Goal: Task Accomplishment & Management: Complete application form

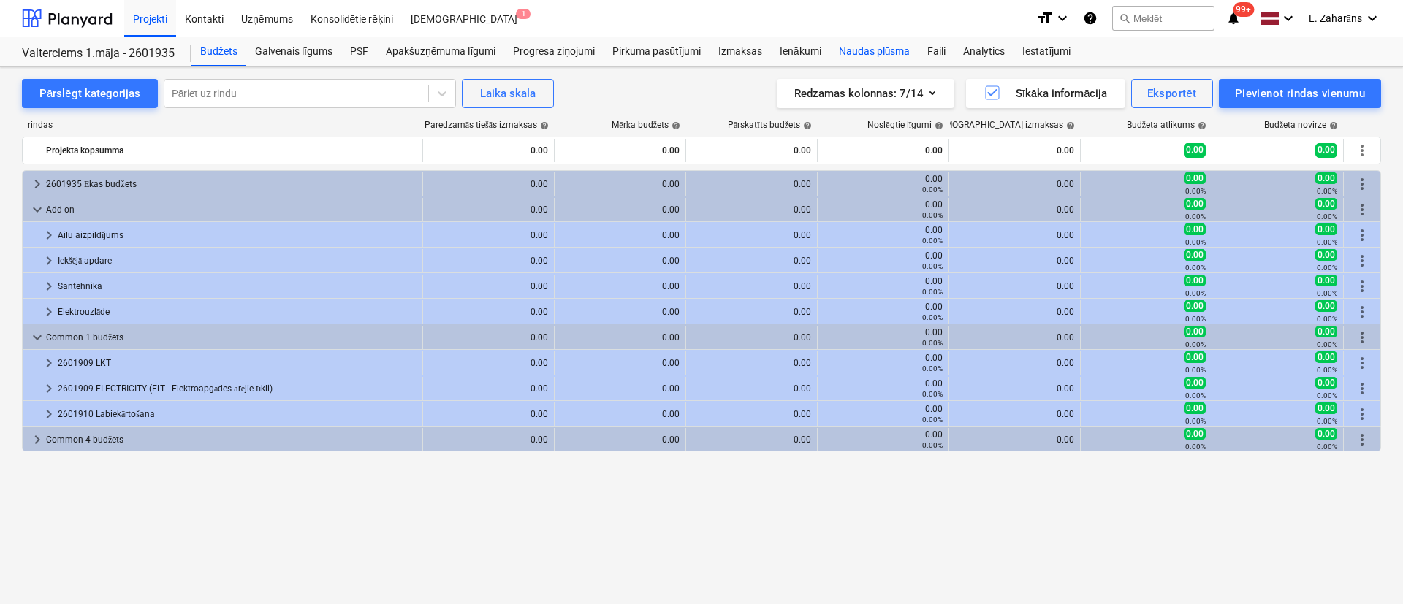
click at [874, 46] on div "Naudas plūsma" at bounding box center [874, 51] width 89 height 29
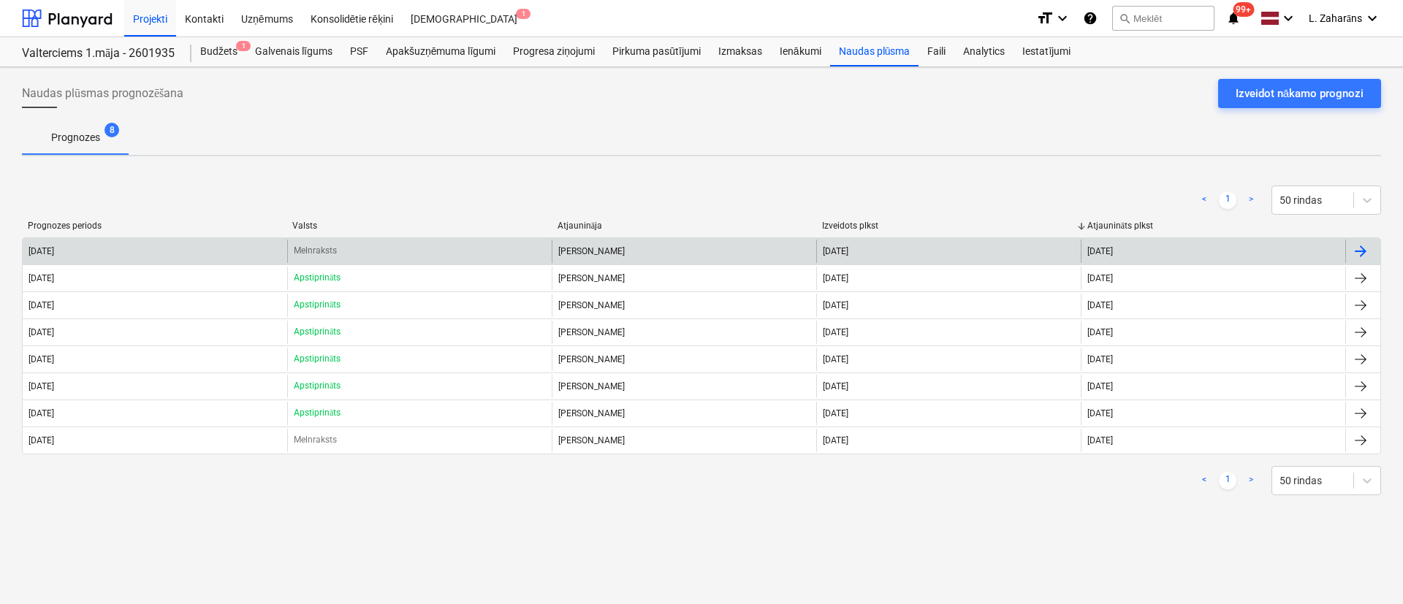
click at [381, 243] on div "Melnraksts" at bounding box center [419, 251] width 264 height 23
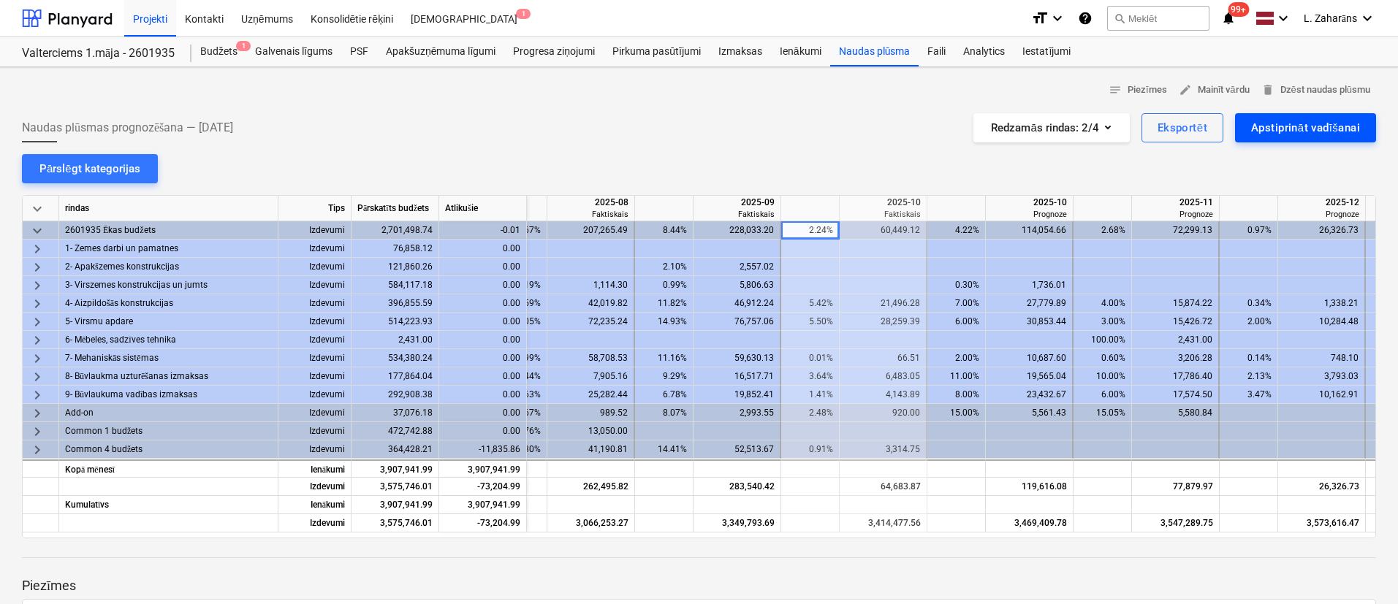
click at [1247, 129] on button "Apstiprināt vadīšanai" at bounding box center [1305, 127] width 141 height 29
click at [78, 18] on div at bounding box center [67, 18] width 91 height 37
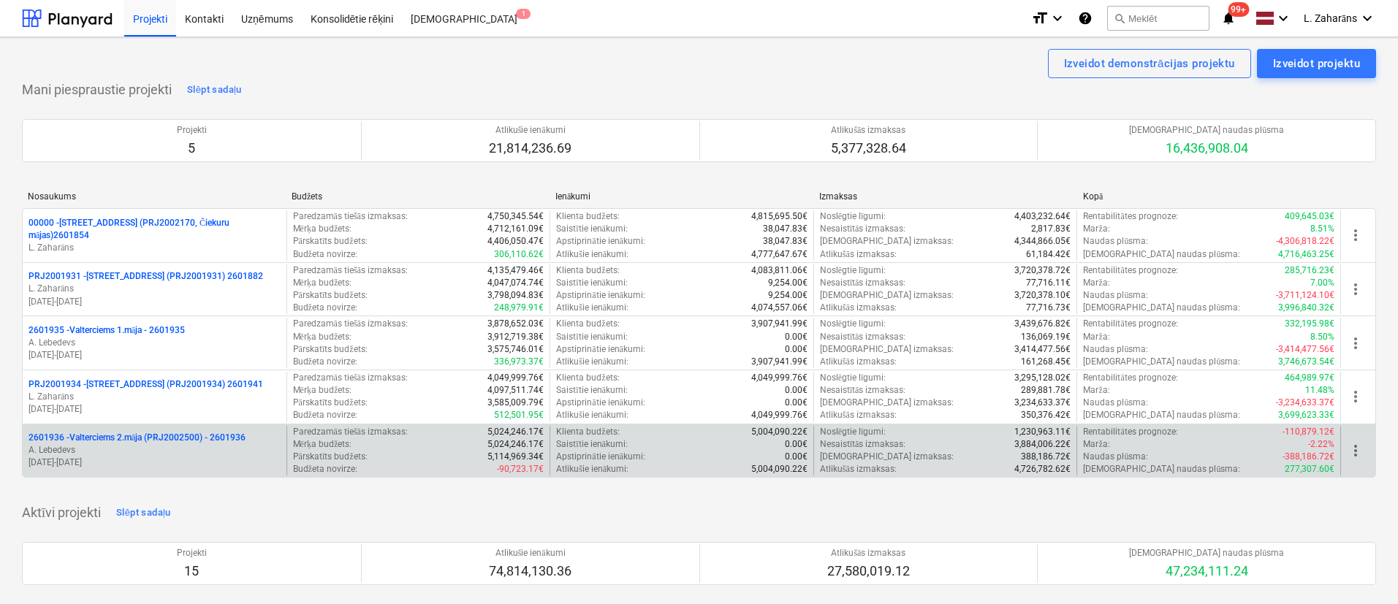
click at [134, 435] on p "2601936 - Valterciems 2.māja (PRJ2002500) - 2601936" at bounding box center [136, 438] width 217 height 12
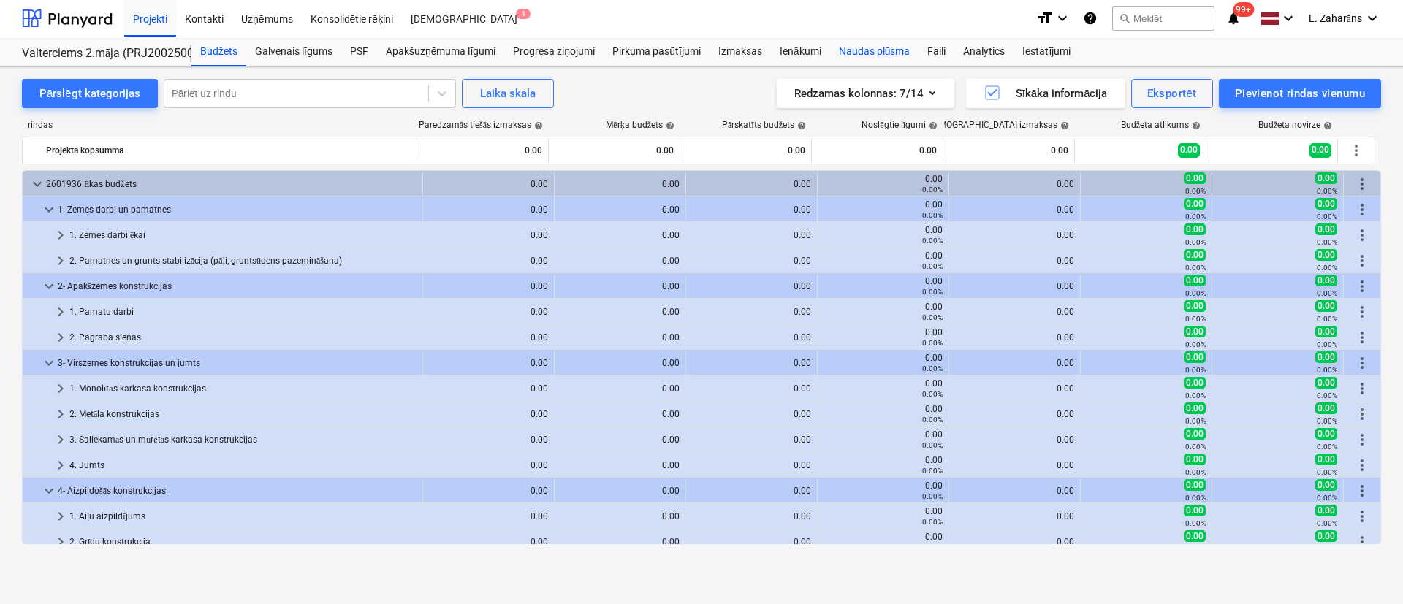
click at [864, 52] on div "Naudas plūsma" at bounding box center [874, 51] width 89 height 29
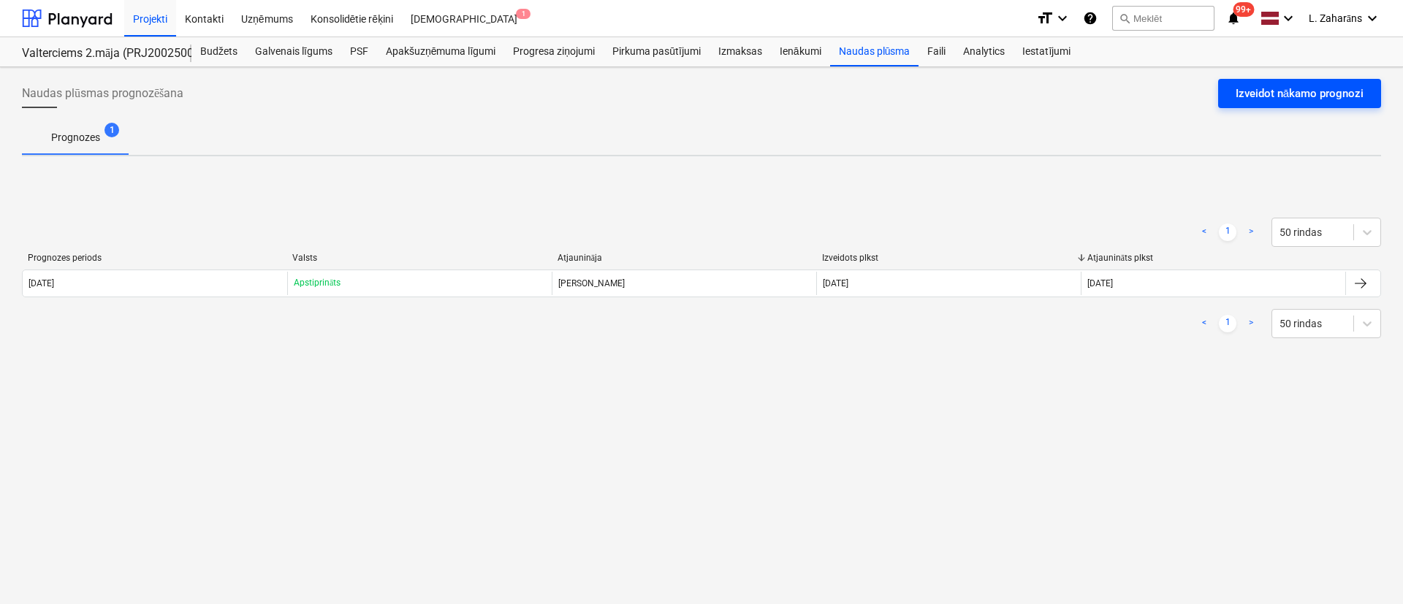
click at [1293, 94] on div "Izveidot nākamo prognozi" at bounding box center [1300, 93] width 128 height 19
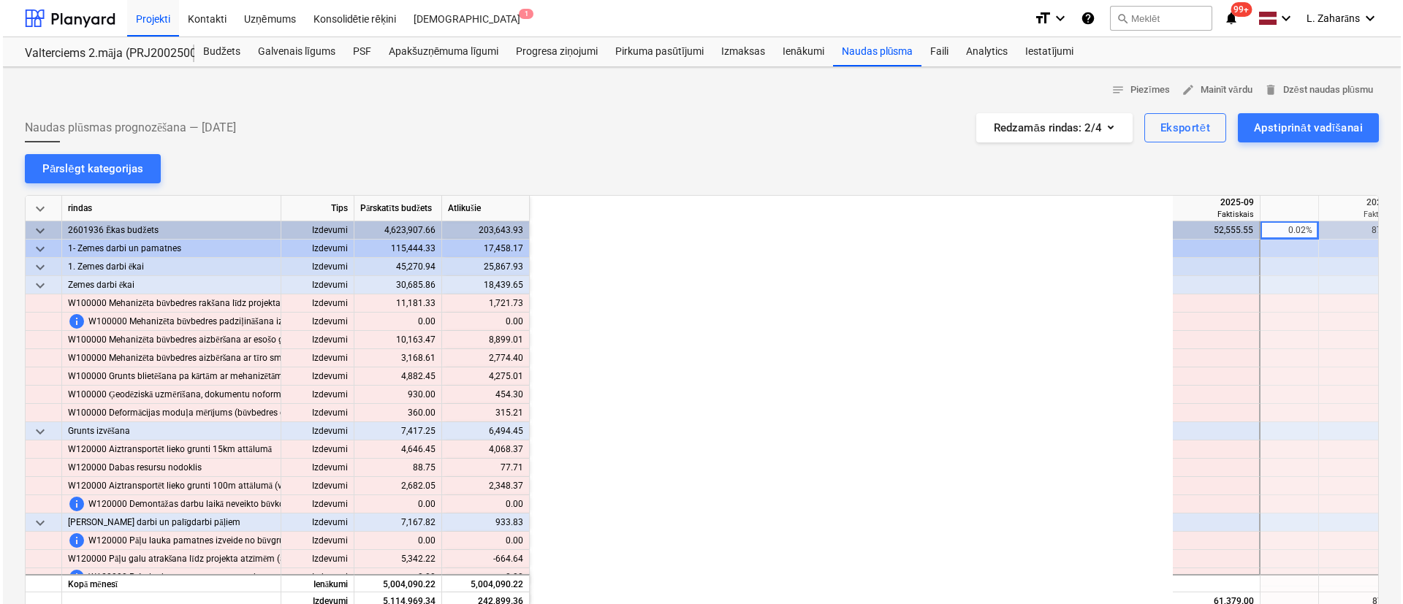
scroll to position [0, 731]
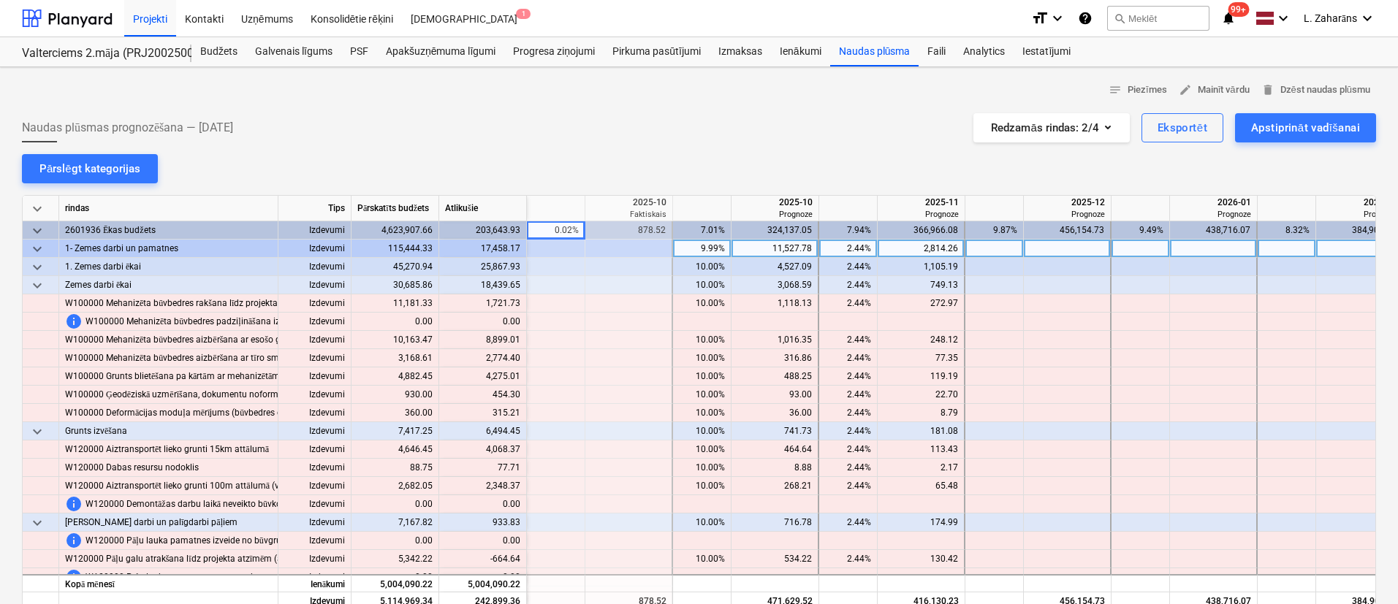
click at [40, 251] on span "keyboard_arrow_down" at bounding box center [37, 249] width 18 height 18
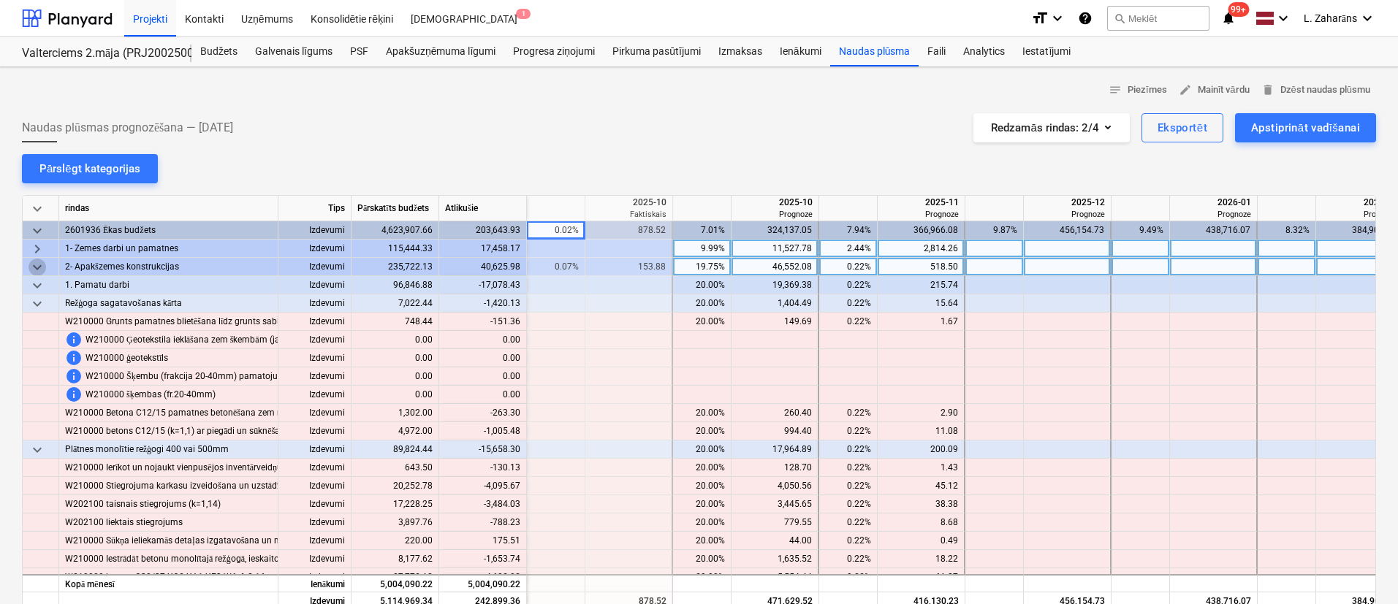
click at [40, 270] on span "keyboard_arrow_down" at bounding box center [37, 268] width 18 height 18
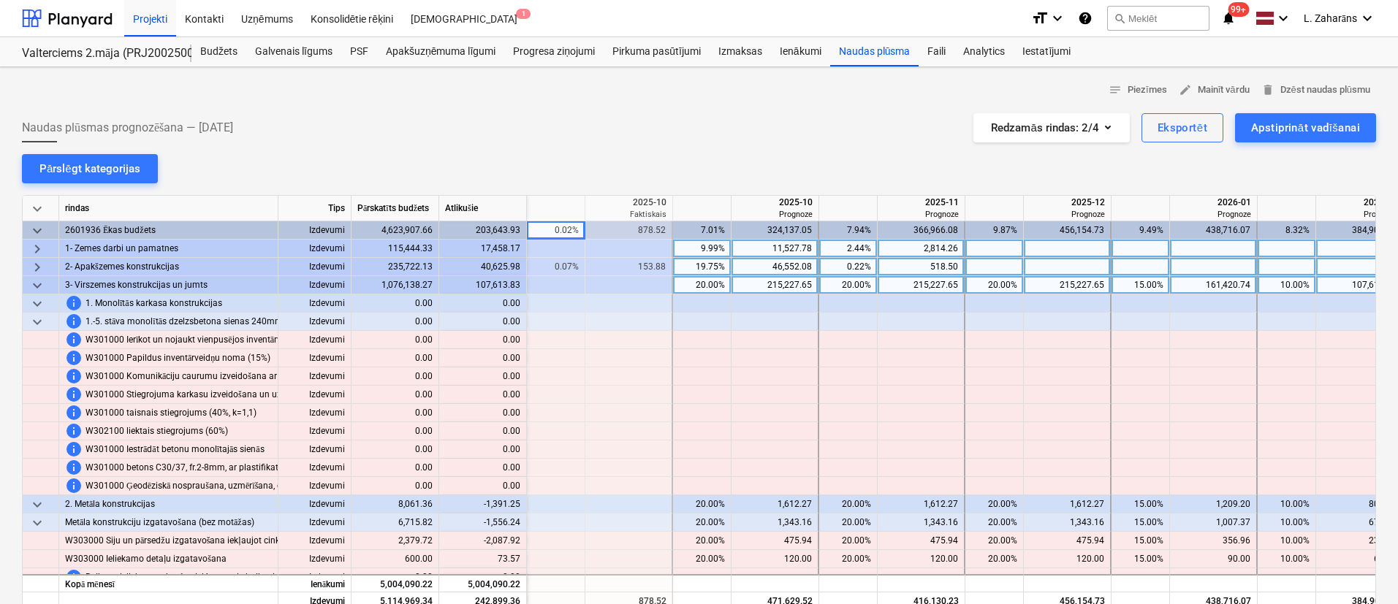
click at [39, 285] on span "keyboard_arrow_down" at bounding box center [37, 286] width 18 height 18
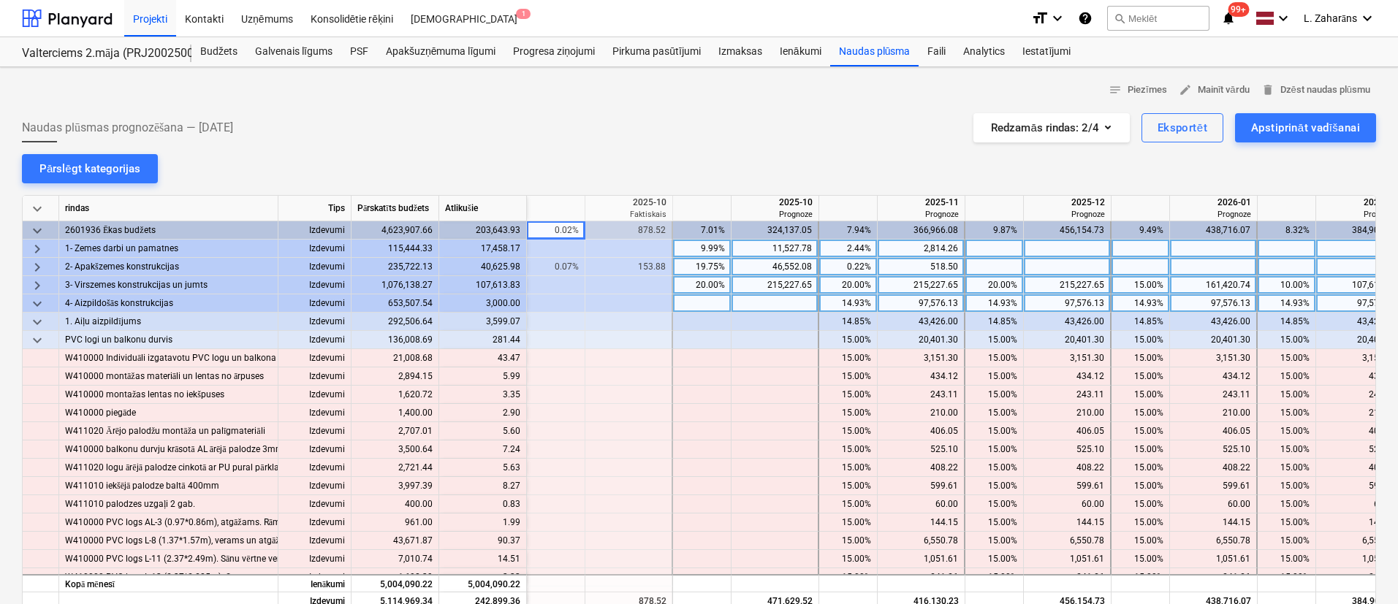
click at [37, 300] on span "keyboard_arrow_down" at bounding box center [37, 304] width 18 height 18
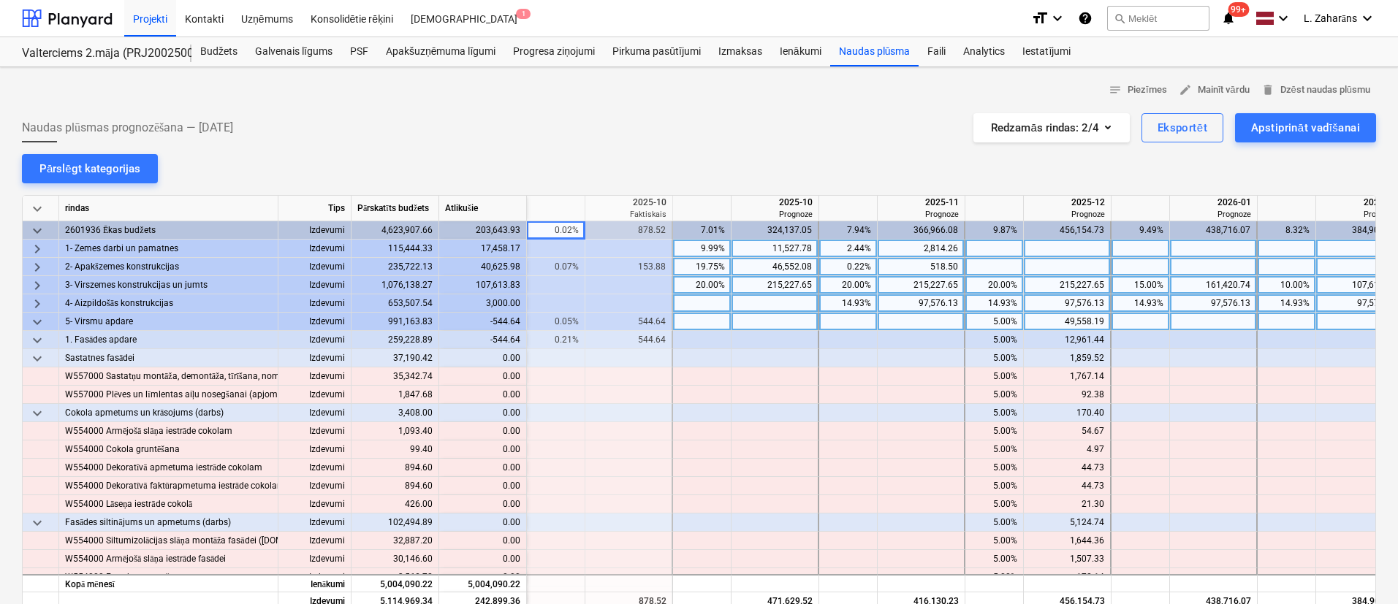
click at [33, 321] on span "keyboard_arrow_down" at bounding box center [37, 322] width 18 height 18
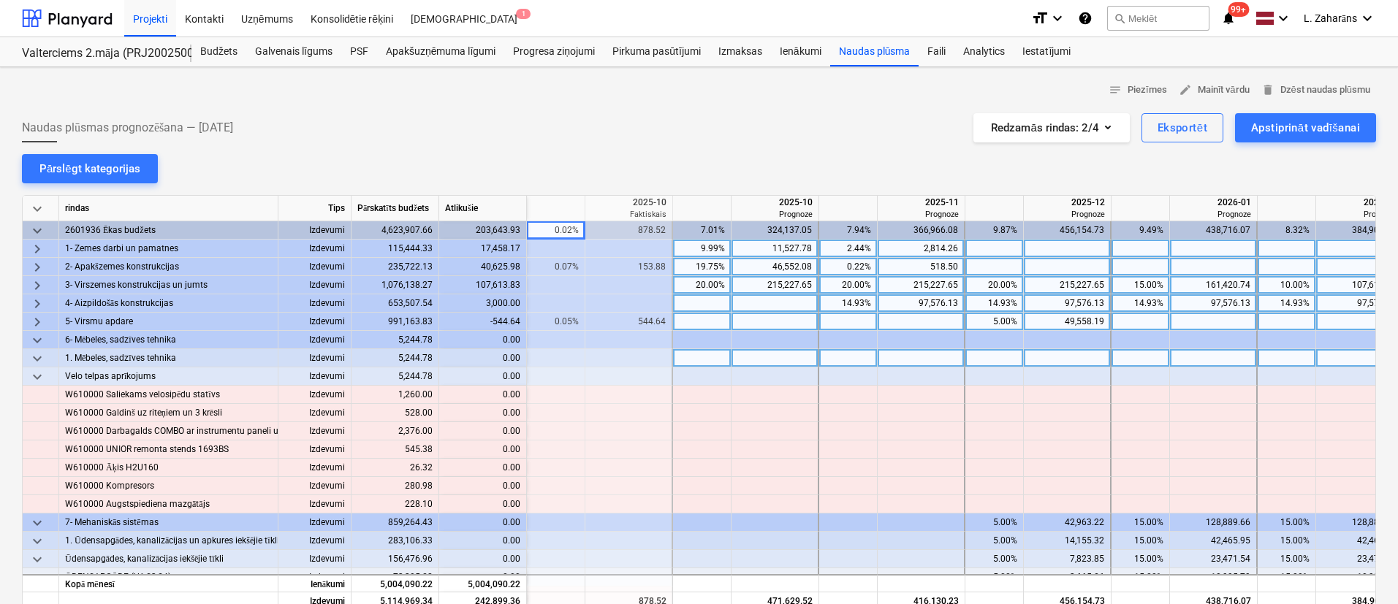
click at [35, 341] on span "keyboard_arrow_down" at bounding box center [37, 341] width 18 height 18
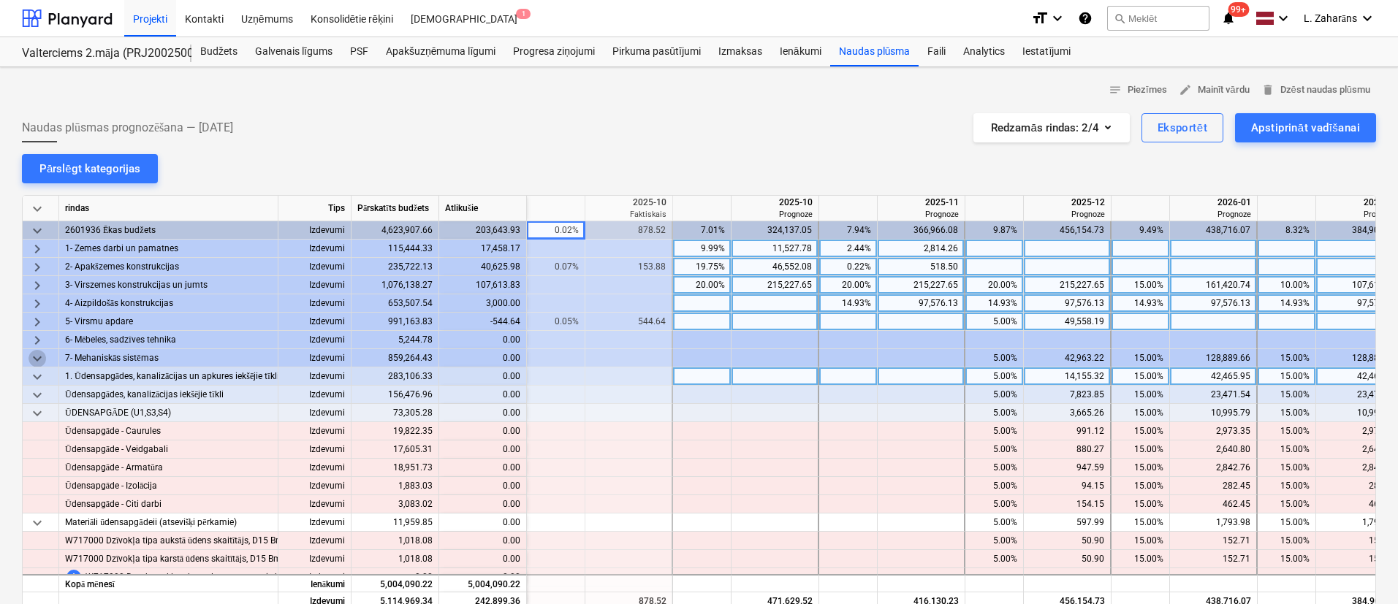
drag, startPoint x: 36, startPoint y: 358, endPoint x: 37, endPoint y: 367, distance: 8.9
click at [36, 360] on span "keyboard_arrow_down" at bounding box center [37, 359] width 18 height 18
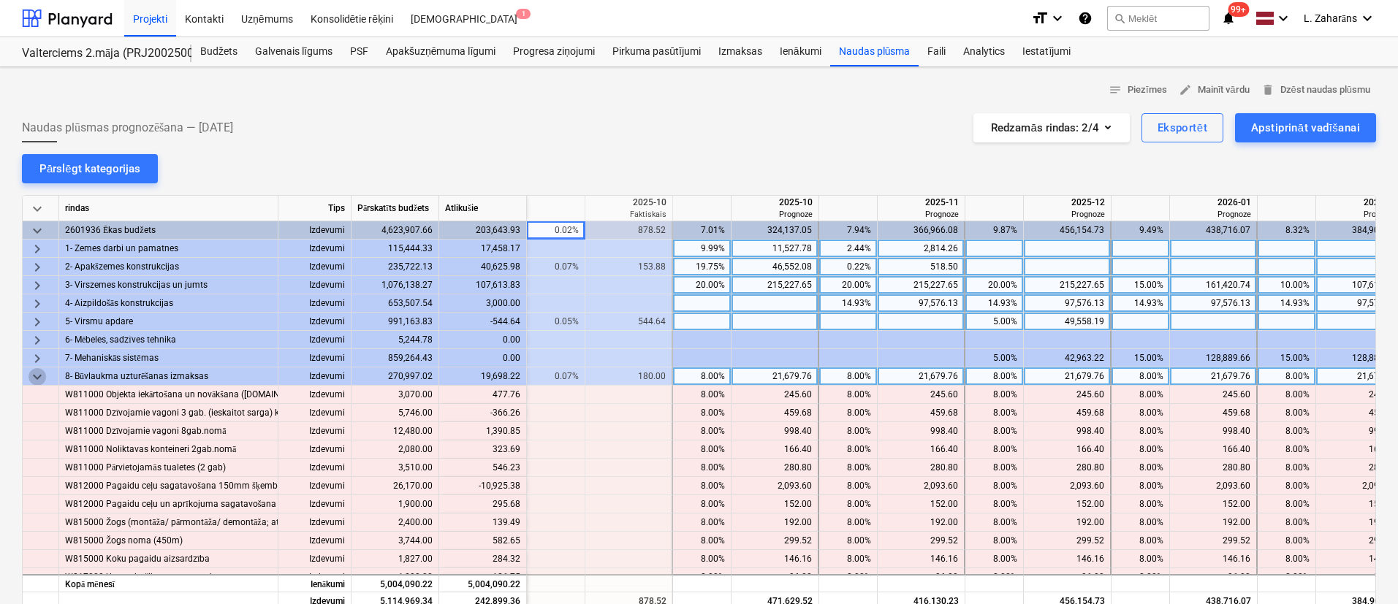
click at [38, 379] on span "keyboard_arrow_down" at bounding box center [37, 377] width 18 height 18
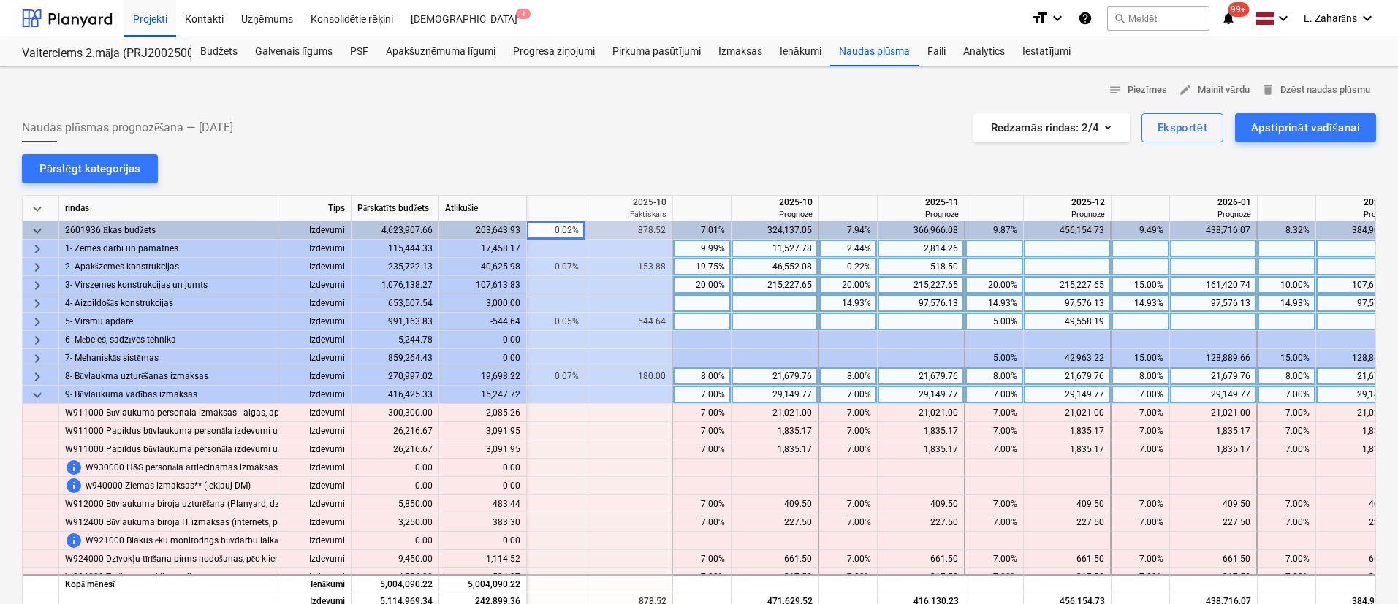
click at [37, 402] on span "keyboard_arrow_down" at bounding box center [37, 396] width 18 height 18
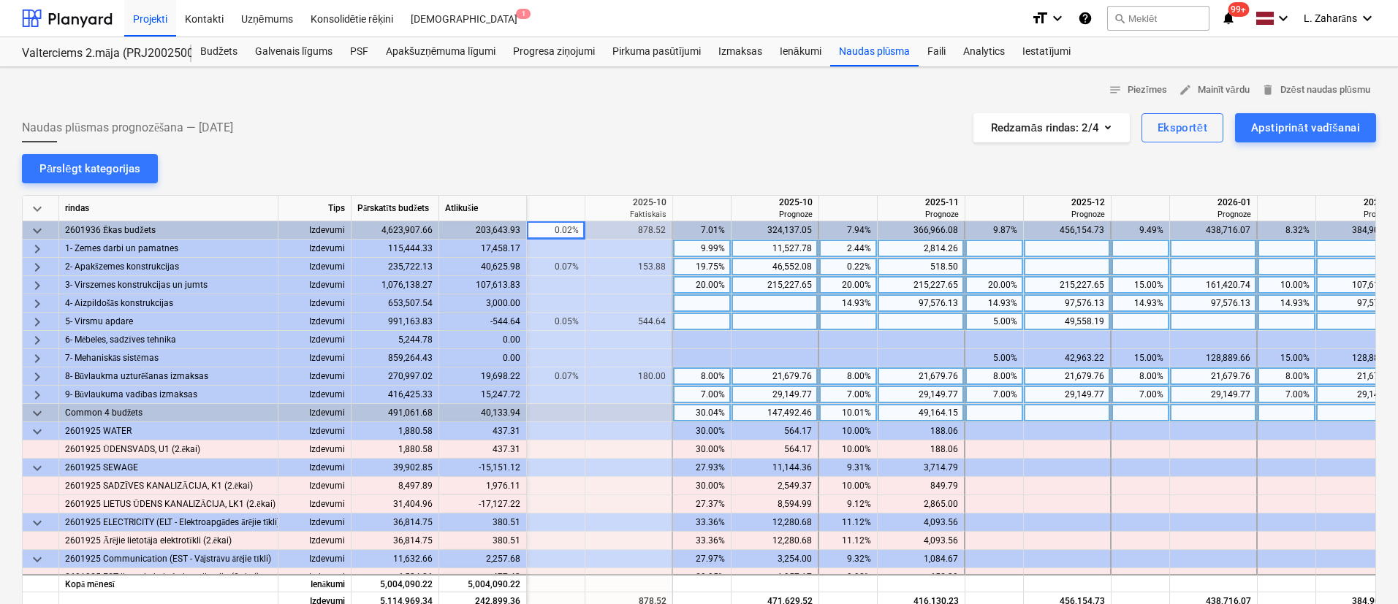
click at [36, 411] on span "keyboard_arrow_down" at bounding box center [37, 414] width 18 height 18
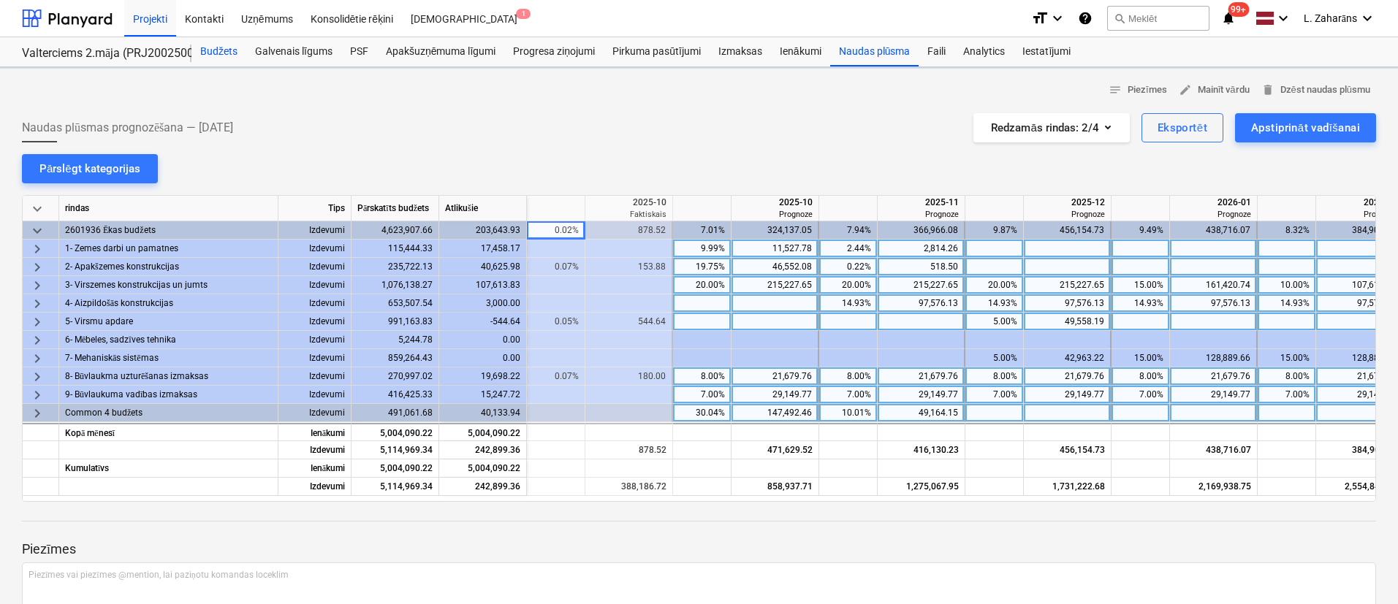
click at [212, 53] on div "Budžets" at bounding box center [218, 51] width 55 height 29
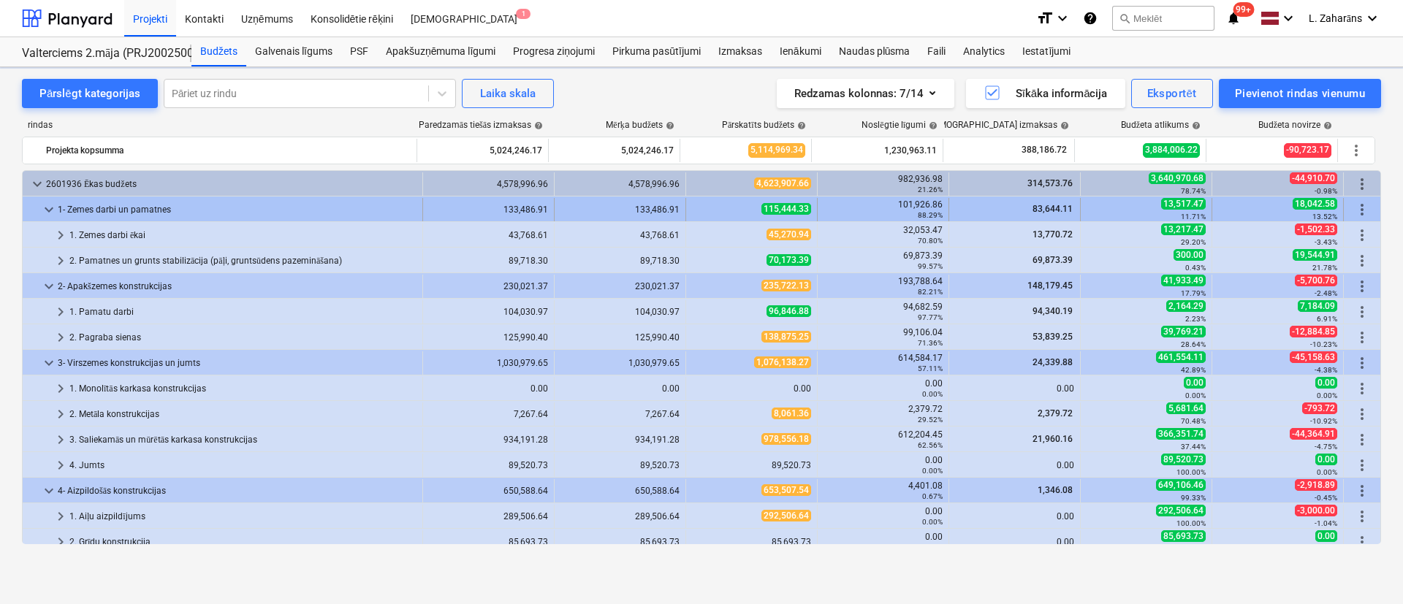
click at [53, 206] on span "keyboard_arrow_down" at bounding box center [49, 210] width 18 height 18
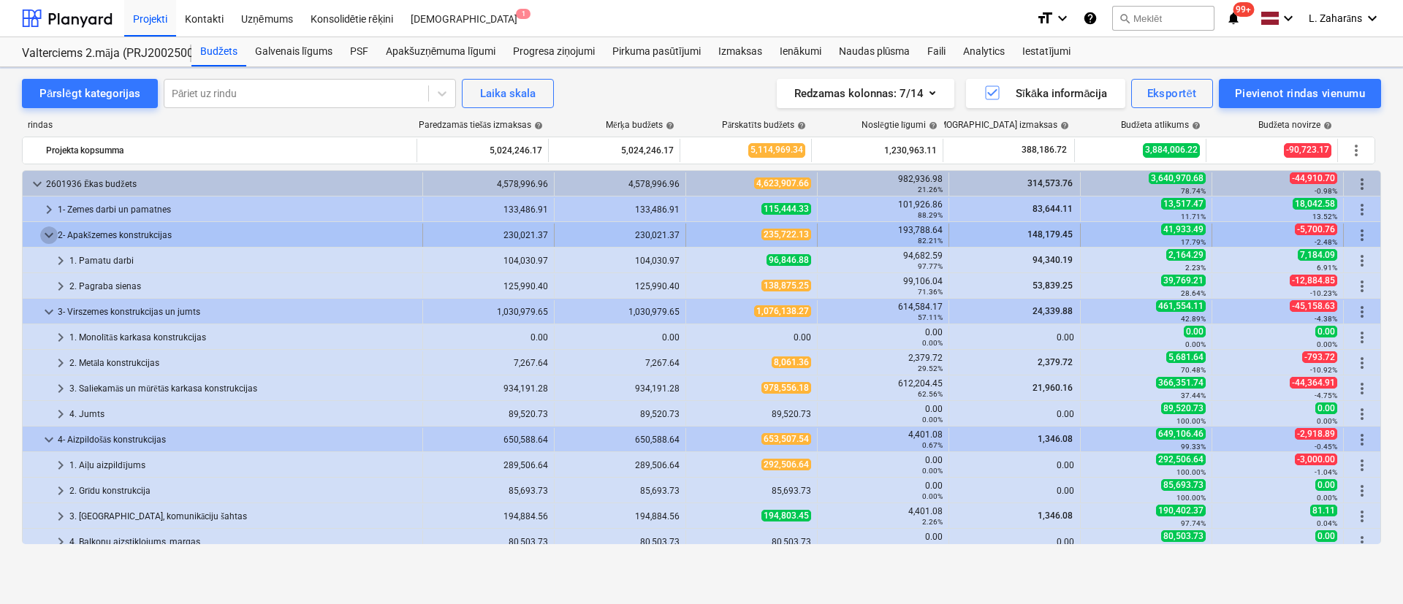
click at [53, 235] on span "keyboard_arrow_down" at bounding box center [49, 236] width 18 height 18
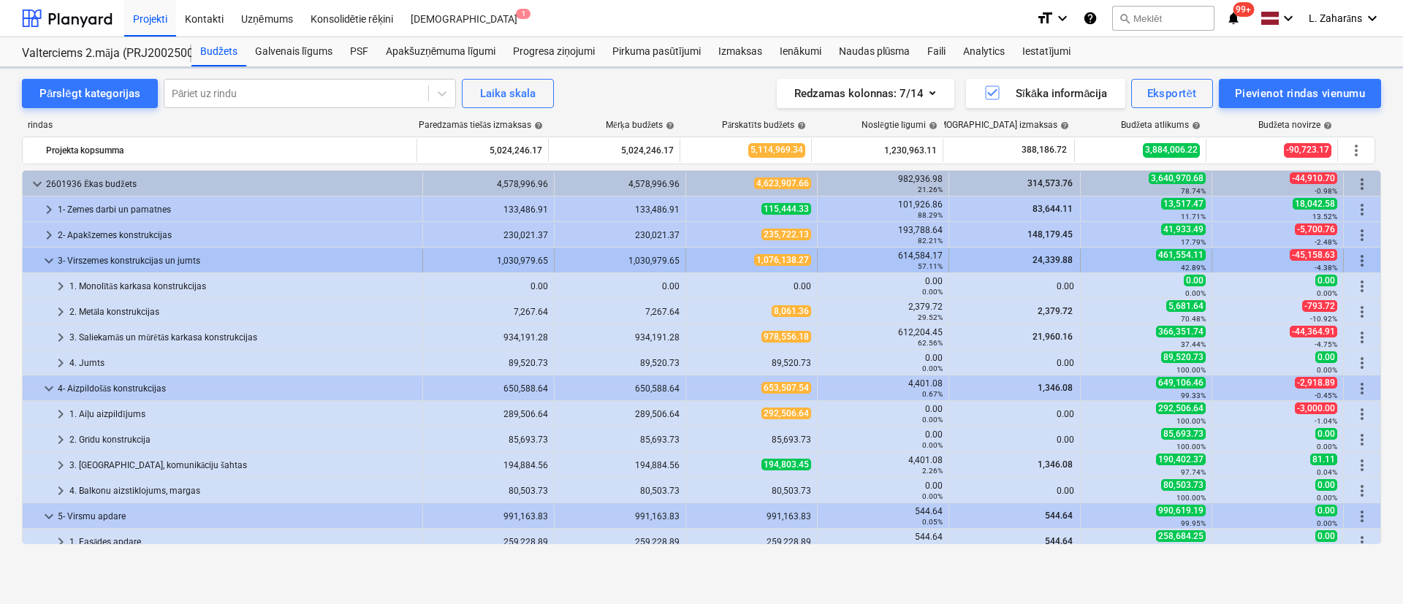
drag, startPoint x: 50, startPoint y: 257, endPoint x: 45, endPoint y: 266, distance: 9.8
click at [45, 266] on span "keyboard_arrow_down" at bounding box center [49, 261] width 18 height 18
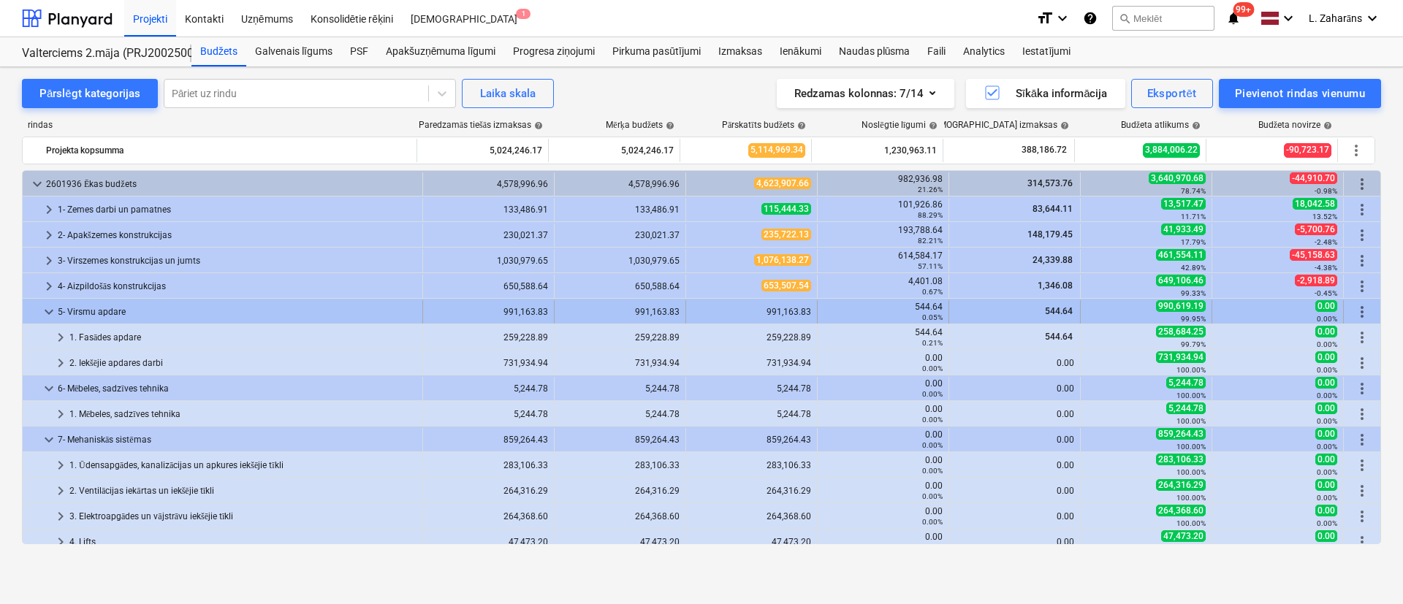
click at [48, 311] on span "keyboard_arrow_down" at bounding box center [49, 312] width 18 height 18
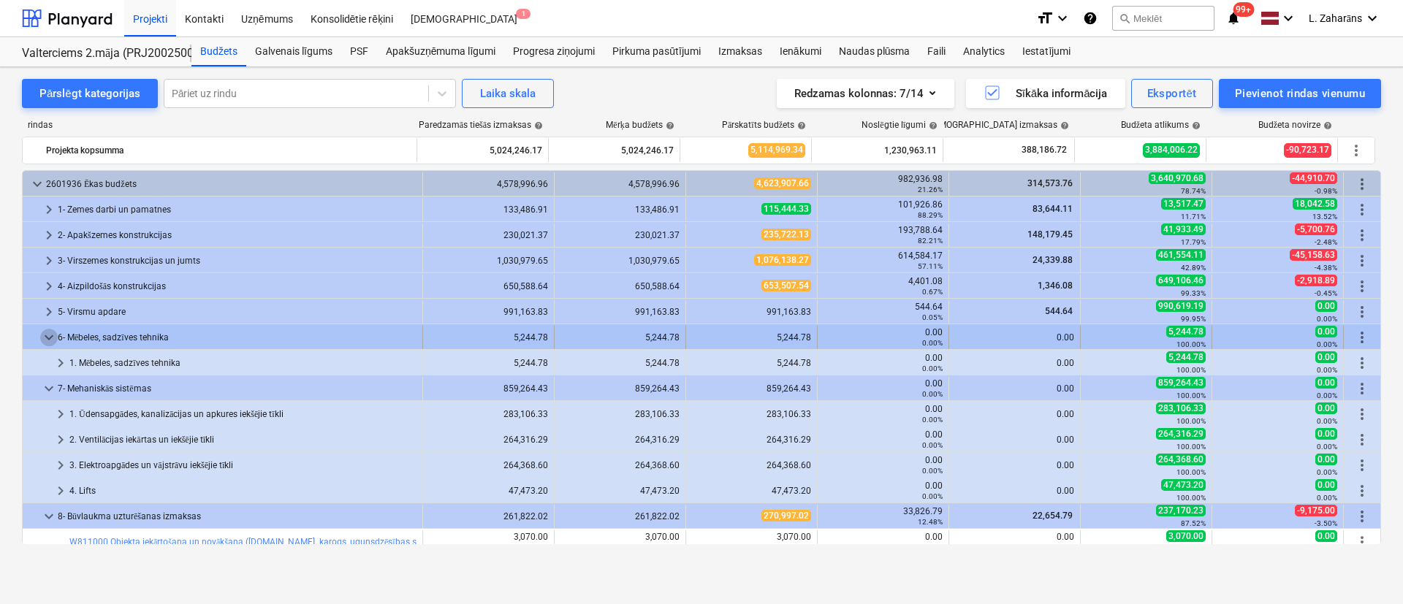
click at [46, 340] on span "keyboard_arrow_down" at bounding box center [49, 338] width 18 height 18
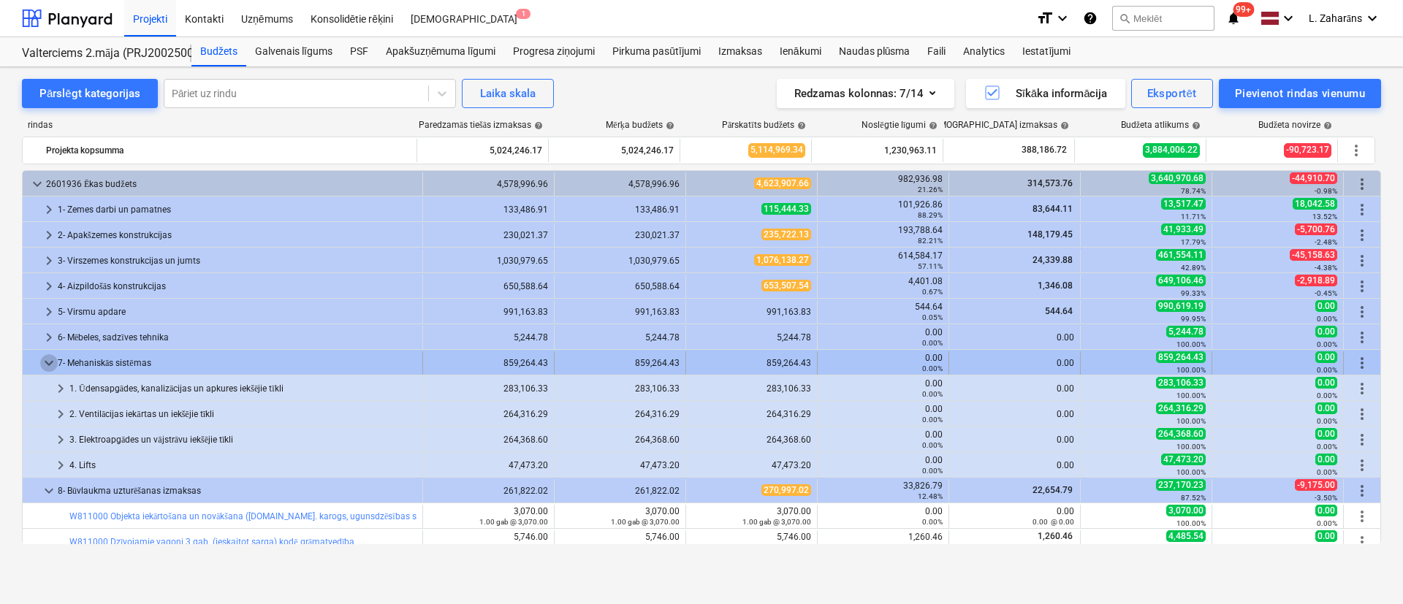
click at [49, 365] on span "keyboard_arrow_down" at bounding box center [49, 363] width 18 height 18
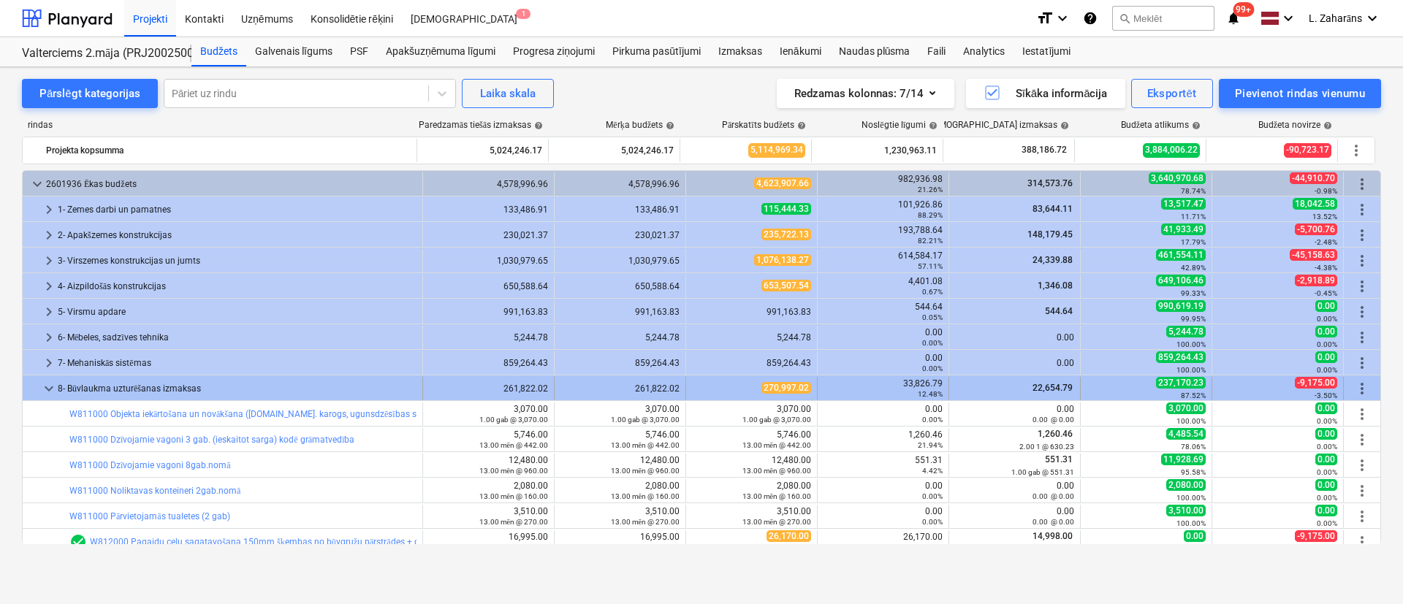
drag, startPoint x: 49, startPoint y: 365, endPoint x: 50, endPoint y: 385, distance: 20.5
click at [50, 376] on div "keyboard_arrow_down 8- Būvlaukma uzturēšanas izmaksas 261,822.02 261,822.02 270…" at bounding box center [701, 388] width 1359 height 26
click at [46, 385] on span "keyboard_arrow_down" at bounding box center [49, 389] width 18 height 18
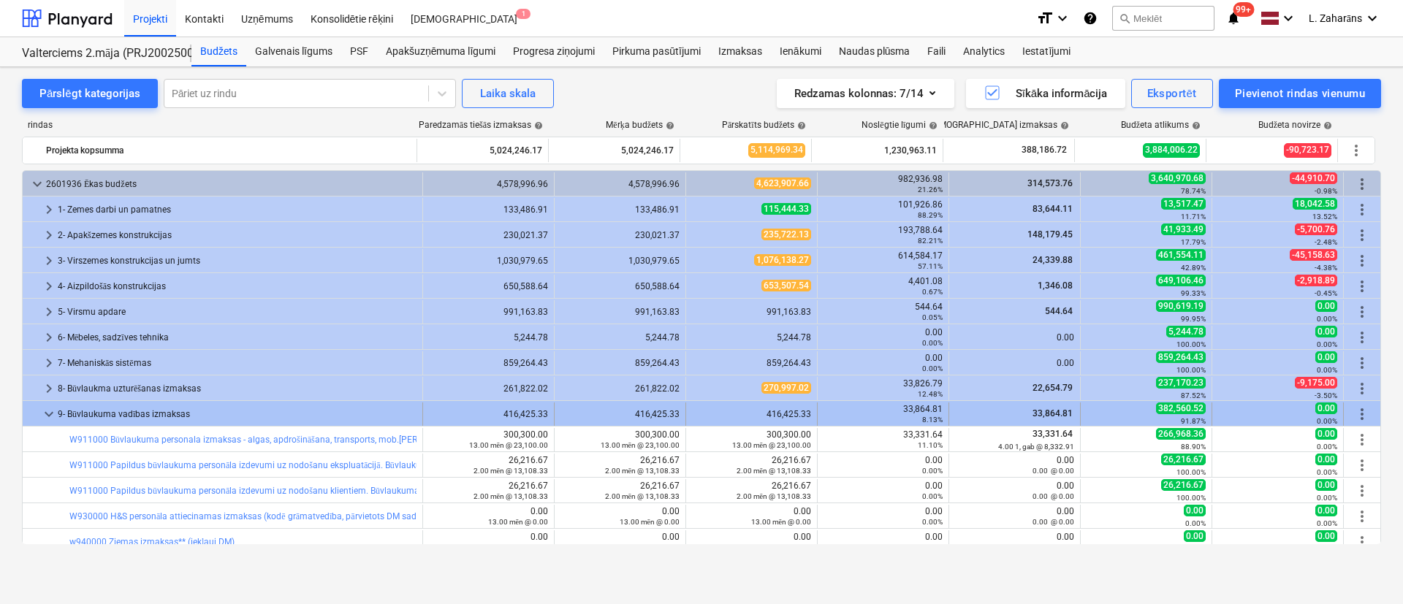
click at [50, 414] on span "keyboard_arrow_down" at bounding box center [49, 415] width 18 height 18
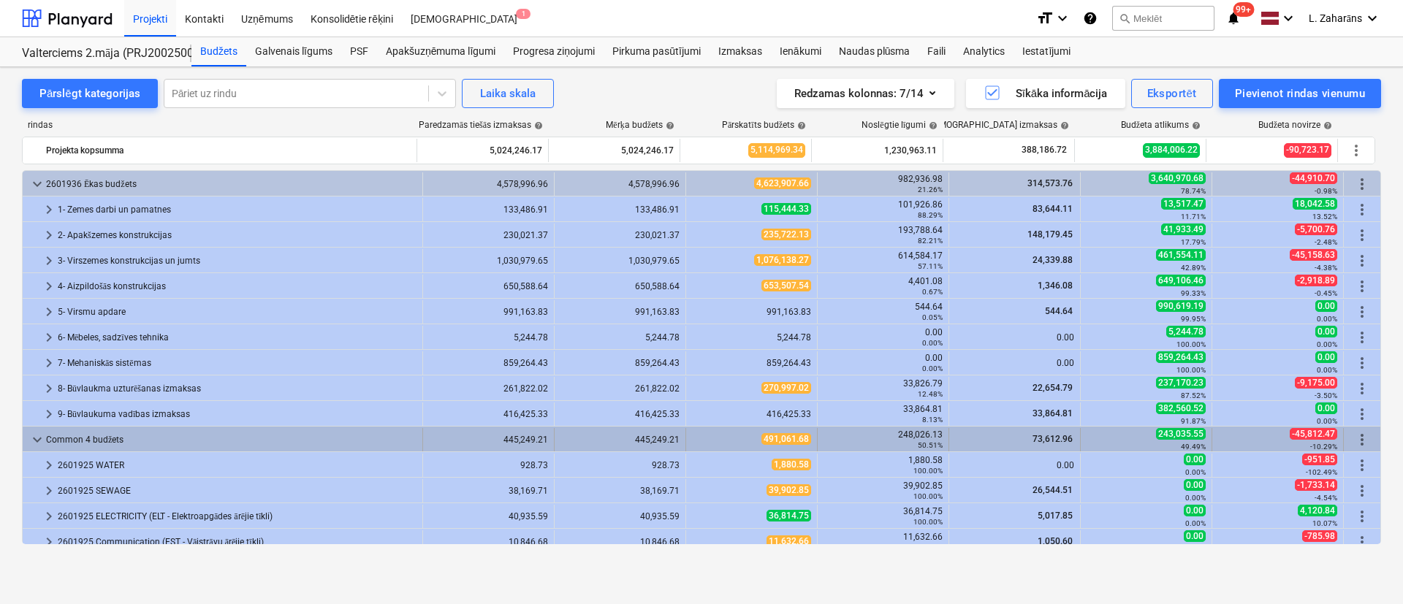
click at [36, 438] on span "keyboard_arrow_down" at bounding box center [37, 440] width 18 height 18
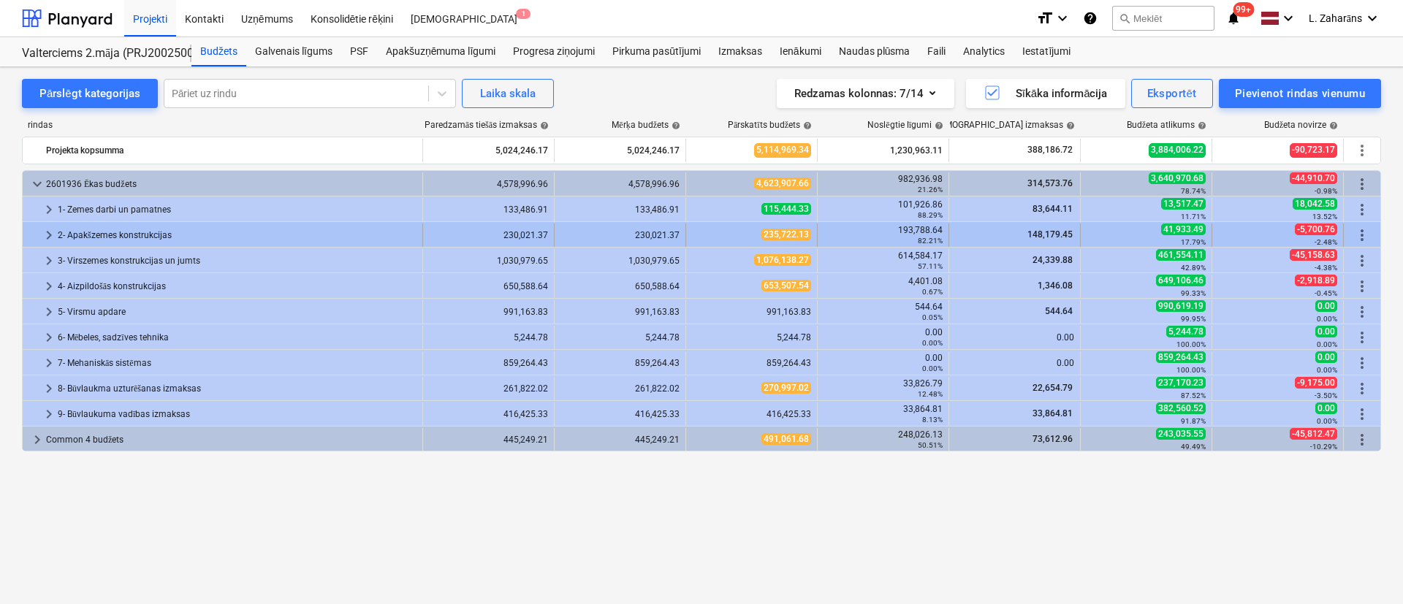
click at [49, 229] on span "keyboard_arrow_right" at bounding box center [49, 236] width 18 height 18
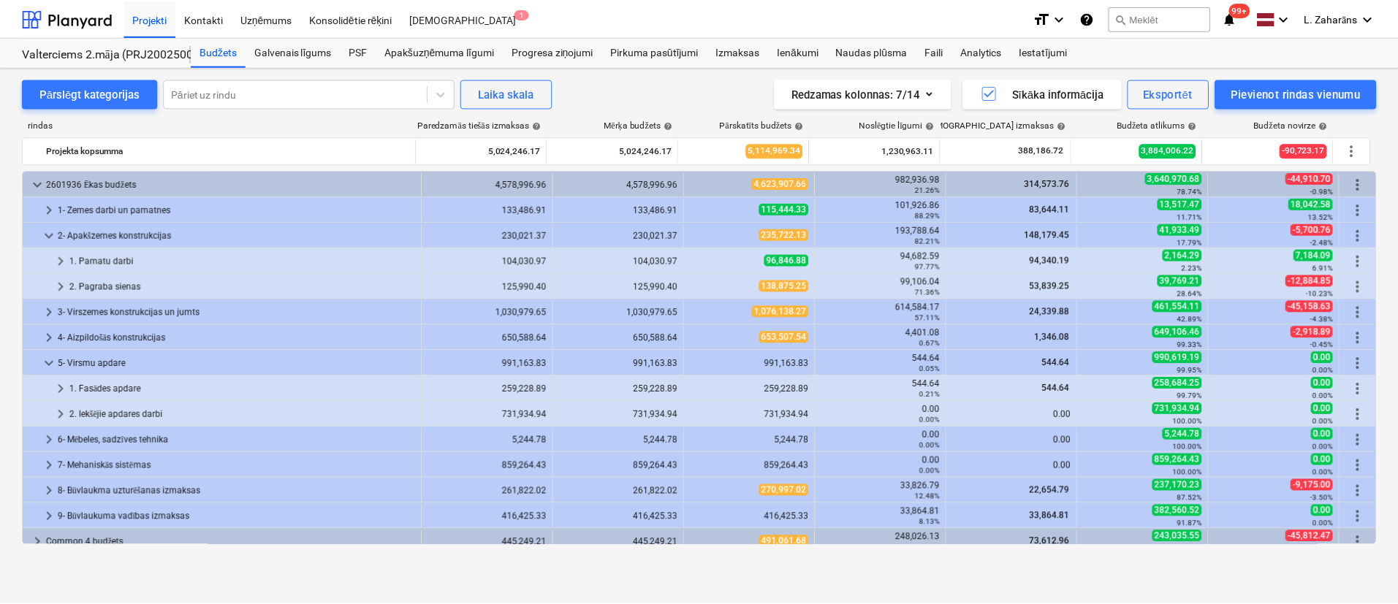
scroll to position [9, 0]
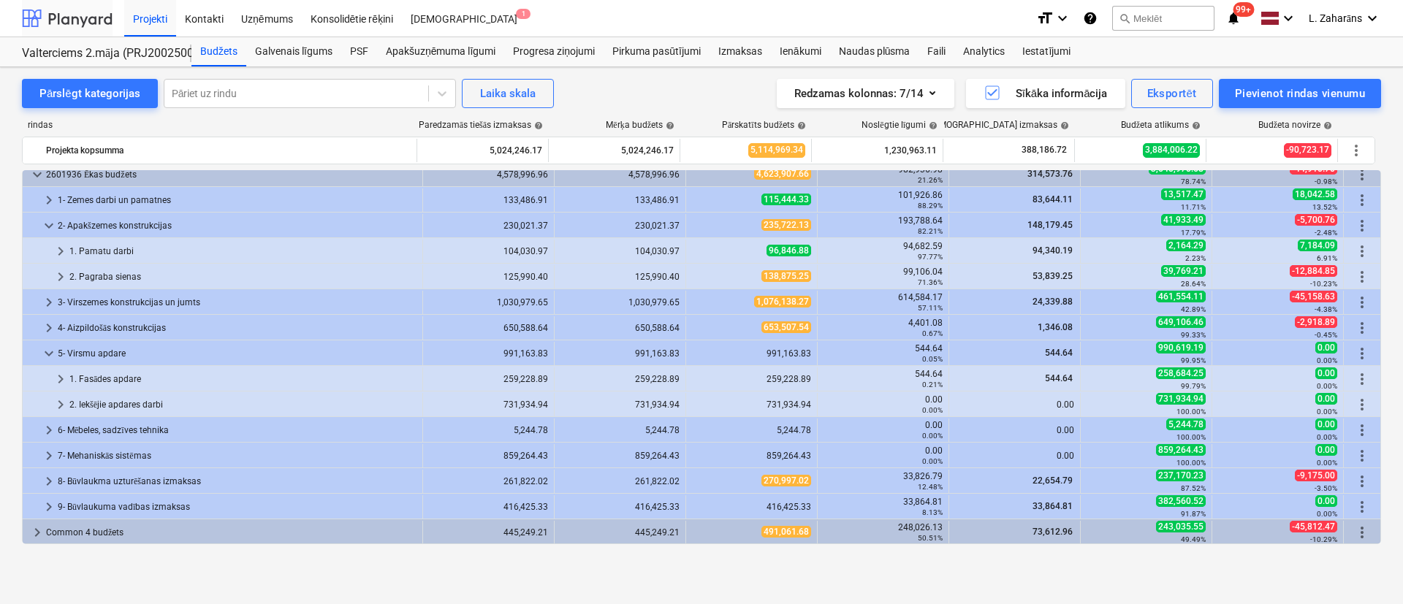
click at [74, 15] on div at bounding box center [67, 18] width 91 height 37
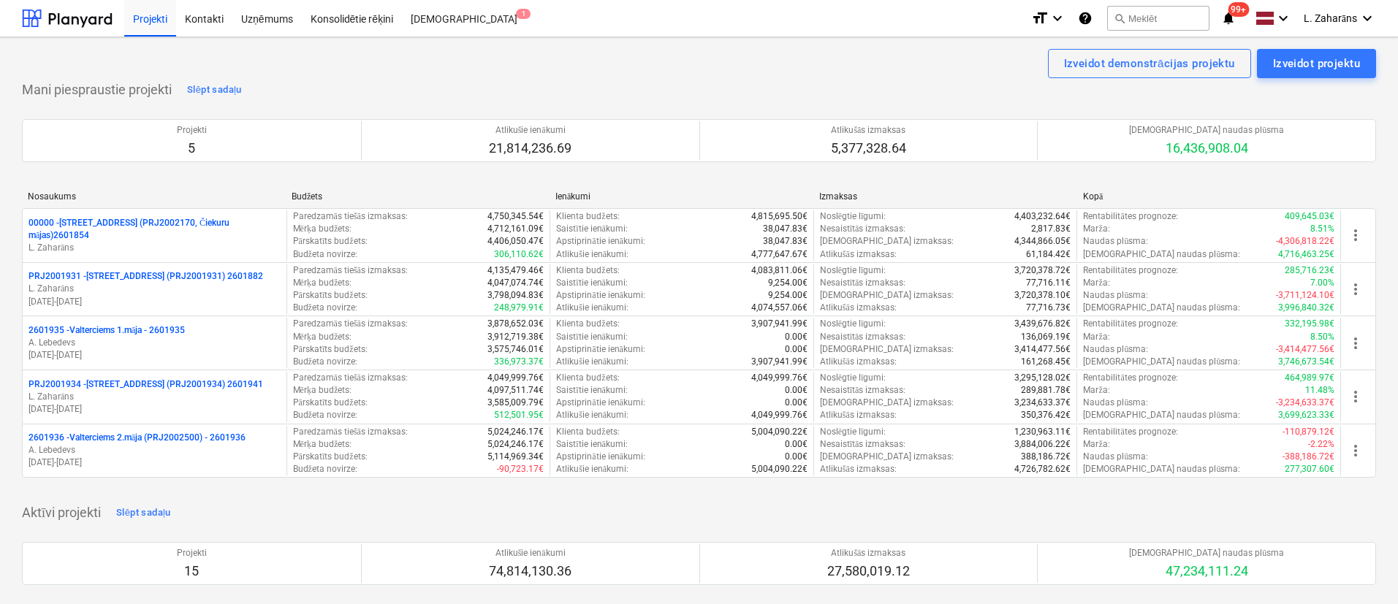
drag, startPoint x: 110, startPoint y: 331, endPoint x: 176, endPoint y: 244, distance: 109.5
click at [110, 331] on p "2601935 - Valterciems 1.māja - 2601935" at bounding box center [106, 330] width 156 height 12
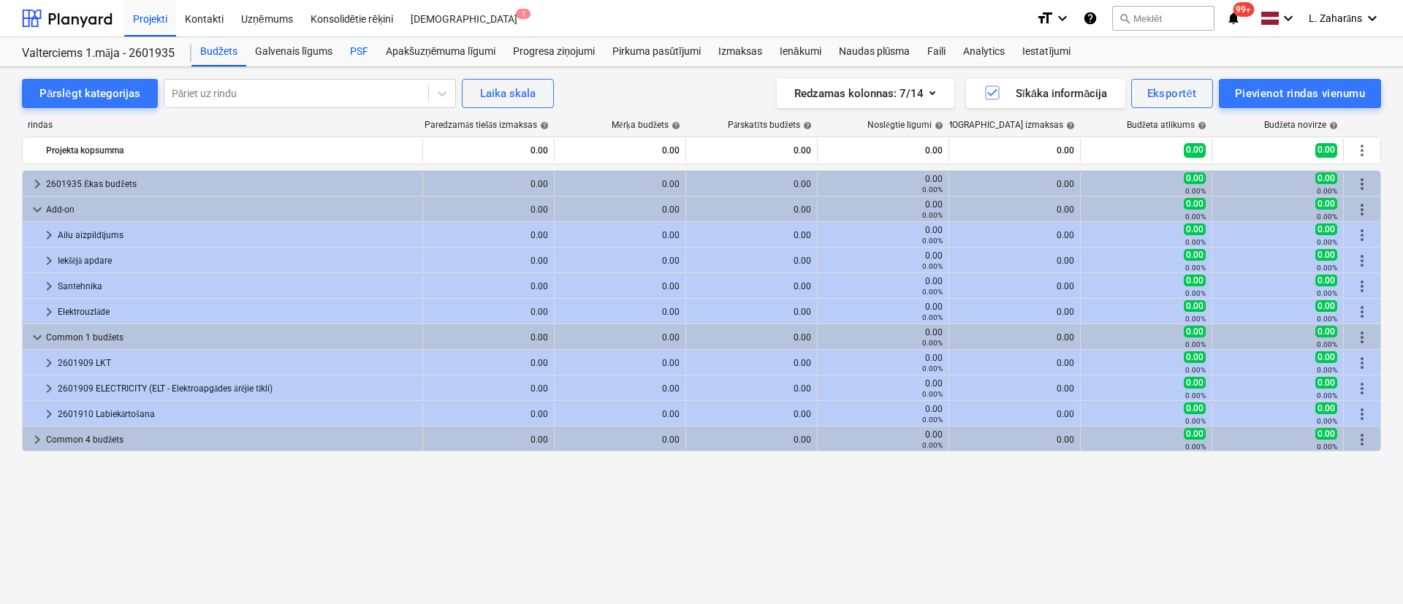
click at [356, 50] on div "PSF" at bounding box center [359, 51] width 36 height 29
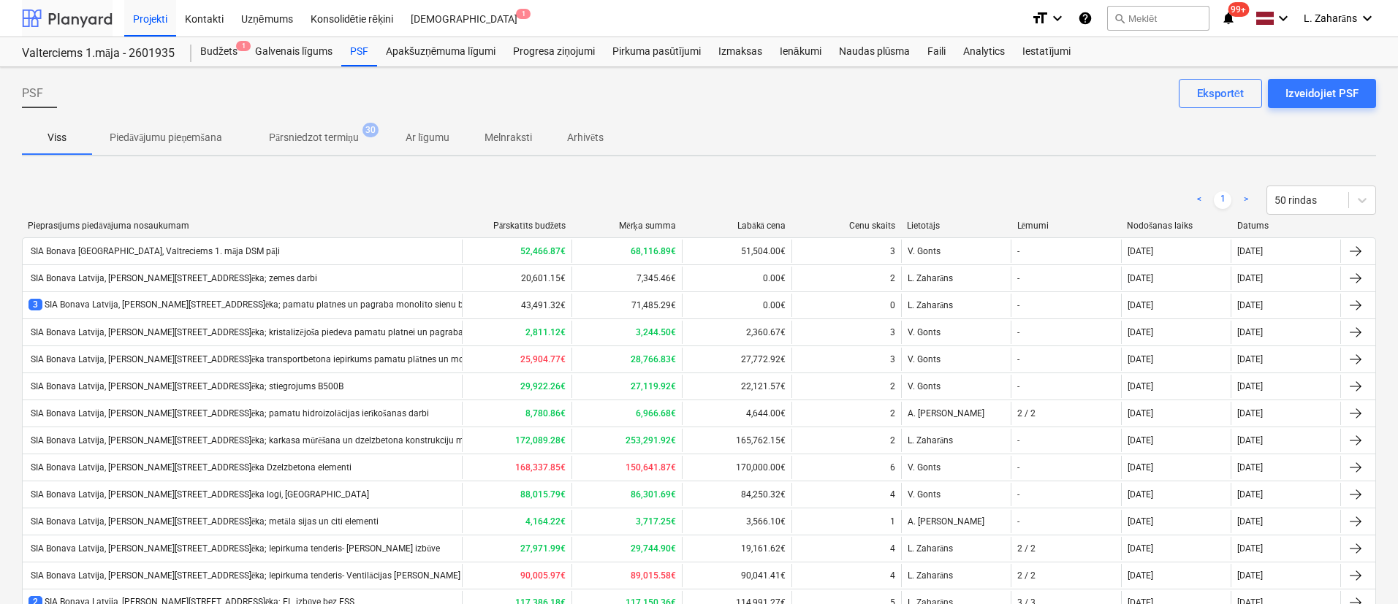
click at [103, 13] on div at bounding box center [67, 18] width 91 height 37
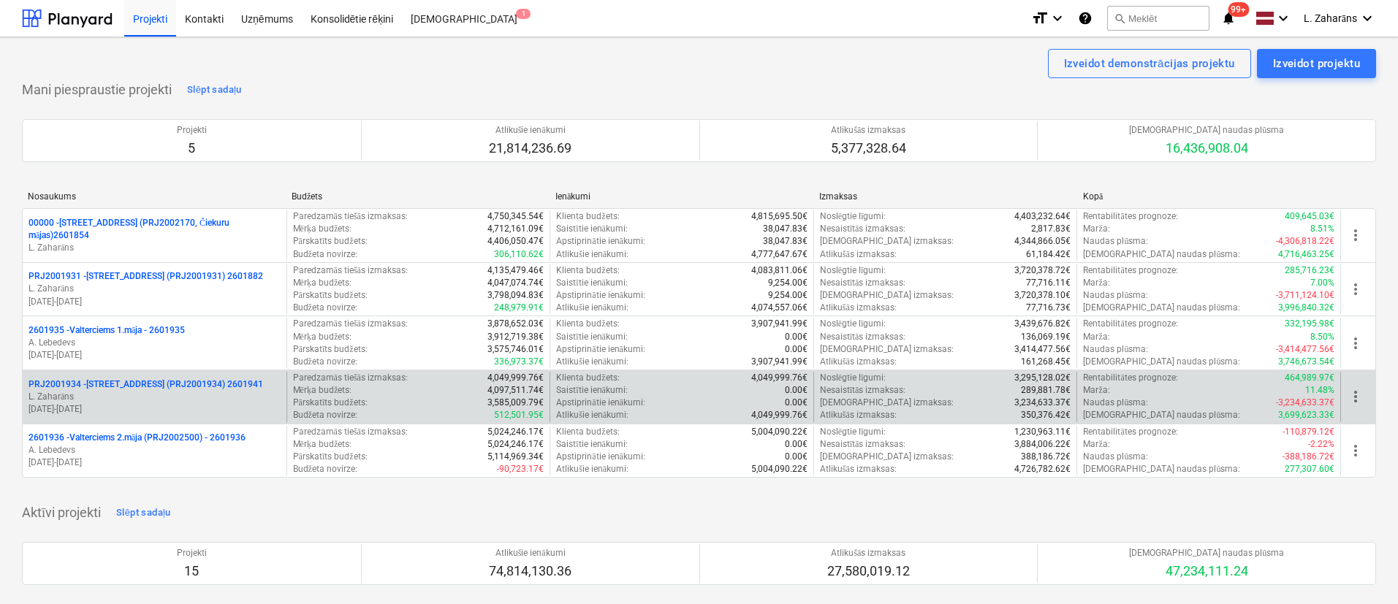
click at [140, 382] on p "PRJ2001934 - Mazā Robežu iela 1 (PRJ2001934) 2601941" at bounding box center [145, 384] width 235 height 12
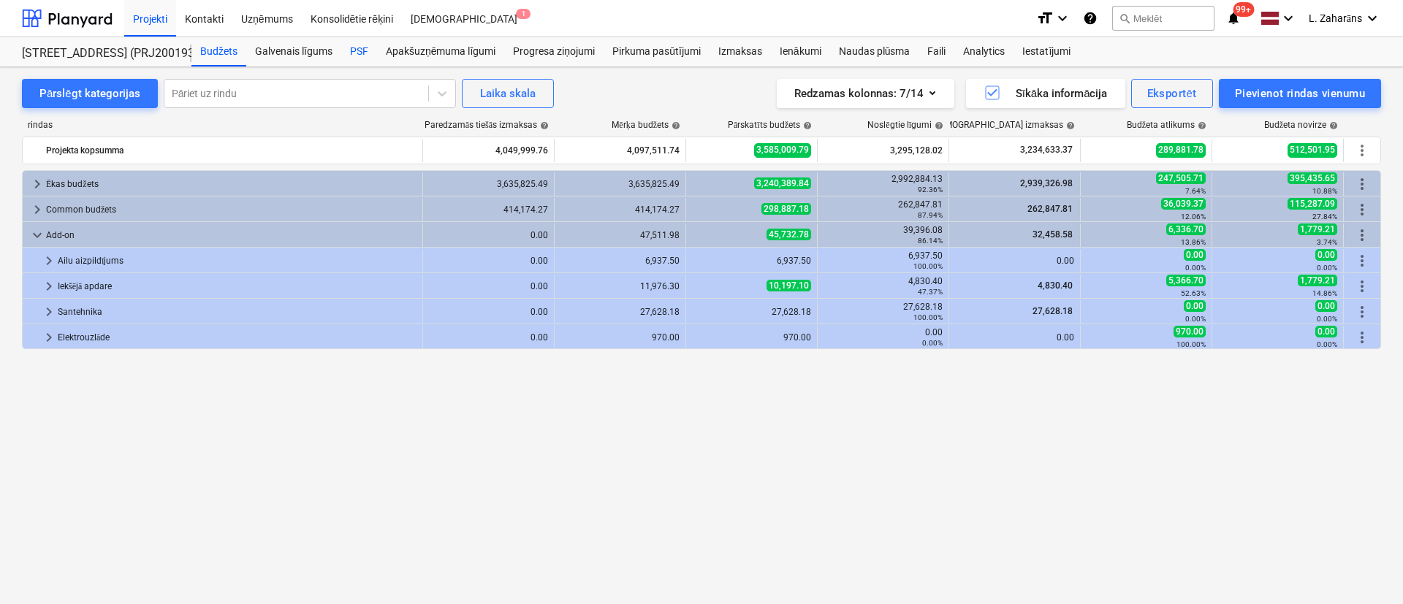
click at [349, 58] on div "PSF" at bounding box center [359, 51] width 36 height 29
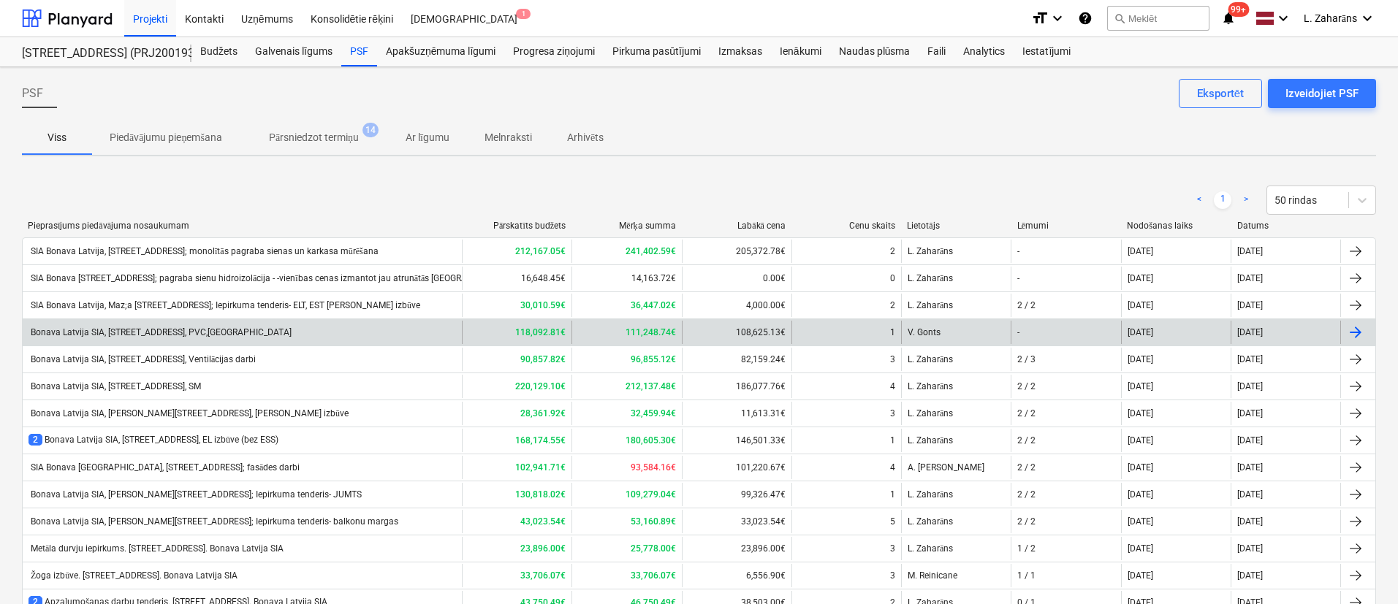
scroll to position [110, 0]
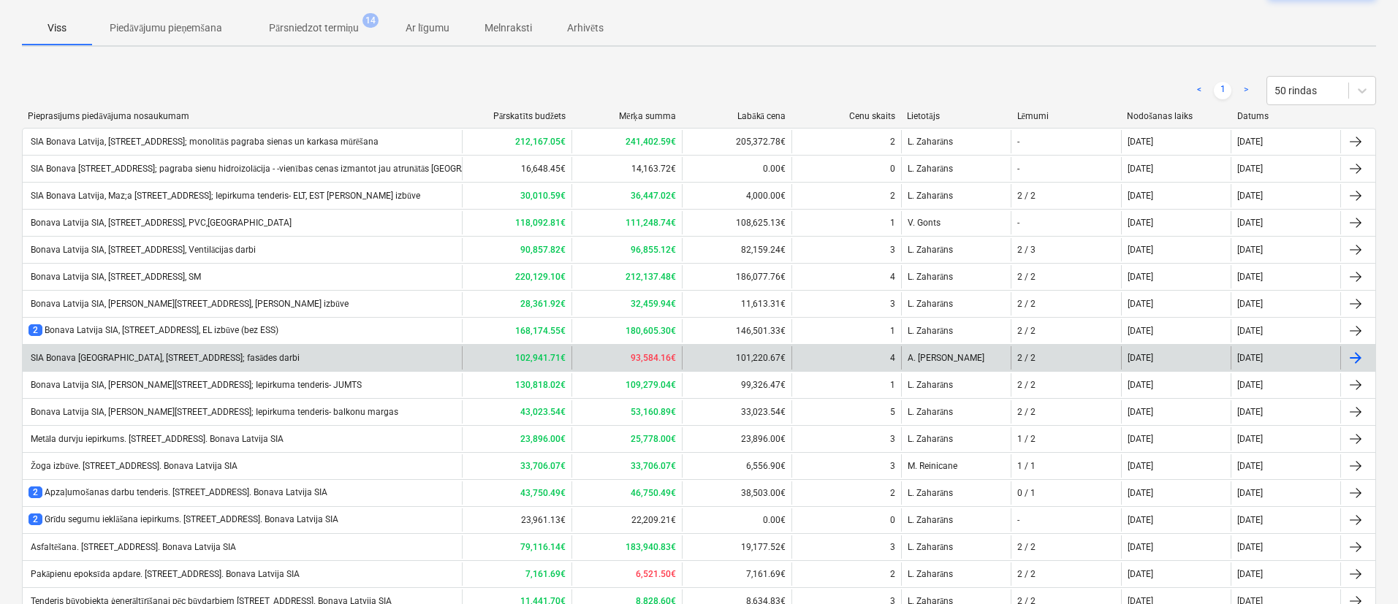
click at [170, 359] on div "SIA Bonava Latvija, Mazā Robežu iela 1; fasādes darbi" at bounding box center [163, 358] width 271 height 11
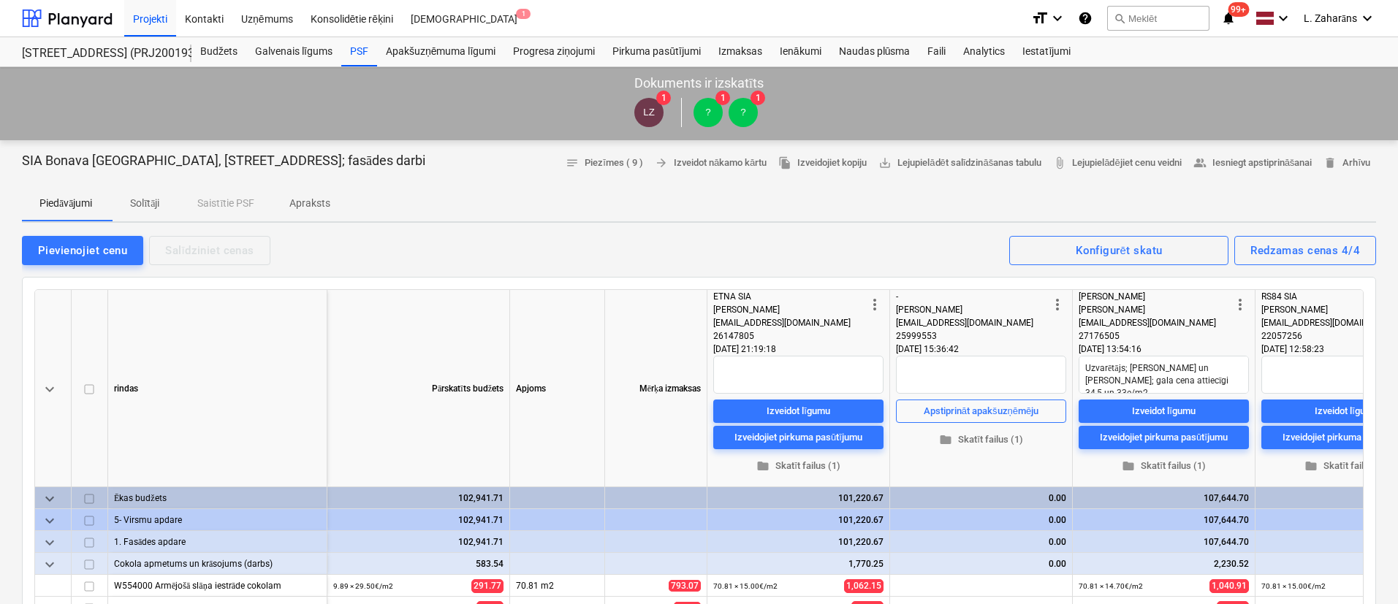
click at [298, 199] on p "Apraksts" at bounding box center [309, 203] width 41 height 15
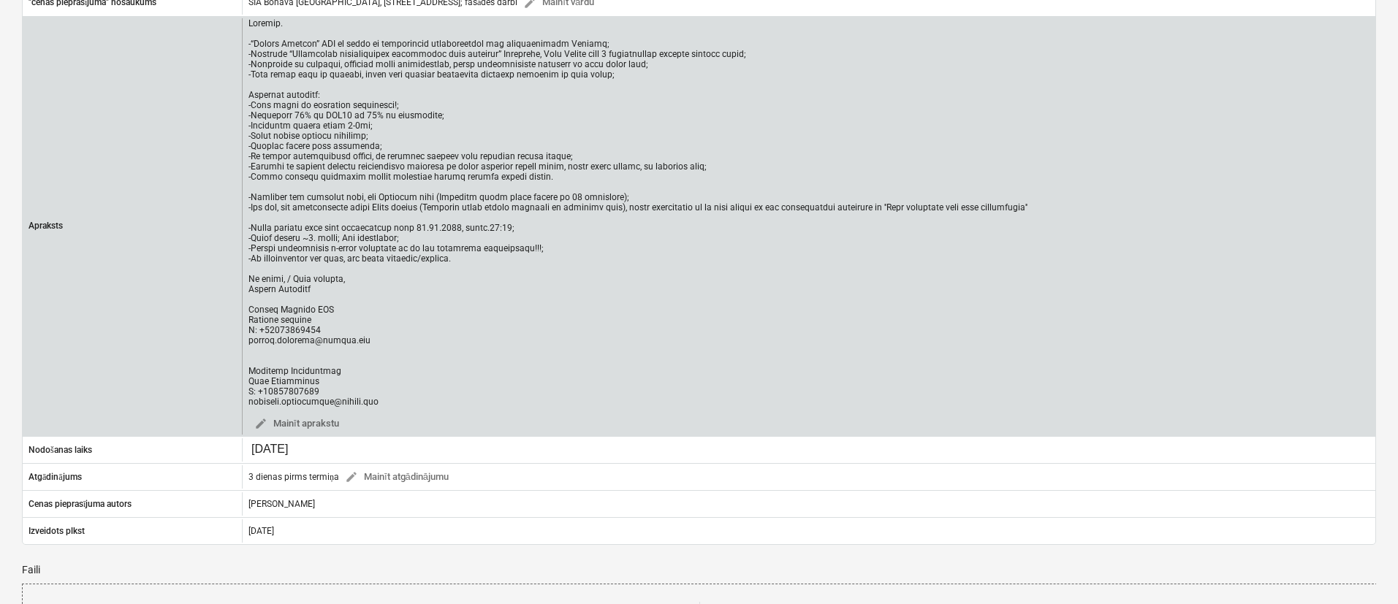
scroll to position [219, 0]
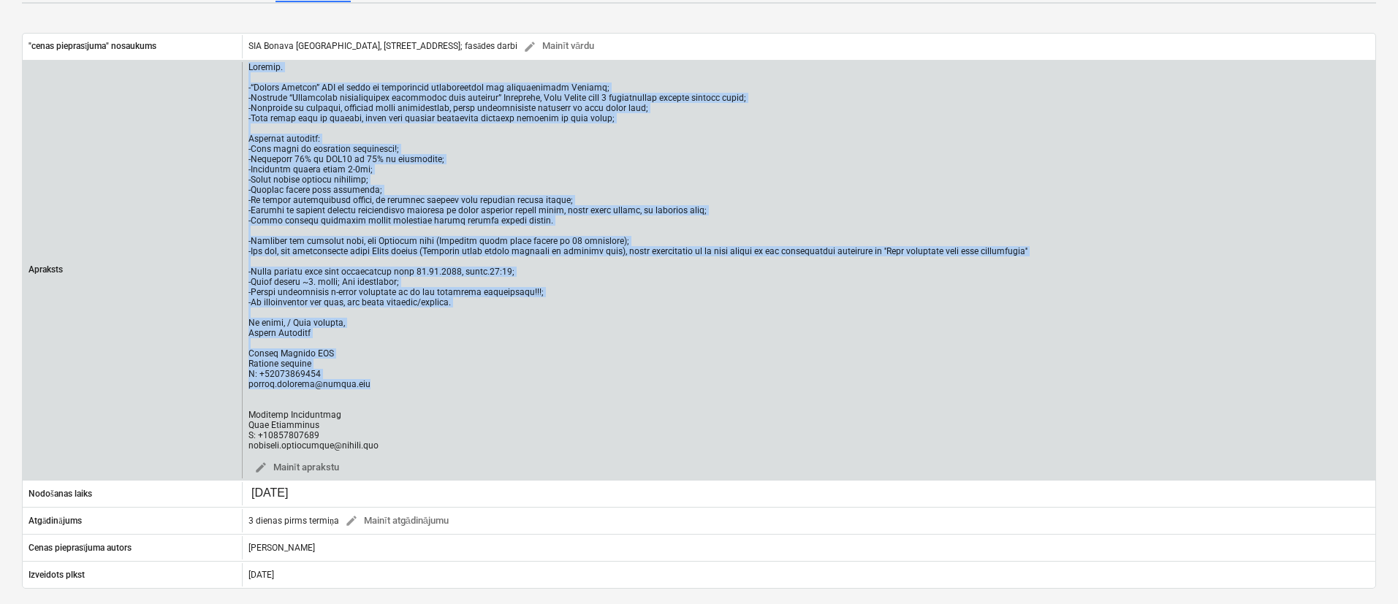
drag, startPoint x: 376, startPoint y: 388, endPoint x: 250, endPoint y: 66, distance: 345.4
click at [250, 66] on div at bounding box center [637, 256] width 779 height 389
copy div "Labdien. -“Bonava Latvija” SIA ir viens no lielākajiem daudzdzīvokļu ēku attīst…"
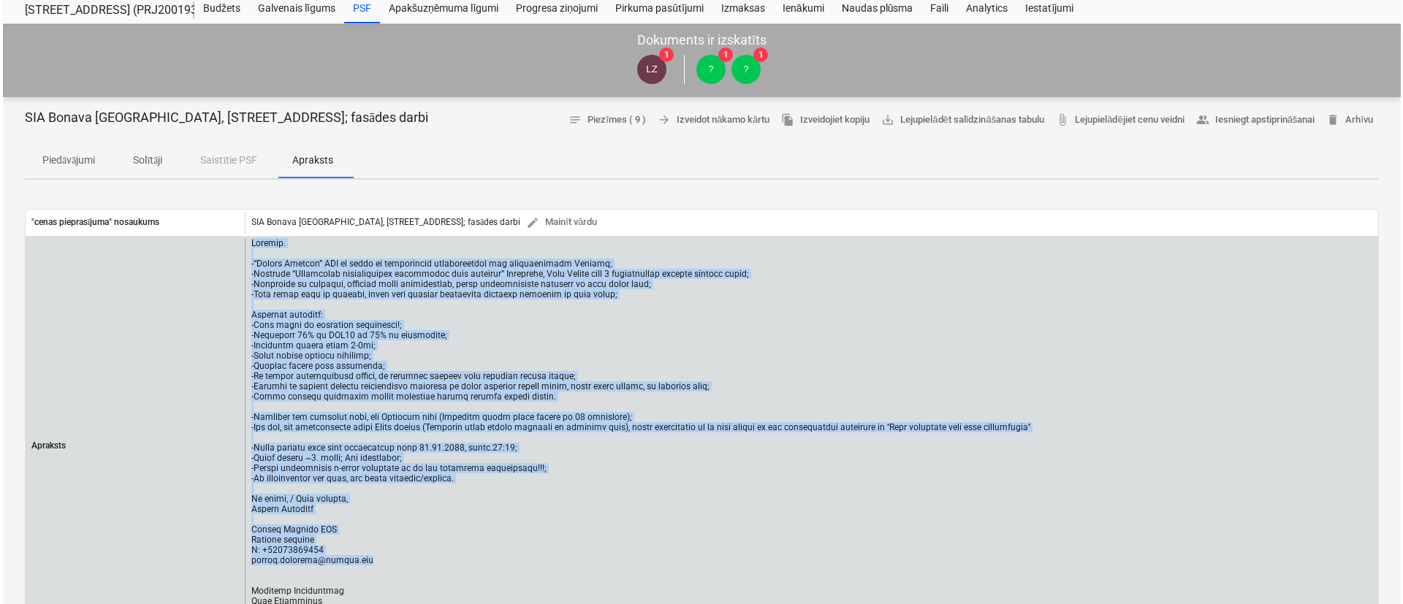
scroll to position [0, 0]
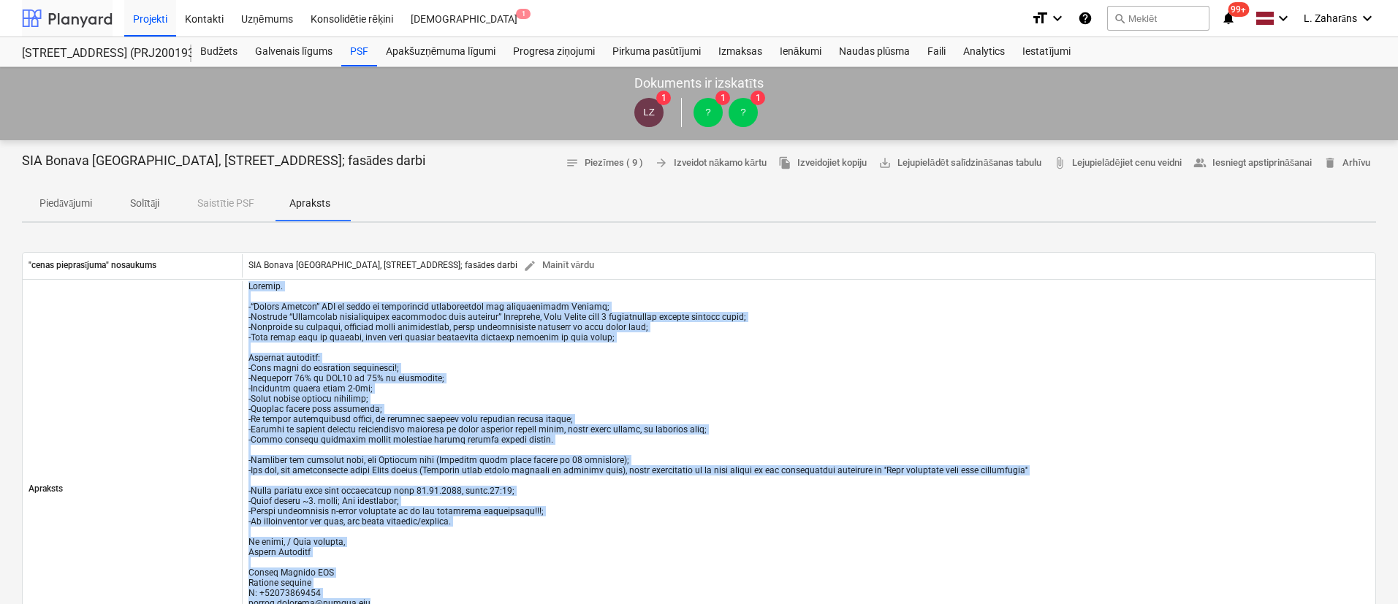
click at [87, 16] on div at bounding box center [67, 18] width 91 height 37
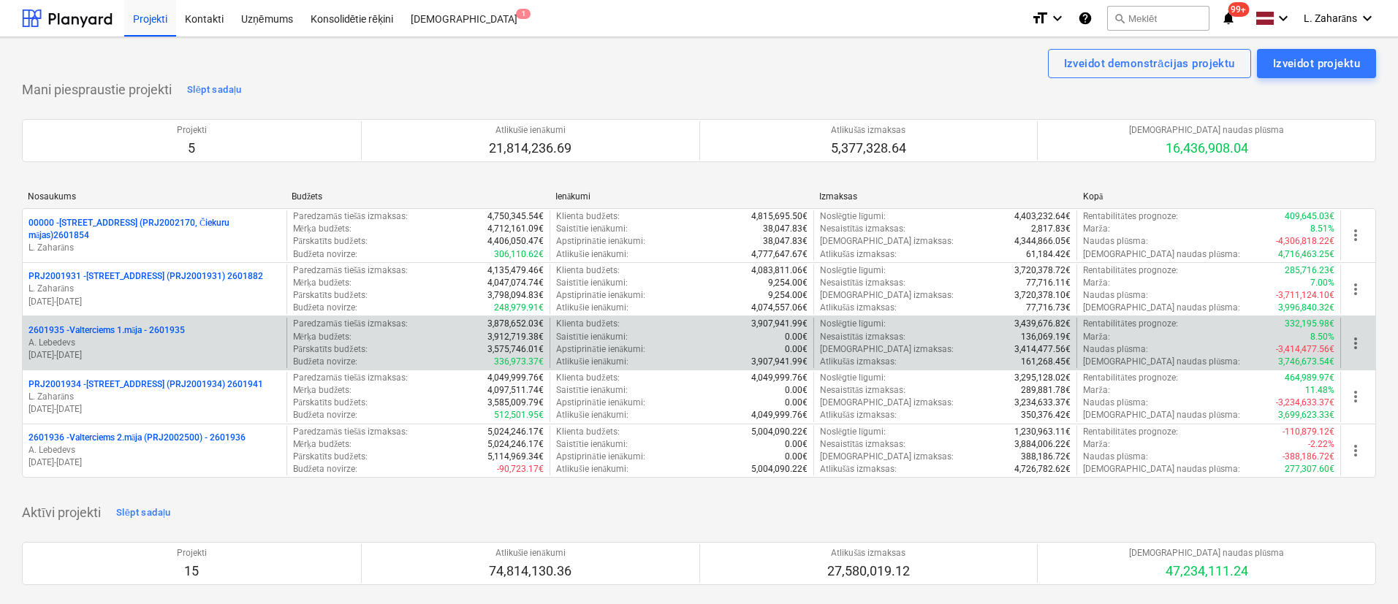
click at [119, 331] on p "2601935 - Valterciems 1.māja - 2601935" at bounding box center [106, 330] width 156 height 12
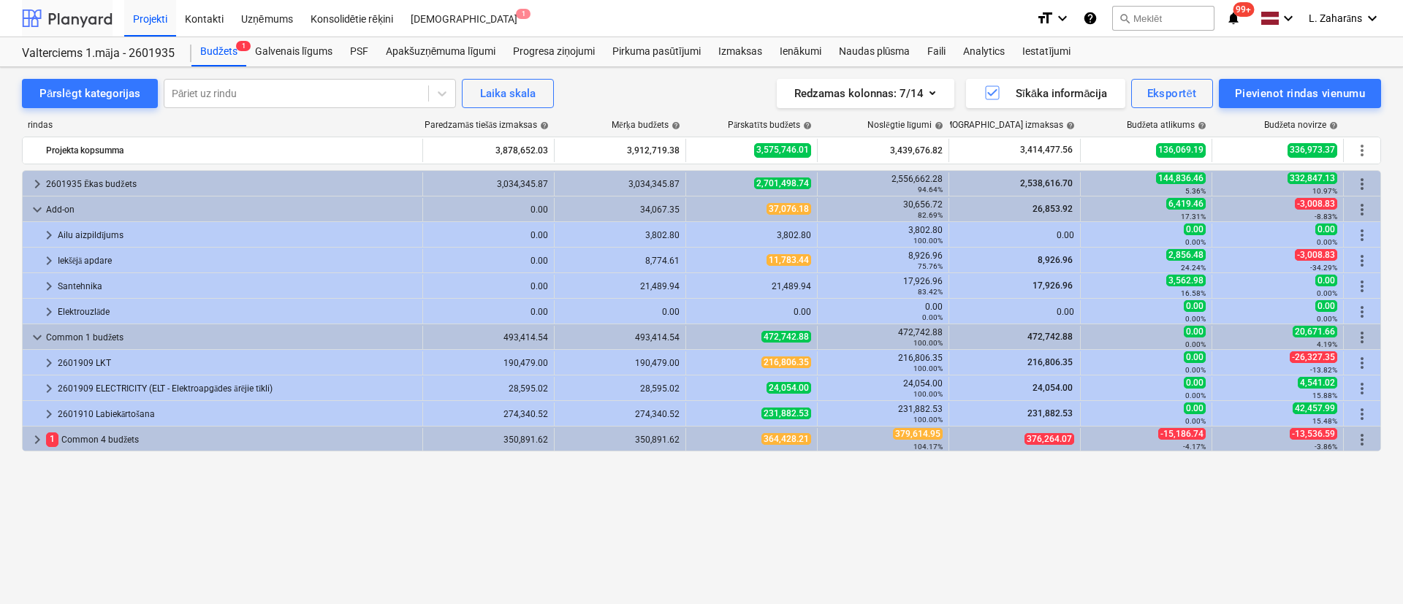
click at [58, 19] on div at bounding box center [67, 18] width 91 height 37
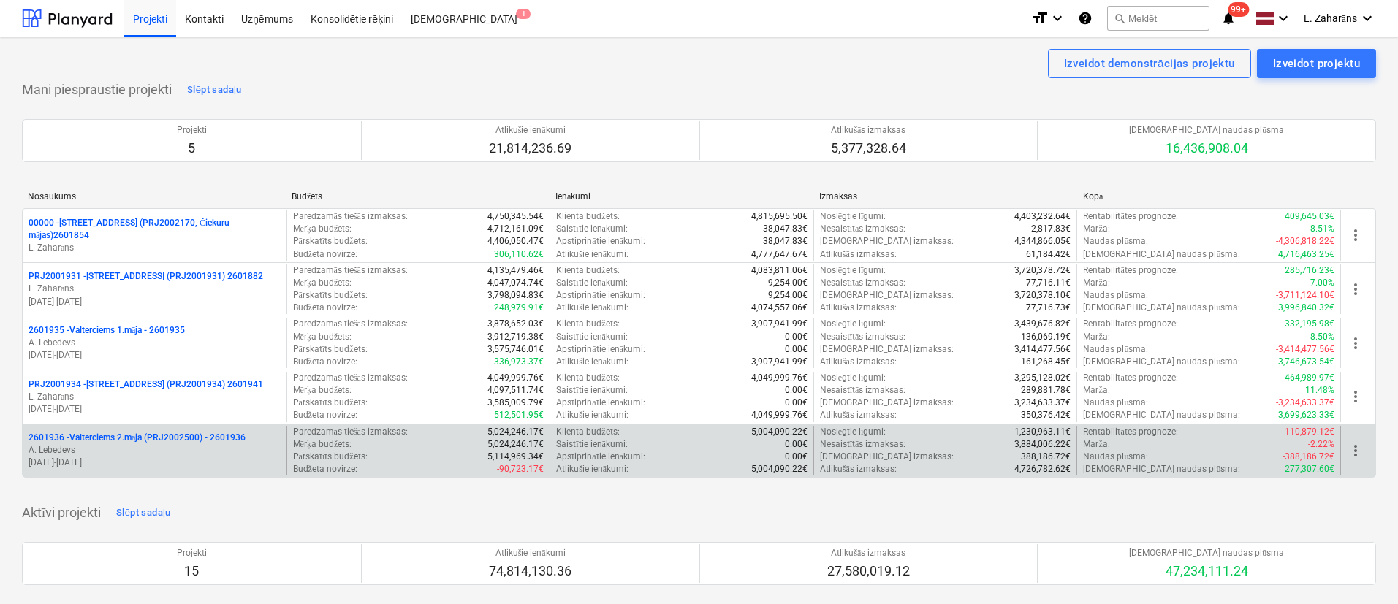
click at [89, 438] on p "2601936 - Valterciems 2.māja (PRJ2002500) - 2601936" at bounding box center [136, 438] width 217 height 12
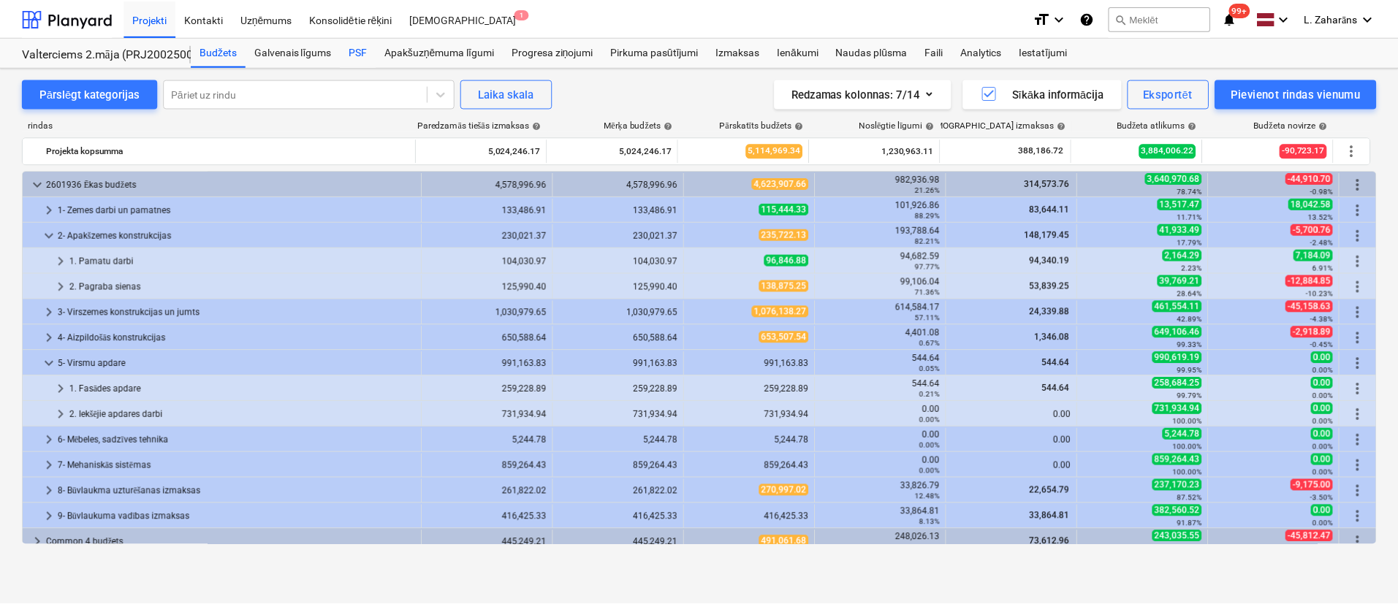
scroll to position [9, 0]
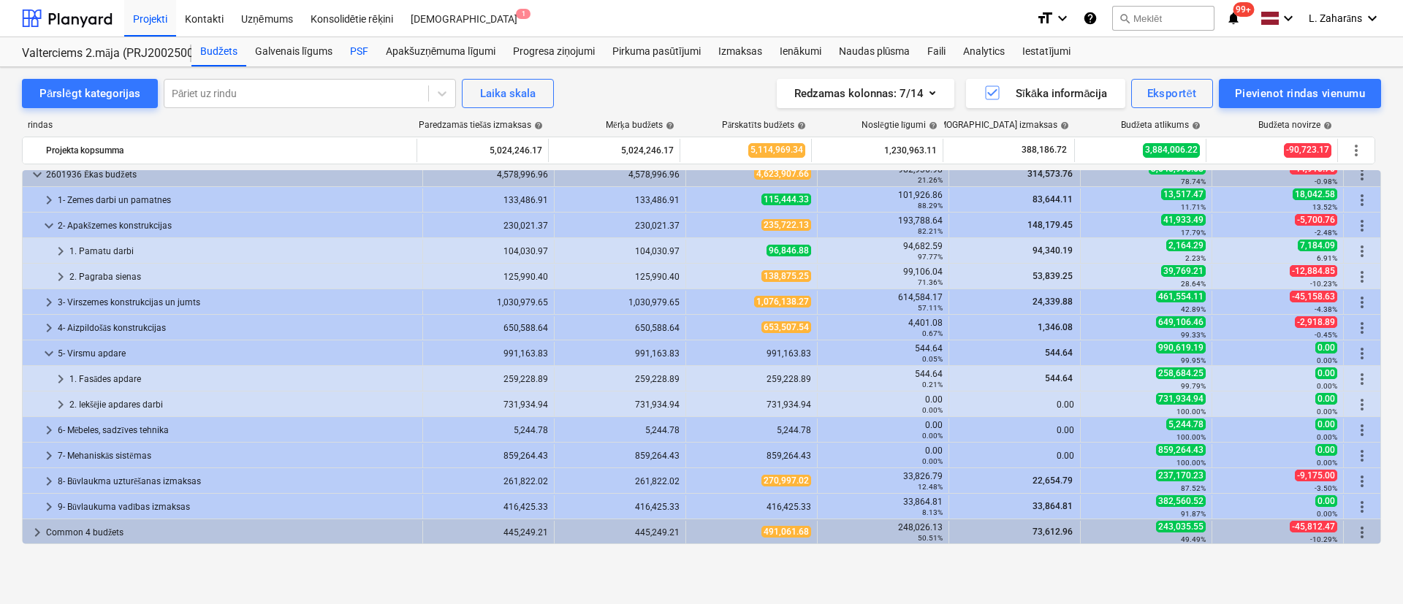
click at [368, 52] on div "PSF" at bounding box center [359, 51] width 36 height 29
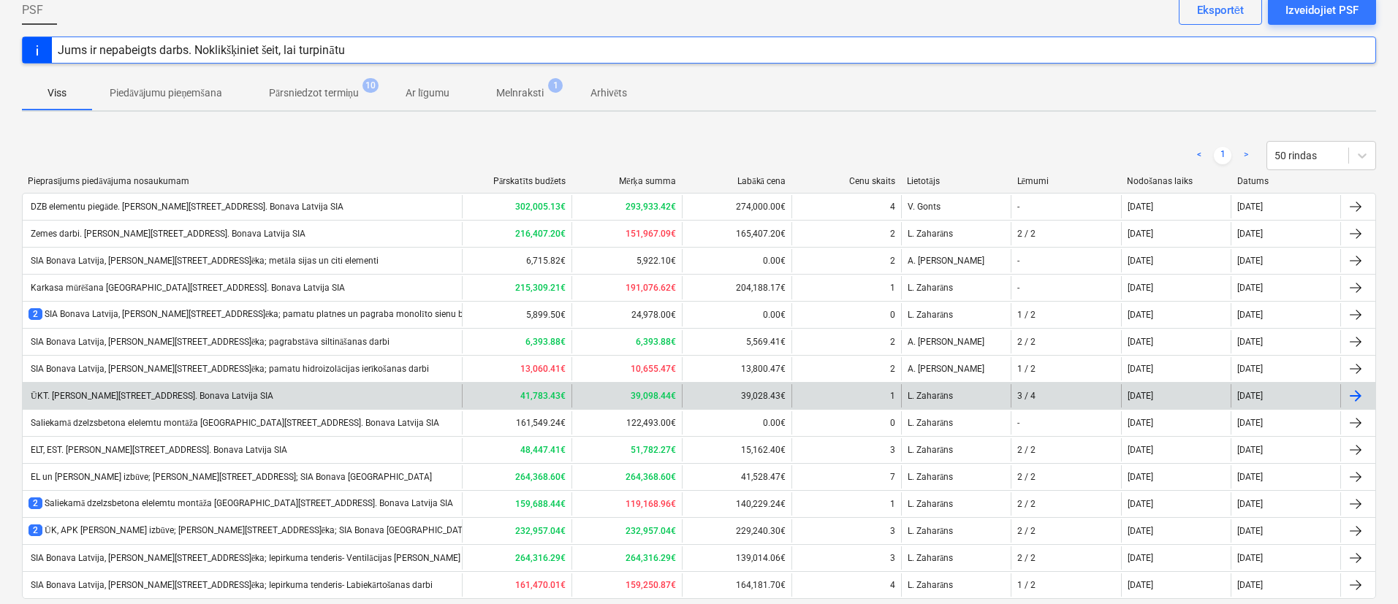
scroll to position [159, 0]
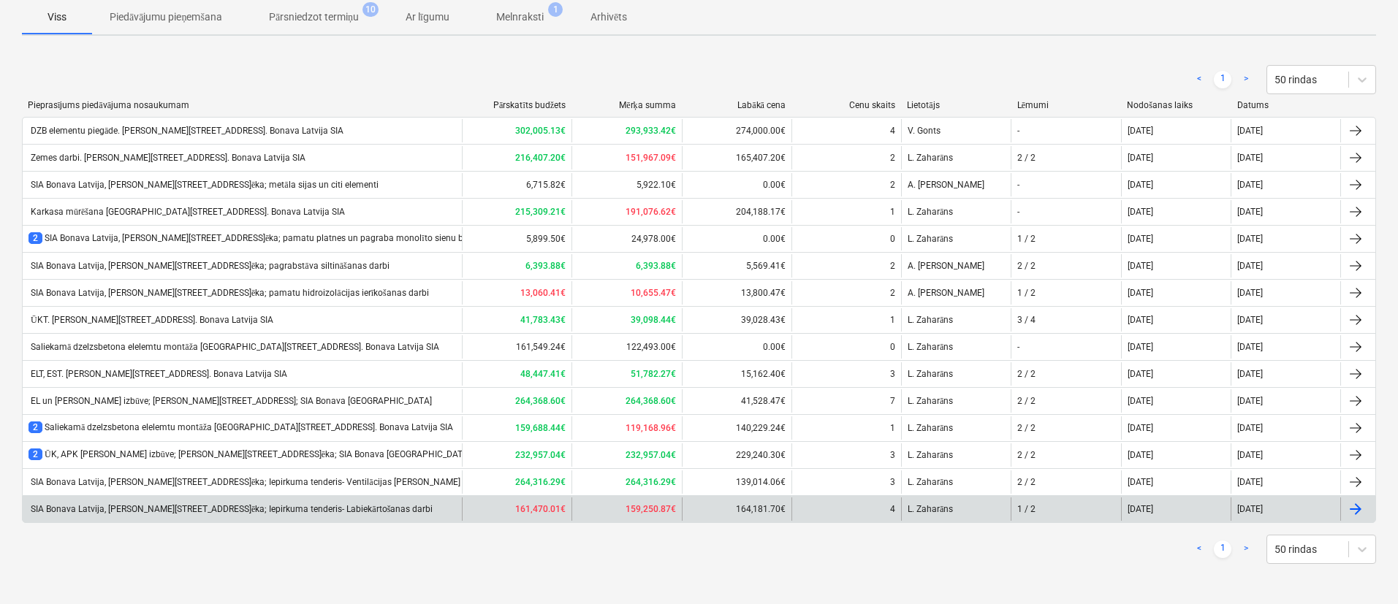
click at [145, 507] on div "SIA Bonava Latvija, Ēvalda Valtera iela 44, 2.ēka; Iepirkuma tenderis- Labiekār…" at bounding box center [230, 509] width 404 height 11
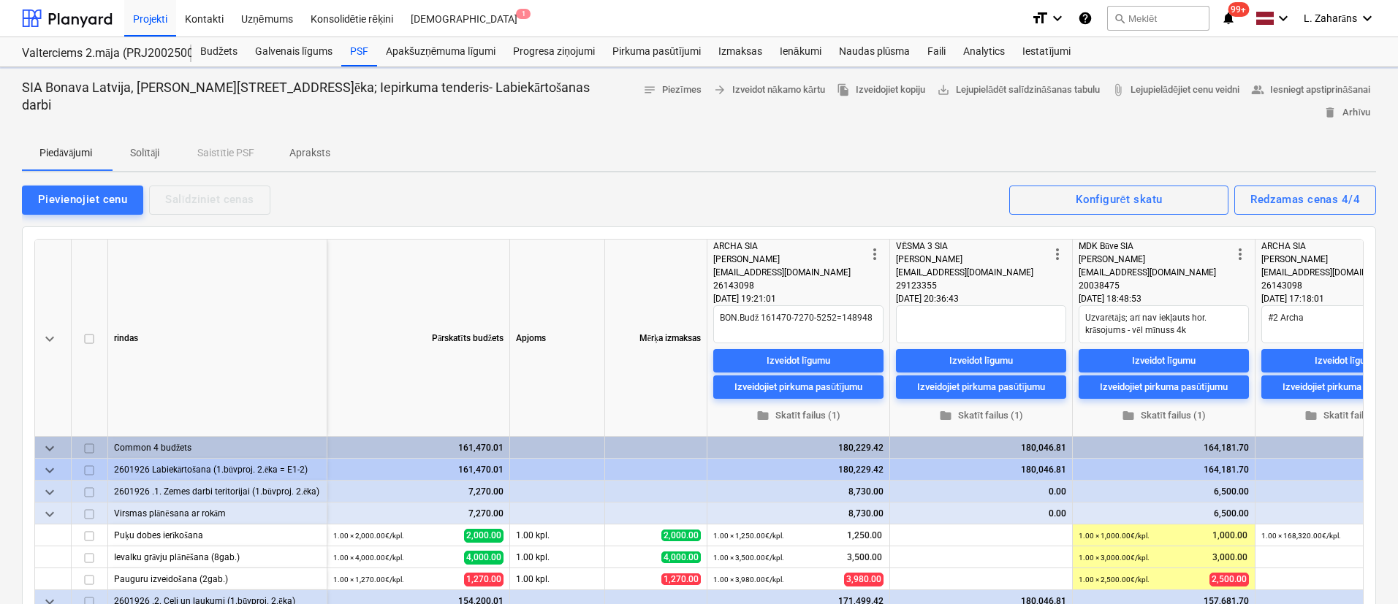
type textarea "x"
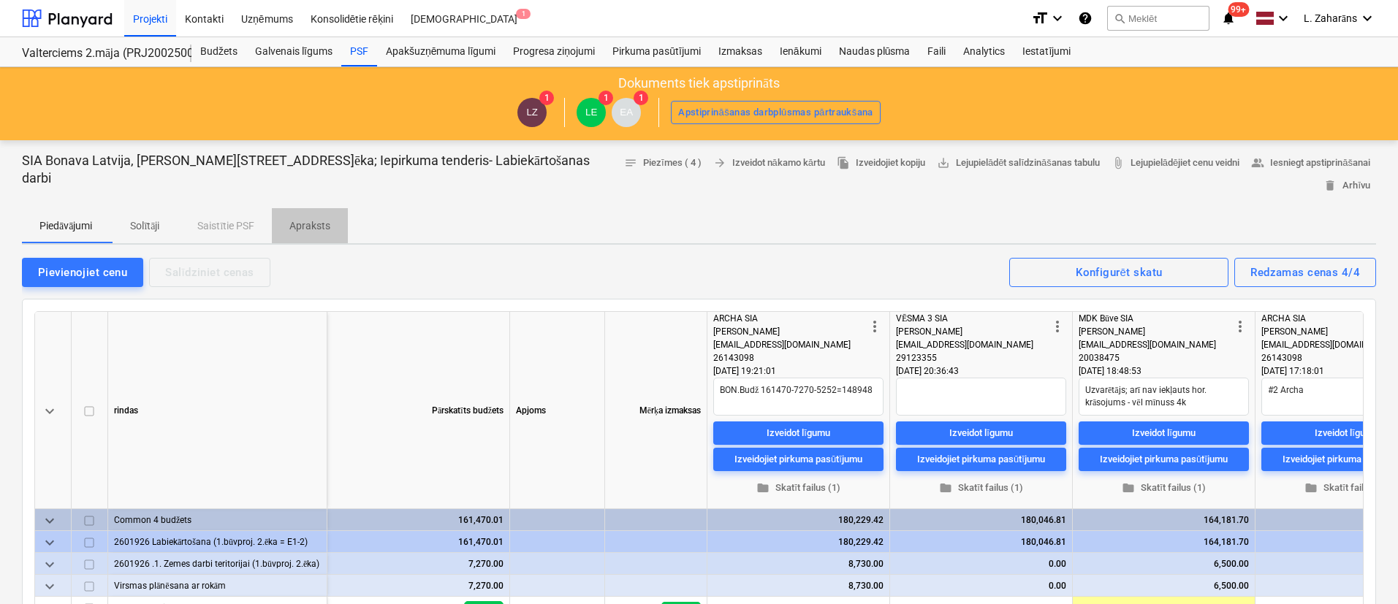
click at [315, 221] on p "Apraksts" at bounding box center [309, 225] width 41 height 15
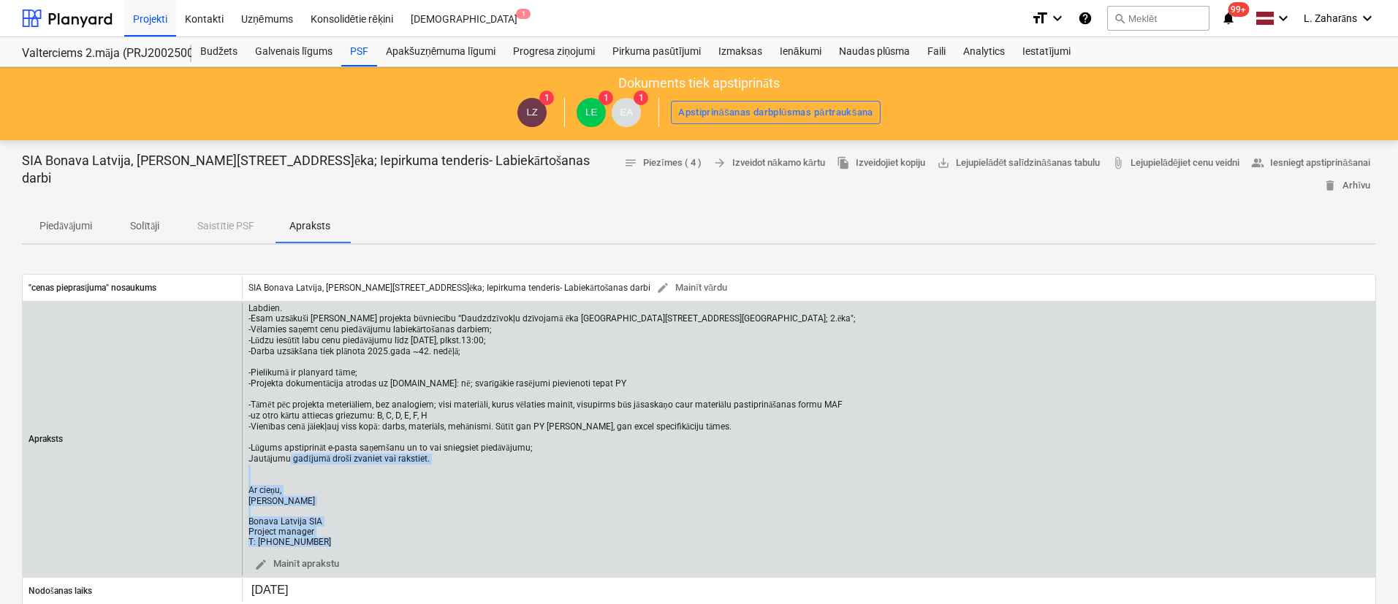
drag, startPoint x: 389, startPoint y: 544, endPoint x: 371, endPoint y: 463, distance: 83.1
click at [371, 463] on div "Labdien. -Esam uzsākuši jauna projekta būvniecību “Daudzdzīvokļu dzīvojamā ēka …" at bounding box center [551, 439] width 607 height 273
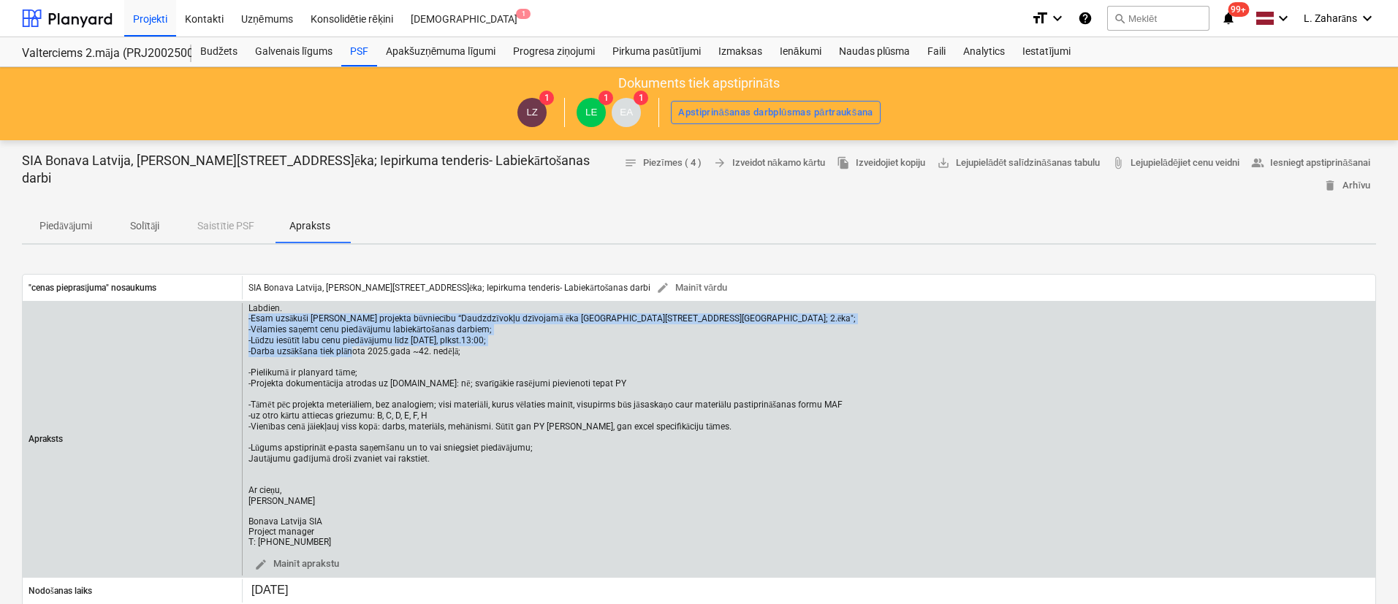
drag, startPoint x: 490, startPoint y: 354, endPoint x: 246, endPoint y: 319, distance: 245.9
click at [246, 319] on div "Labdien. -Esam uzsākuši jauna projekta būvniecību “Daudzdzīvokļu dzīvojamā ēka …" at bounding box center [808, 439] width 1133 height 273
copy div "-Esam uzsākuši jauna projekta būvniecību “Daudzdzīvokļu dzīvojamā ēka Ēvalda Va…"
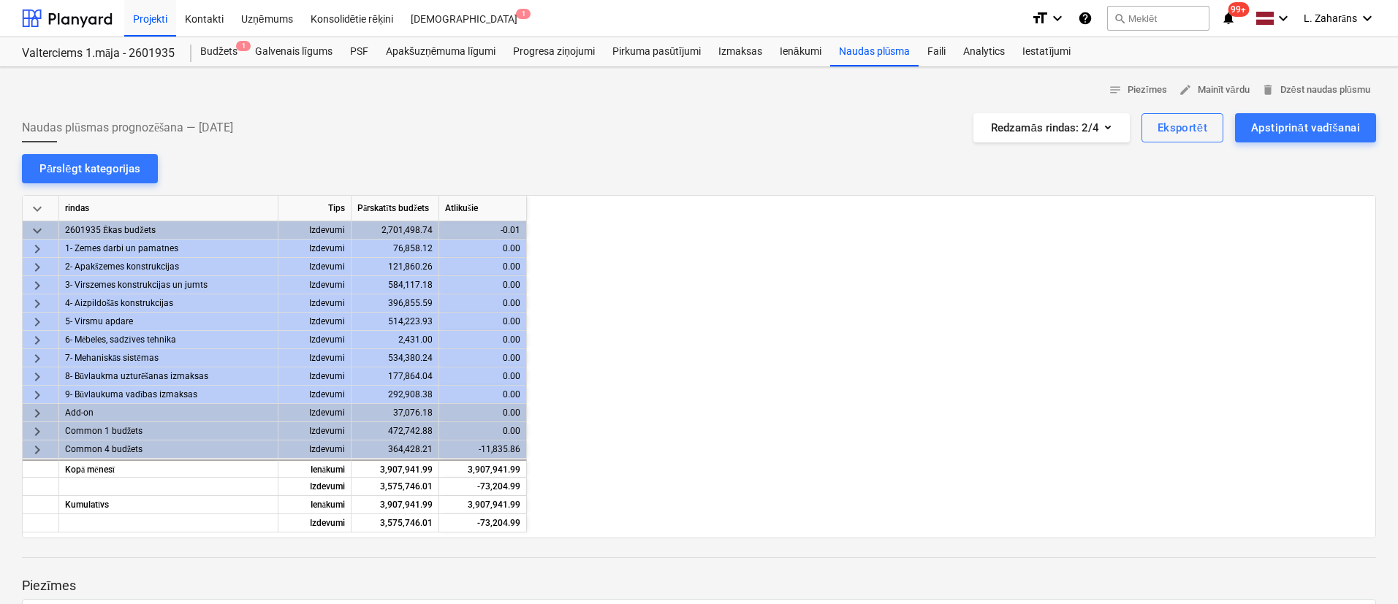
scroll to position [0, 2046]
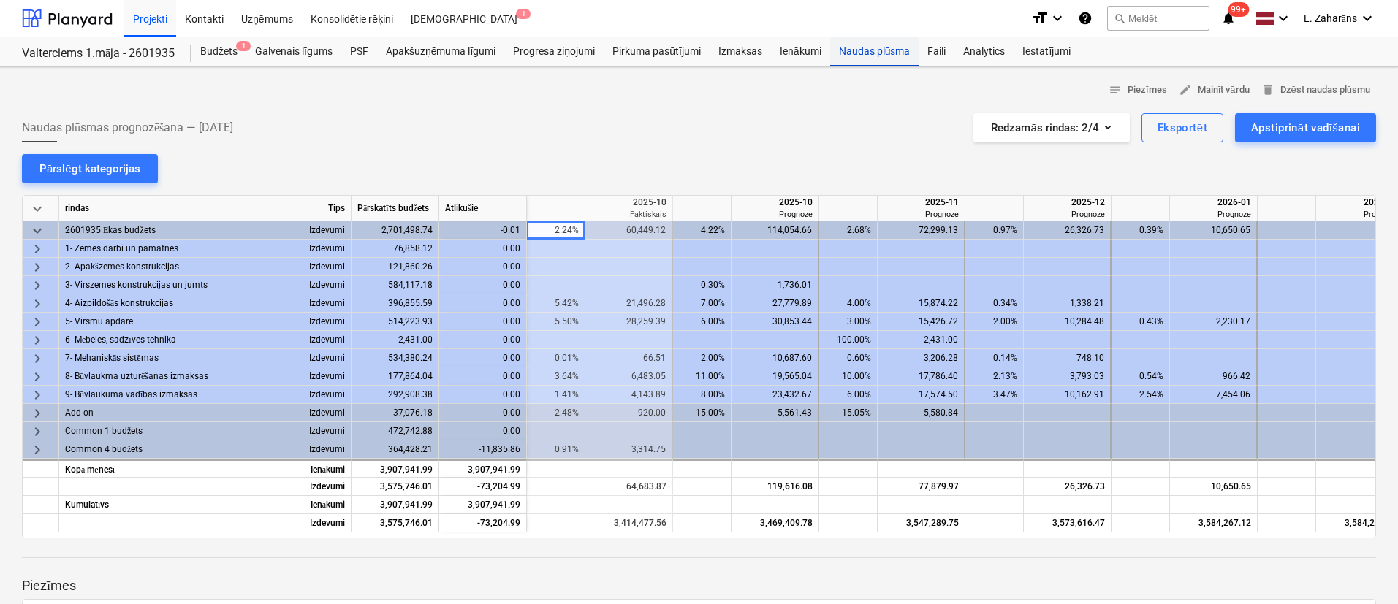
click at [875, 46] on div "Naudas plūsma" at bounding box center [874, 51] width 89 height 29
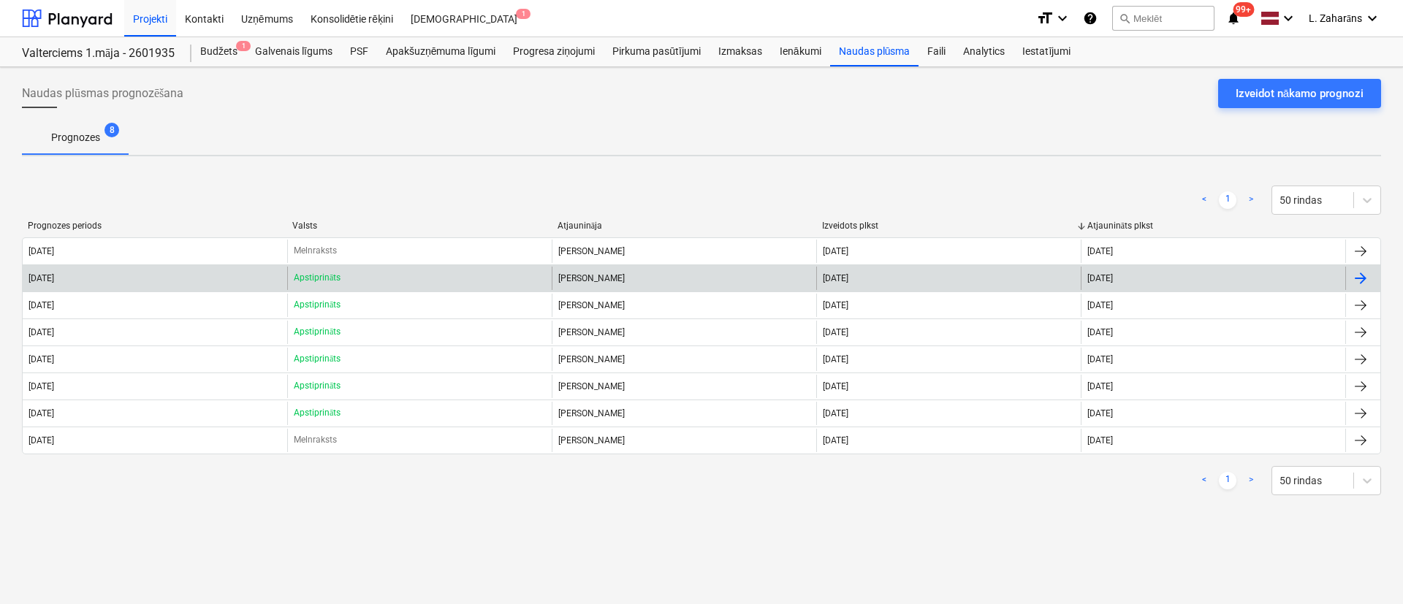
click at [308, 275] on p "Apstiprināts" at bounding box center [317, 278] width 47 height 12
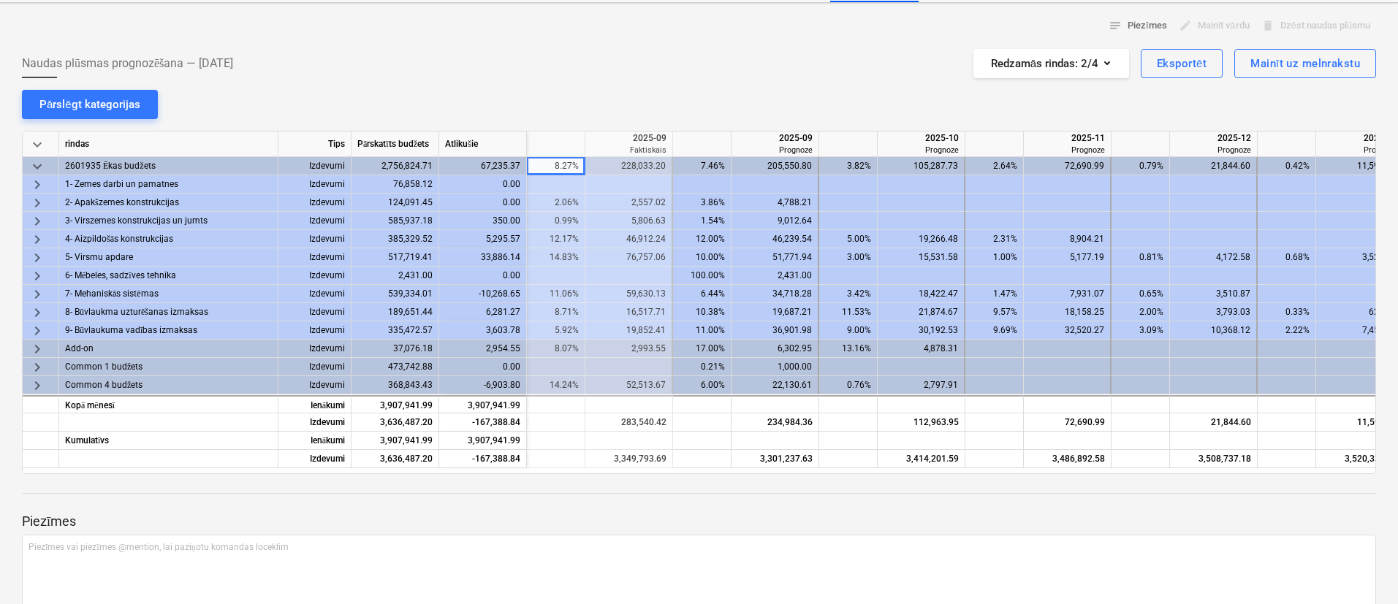
scroll to position [110, 0]
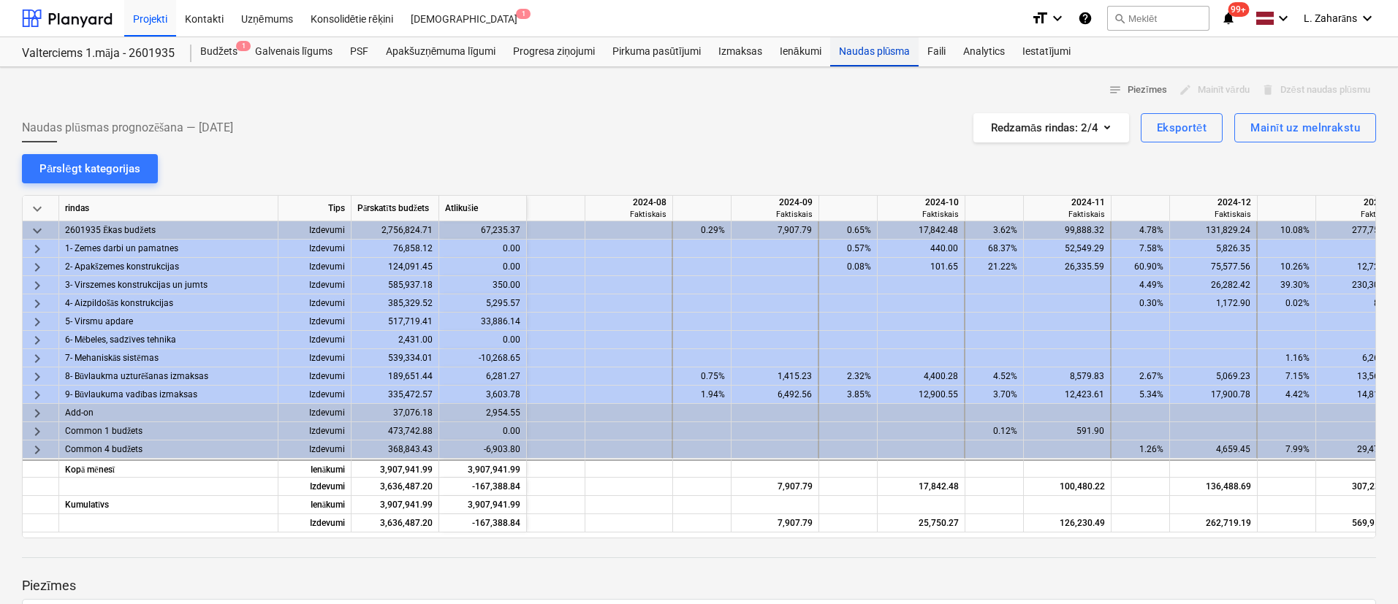
scroll to position [0, 1900]
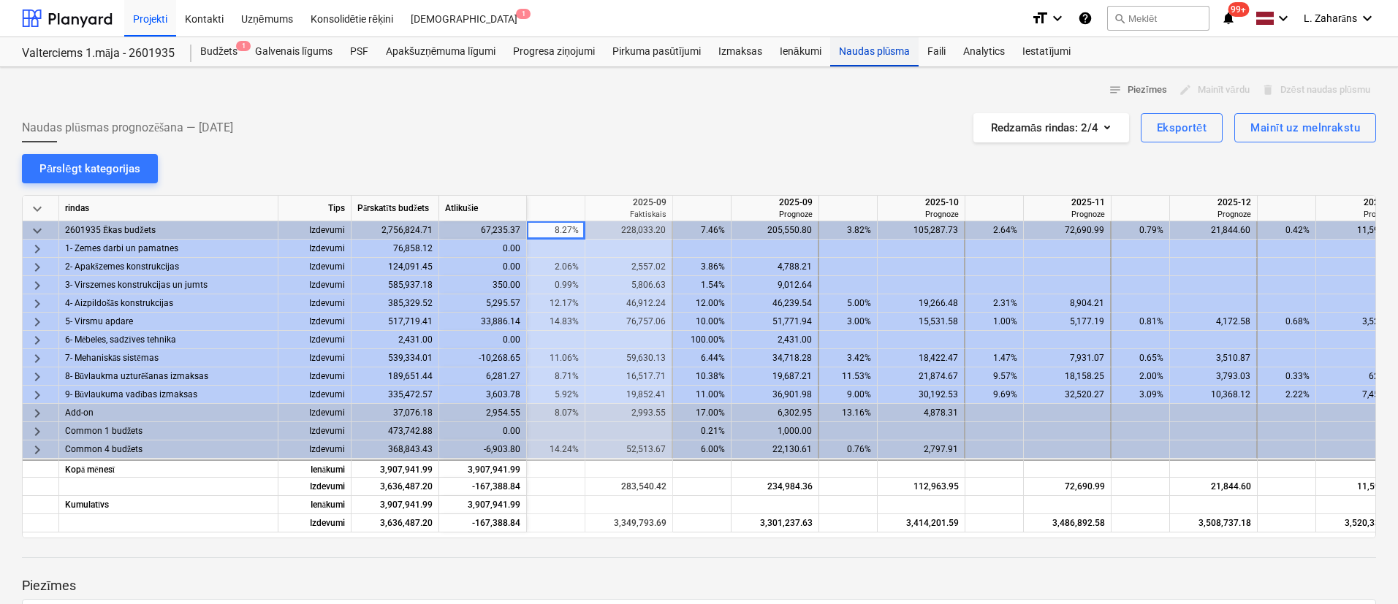
click at [902, 47] on div "Naudas plūsma" at bounding box center [874, 51] width 89 height 29
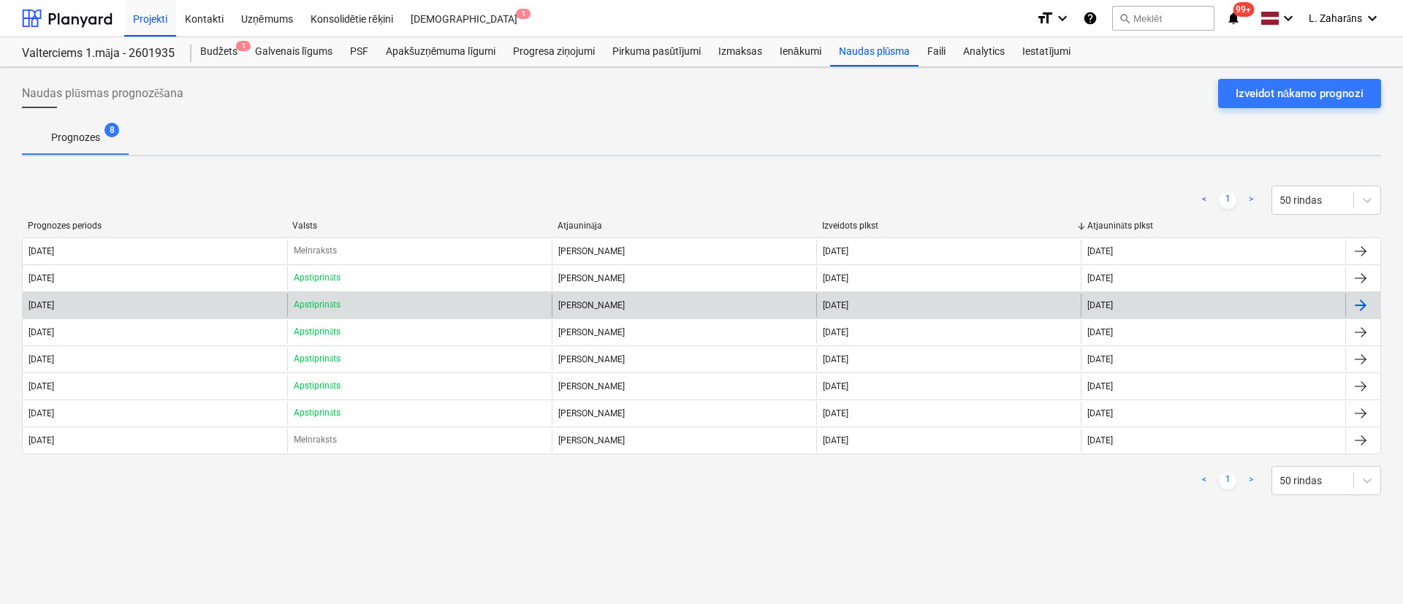
click at [219, 297] on div "[DATE]" at bounding box center [155, 305] width 264 height 23
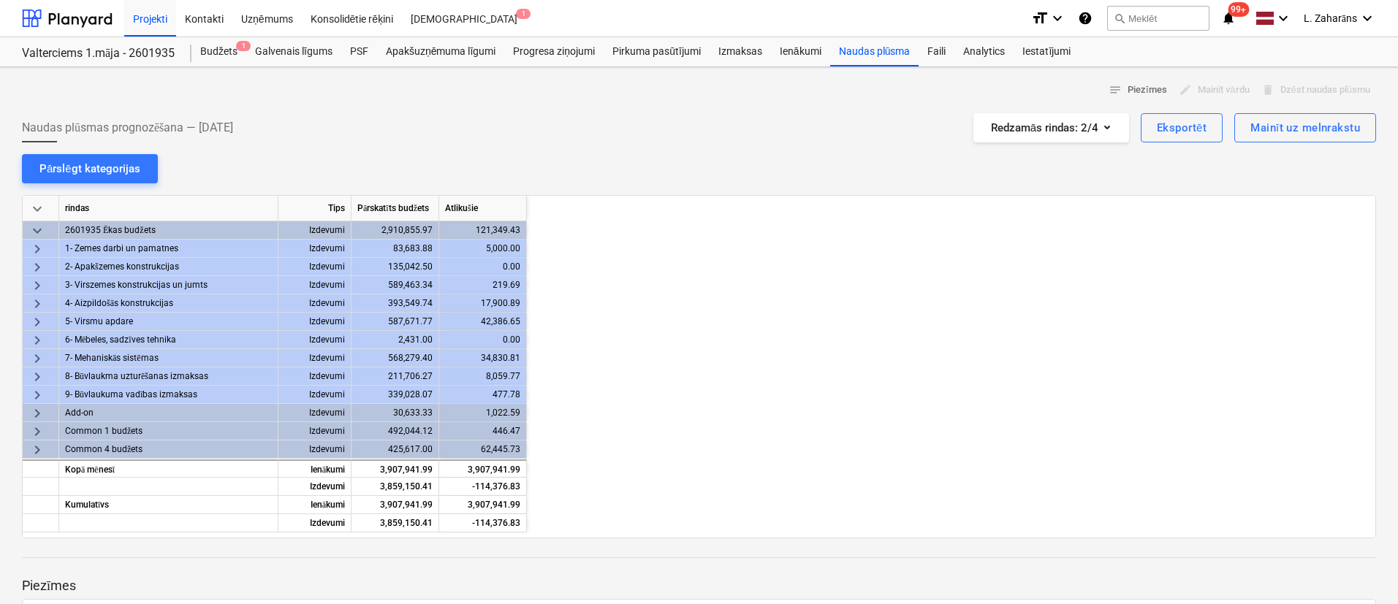
scroll to position [0, 1607]
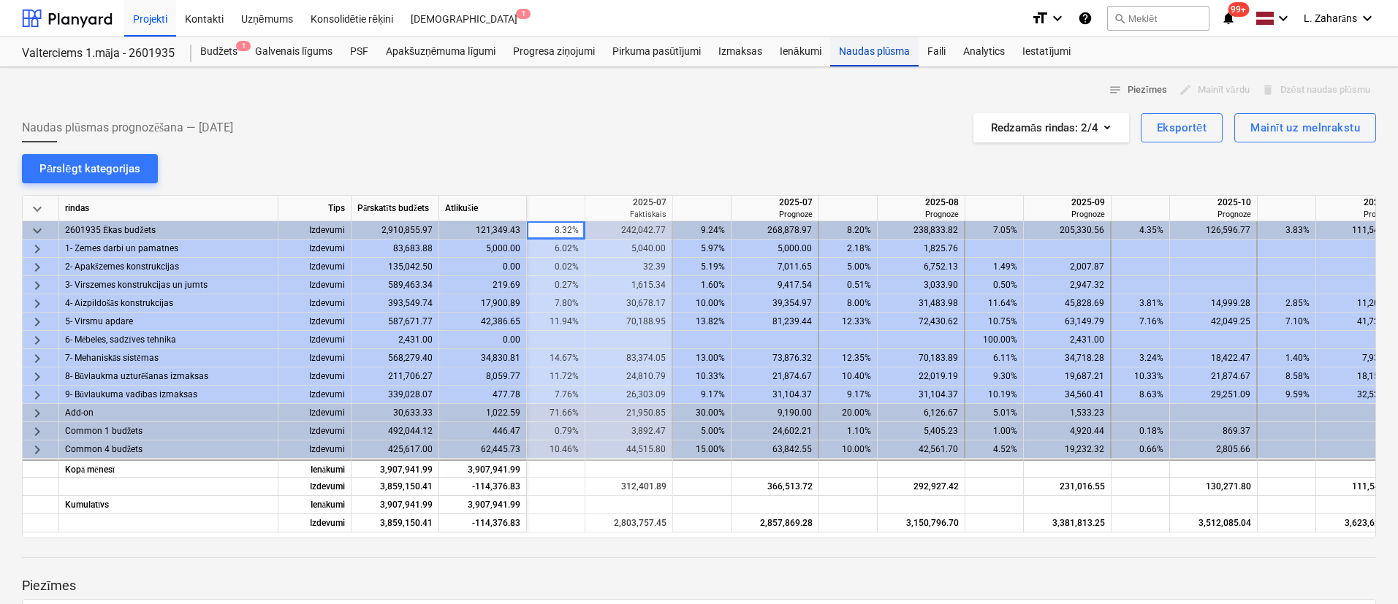
click at [859, 58] on div "Naudas plūsma" at bounding box center [874, 51] width 89 height 29
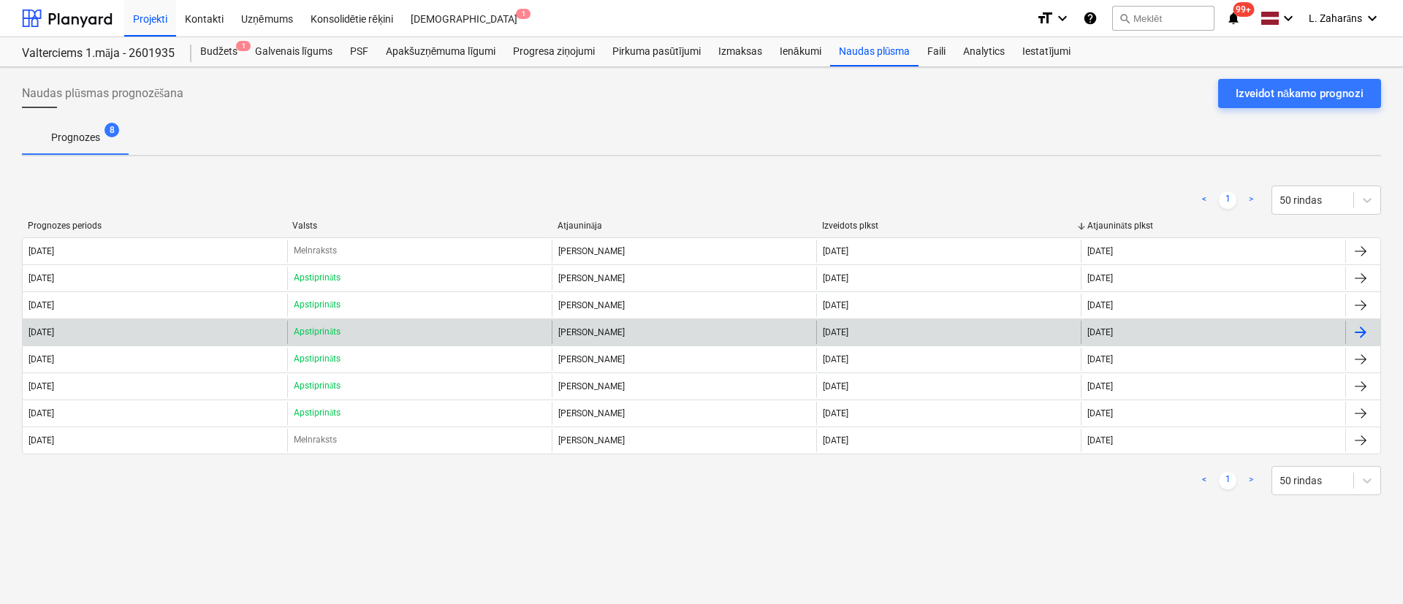
click at [314, 332] on p "Apstiprināts" at bounding box center [317, 332] width 47 height 12
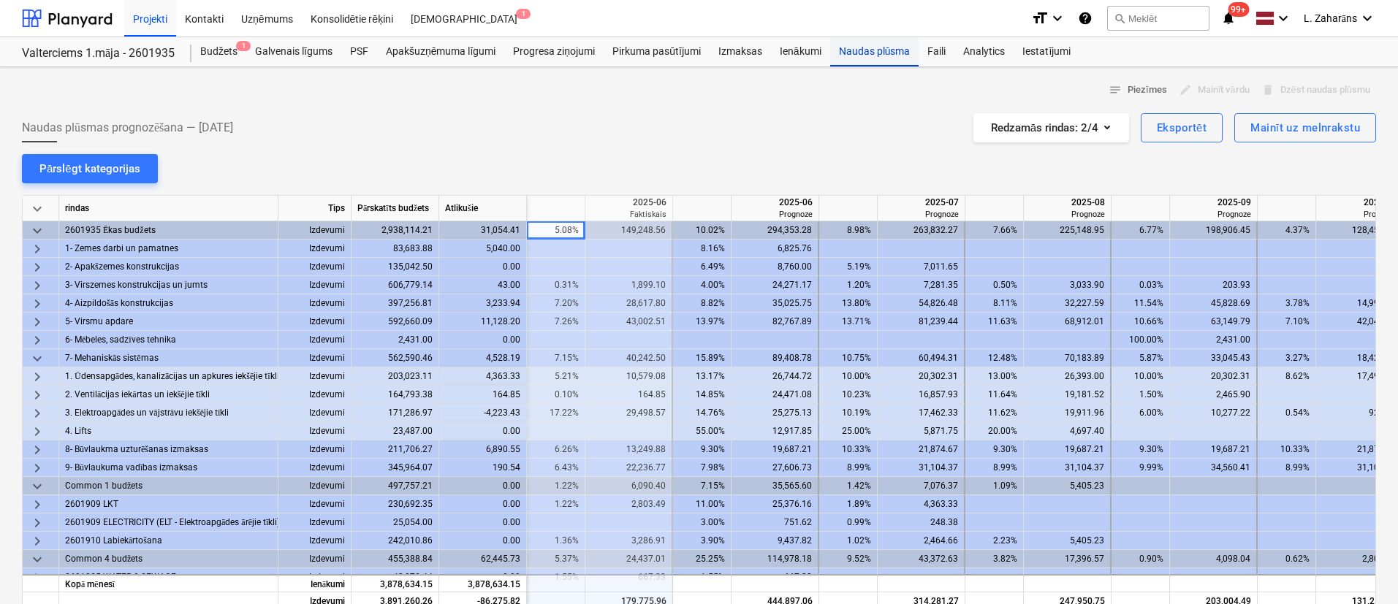
click at [897, 48] on div "Naudas plūsma" at bounding box center [874, 51] width 89 height 29
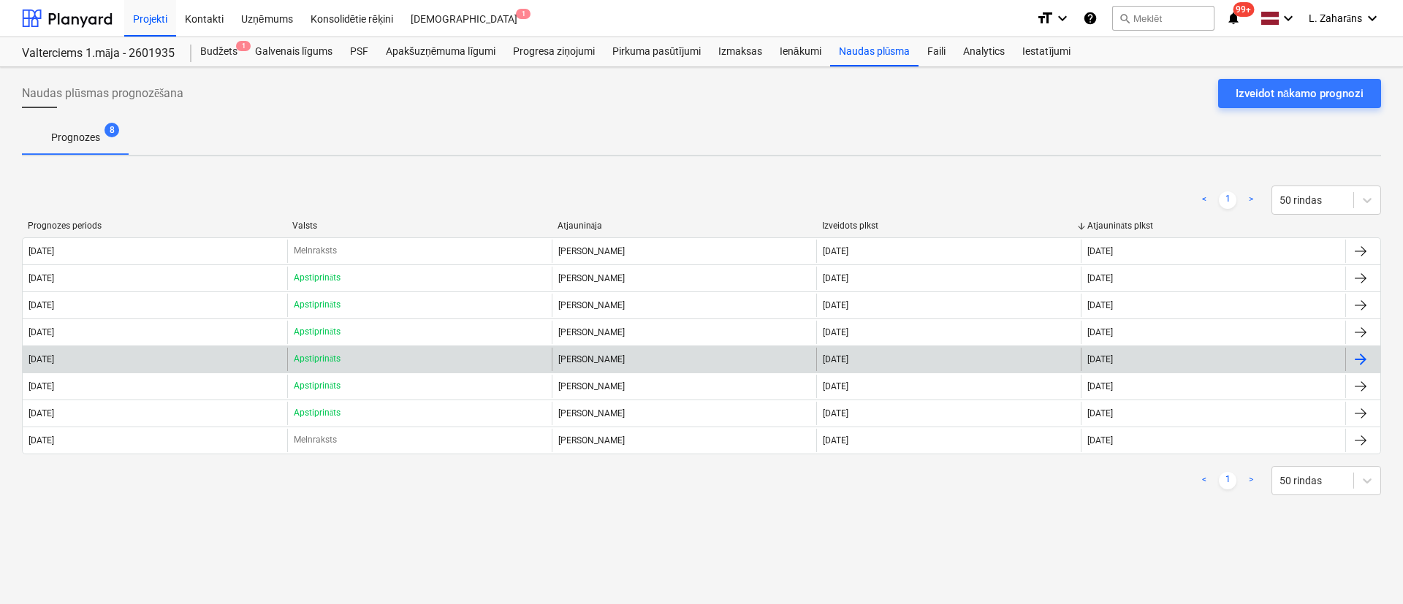
click at [132, 362] on div "[DATE]" at bounding box center [155, 359] width 264 height 23
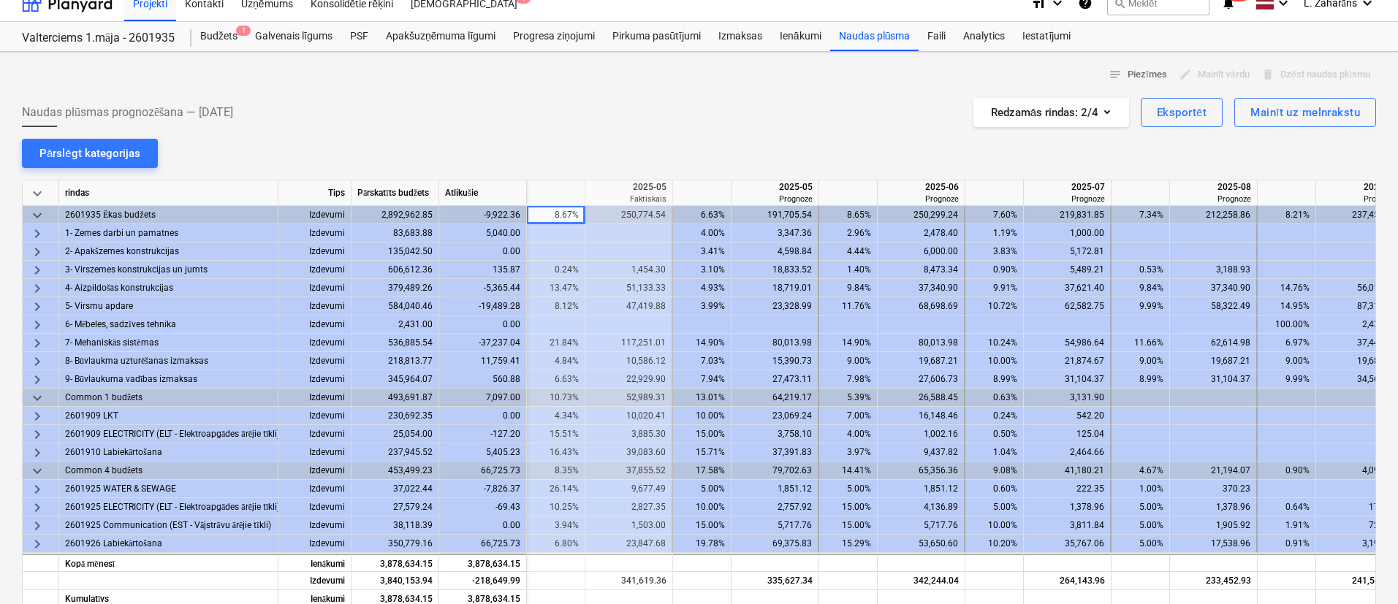
scroll to position [219, 0]
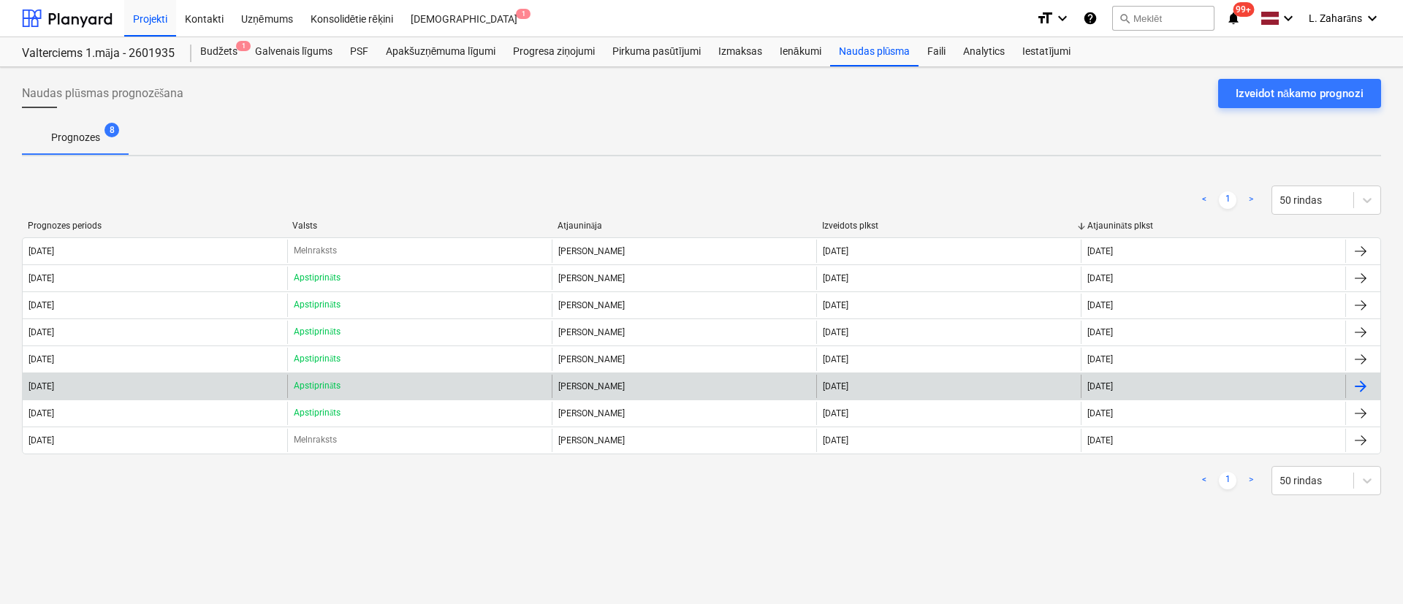
click at [169, 387] on div "[DATE]" at bounding box center [155, 386] width 264 height 23
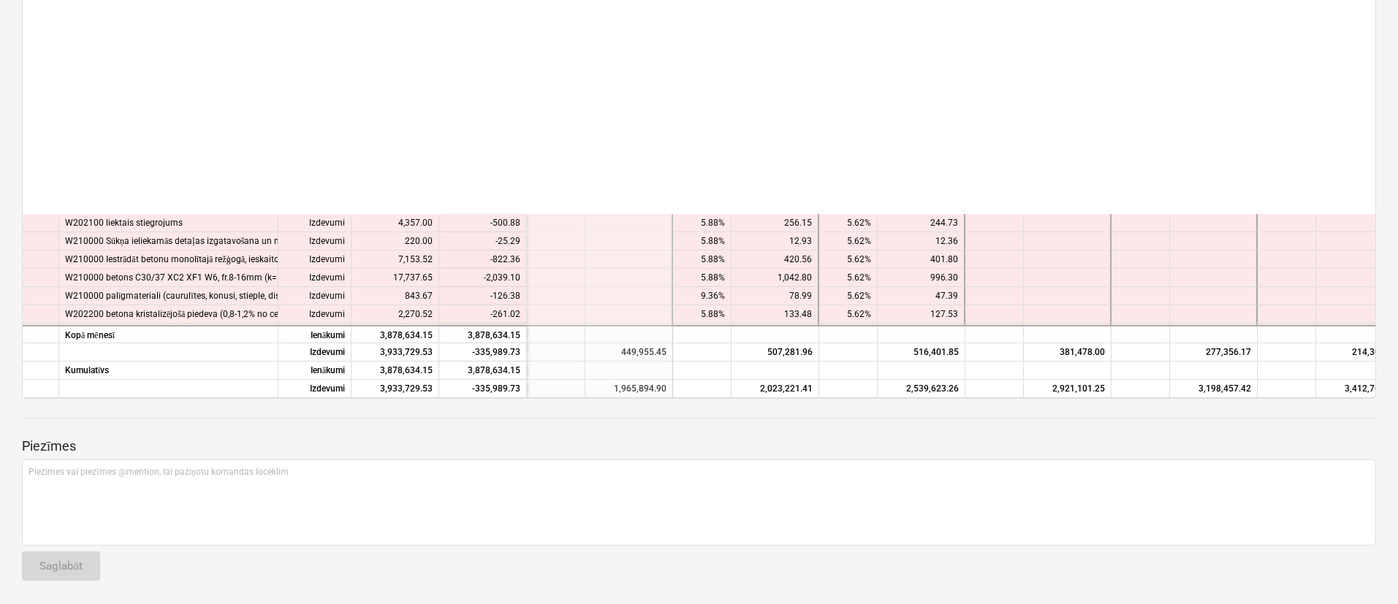
scroll to position [0, 1169]
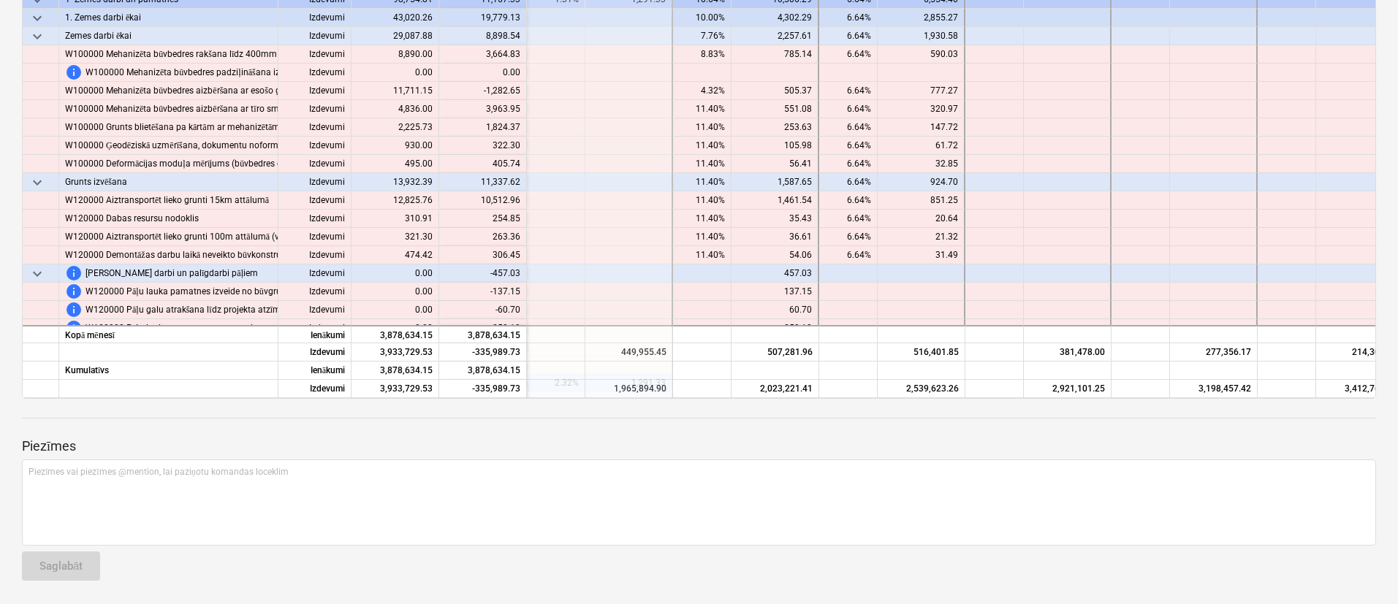
click at [36, 17] on span "keyboard_arrow_down" at bounding box center [37, 18] width 18 height 18
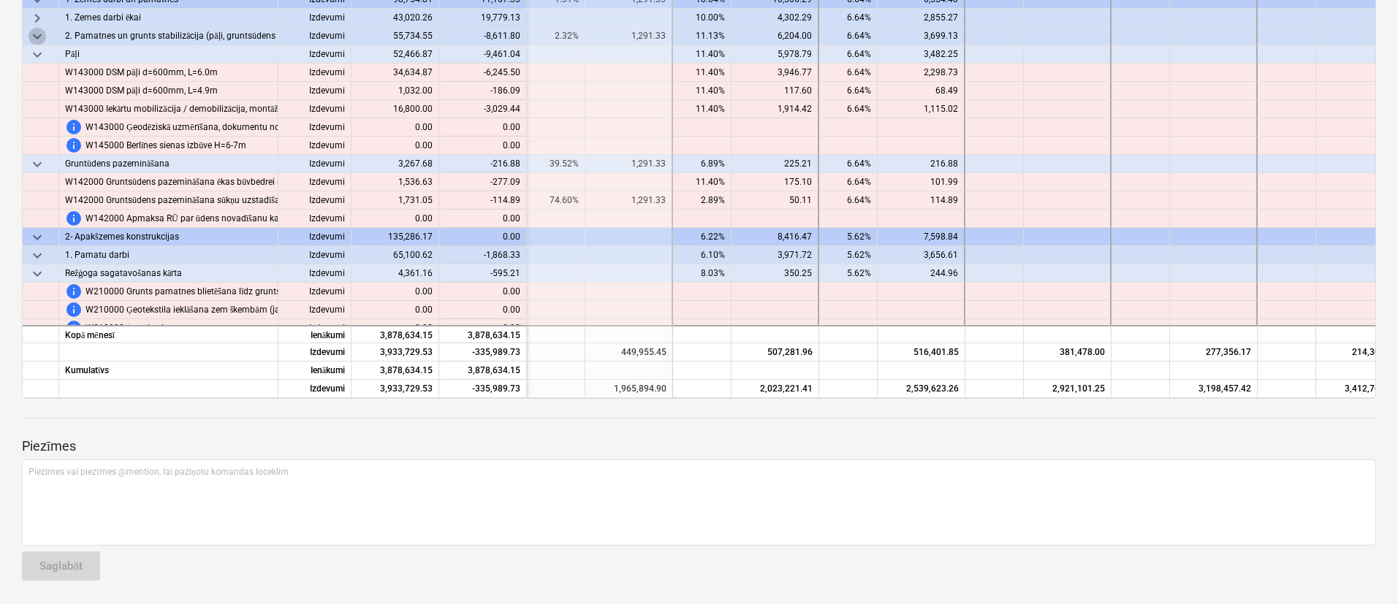
click at [36, 35] on span "keyboard_arrow_down" at bounding box center [37, 37] width 18 height 18
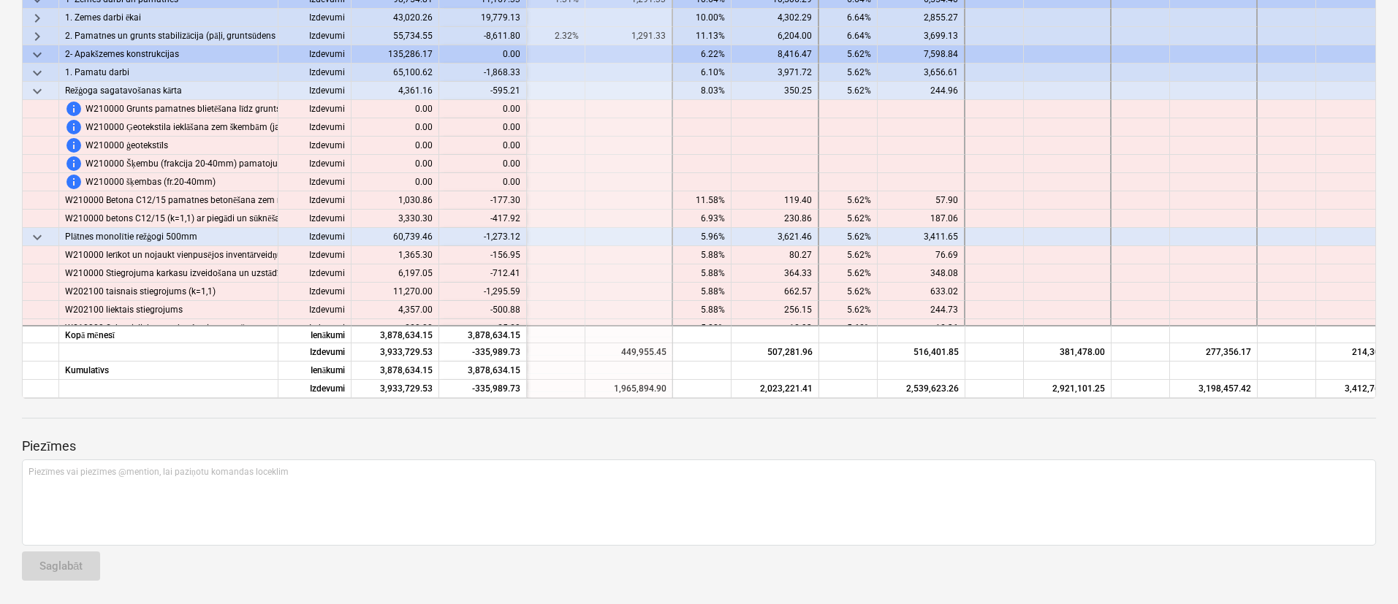
click at [37, 52] on span "keyboard_arrow_down" at bounding box center [37, 55] width 18 height 18
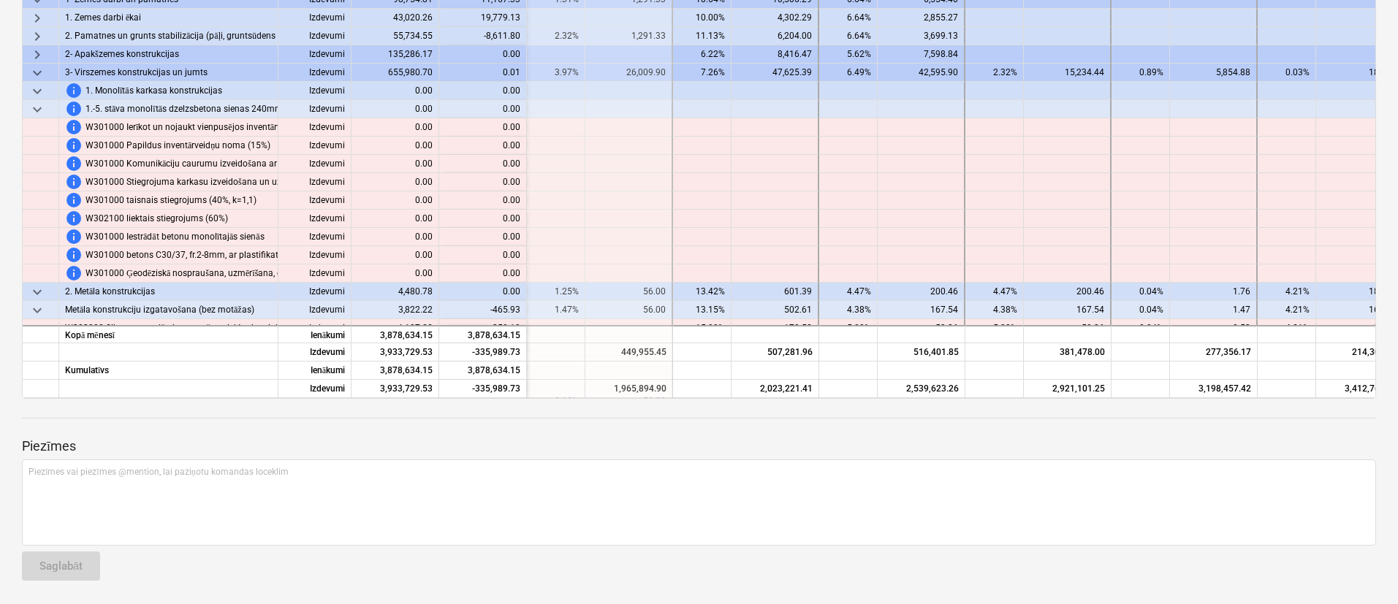
click at [33, 70] on span "keyboard_arrow_down" at bounding box center [37, 73] width 18 height 18
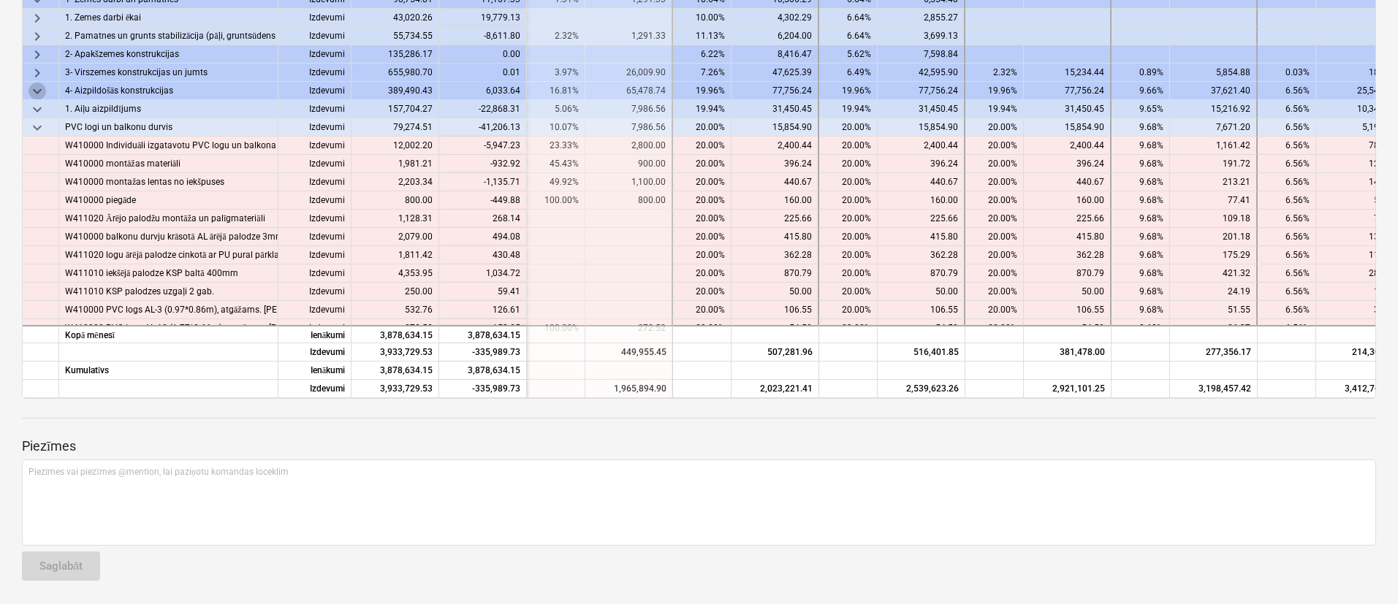
click at [36, 90] on span "keyboard_arrow_down" at bounding box center [37, 92] width 18 height 18
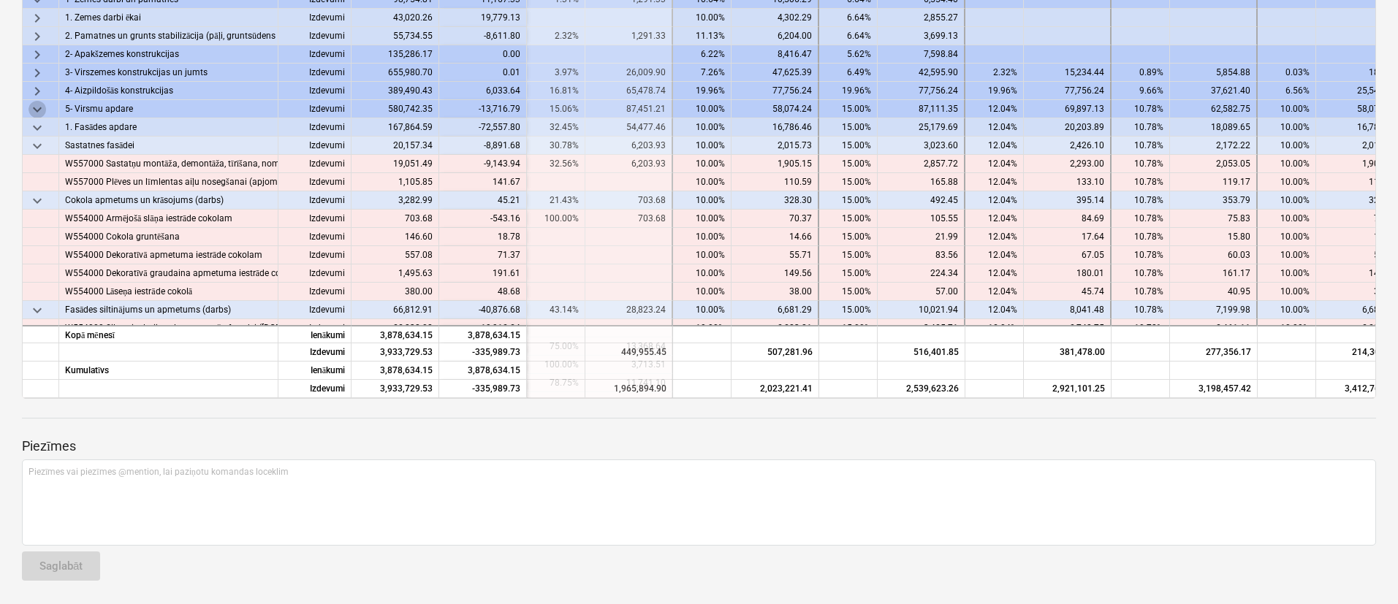
click at [36, 109] on span "keyboard_arrow_down" at bounding box center [37, 110] width 18 height 18
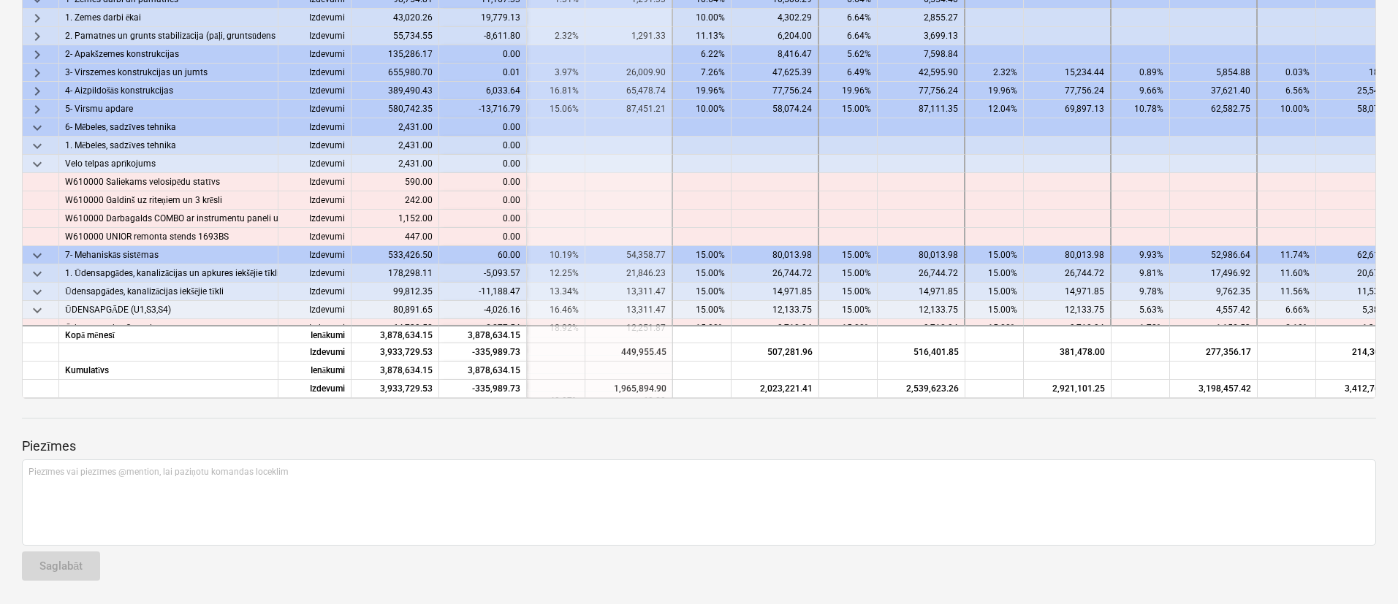
drag, startPoint x: 36, startPoint y: 125, endPoint x: 35, endPoint y: 136, distance: 11.0
click at [36, 129] on span "keyboard_arrow_down" at bounding box center [37, 128] width 18 height 18
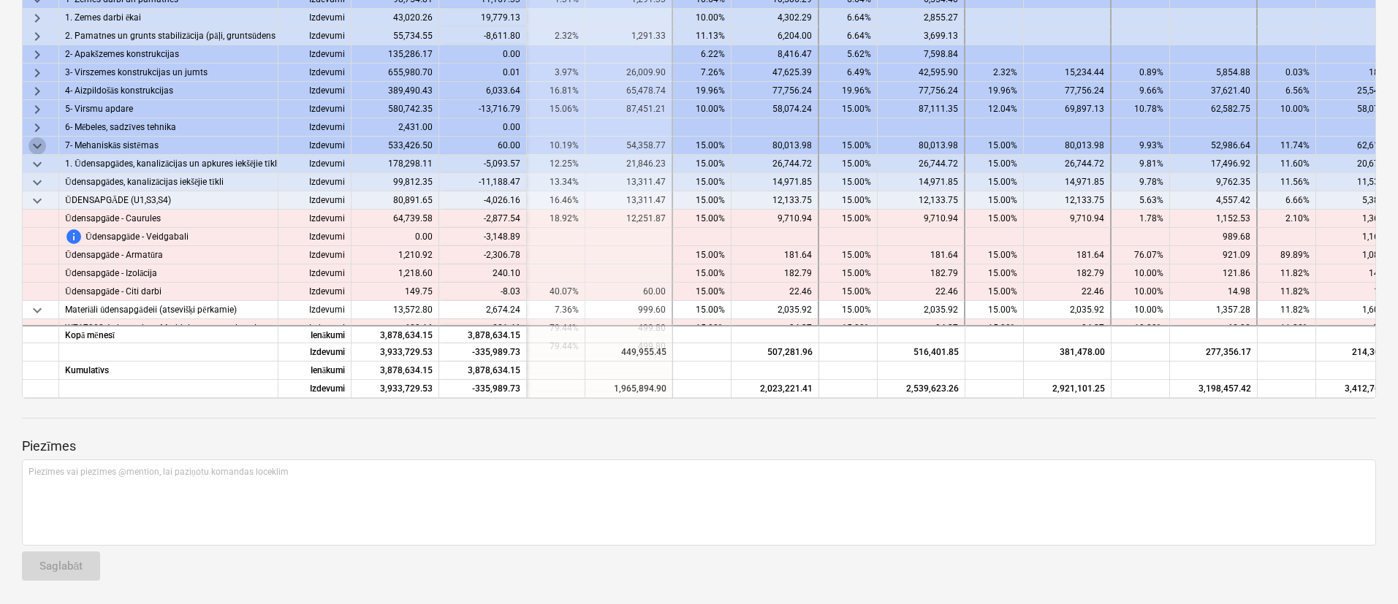
click at [35, 148] on span "keyboard_arrow_down" at bounding box center [37, 146] width 18 height 18
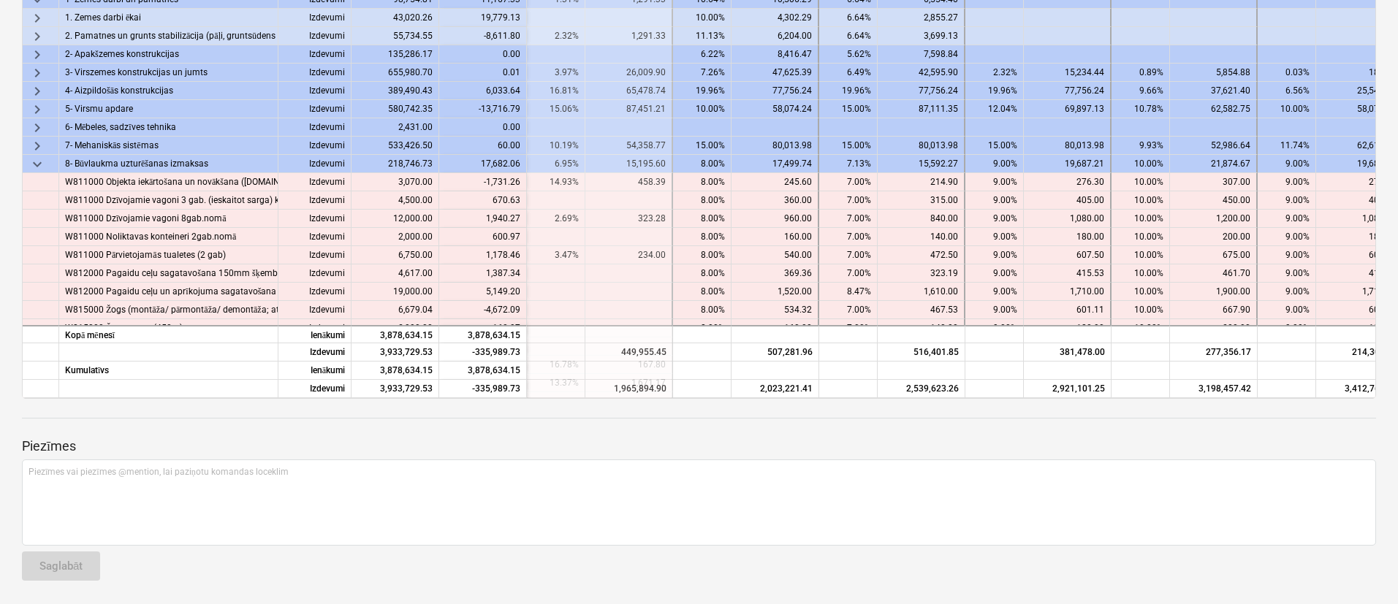
click at [36, 162] on span "keyboard_arrow_down" at bounding box center [37, 165] width 18 height 18
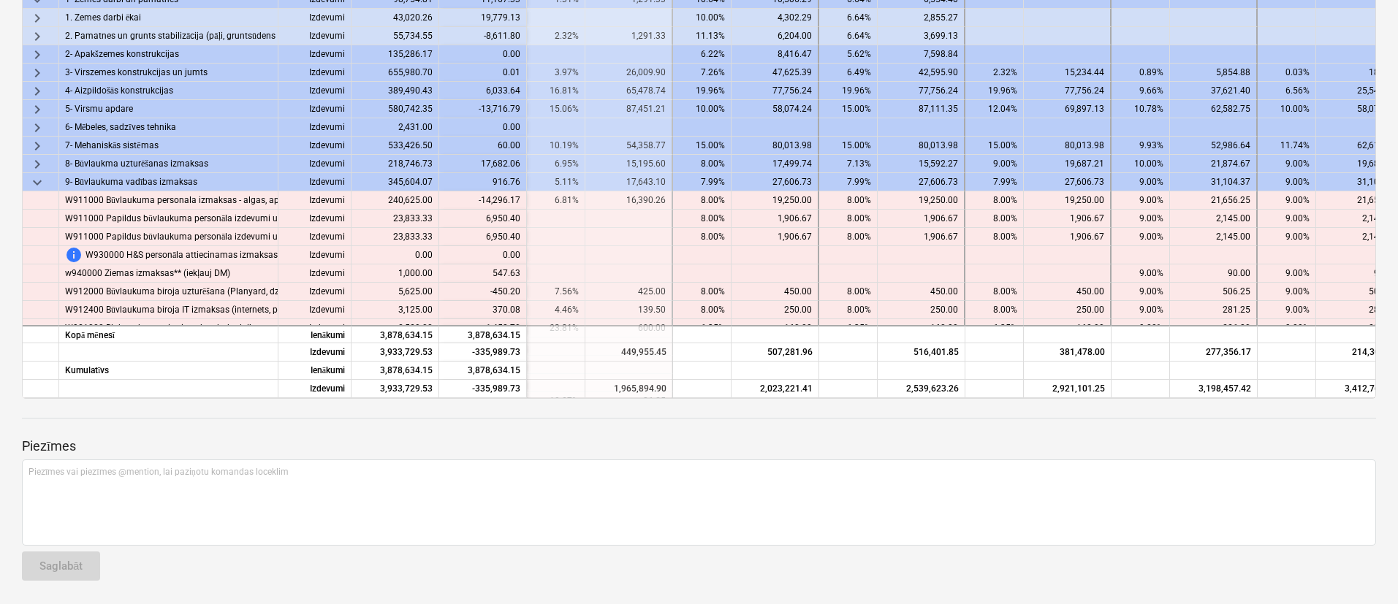
click at [37, 180] on span "keyboard_arrow_down" at bounding box center [37, 183] width 18 height 18
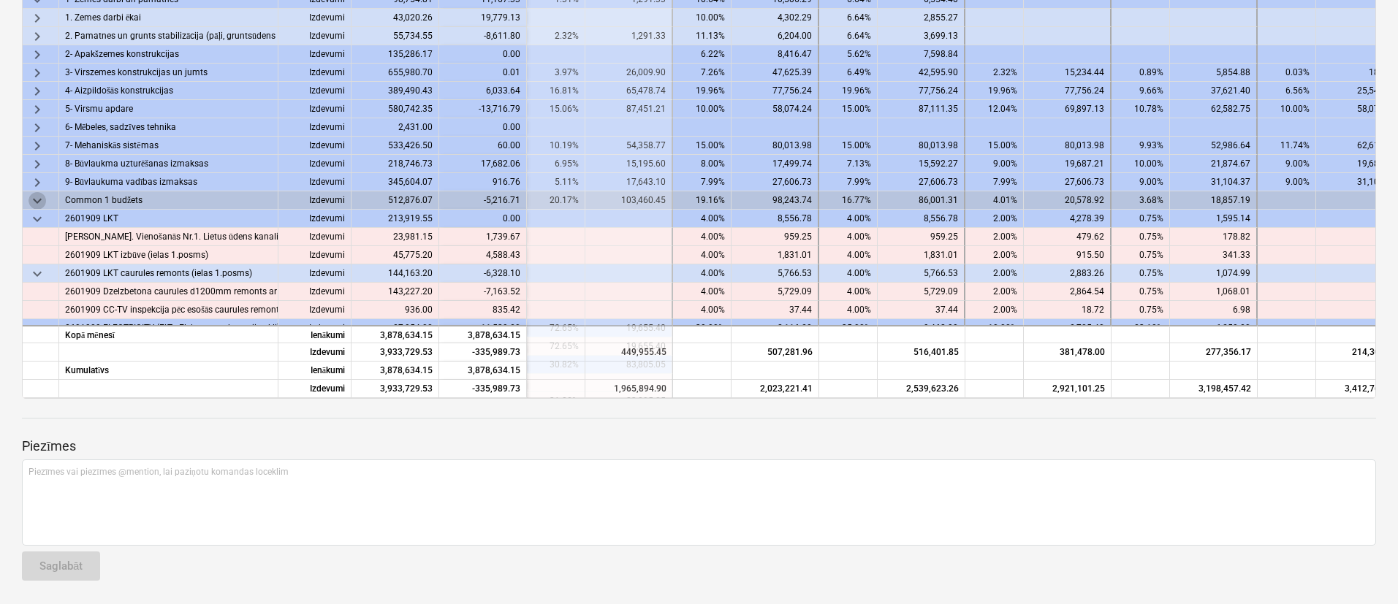
click at [37, 201] on span "keyboard_arrow_down" at bounding box center [37, 201] width 18 height 18
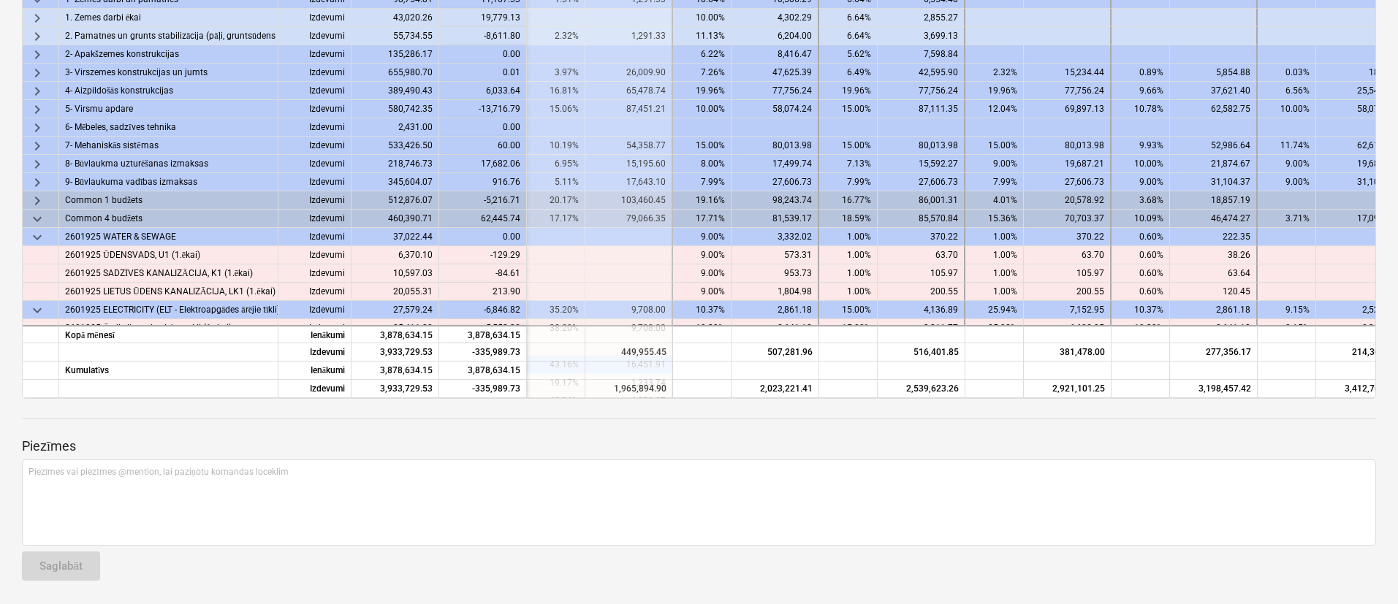
click at [37, 218] on span "keyboard_arrow_down" at bounding box center [37, 219] width 18 height 18
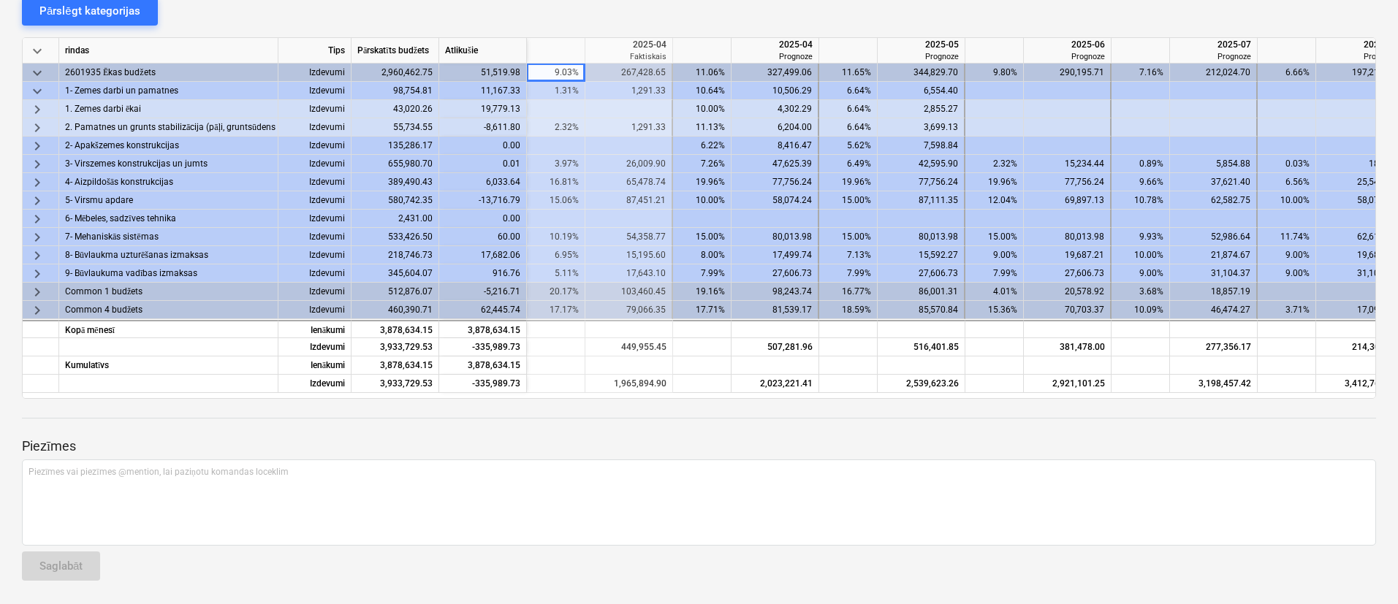
scroll to position [158, 0]
click at [36, 88] on span "keyboard_arrow_down" at bounding box center [37, 92] width 18 height 18
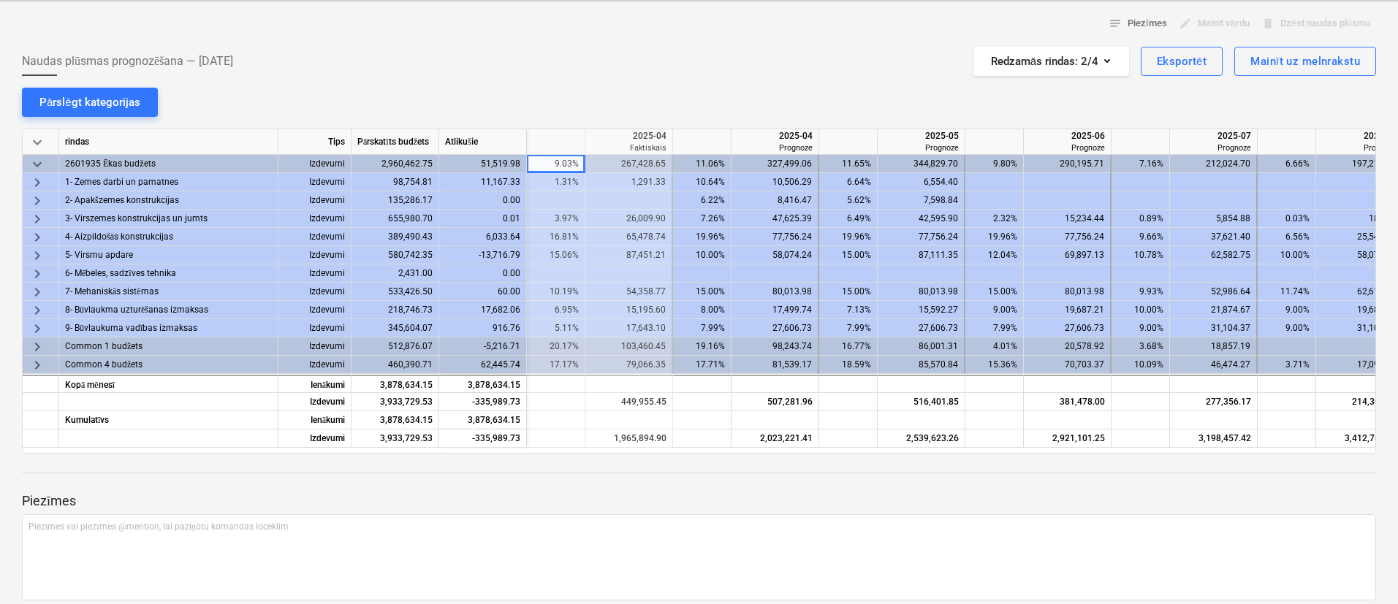
scroll to position [121, 0]
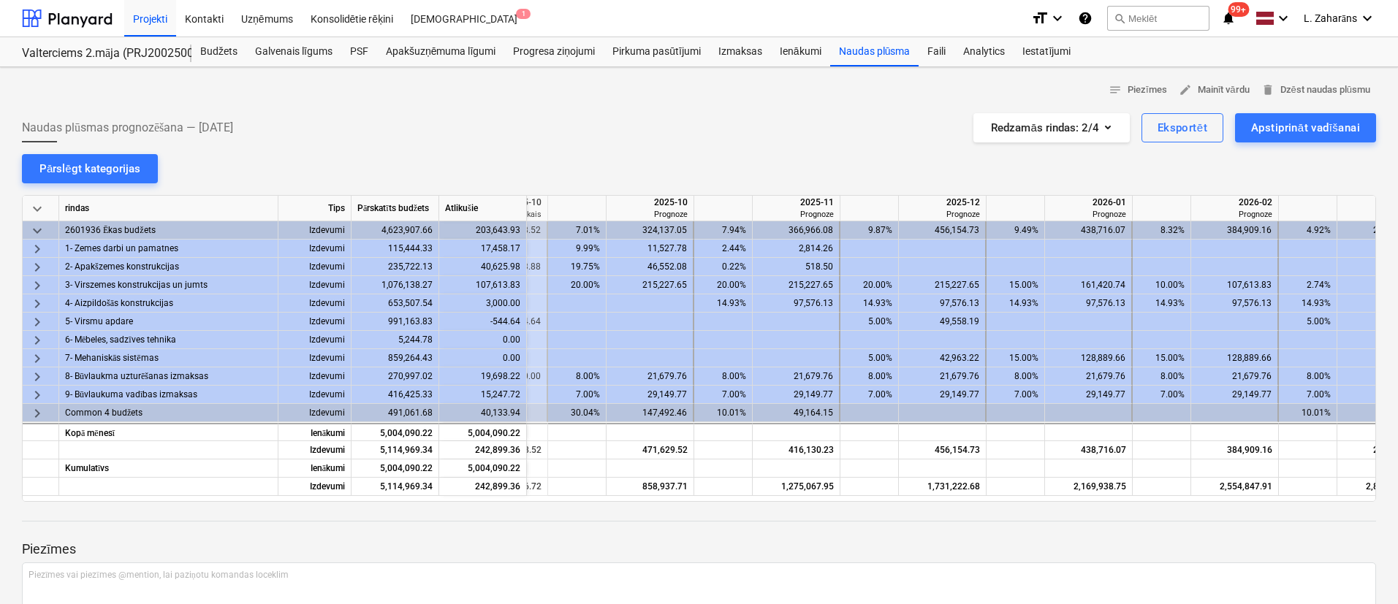
scroll to position [0, 859]
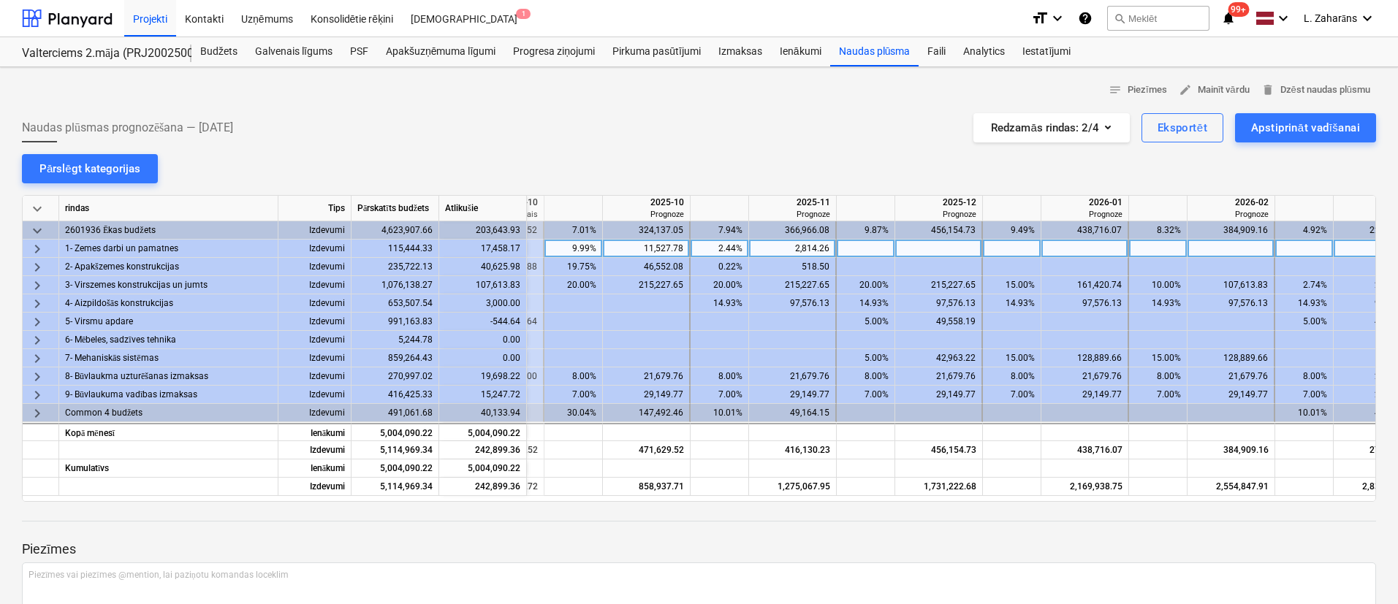
click at [709, 247] on div "2.44%" at bounding box center [719, 249] width 46 height 18
type input "10"
click at [577, 250] on div "9.99%" at bounding box center [573, 249] width 46 height 18
click at [714, 248] on div "10.00%" at bounding box center [719, 249] width 46 height 18
click at [576, 246] on div "9.99%" at bounding box center [573, 249] width 46 height 18
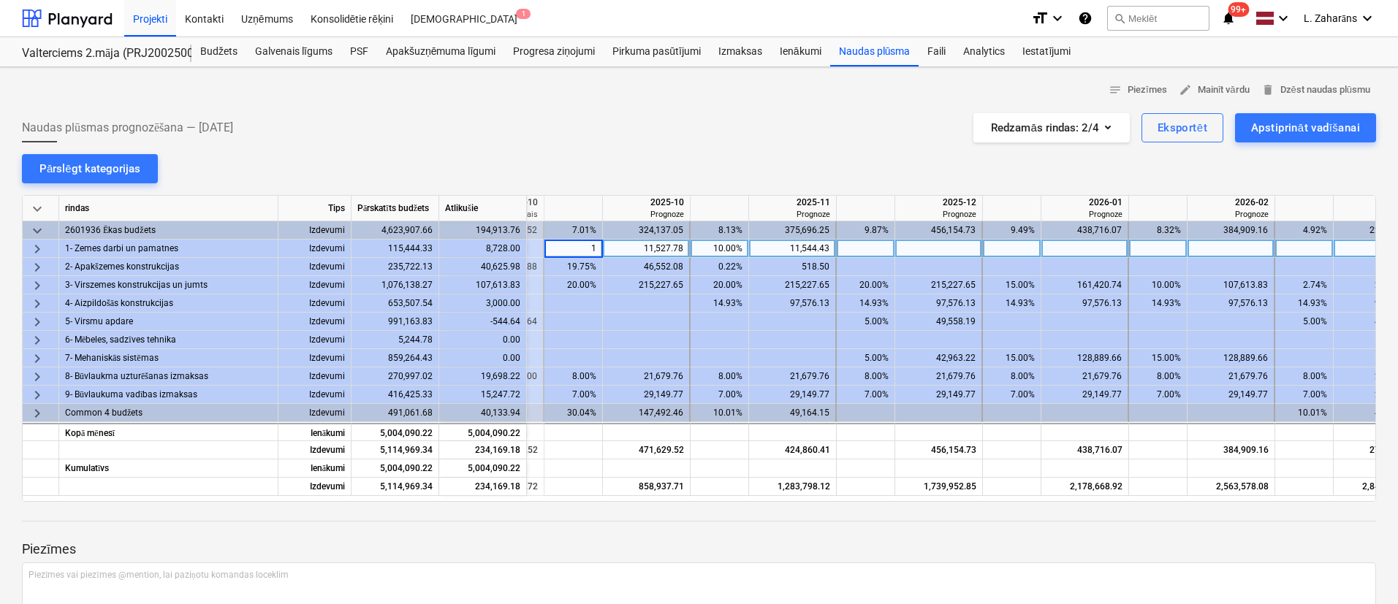
type input "10"
click at [865, 246] on div at bounding box center [866, 249] width 58 height 18
click at [930, 248] on div at bounding box center [939, 249] width 88 height 18
click at [501, 249] on div "2,939.13" at bounding box center [483, 249] width 88 height 18
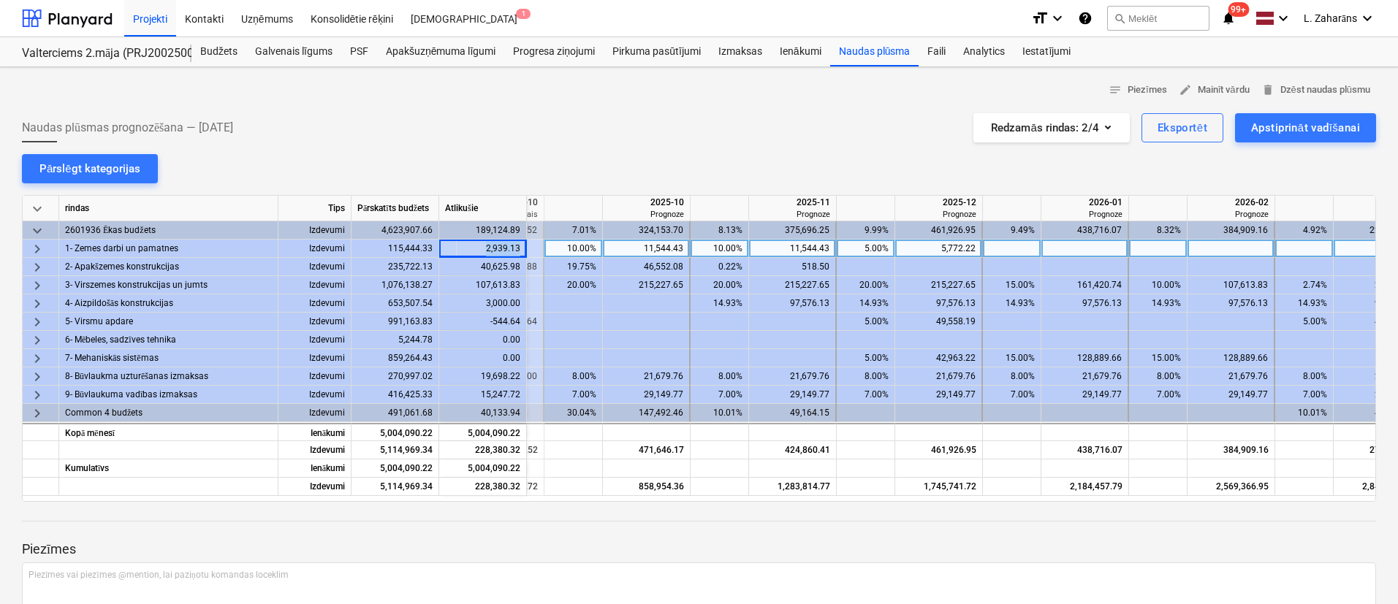
copy div "2,939.13"
click at [1355, 248] on div at bounding box center [1377, 249] width 88 height 18
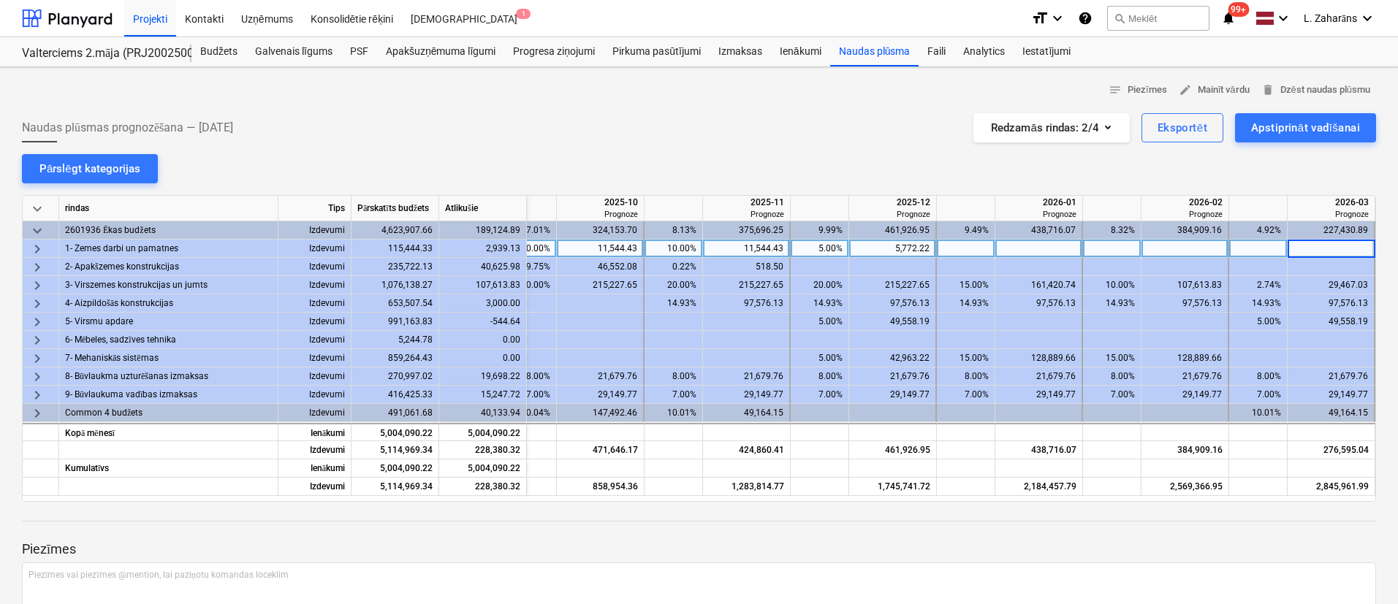
type input "2,939.13"
click at [1016, 251] on div at bounding box center [1039, 249] width 88 height 18
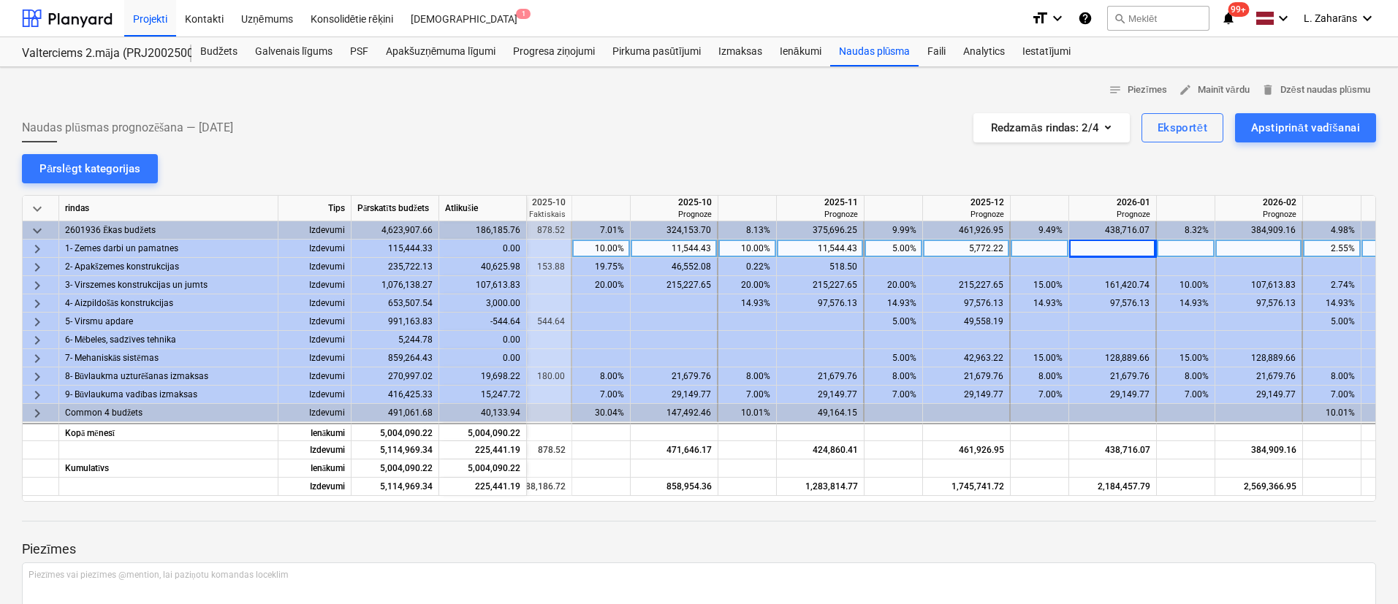
scroll to position [0, 834]
click at [690, 482] on div "858,954.36" at bounding box center [671, 487] width 75 height 18
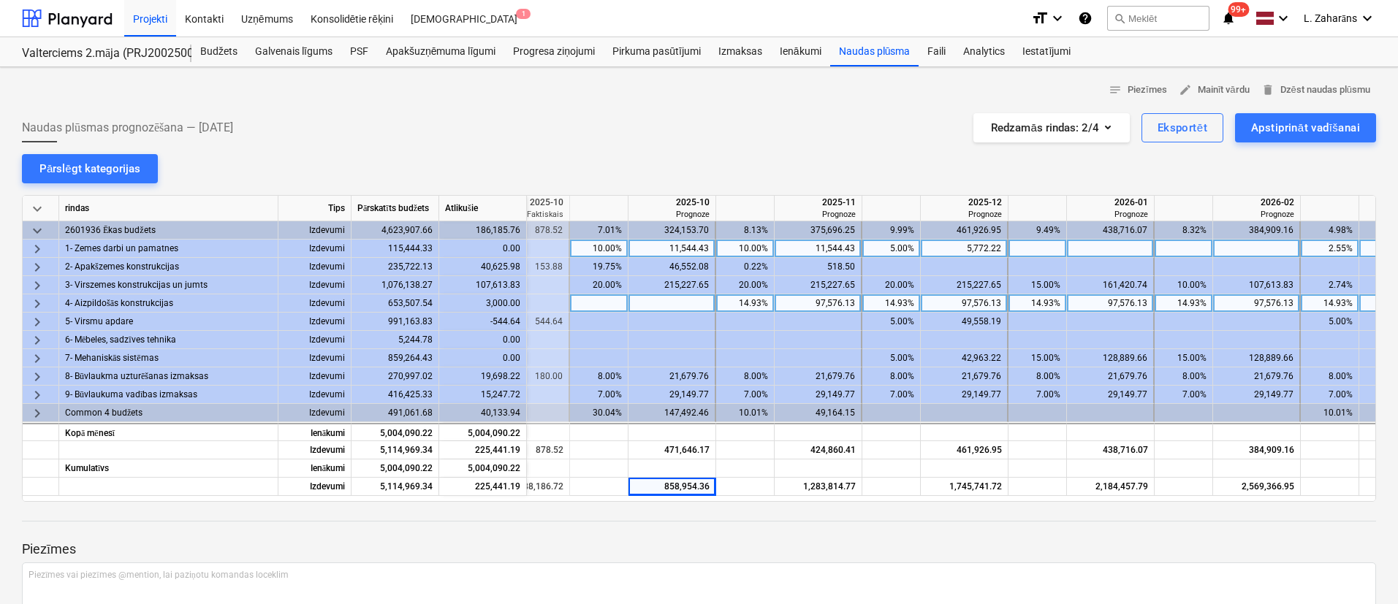
click at [669, 304] on div at bounding box center [672, 303] width 88 height 18
type input "1"
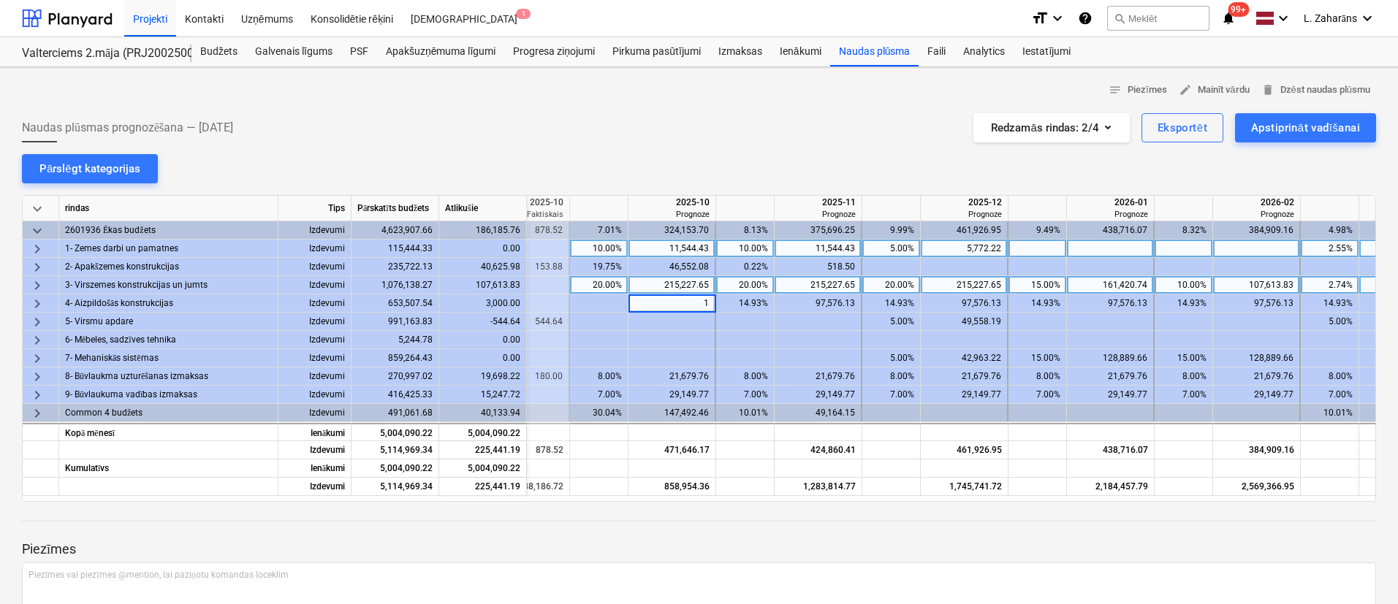
click at [771, 291] on div "20.00%" at bounding box center [745, 285] width 58 height 18
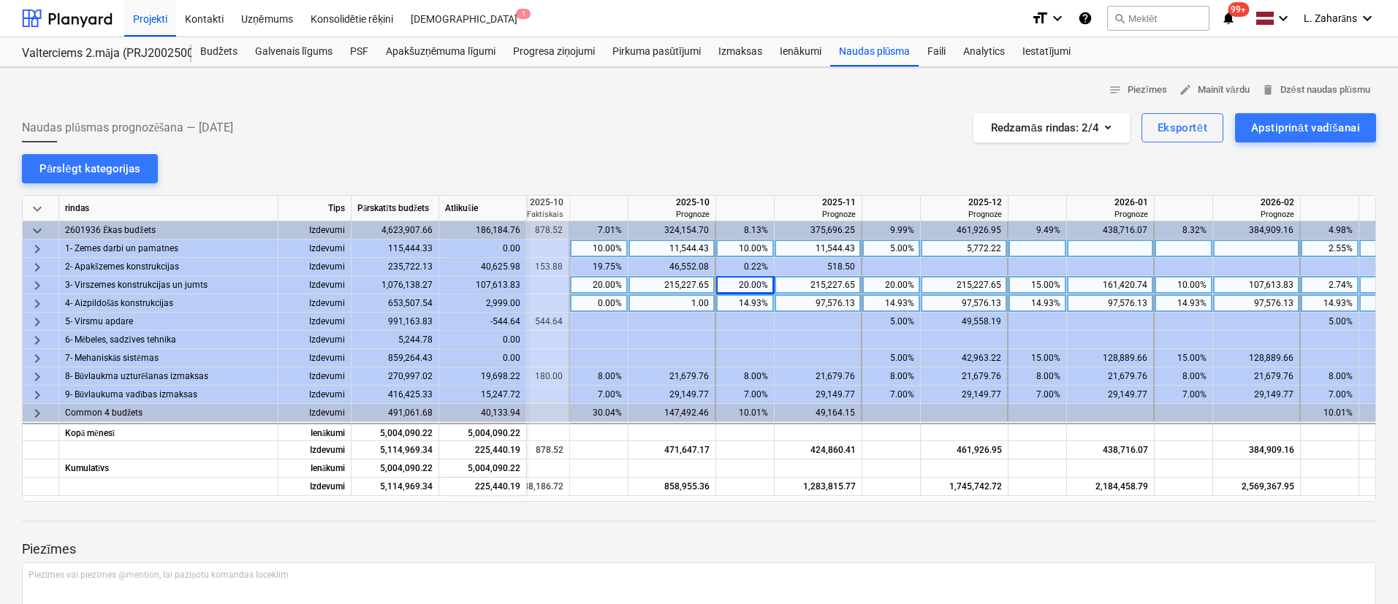
click at [686, 305] on div "1.00" at bounding box center [671, 303] width 75 height 18
type input "0"
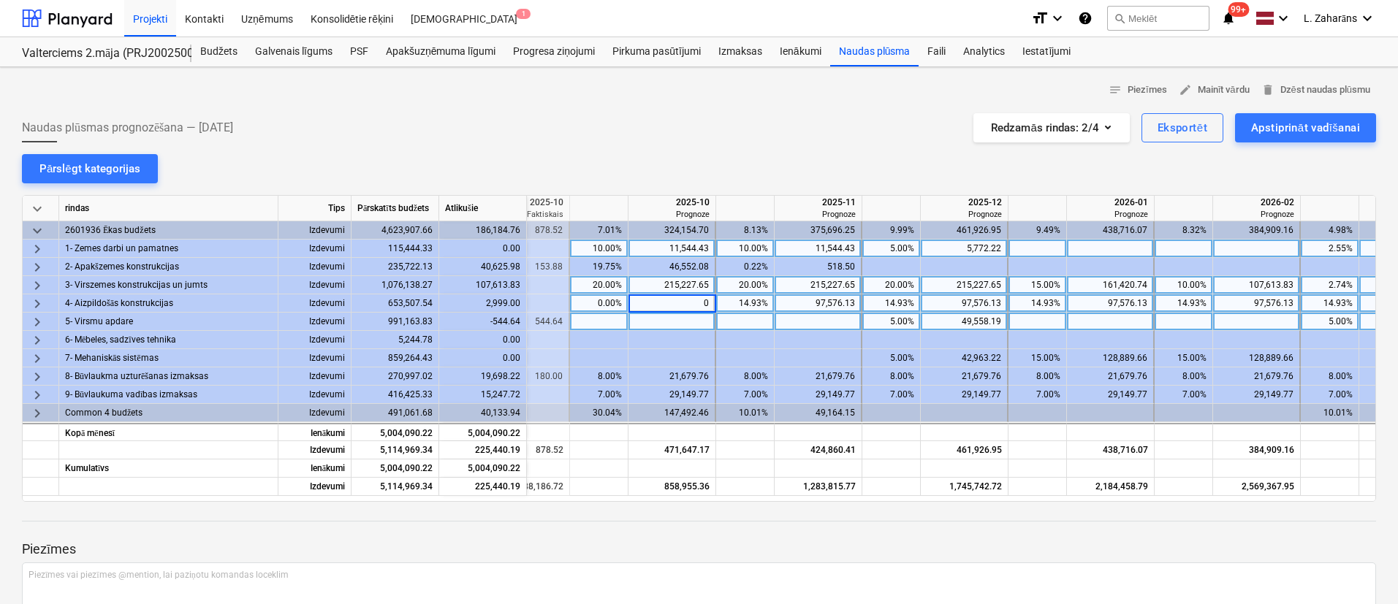
click at [686, 319] on div at bounding box center [672, 322] width 88 height 18
click at [818, 319] on div at bounding box center [819, 322] width 88 height 18
type input "10"
click at [878, 282] on div "20.00%" at bounding box center [891, 285] width 46 height 18
click at [747, 319] on div "0.00%" at bounding box center [745, 322] width 46 height 18
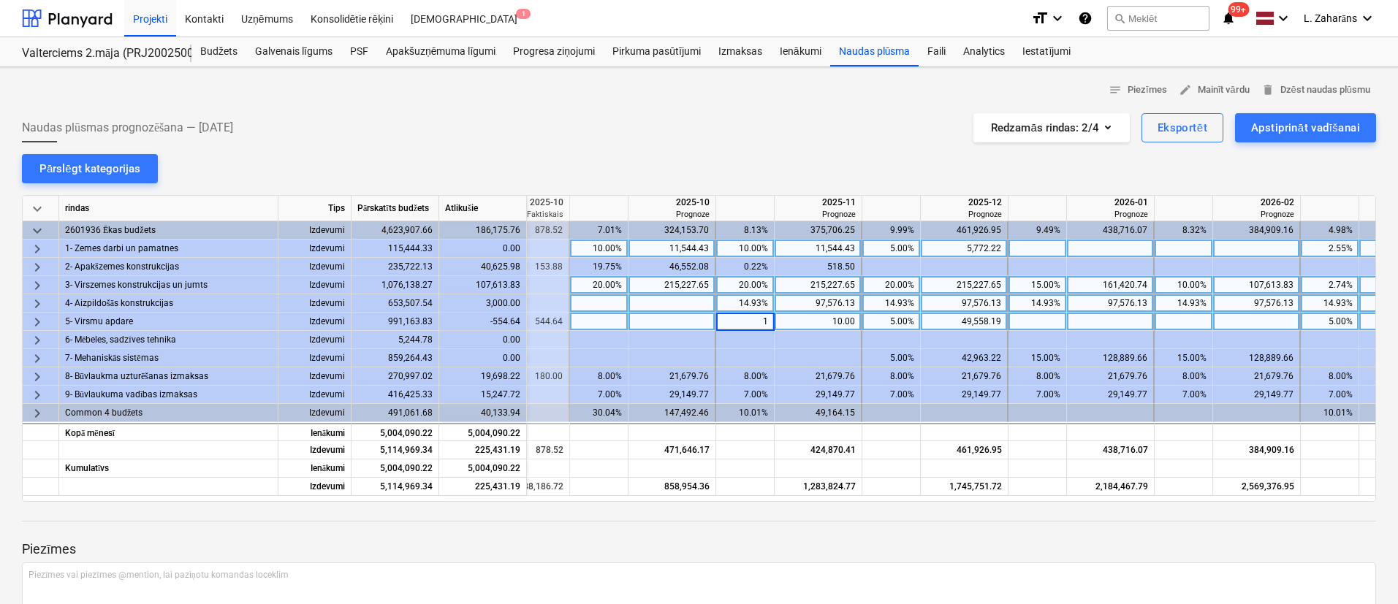
type input "10"
click at [766, 295] on div "14.93%" at bounding box center [745, 303] width 46 height 18
click at [752, 318] on div "10.00%" at bounding box center [745, 322] width 46 height 18
type input "5"
click at [772, 281] on div "20.00%" at bounding box center [745, 285] width 58 height 18
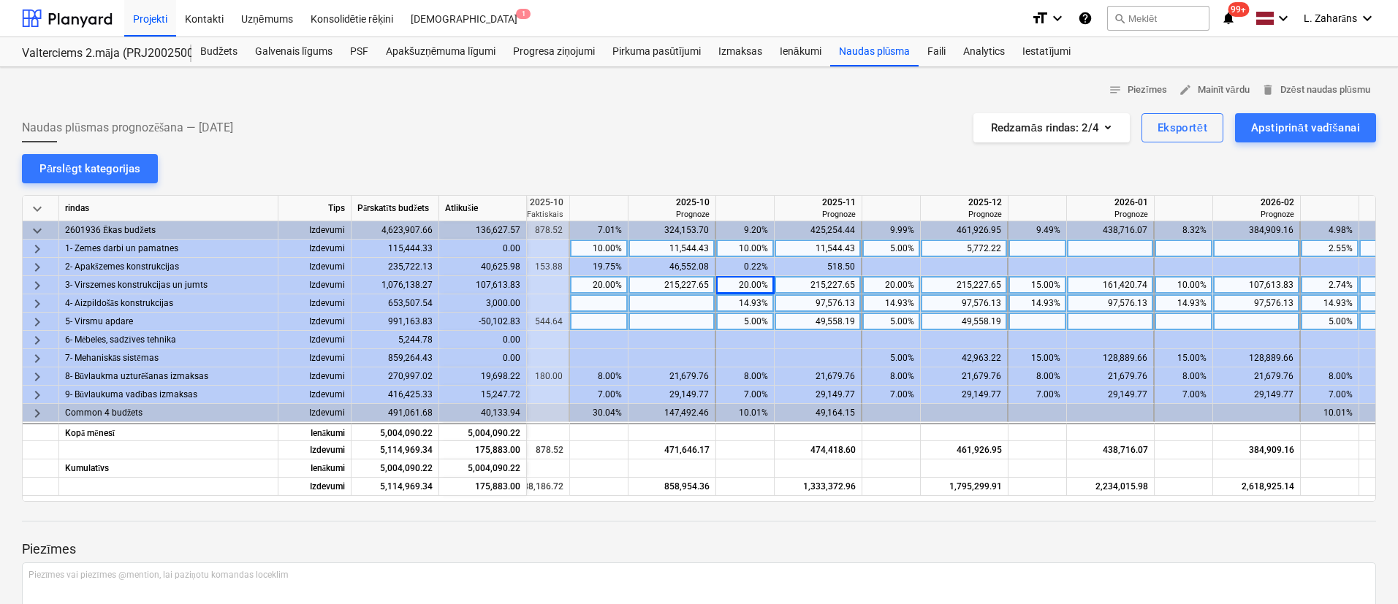
click at [876, 319] on div "5.00%" at bounding box center [891, 322] width 46 height 18
type input "1"
type input "15"
click at [1029, 317] on div at bounding box center [1037, 322] width 58 height 18
type input "30"
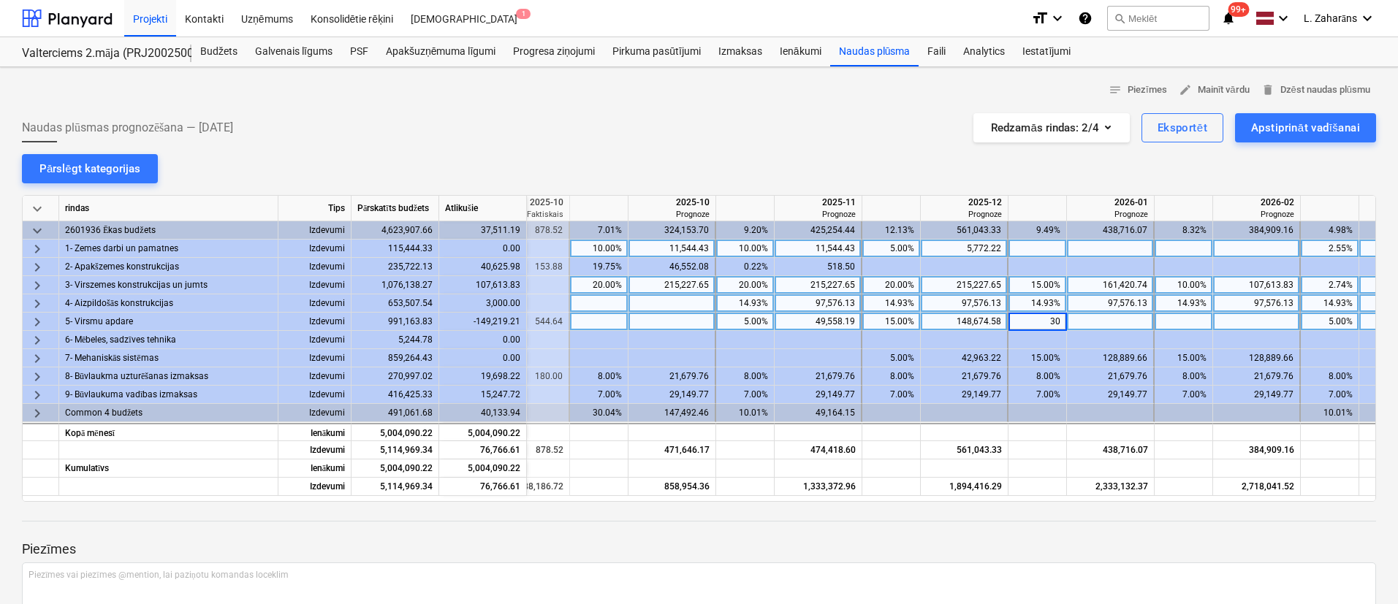
click at [1181, 319] on div at bounding box center [1183, 322] width 58 height 18
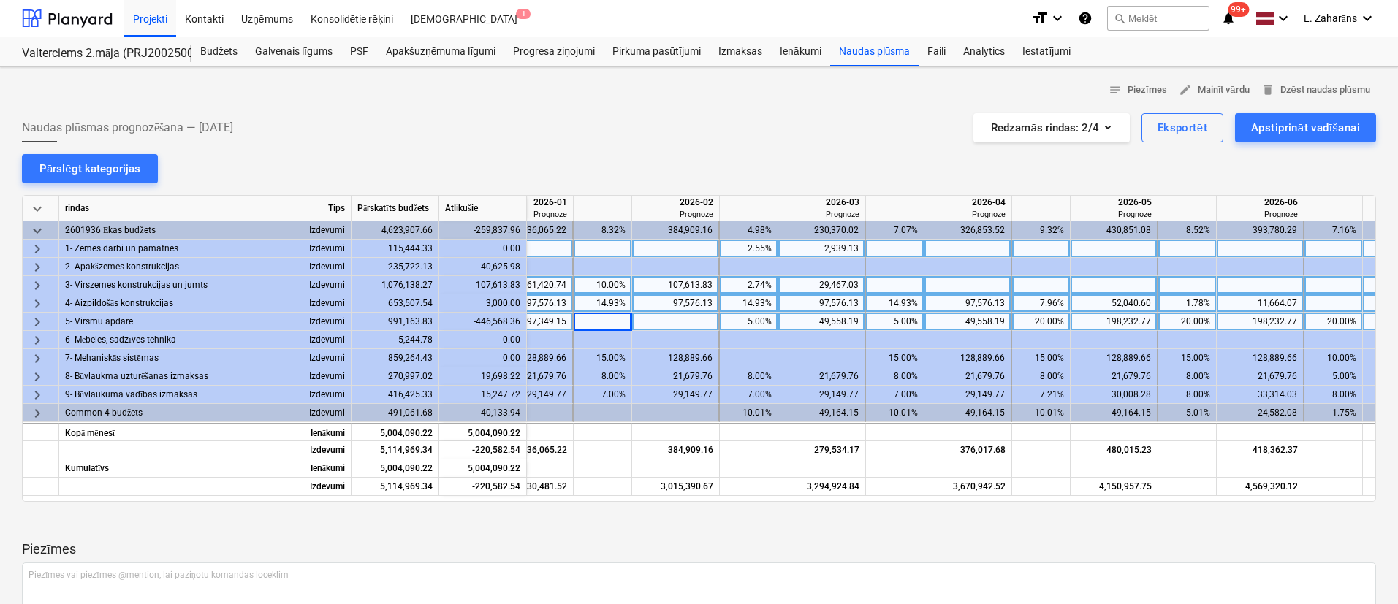
scroll to position [0, 1421]
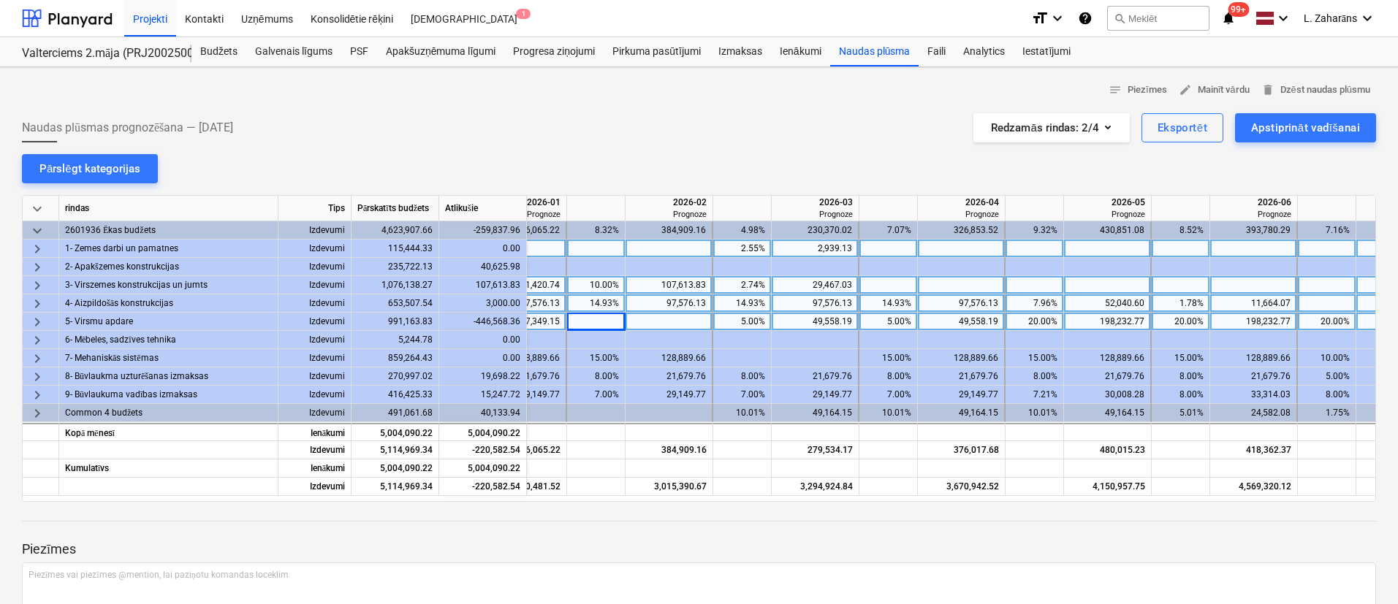
click at [742, 324] on div "5.00%" at bounding box center [742, 322] width 46 height 18
type input "0"
click at [667, 319] on div at bounding box center [669, 322] width 88 height 18
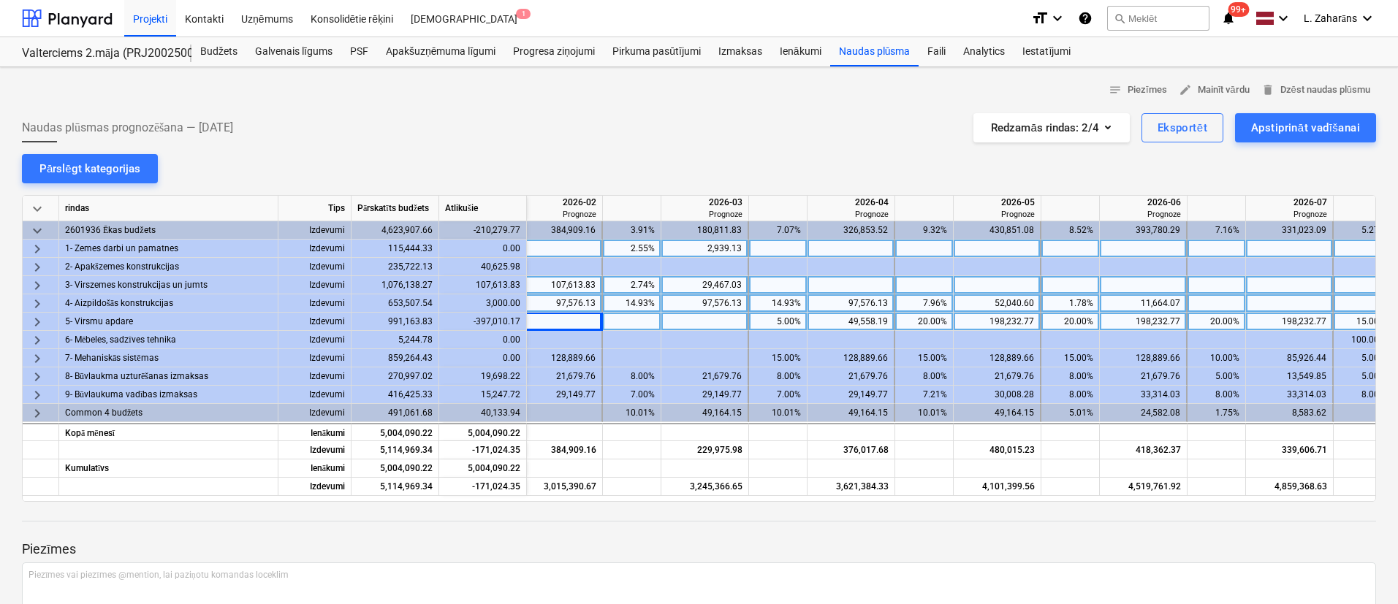
scroll to position [0, 1591]
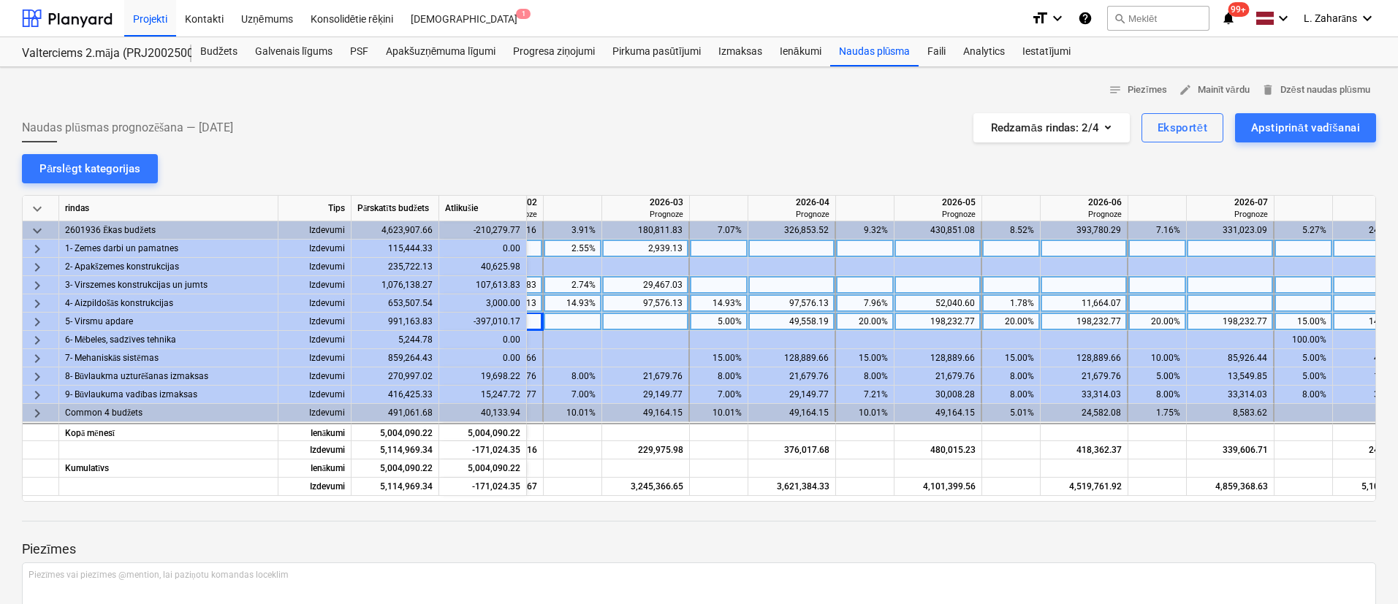
click at [492, 301] on div "3,000.00" at bounding box center [483, 303] width 88 height 18
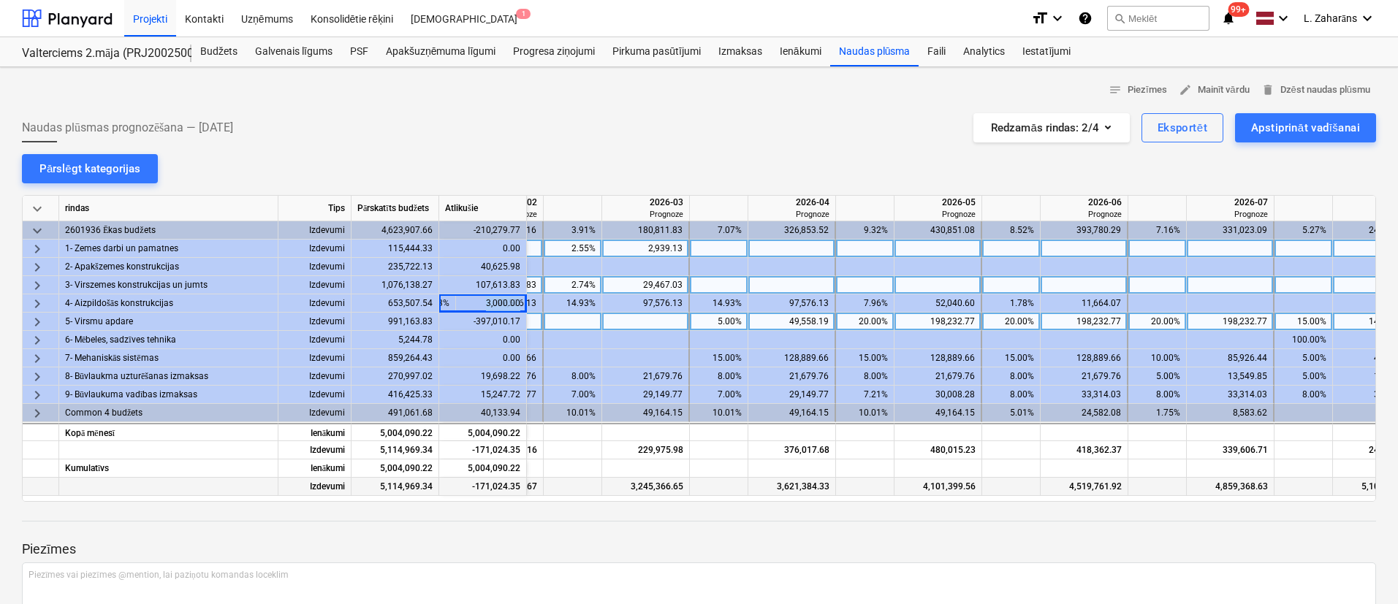
copy div "3,000.00"
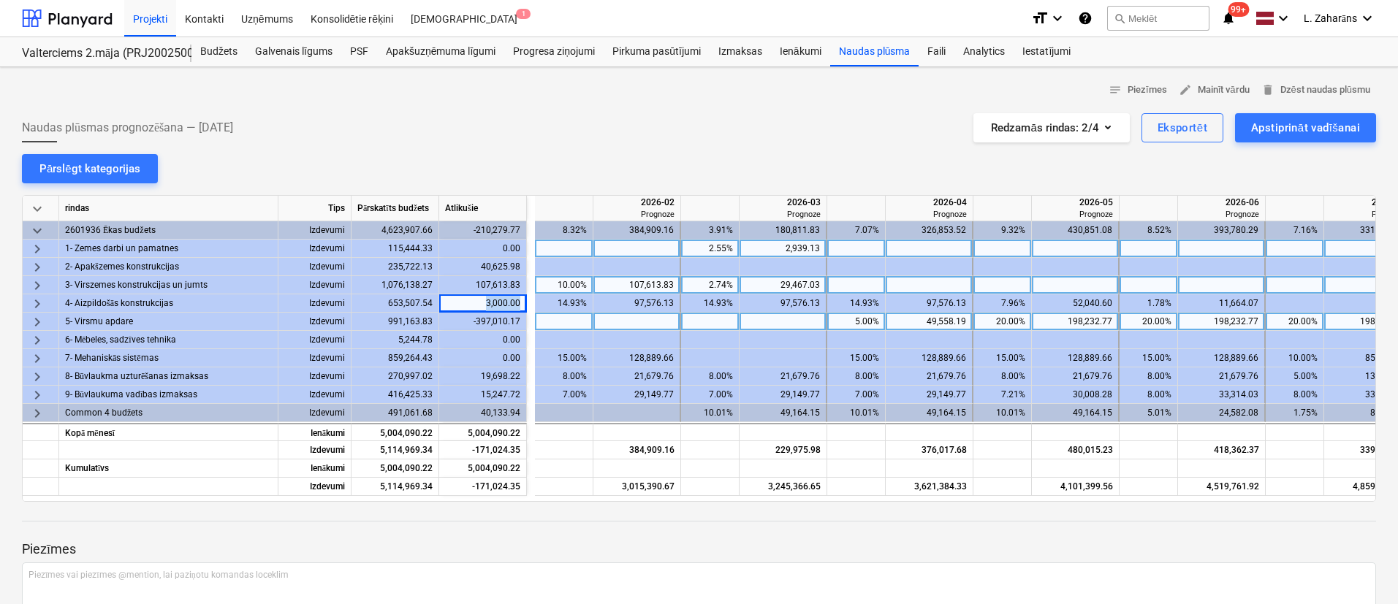
scroll to position [0, 1428]
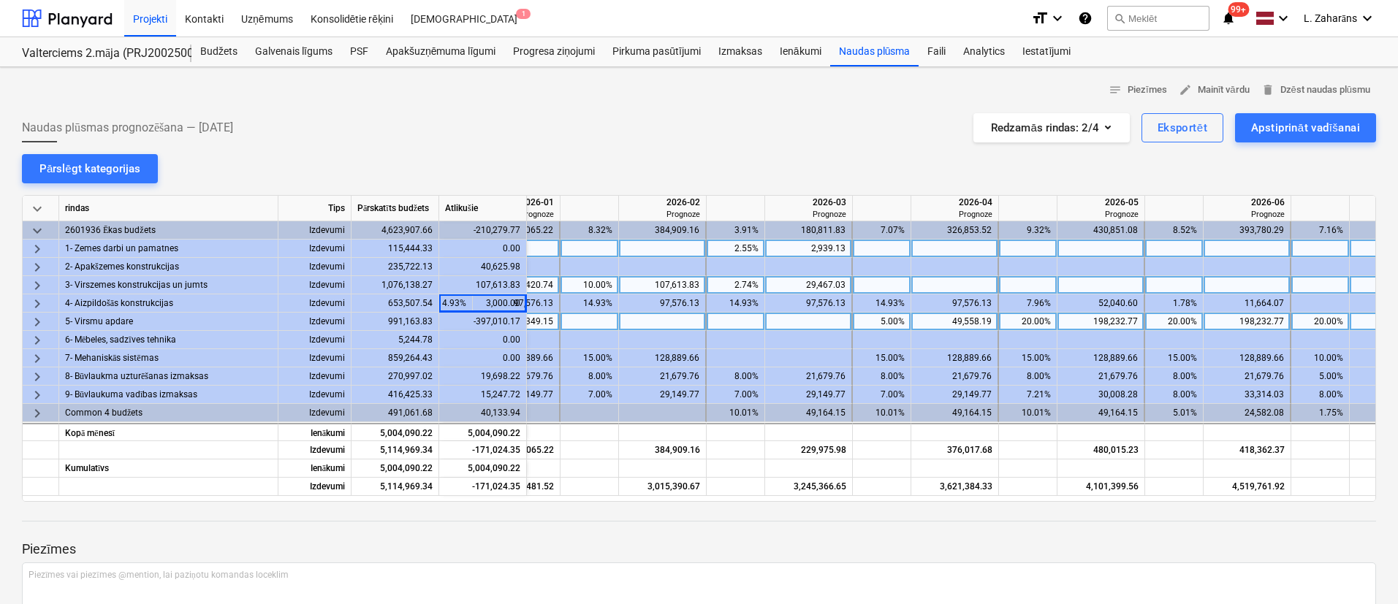
click at [814, 319] on div at bounding box center [809, 322] width 88 height 18
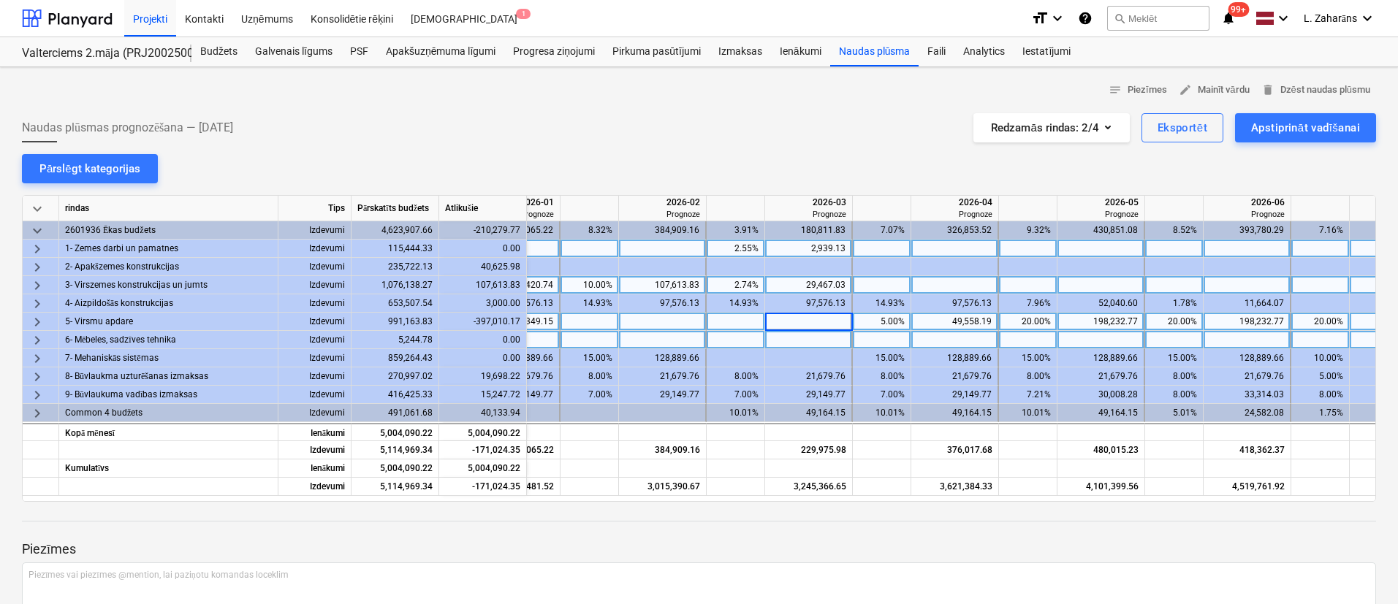
type input "3,000.00"
click at [799, 340] on div at bounding box center [809, 340] width 88 height 18
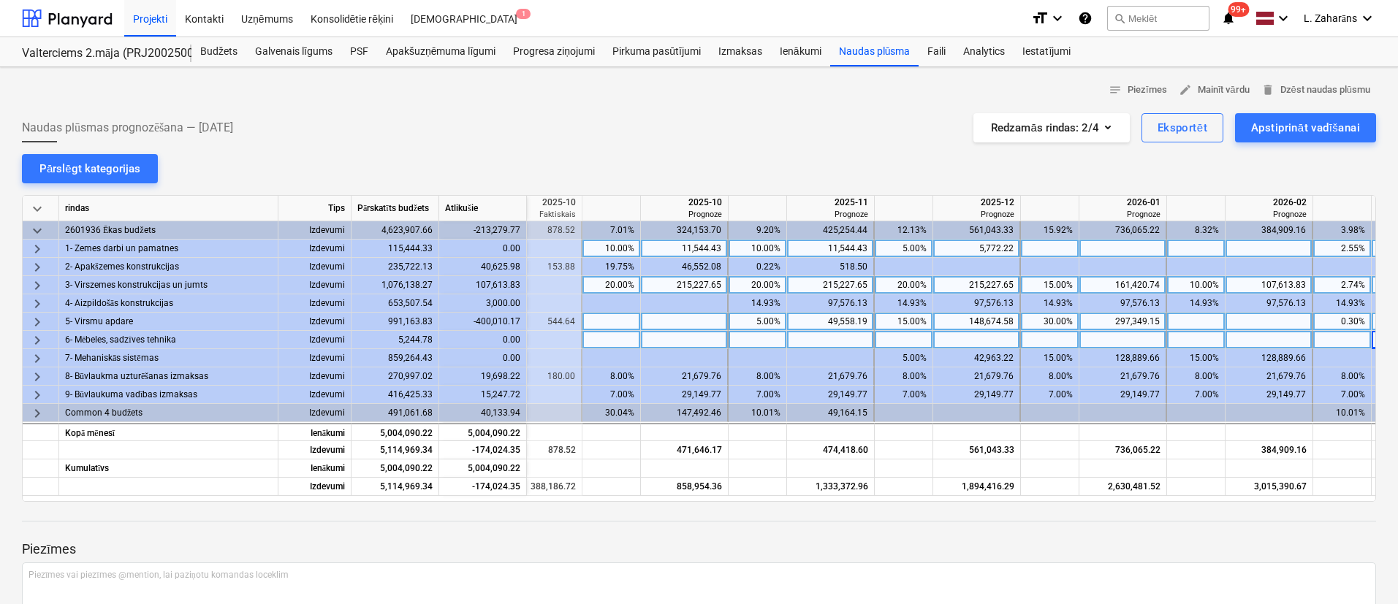
scroll to position [0, 826]
click at [1260, 315] on div at bounding box center [1264, 322] width 88 height 18
type input "3,000.00"
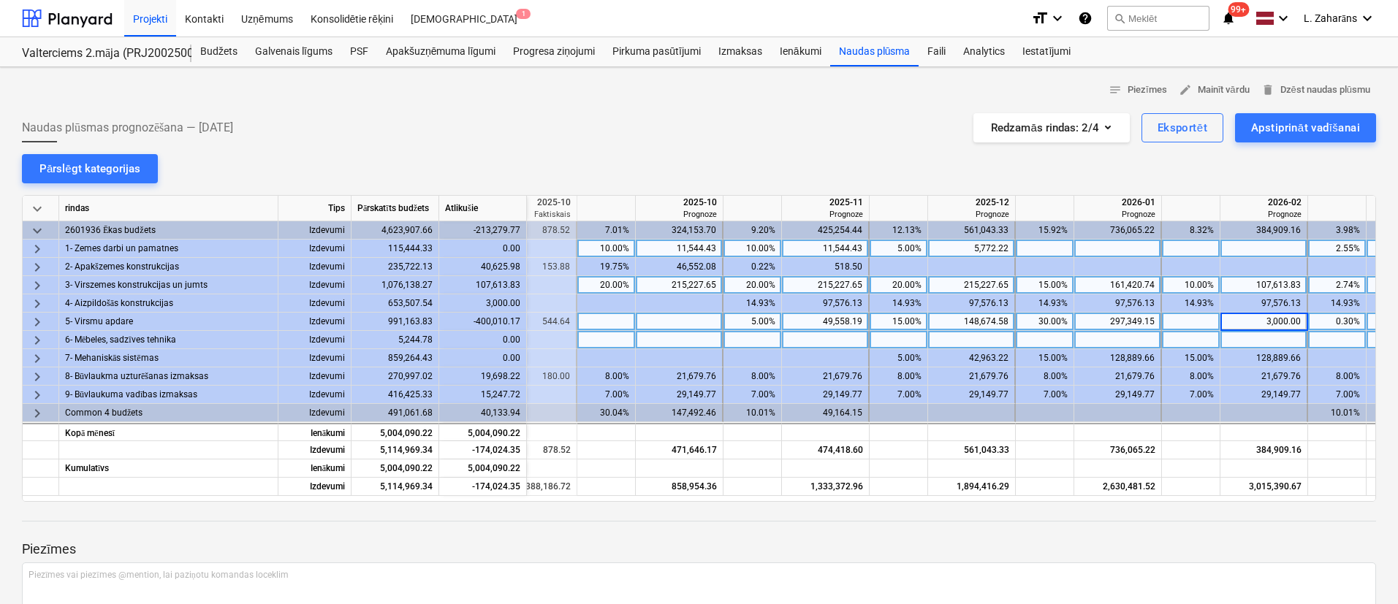
click at [1246, 346] on div at bounding box center [1264, 340] width 88 height 18
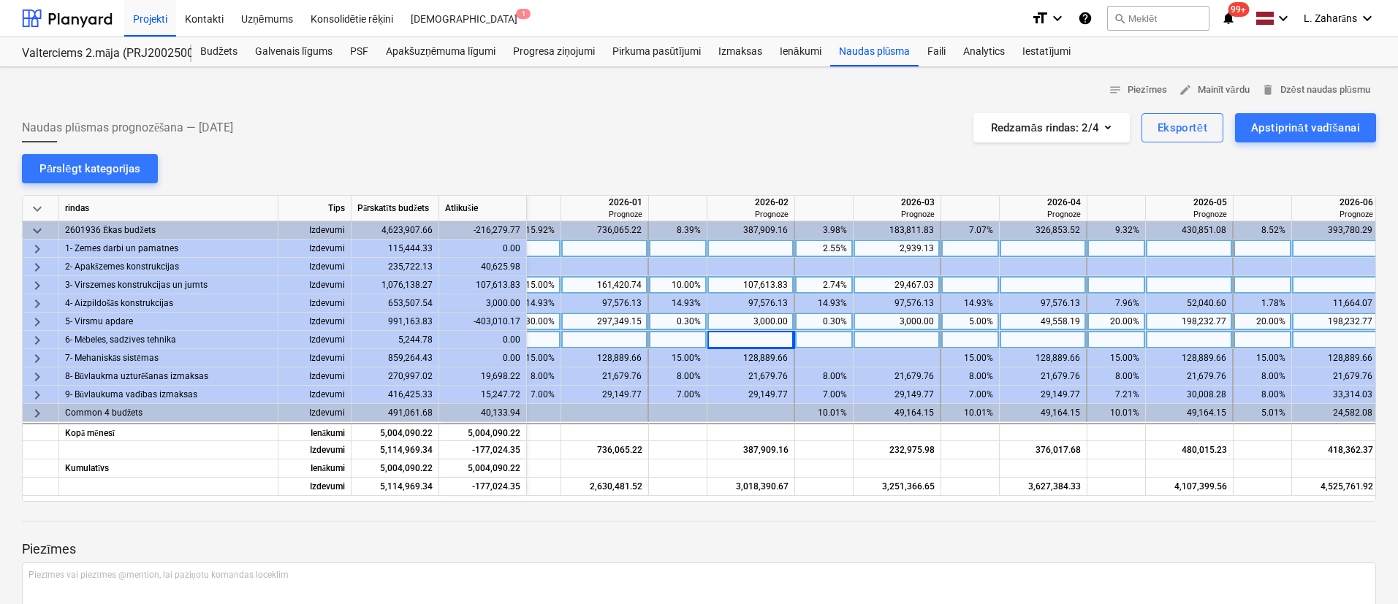
scroll to position [0, 1367]
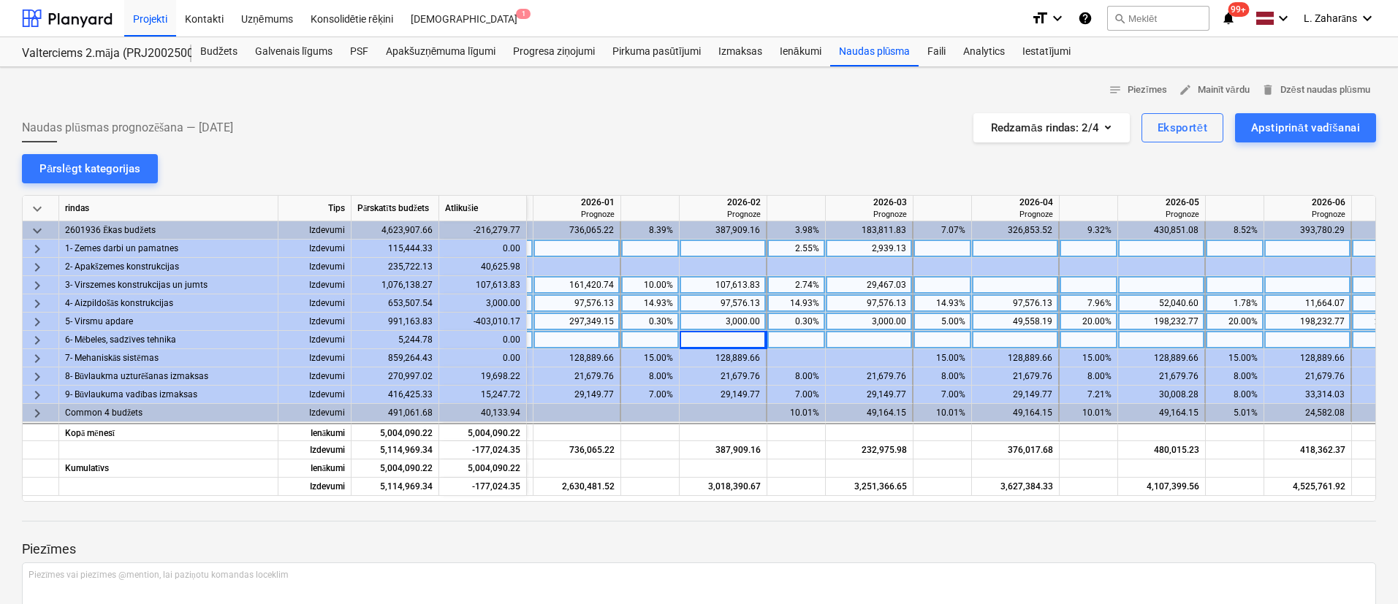
click at [1149, 301] on div "52,040.60" at bounding box center [1161, 303] width 75 height 18
click at [1165, 302] on input "52040.603" at bounding box center [1161, 303] width 86 height 18
type input "55040.603"
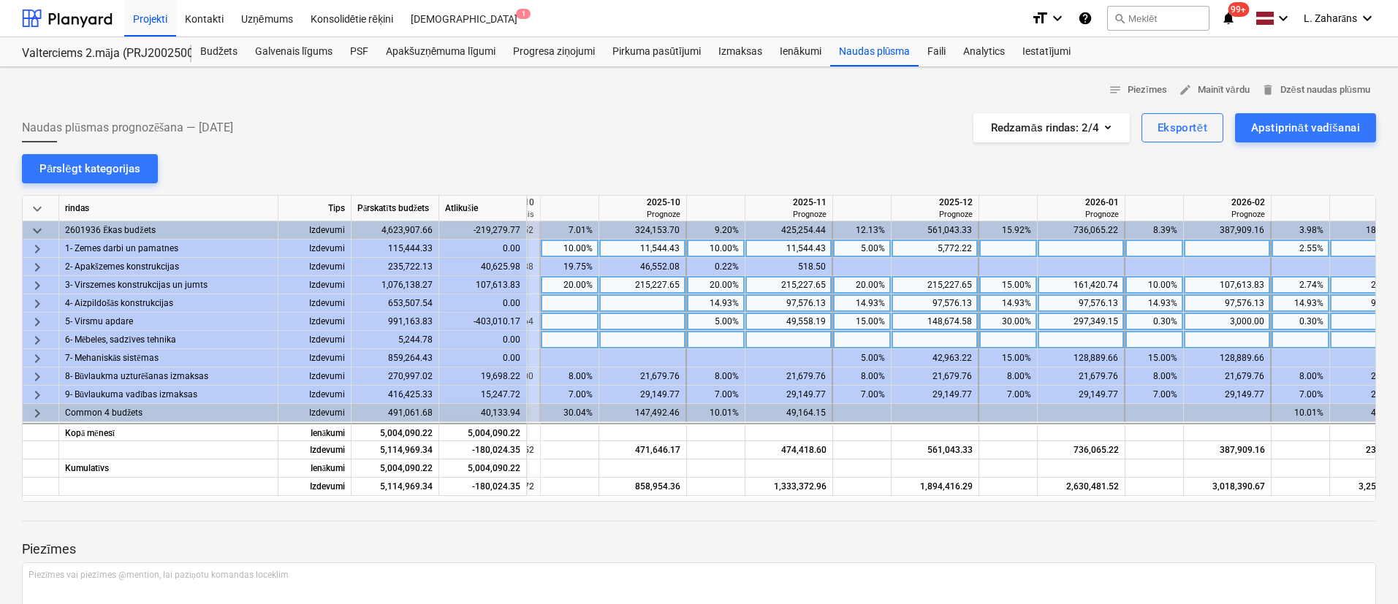
scroll to position [0, 860]
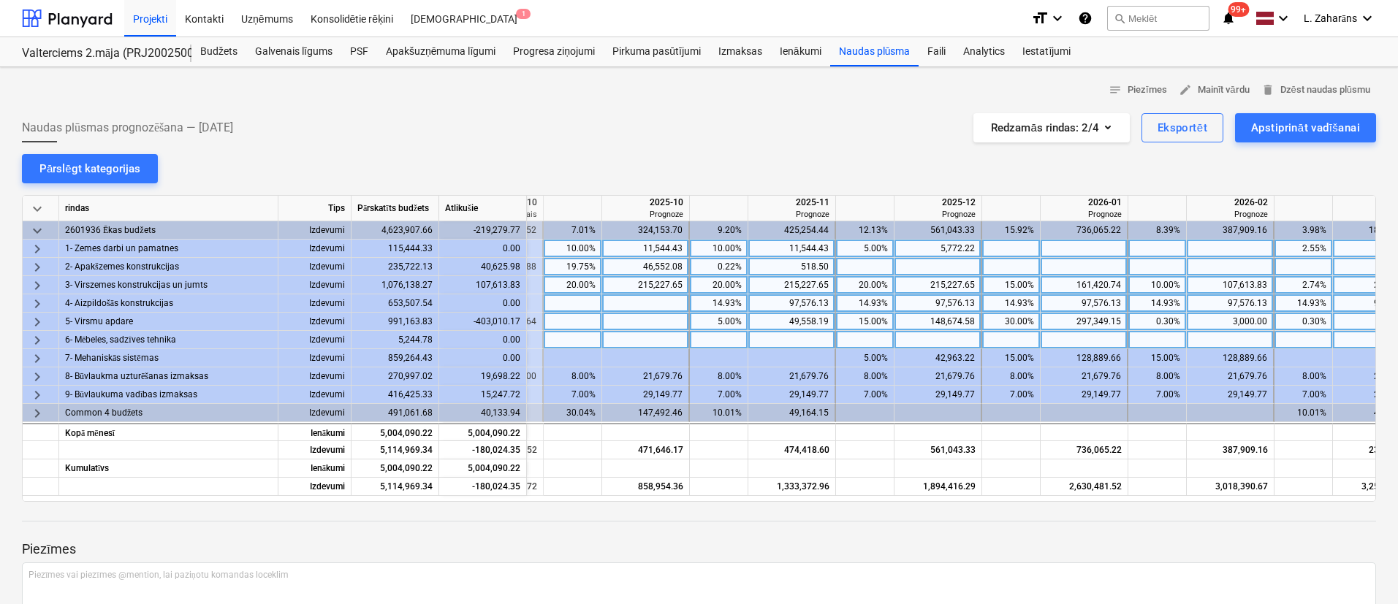
click at [571, 266] on div "19.75%" at bounding box center [572, 267] width 46 height 18
click at [726, 264] on div "0.22%" at bounding box center [719, 267] width 46 height 18
type input "10"
click at [799, 270] on div "518.50" at bounding box center [791, 267] width 75 height 18
click at [482, 267] on div "17,572.26" at bounding box center [483, 267] width 88 height 18
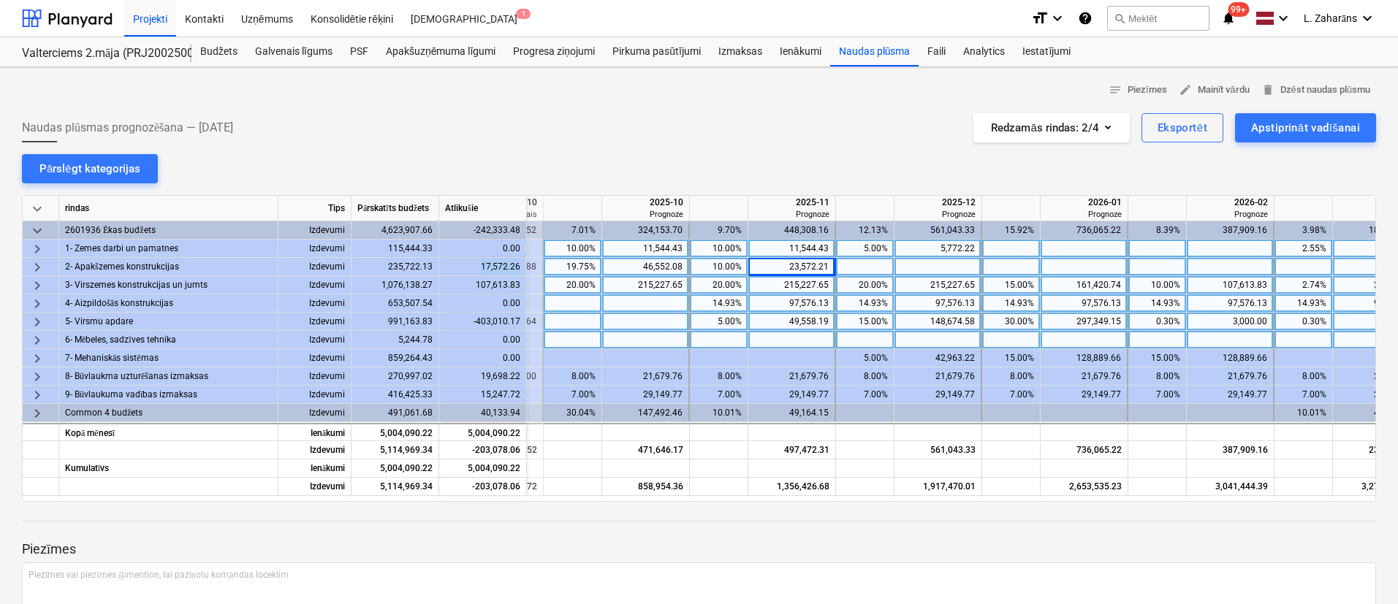
click at [482, 267] on div "17,572.26" at bounding box center [483, 267] width 88 height 18
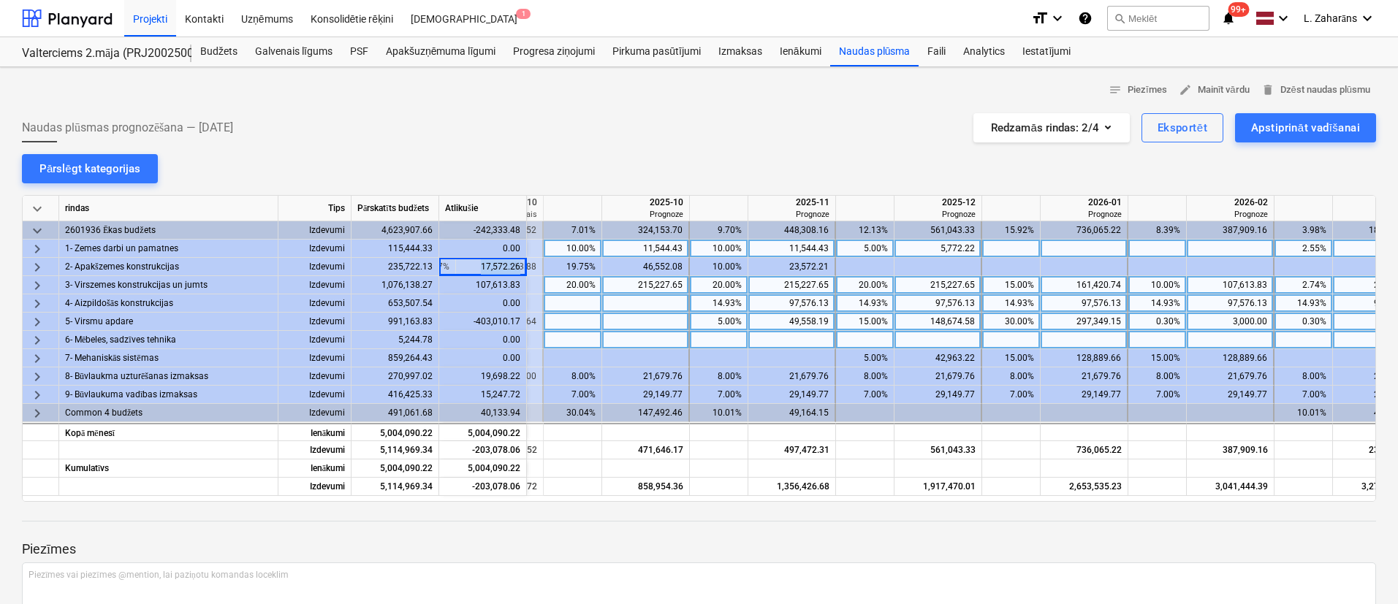
copy div "17,572.26"
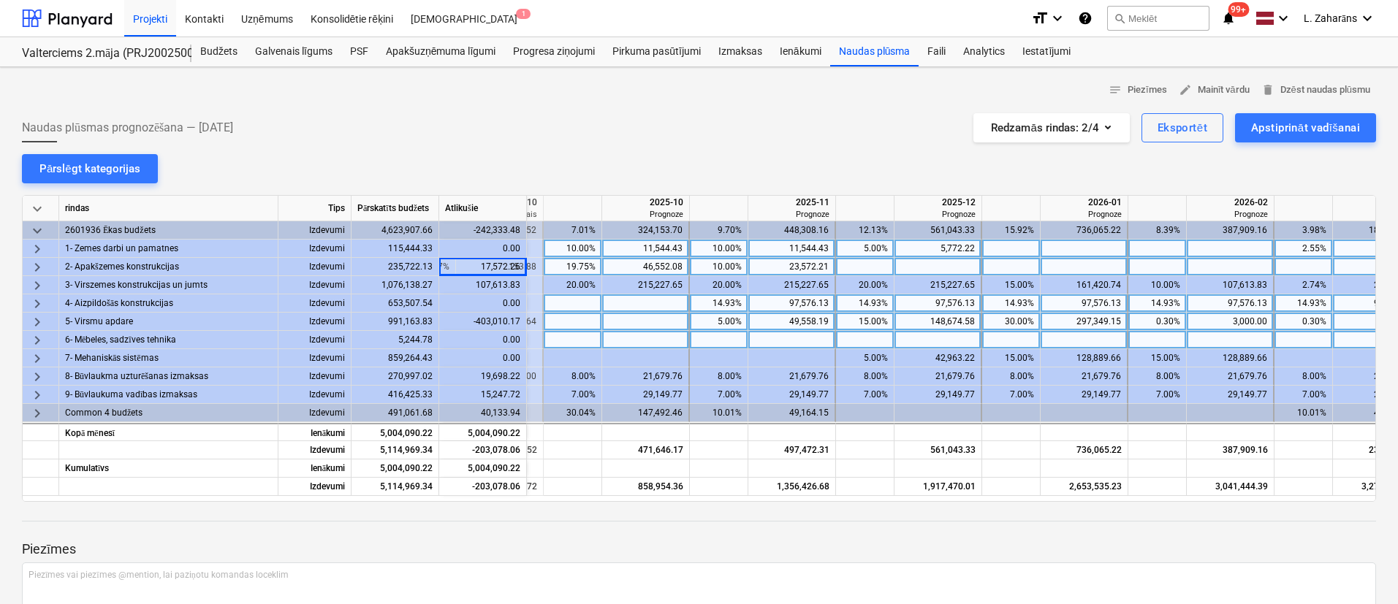
click at [945, 270] on div at bounding box center [938, 267] width 88 height 18
type input "17,572.26"
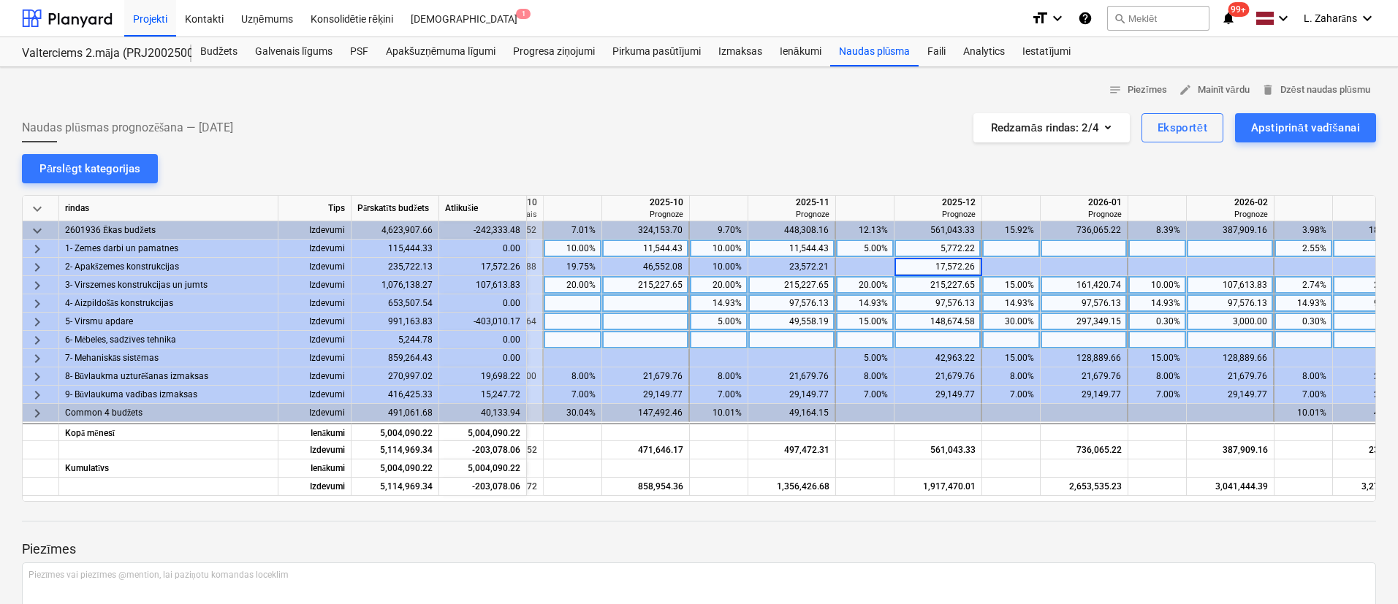
click at [916, 286] on div "215,227.65" at bounding box center [937, 285] width 75 height 18
click at [571, 283] on div "20.00%" at bounding box center [572, 285] width 46 height 18
type input "5"
click at [658, 303] on div at bounding box center [646, 303] width 88 height 18
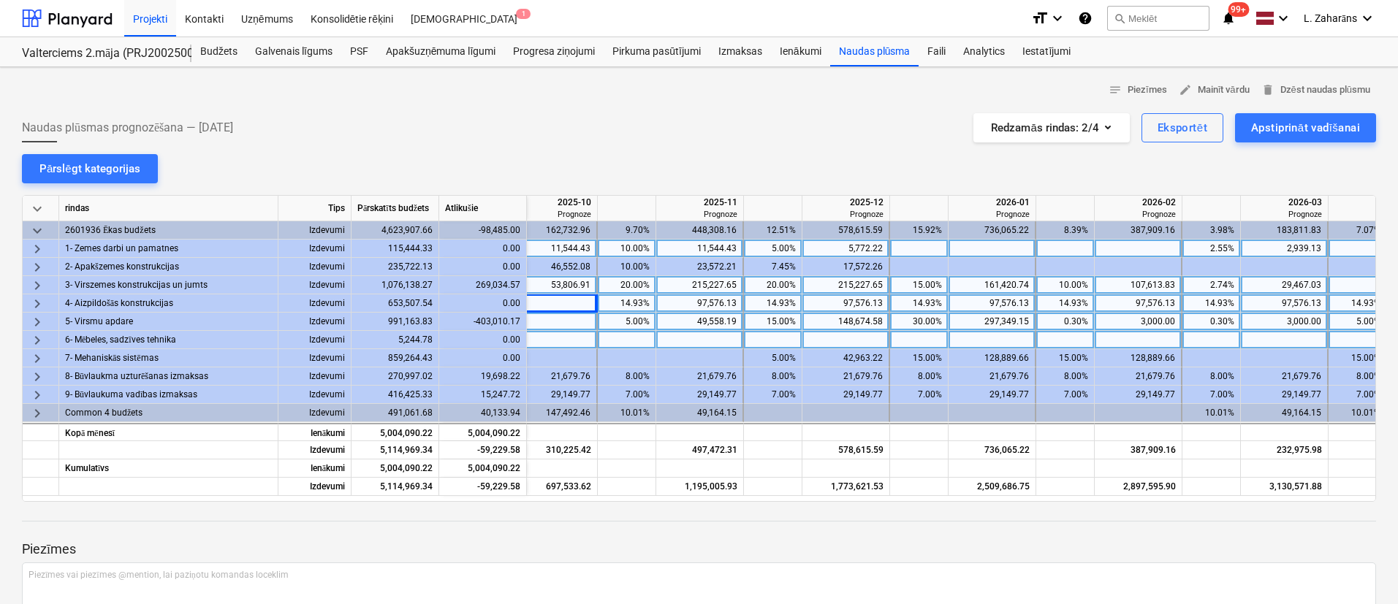
scroll to position [0, 954]
click at [631, 288] on div "20.00%" at bounding box center [624, 285] width 46 height 18
type input "25"
click at [774, 283] on div "20.00%" at bounding box center [770, 285] width 46 height 18
type input "25"
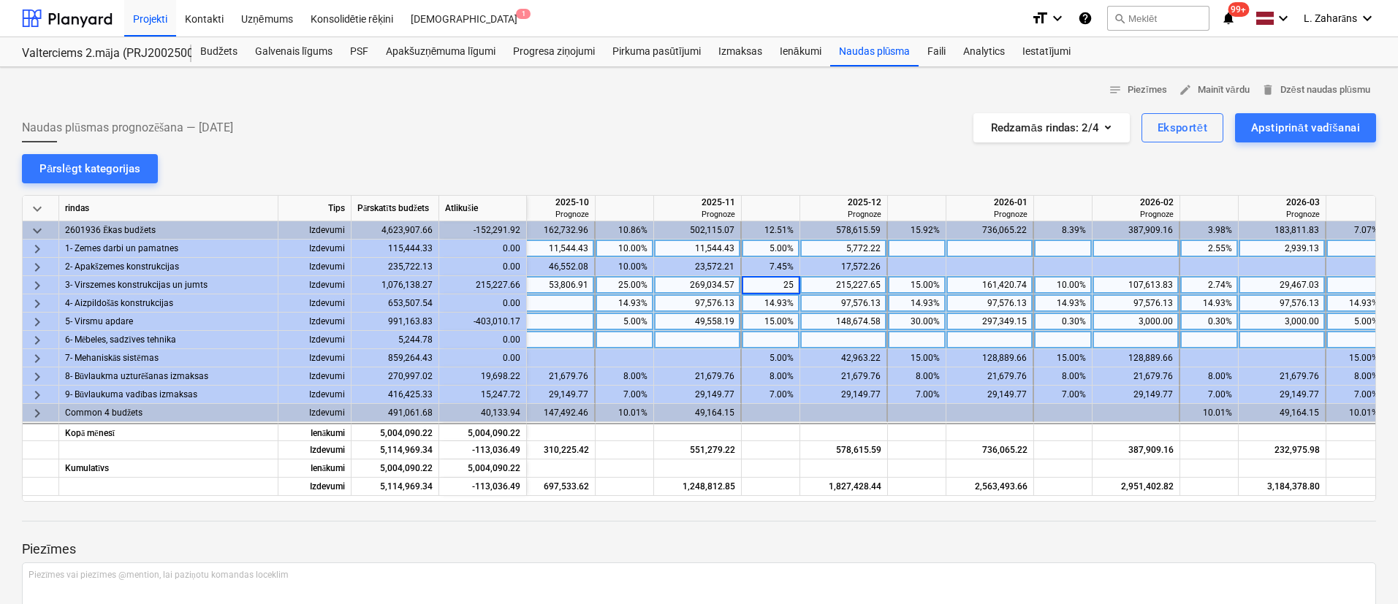
click at [836, 285] on div "215,227.65" at bounding box center [843, 285] width 75 height 18
click at [922, 286] on div "15.00%" at bounding box center [917, 285] width 46 height 18
type input "25"
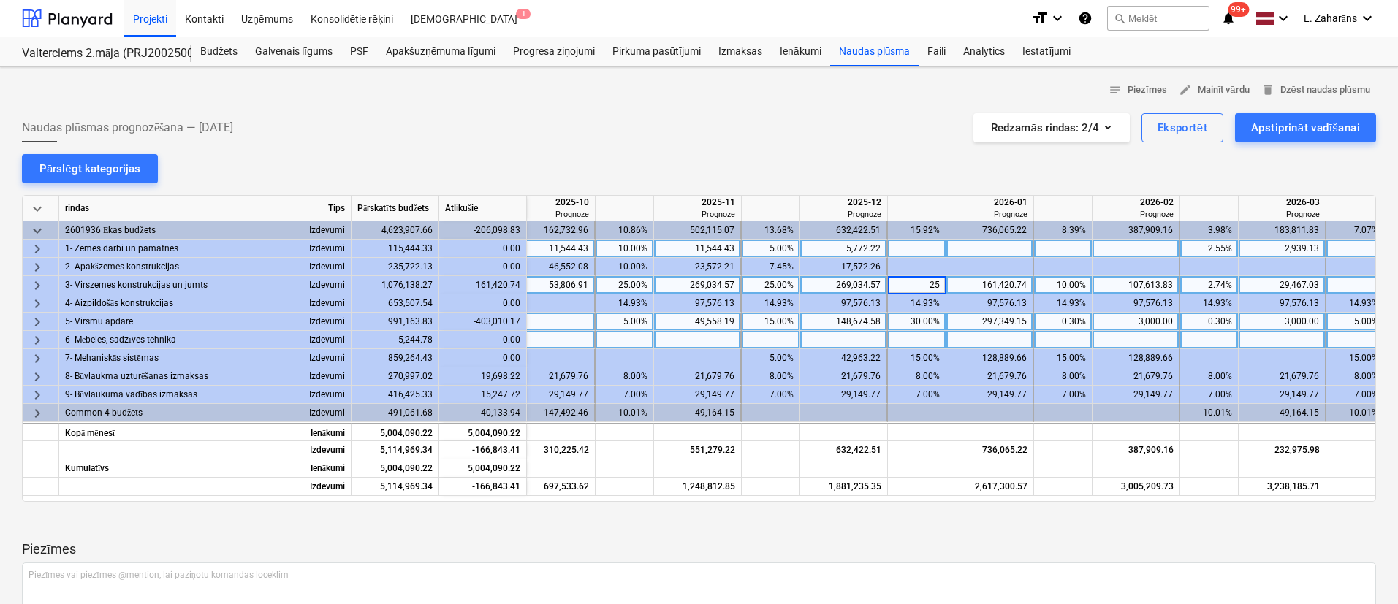
click at [1065, 287] on div "10.00%" at bounding box center [1063, 285] width 46 height 18
click at [1064, 279] on div "10.00%" at bounding box center [1063, 285] width 46 height 18
type input "15"
click at [1190, 283] on div "2.74%" at bounding box center [1209, 285] width 46 height 18
click at [1062, 286] on div "15.00%" at bounding box center [1063, 285] width 46 height 18
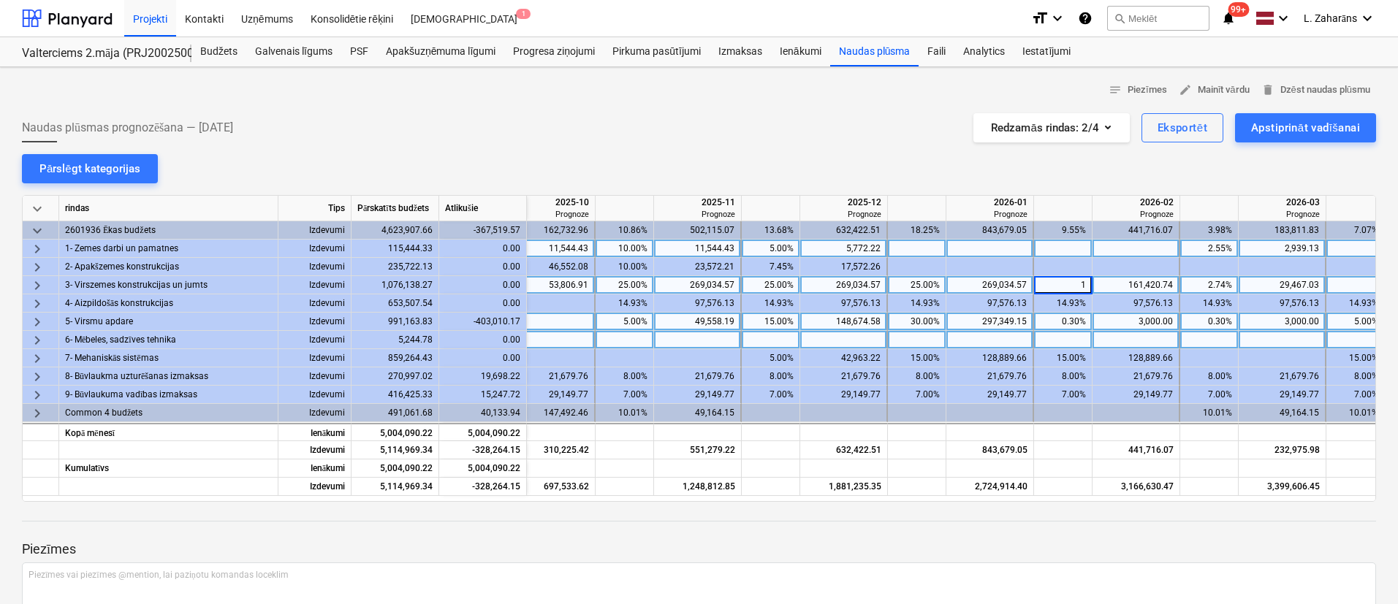
type input "10"
click at [1193, 286] on div "2.74%" at bounding box center [1209, 285] width 46 height 18
click at [1200, 286] on div "2.74%" at bounding box center [1209, 285] width 46 height 18
type input "7.47"
click at [1153, 285] on div "107,613.83" at bounding box center [1135, 285] width 75 height 18
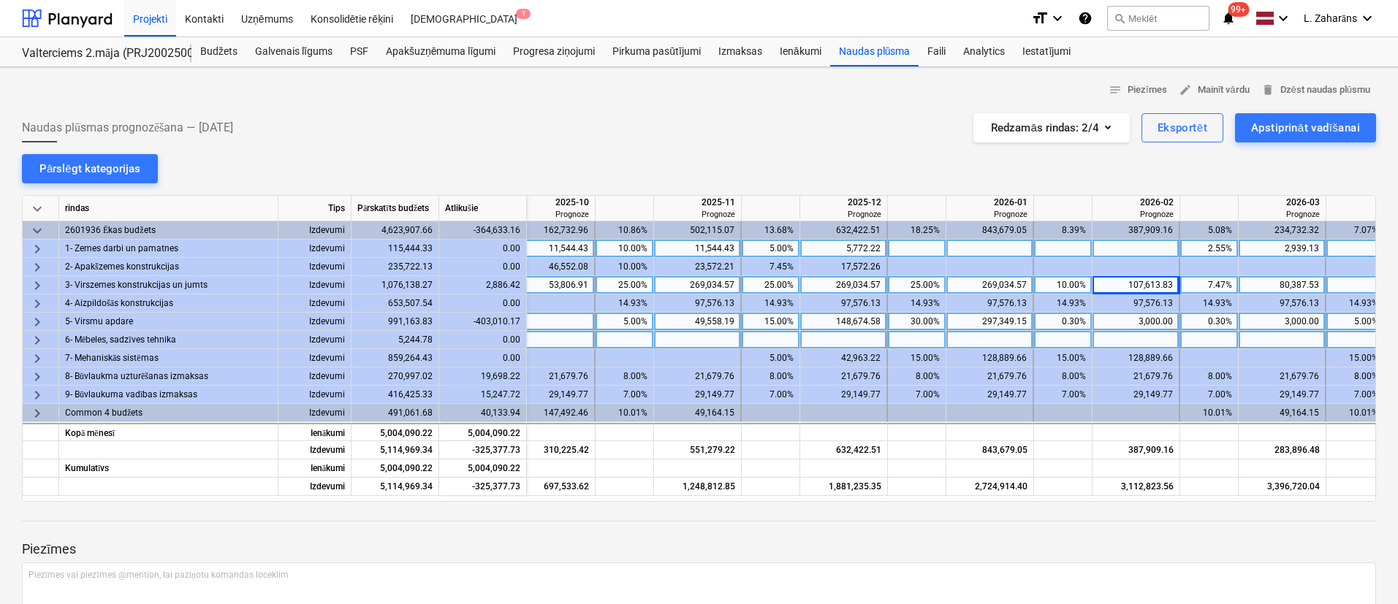
click at [491, 278] on div "2,886.42" at bounding box center [483, 285] width 88 height 18
copy div "2,886.42"
click at [1358, 284] on div at bounding box center [1355, 285] width 58 height 18
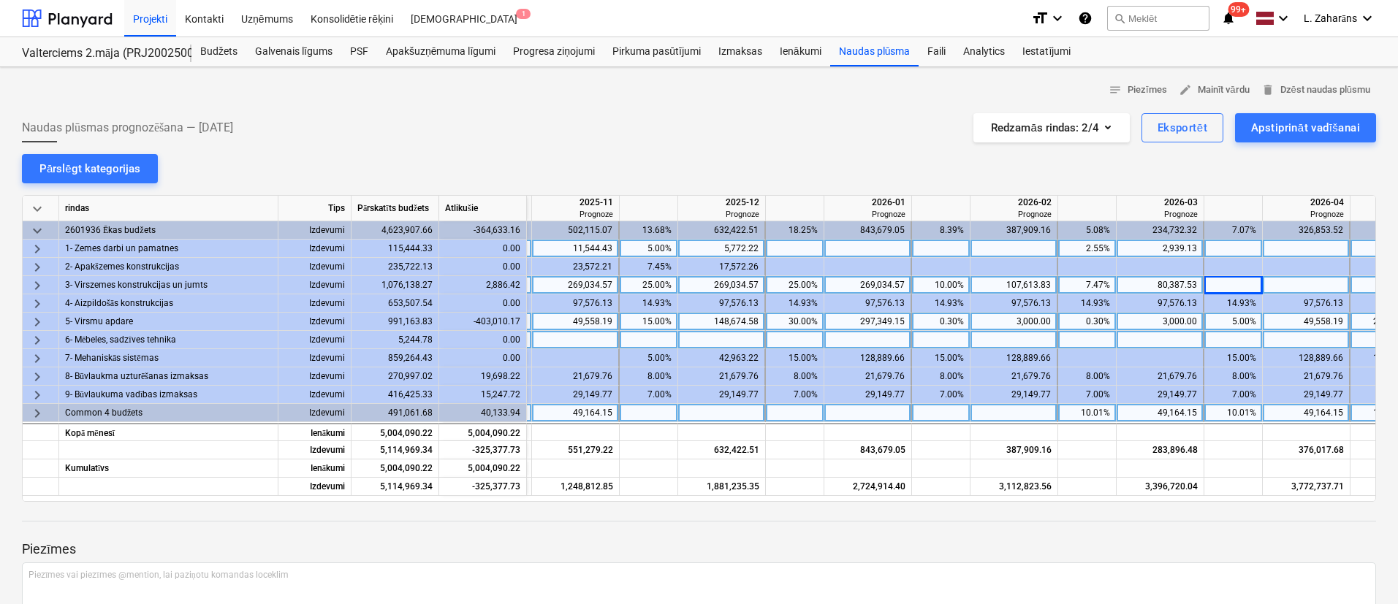
scroll to position [0, 1077]
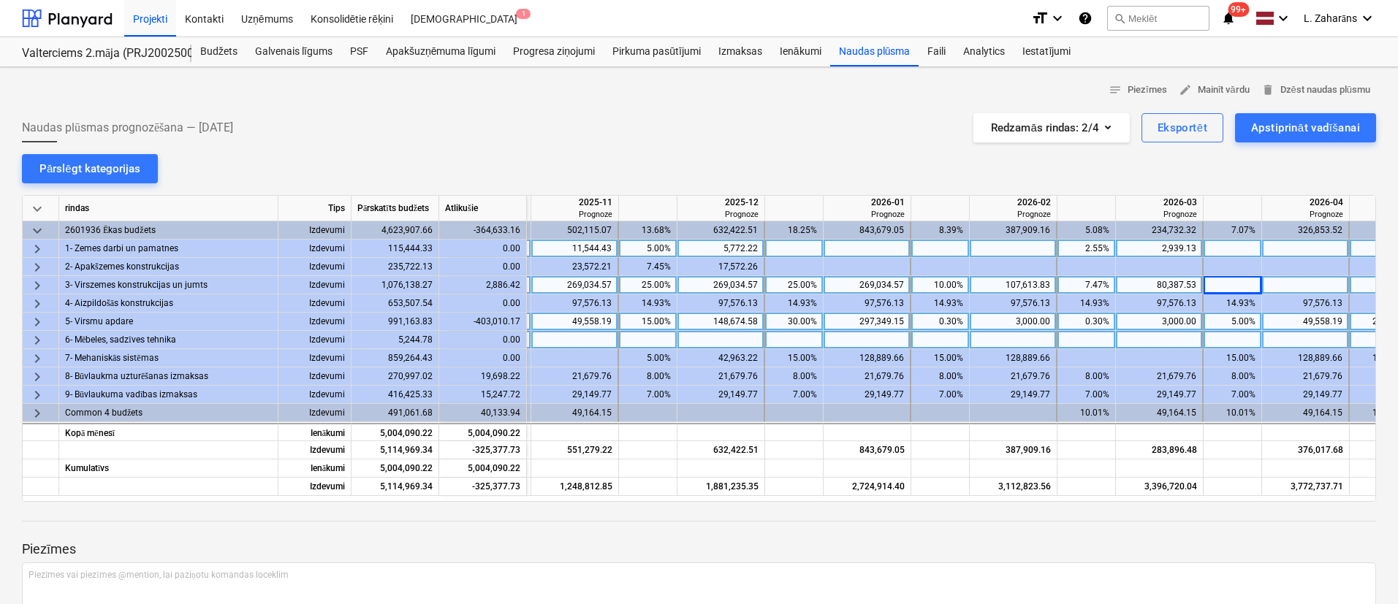
click at [1306, 286] on div at bounding box center [1306, 285] width 88 height 18
type input "2,886.42"
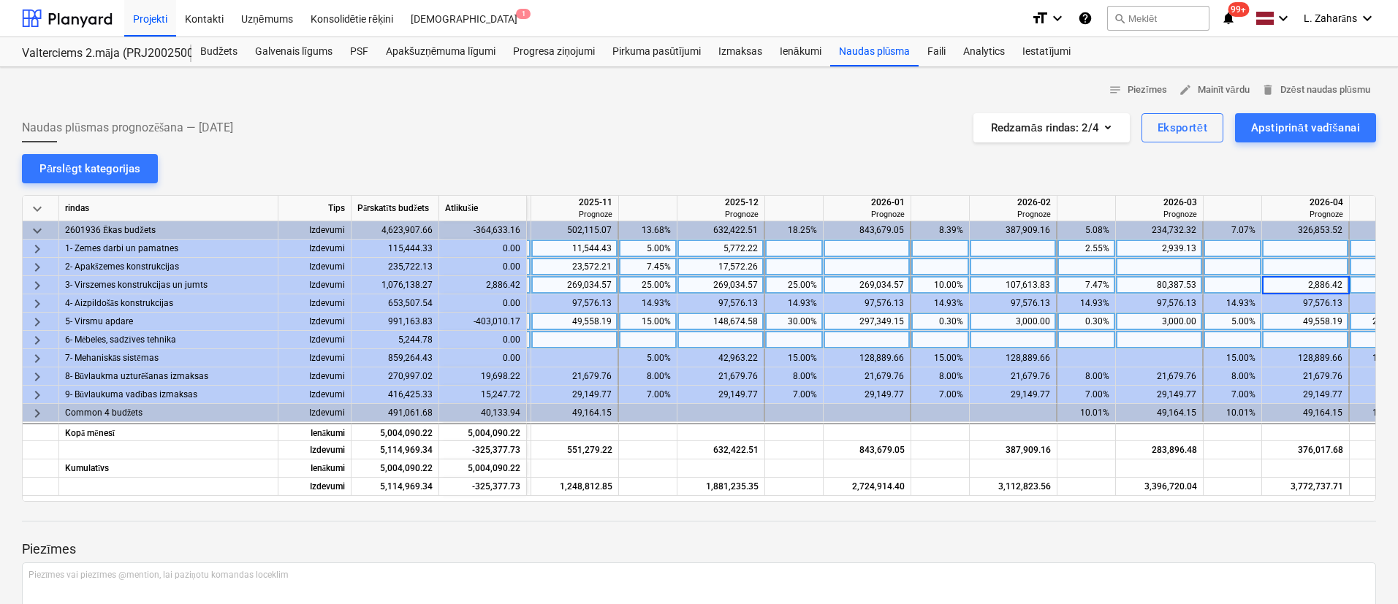
click at [1289, 261] on div at bounding box center [1306, 267] width 88 height 18
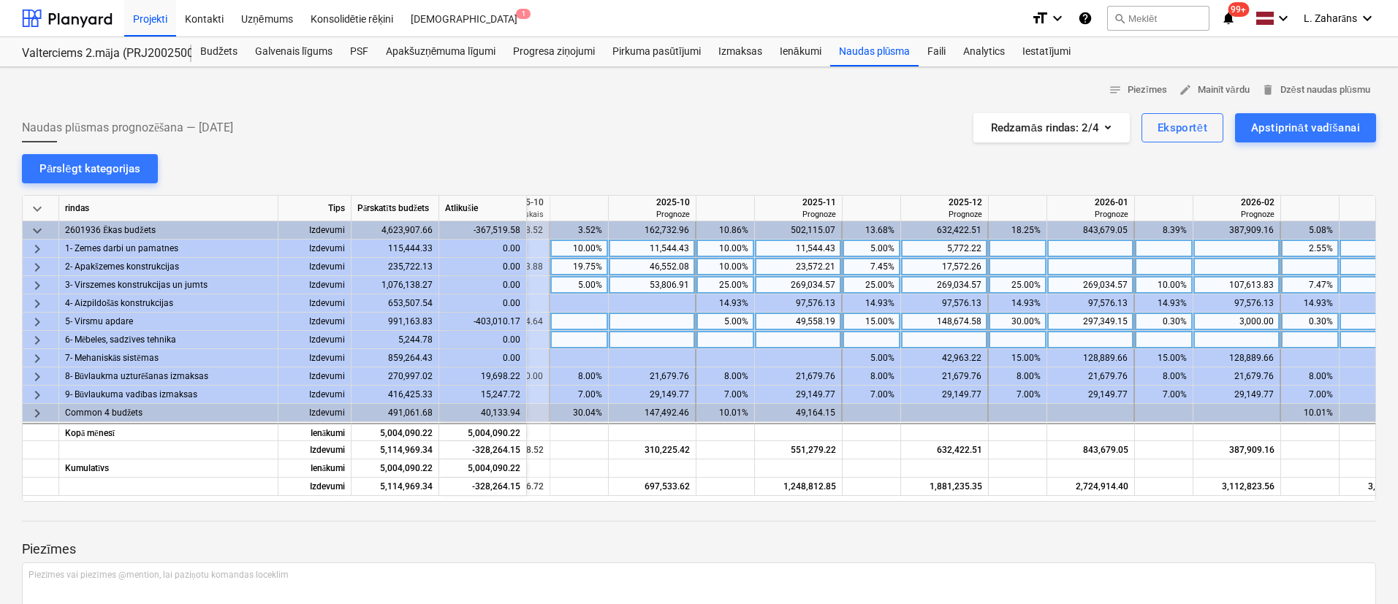
scroll to position [0, 835]
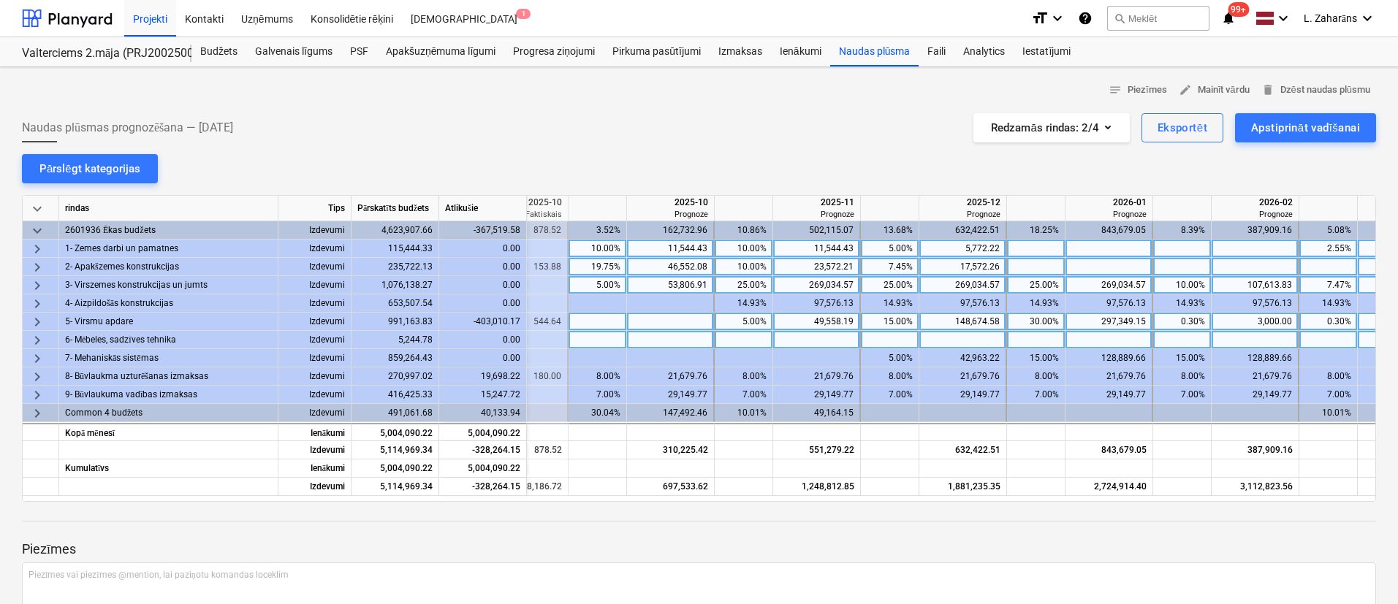
click at [727, 322] on div "5.00%" at bounding box center [743, 322] width 46 height 18
type input "0"
click at [815, 339] on div at bounding box center [817, 340] width 88 height 18
click at [883, 317] on div "15.00%" at bounding box center [890, 322] width 46 height 18
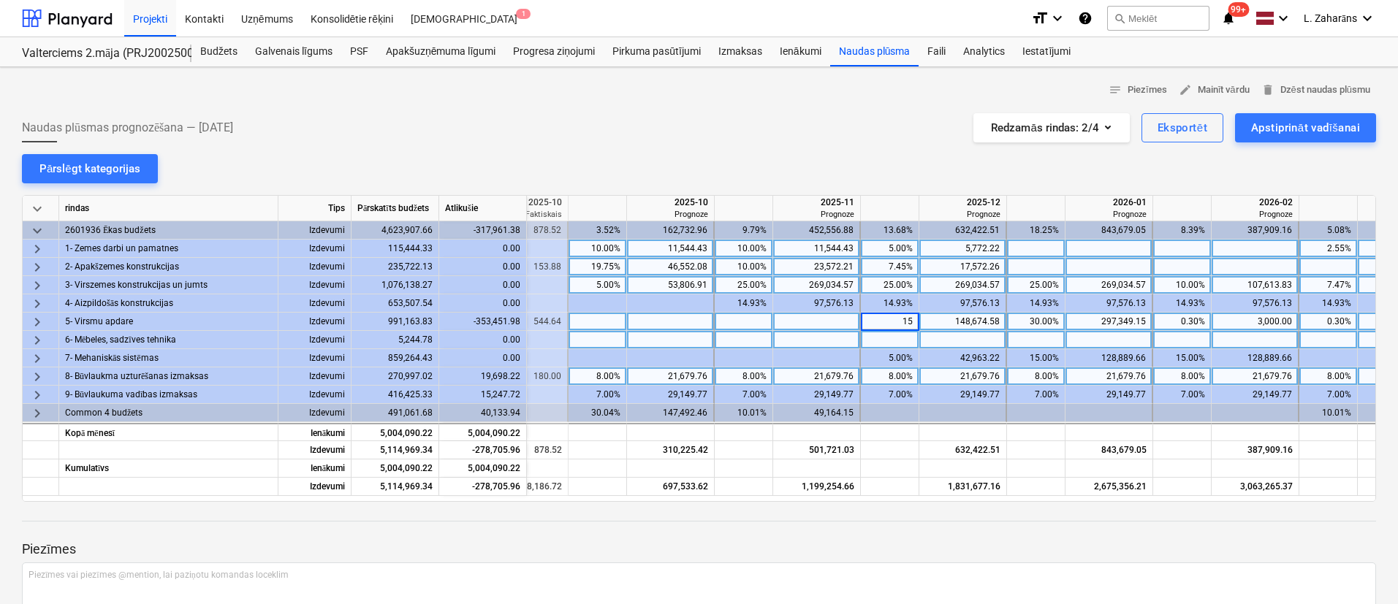
type input "0"
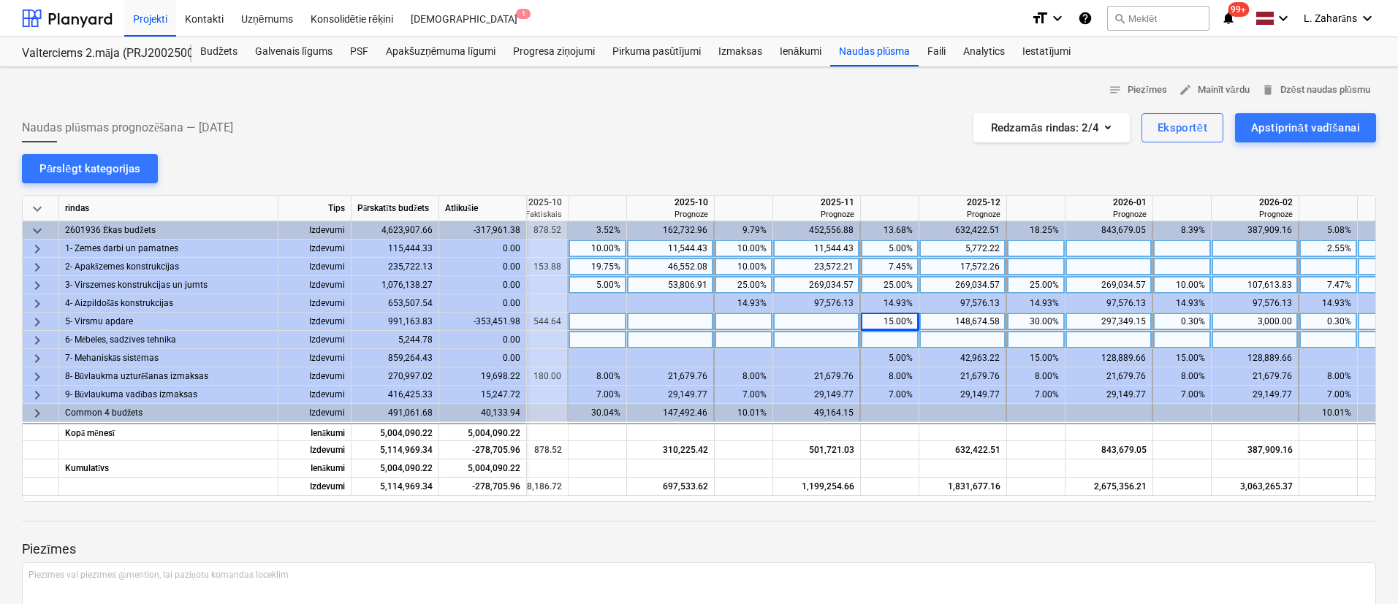
click at [1027, 321] on div "30.00%" at bounding box center [1036, 322] width 46 height 18
click at [1169, 319] on div "0.30%" at bounding box center [1182, 322] width 46 height 18
type input "10"
click at [1205, 278] on div "10.00%" at bounding box center [1182, 285] width 58 height 18
click at [1027, 321] on div "30.00%" at bounding box center [1036, 322] width 46 height 18
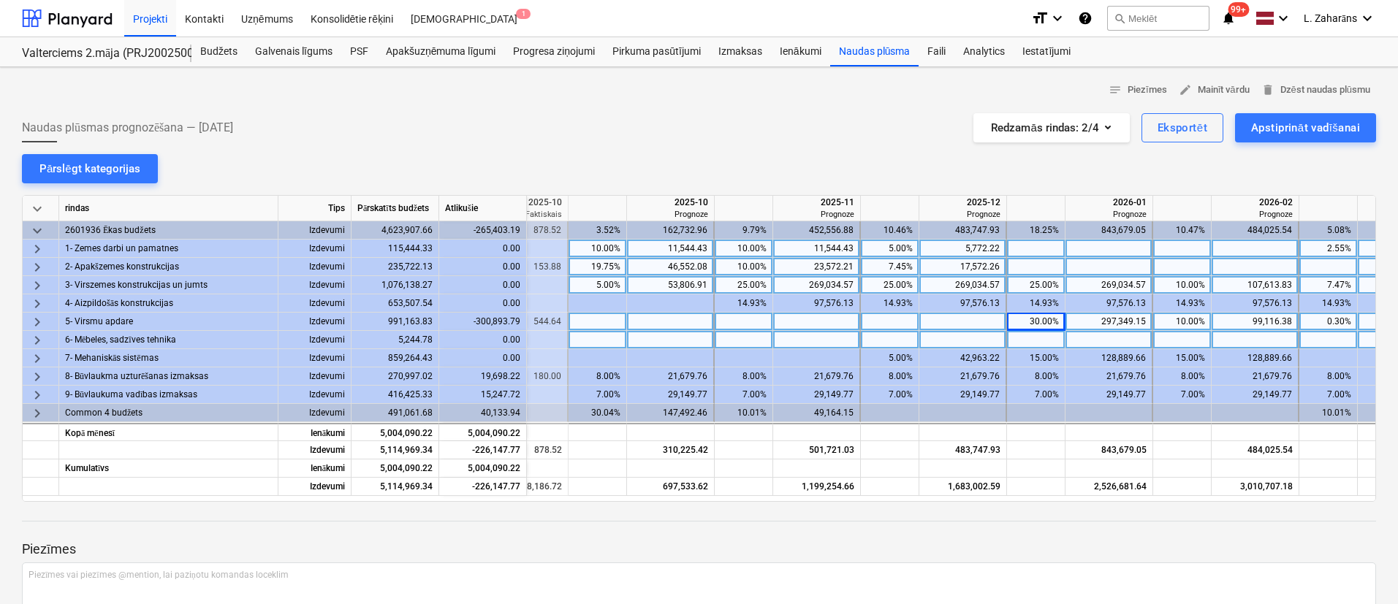
click at [1039, 262] on div at bounding box center [1036, 267] width 58 height 18
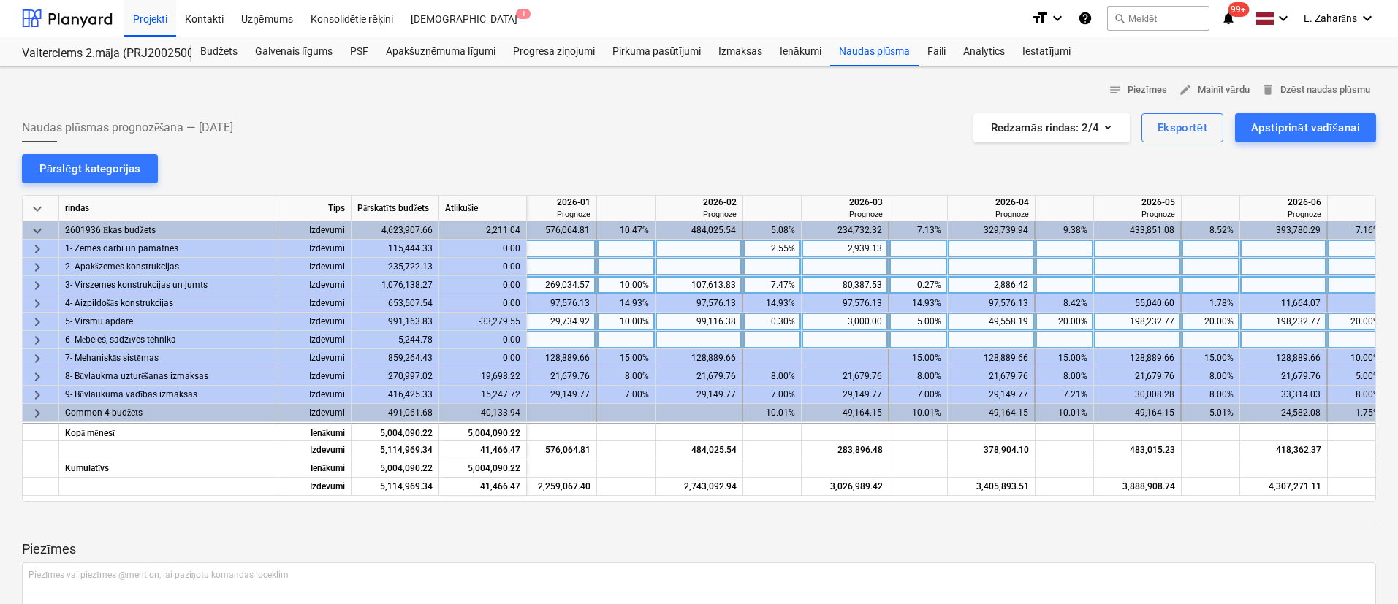
scroll to position [0, 1409]
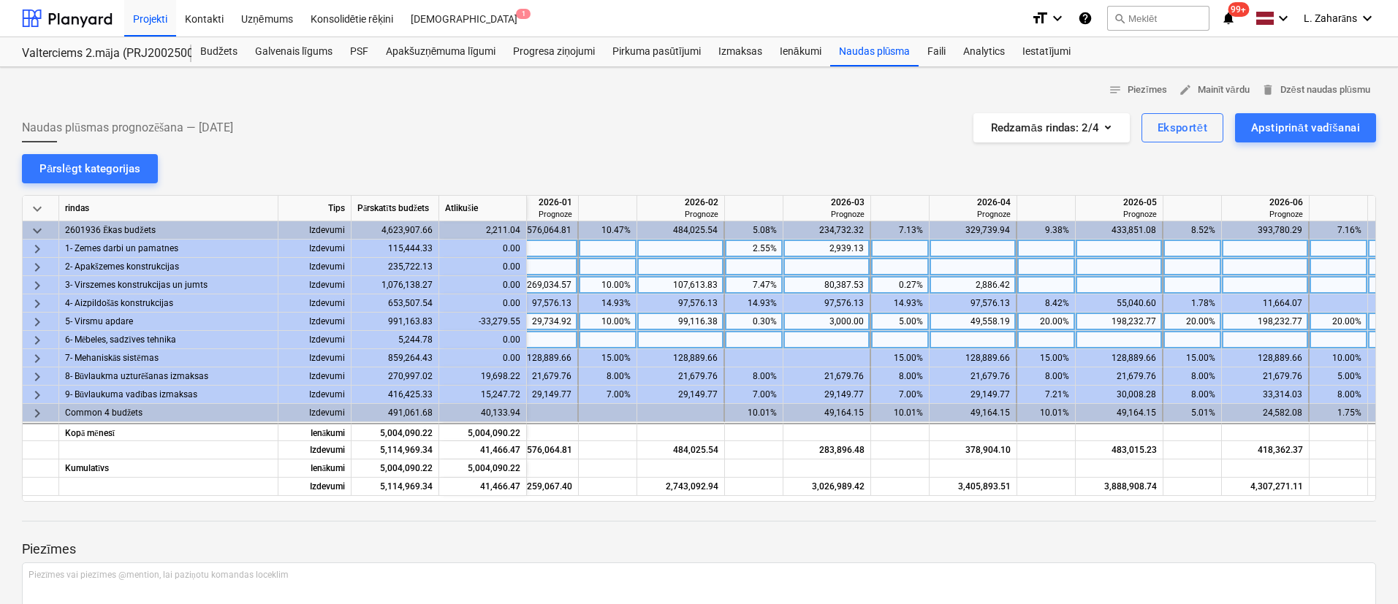
click at [740, 319] on div "0.30%" at bounding box center [754, 322] width 46 height 18
click at [620, 316] on div "10.00%" at bounding box center [608, 322] width 46 height 18
type input "5"
click at [732, 322] on div "0.30%" at bounding box center [754, 322] width 46 height 18
click at [755, 319] on div "0.30%" at bounding box center [754, 322] width 46 height 18
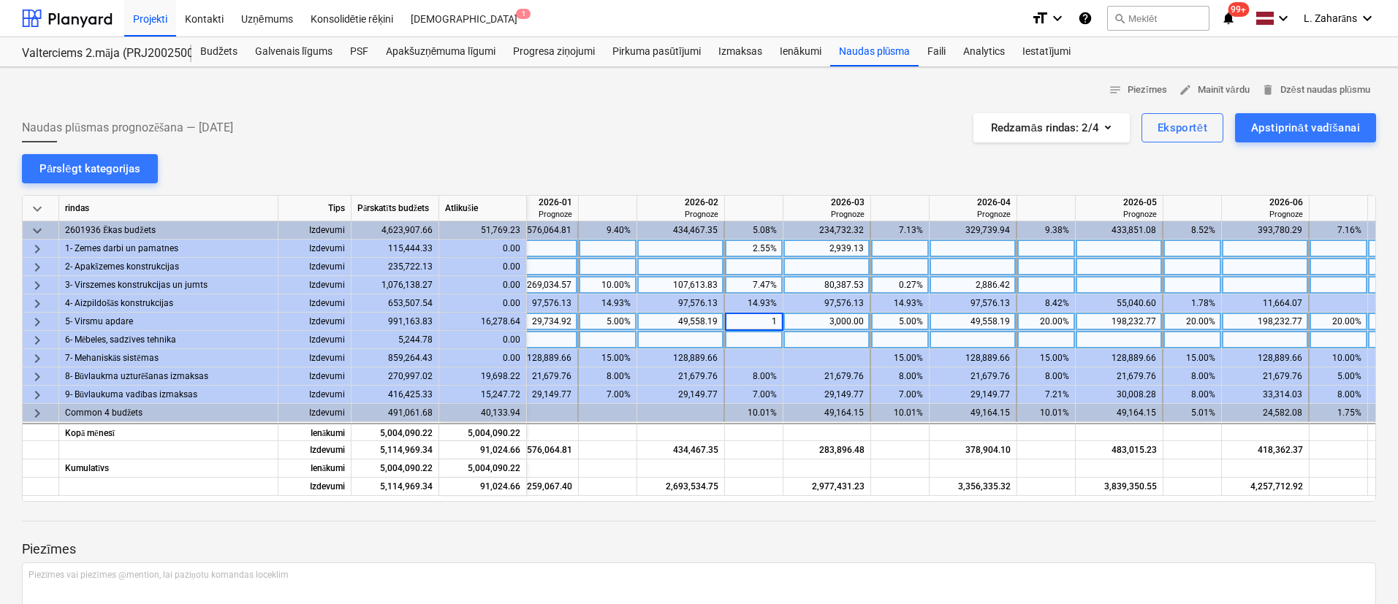
type input "10"
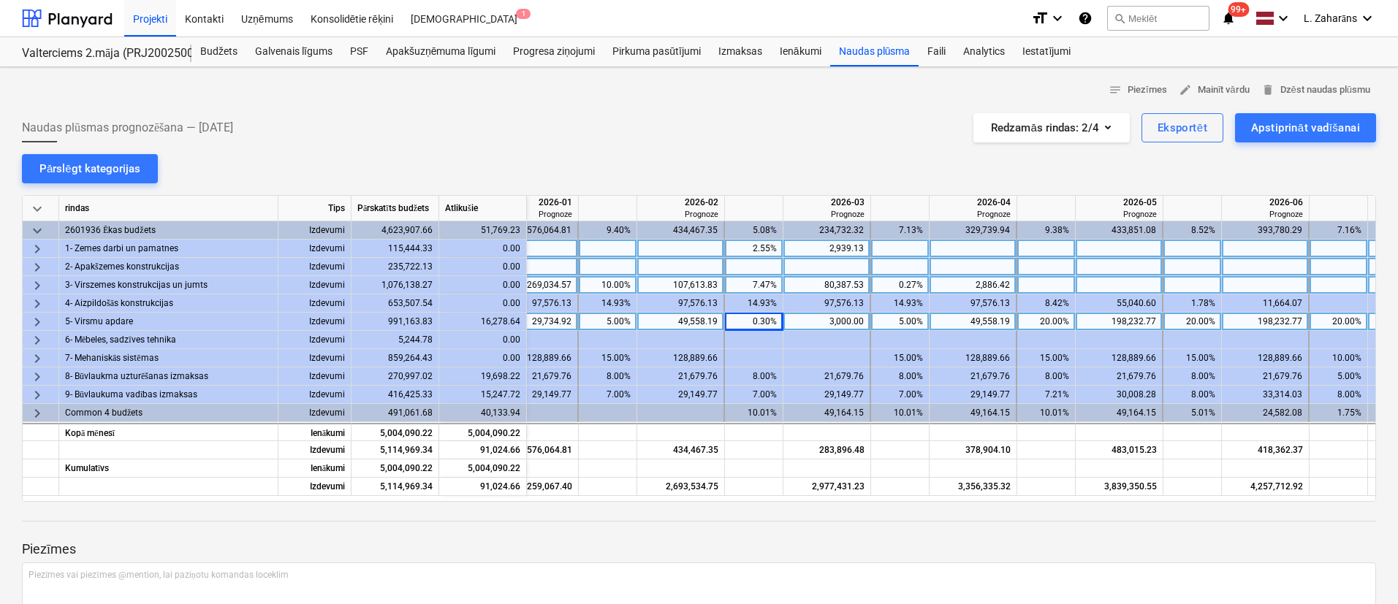
click at [923, 316] on div "5.00%" at bounding box center [900, 322] width 58 height 18
click at [1322, 318] on div "20.00%" at bounding box center [1338, 322] width 46 height 18
drag, startPoint x: 1171, startPoint y: 495, endPoint x: 1237, endPoint y: 495, distance: 65.8
click at [1237, 495] on div "keyboard_arrow_down rindas Tips Pārskatīts budžets Atlikušie 2026-01 Prognoze 2…" at bounding box center [699, 348] width 1354 height 307
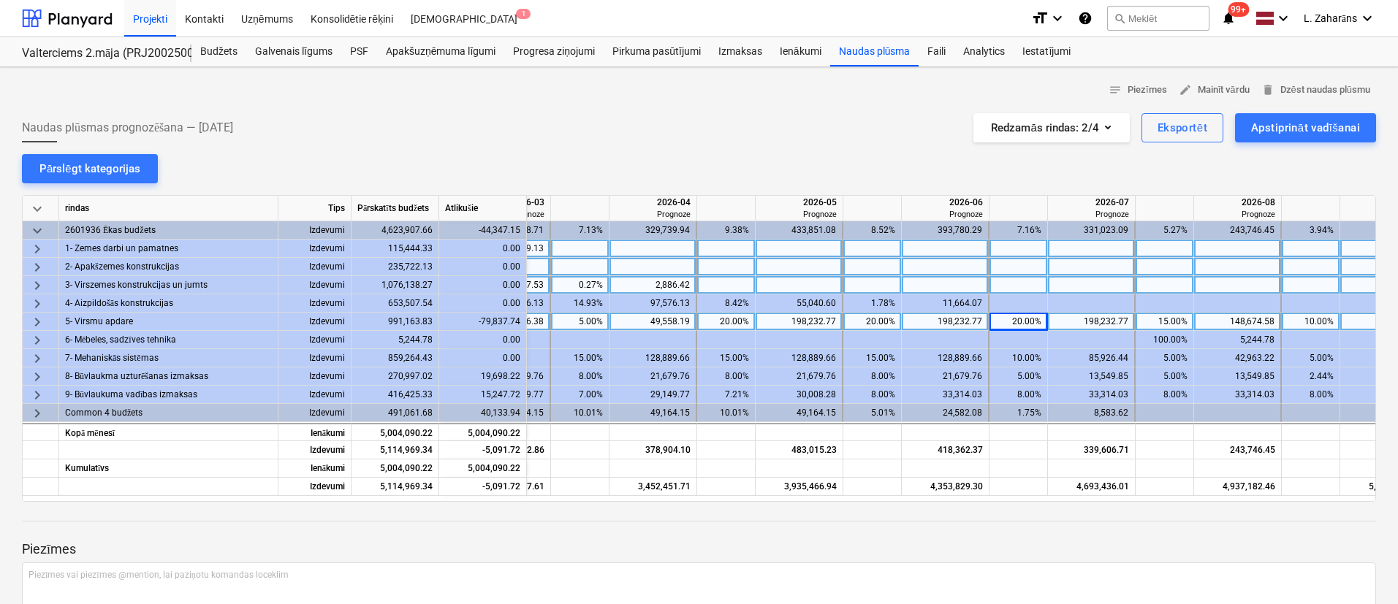
scroll to position [0, 1694]
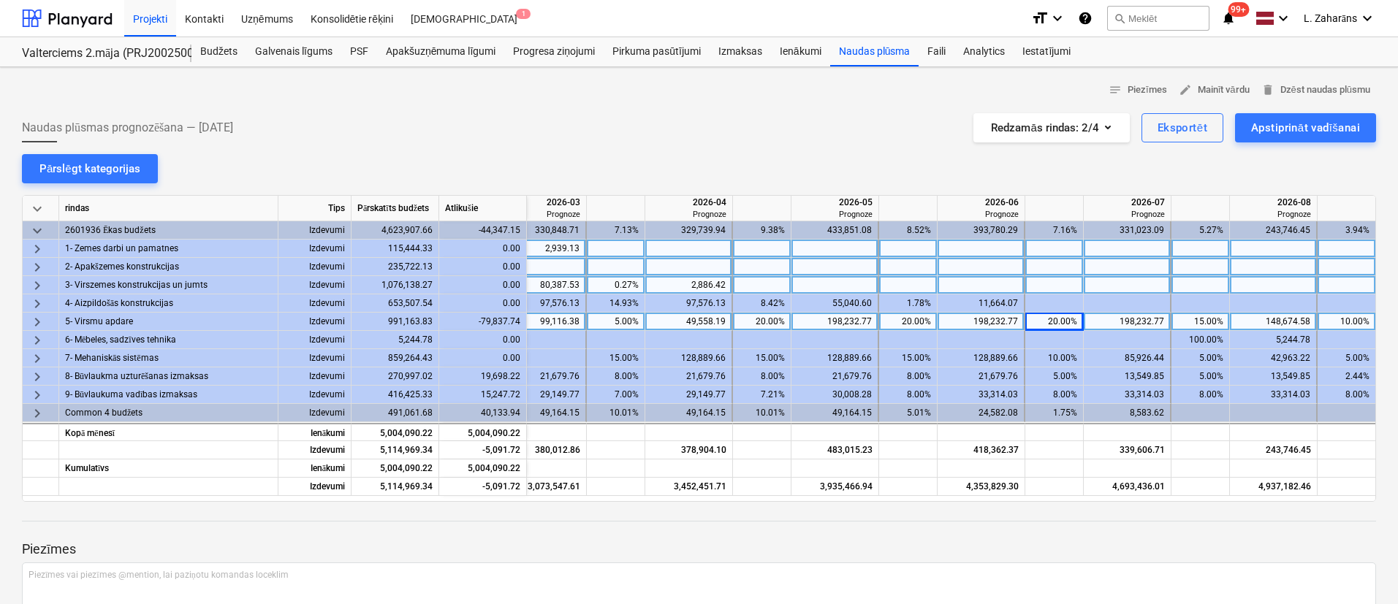
click at [1192, 322] on div "15.00%" at bounding box center [1200, 322] width 46 height 18
type input "10"
click at [1048, 316] on div "20.00%" at bounding box center [1054, 322] width 46 height 18
type input "10"
click at [907, 320] on div "20.00%" at bounding box center [908, 322] width 46 height 18
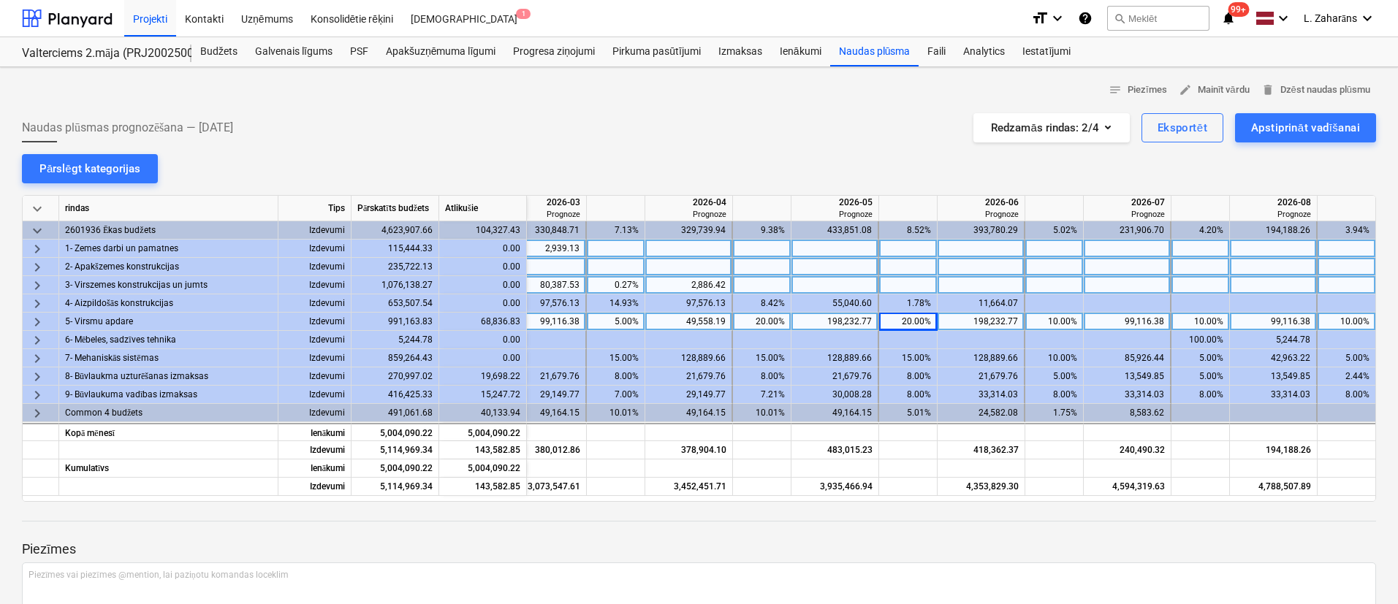
click at [1045, 320] on div "10.00%" at bounding box center [1054, 322] width 46 height 18
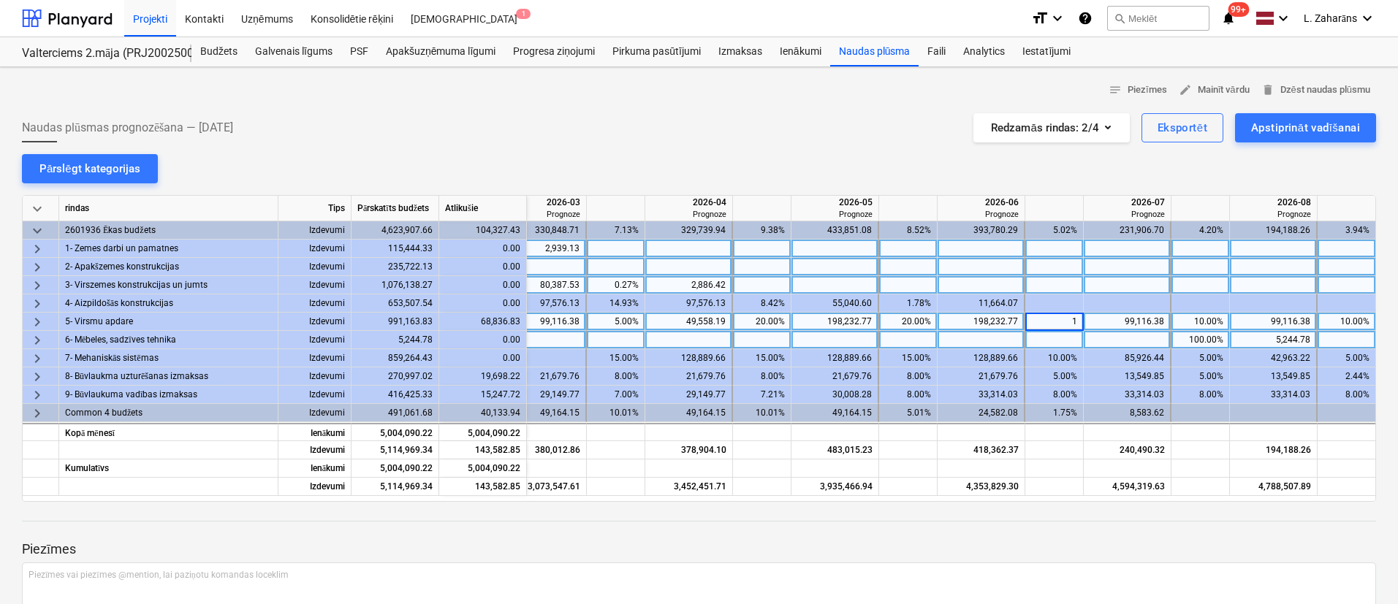
type input "15"
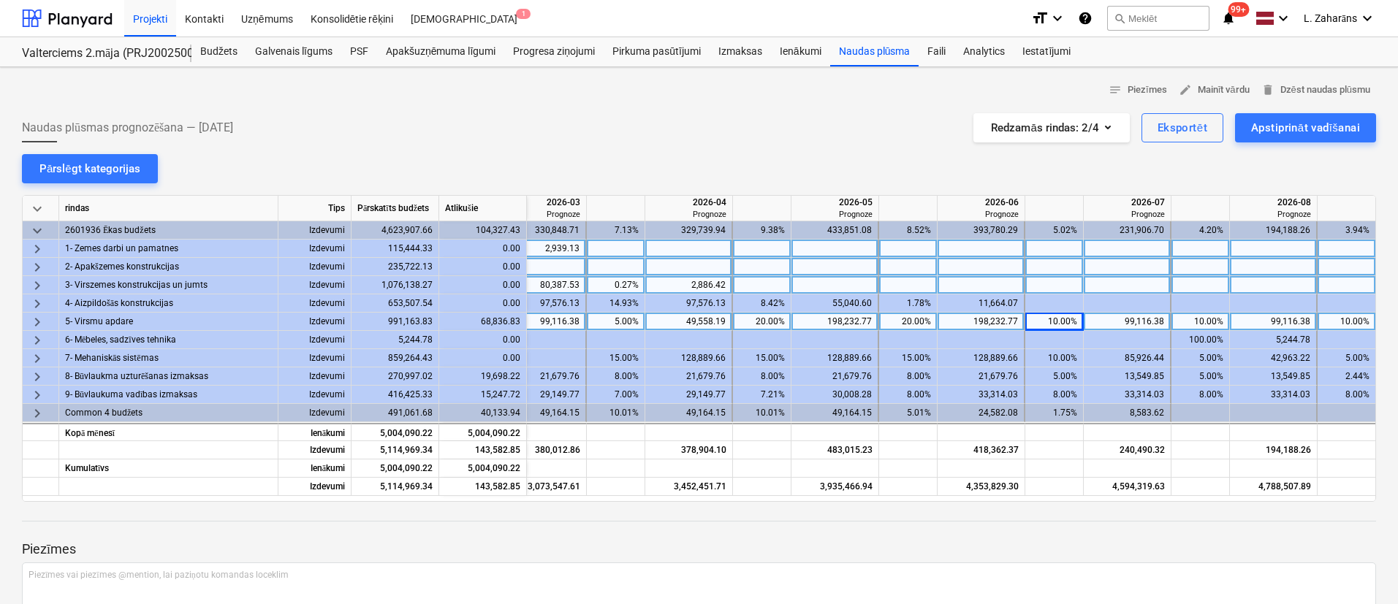
click at [1192, 320] on div "10.00%" at bounding box center [1200, 322] width 46 height 18
click at [1339, 321] on div "10.00%" at bounding box center [1346, 322] width 46 height 18
click at [1045, 320] on div "15.00%" at bounding box center [1053, 322] width 46 height 18
type input "18"
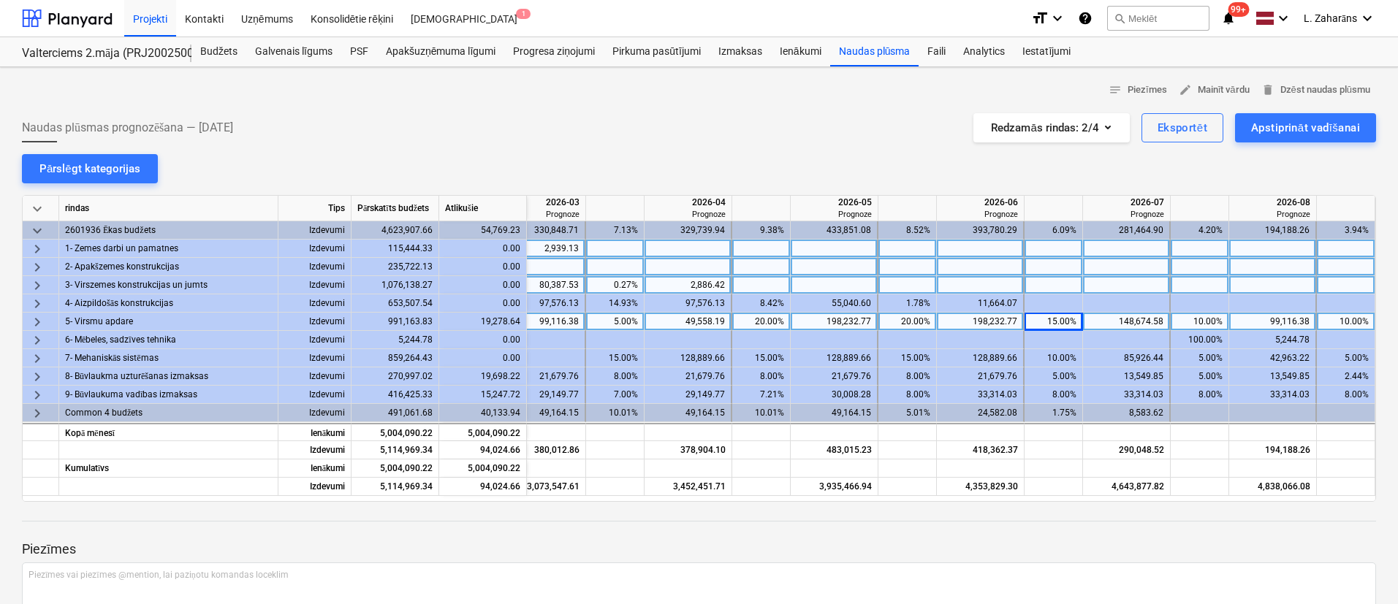
click at [1197, 319] on div "10.00%" at bounding box center [1199, 322] width 46 height 18
click at [1060, 320] on div "18.00%" at bounding box center [1053, 322] width 46 height 18
type input "16"
click at [1200, 317] on div "10.00%" at bounding box center [1199, 322] width 46 height 18
click at [1179, 321] on div "10.00%" at bounding box center [1199, 322] width 46 height 18
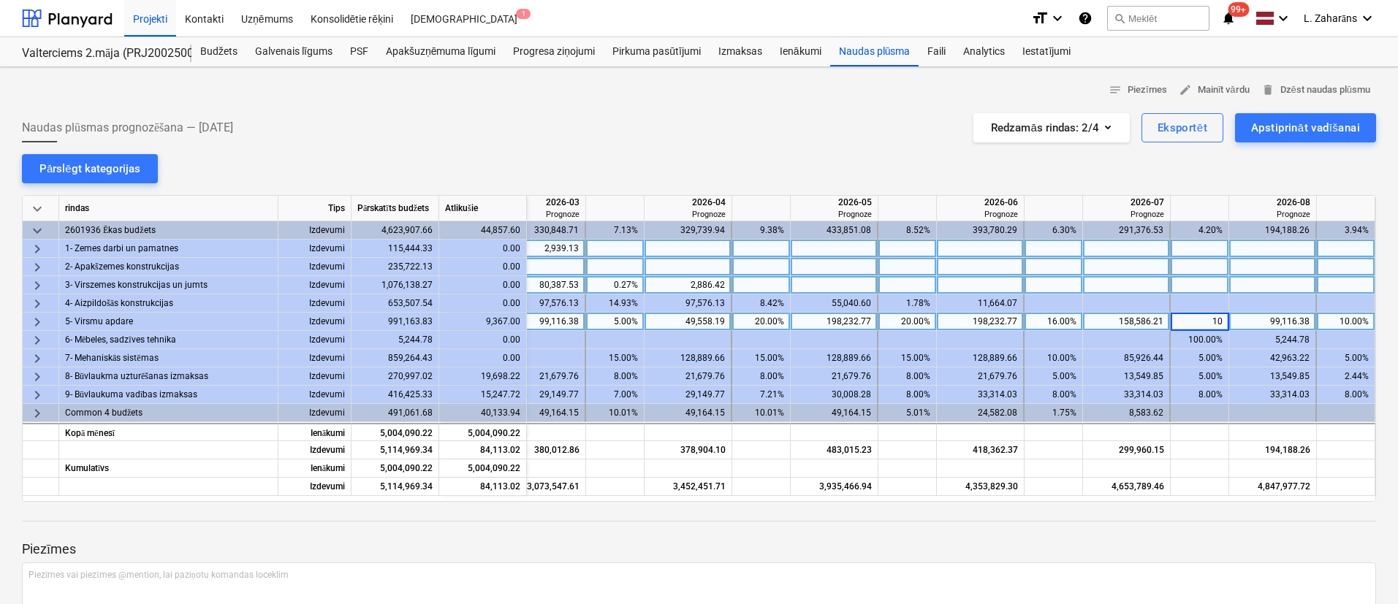
type input "0"
click at [1195, 292] on div at bounding box center [1200, 285] width 58 height 18
click at [487, 321] on div "108,483.39" at bounding box center [483, 322] width 88 height 18
copy div "108,483.39"
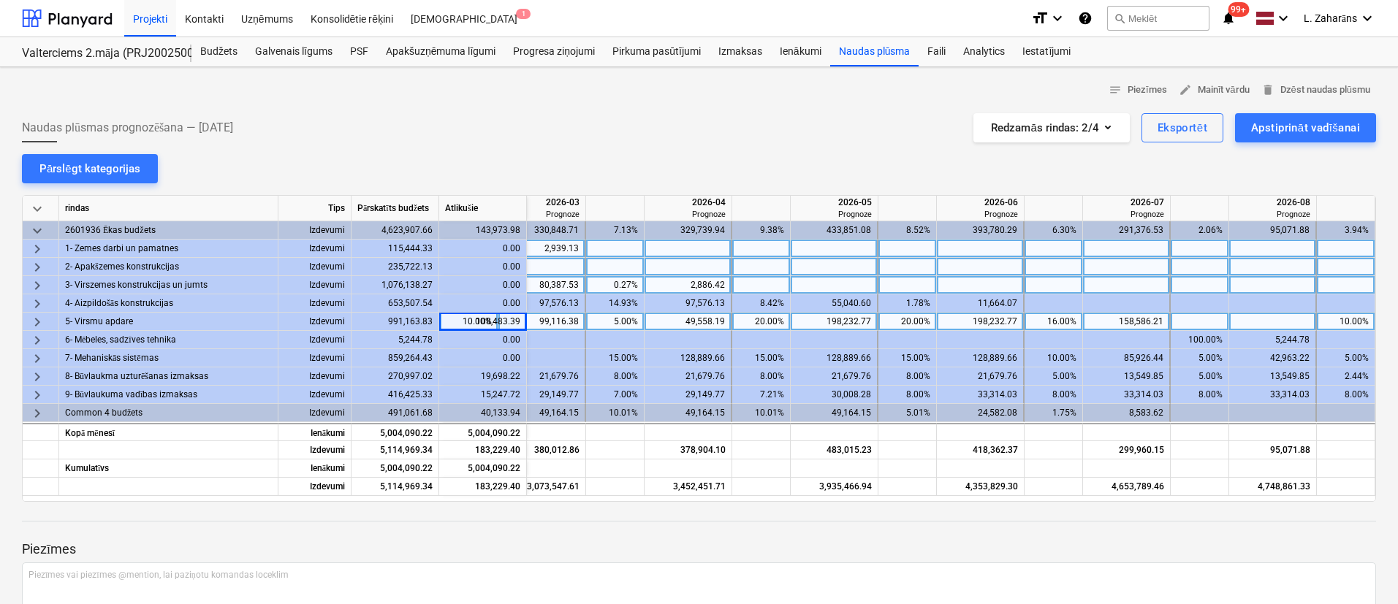
click at [1261, 320] on div at bounding box center [1273, 322] width 88 height 18
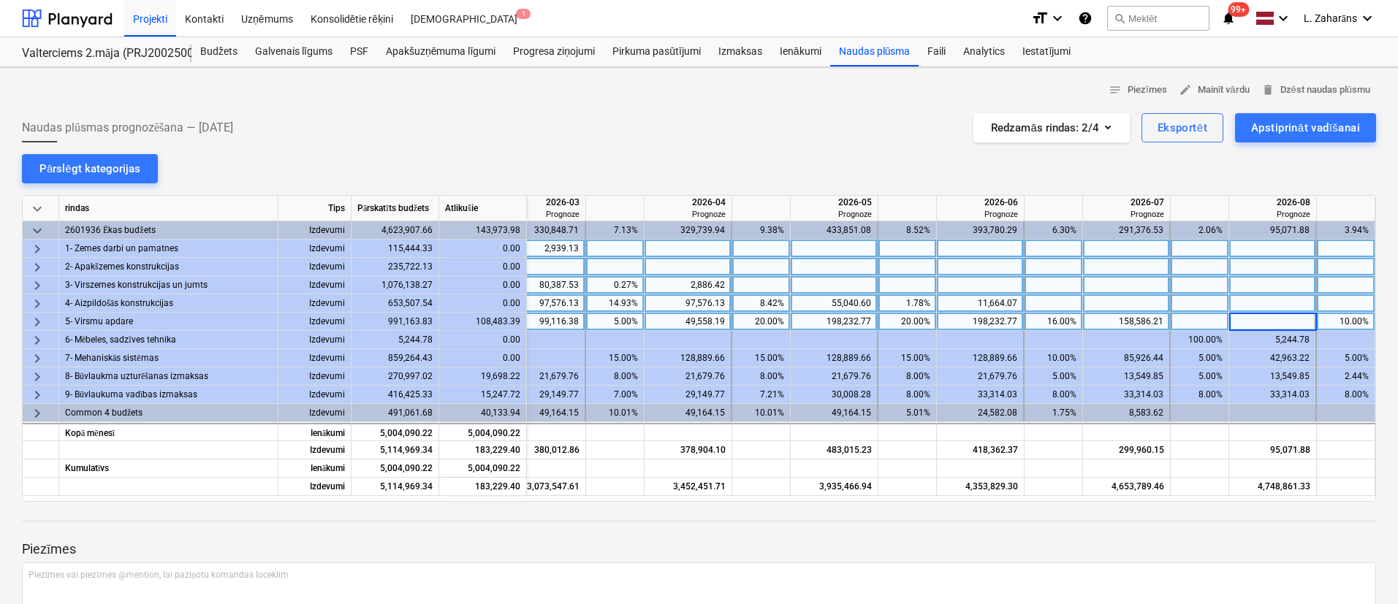
type input "108,483.39"
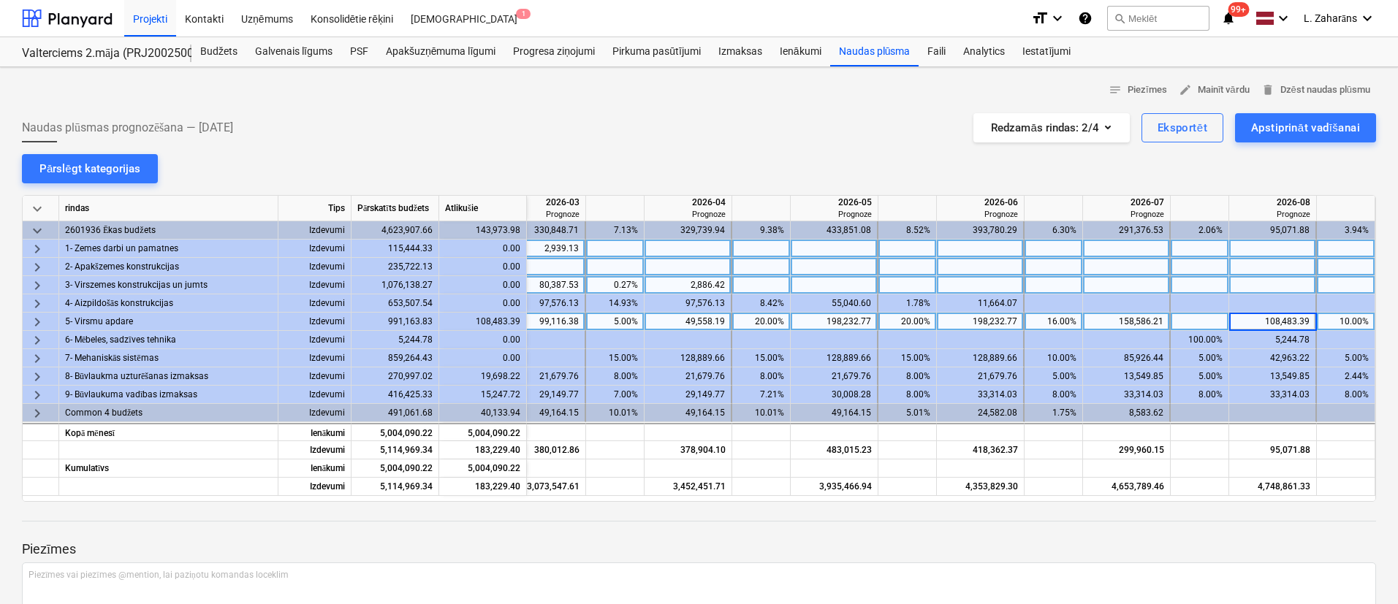
click at [1266, 280] on div at bounding box center [1273, 285] width 88 height 18
drag, startPoint x: 902, startPoint y: 501, endPoint x: 838, endPoint y: 495, distance: 63.8
click at [838, 495] on div "keyboard_arrow_down rindas Tips Pārskatīts budžets Atlikušie 2026-03 Prognoze 2…" at bounding box center [699, 348] width 1354 height 307
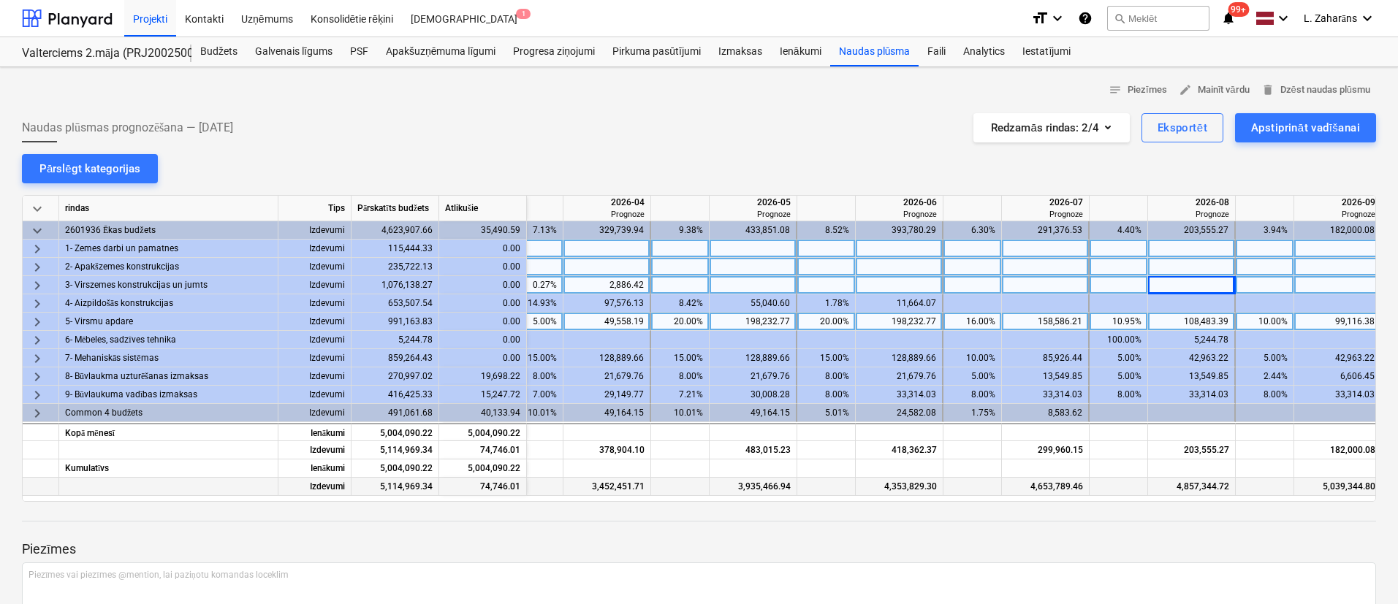
scroll to position [0, 1782]
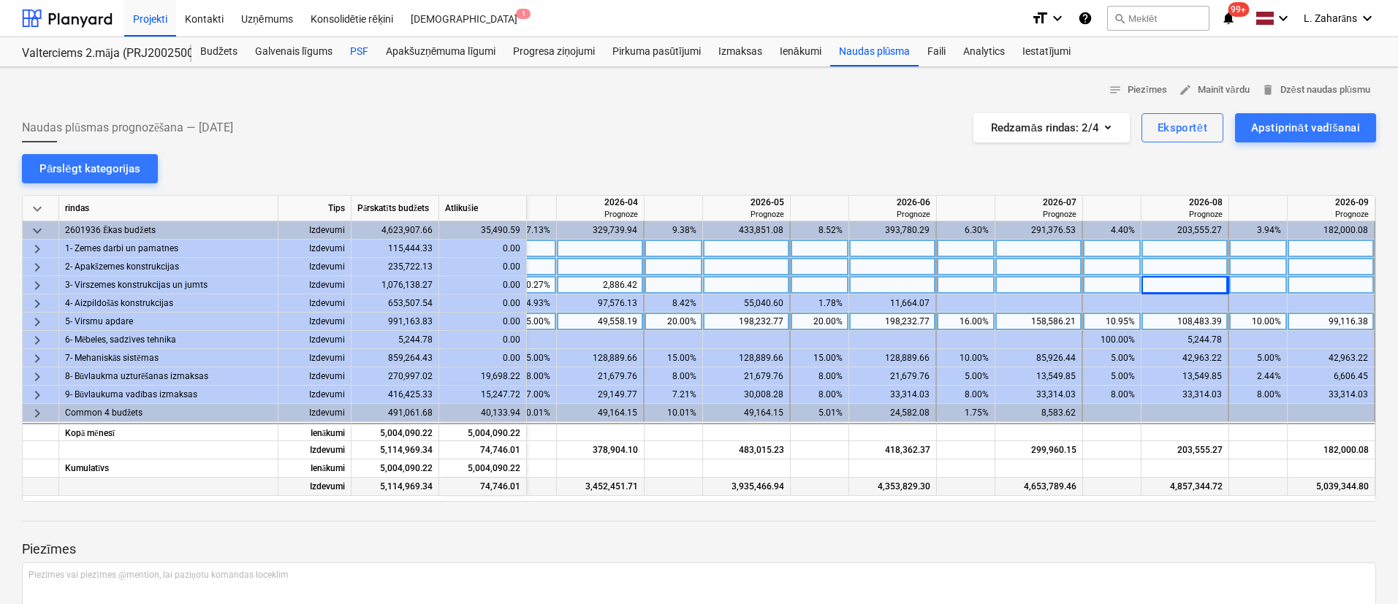
click at [363, 50] on div "PSF" at bounding box center [359, 51] width 36 height 29
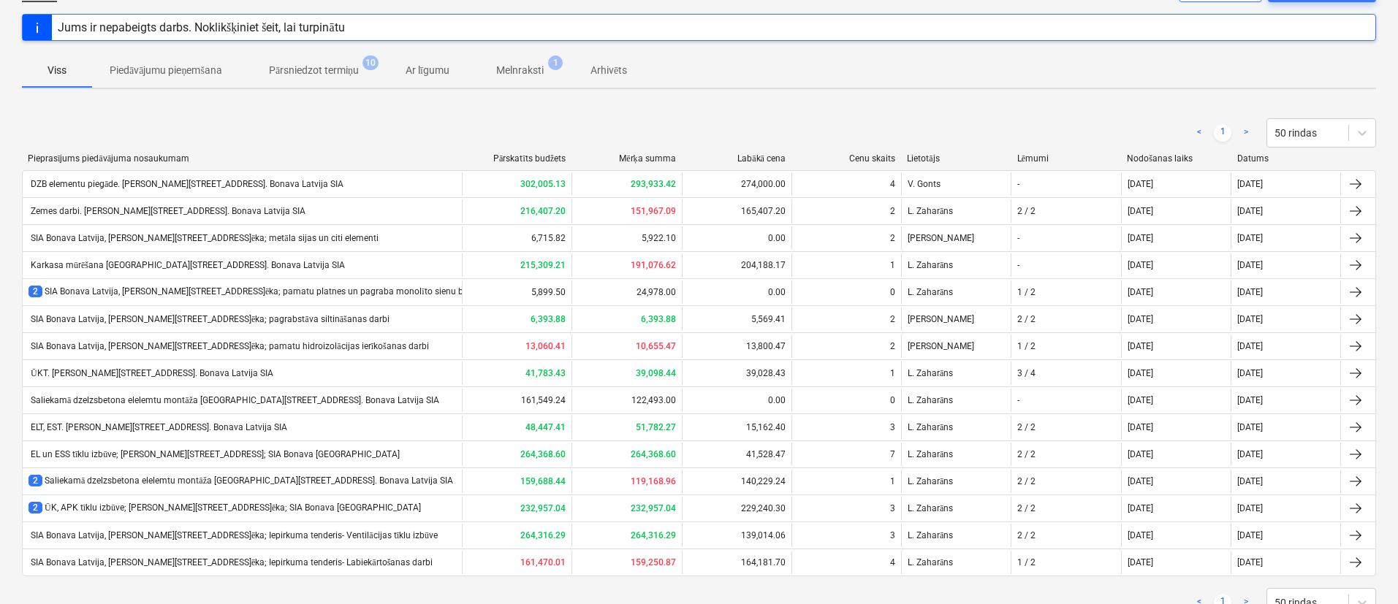
scroll to position [159, 0]
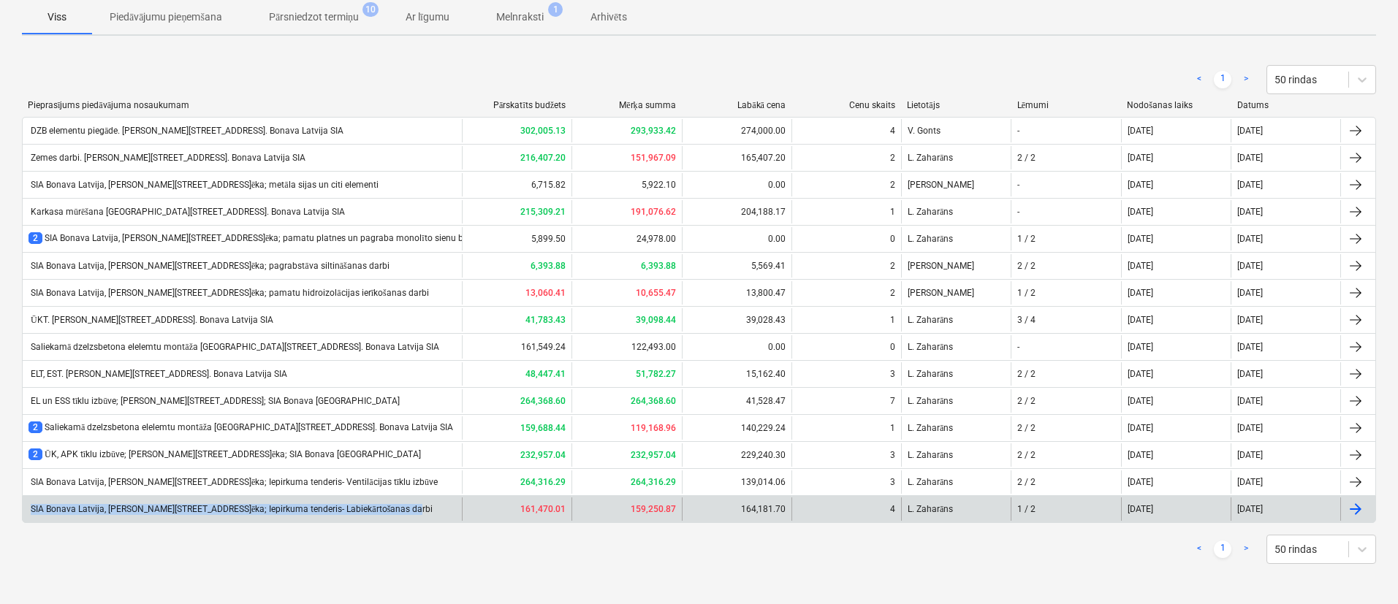
drag, startPoint x: 408, startPoint y: 504, endPoint x: 31, endPoint y: 504, distance: 376.3
click at [31, 504] on div "SIA Bonava Latvija, Ēvalda Valtera iela 44, 2.ēka; Iepirkuma tenderis- Labiekār…" at bounding box center [242, 509] width 439 height 23
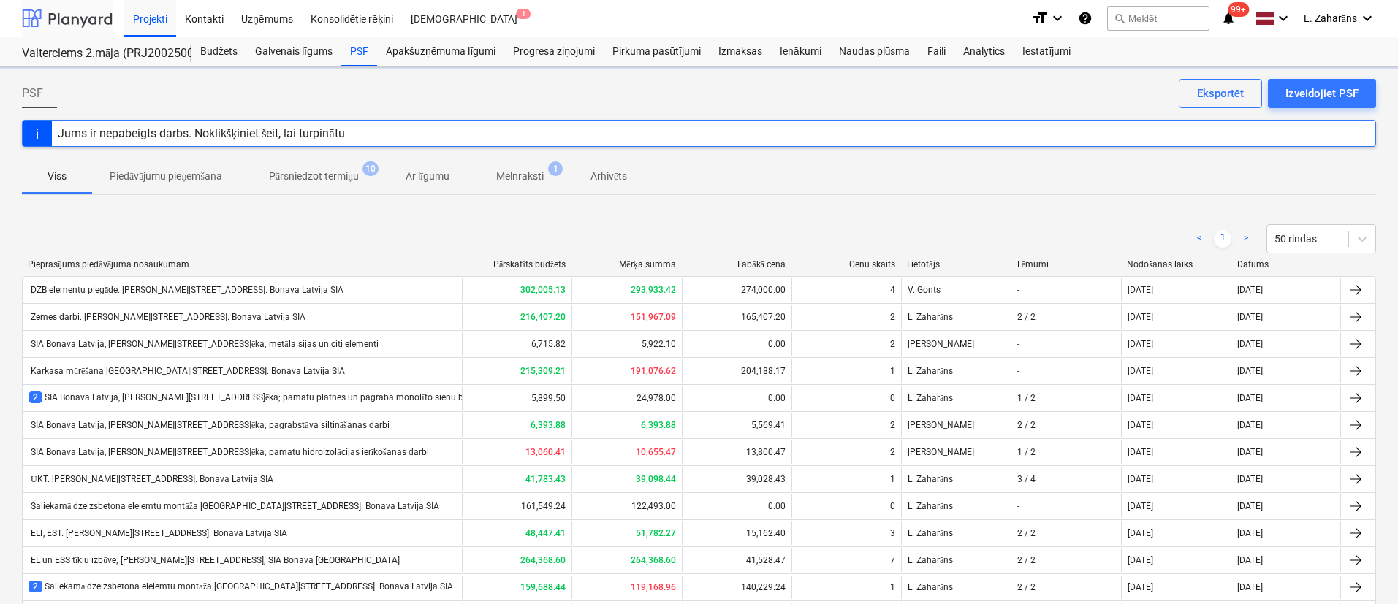
scroll to position [159, 0]
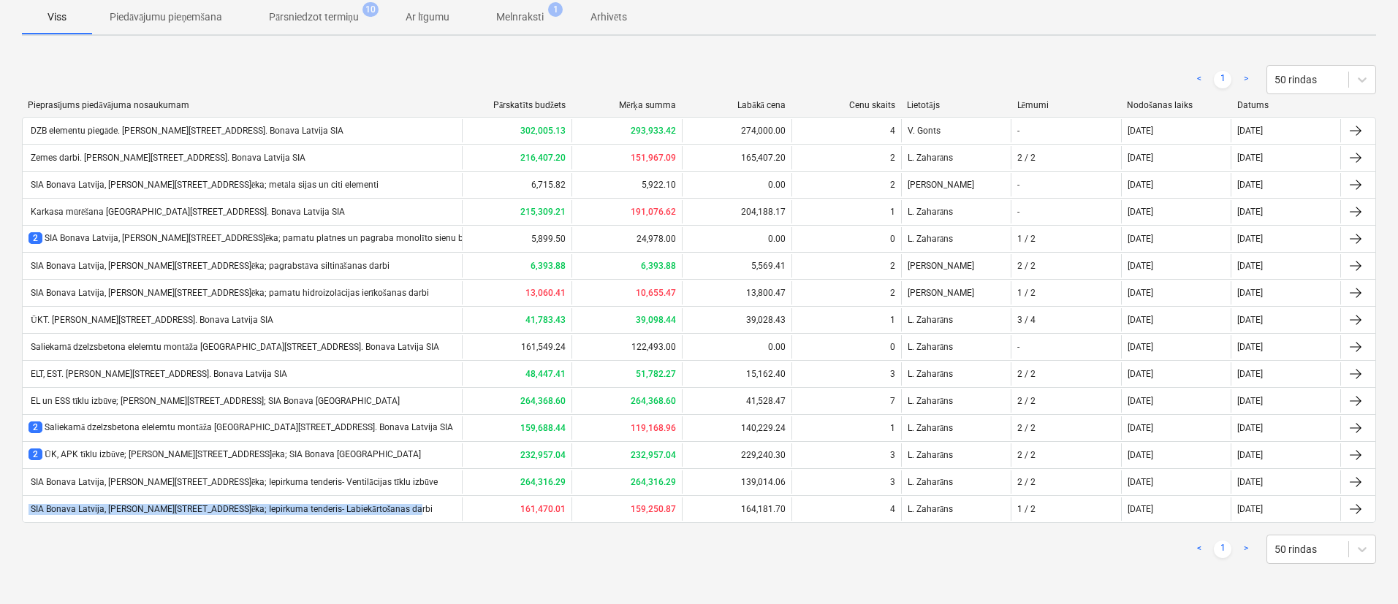
copy div "SIA Bonava Latvija, Ēvalda Valtera iela 44, 2.ēka; Iepirkuma tenderis- Labiekār…"
drag, startPoint x: 422, startPoint y: 510, endPoint x: 20, endPoint y: 508, distance: 401.1
click at [20, 508] on div "PSF Izveidojiet PSF Eksportēt Jums ir nepabeigts darbs. Noklikšķiniet šeit, lai…" at bounding box center [699, 256] width 1398 height 697
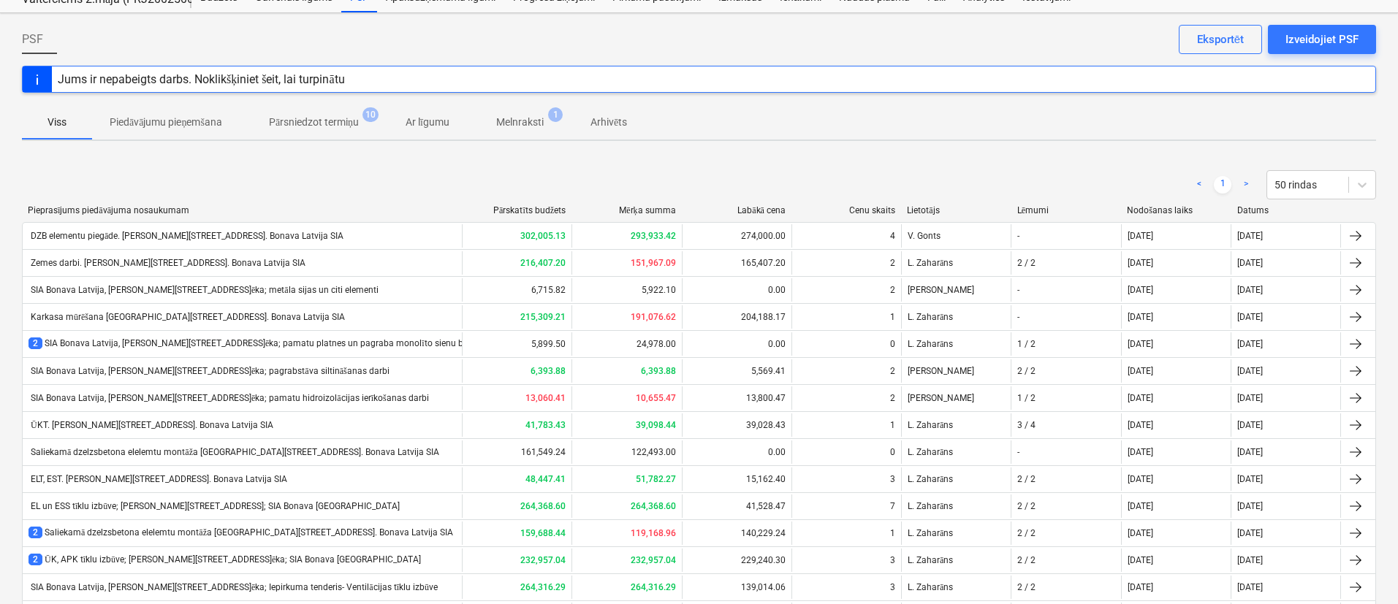
scroll to position [0, 0]
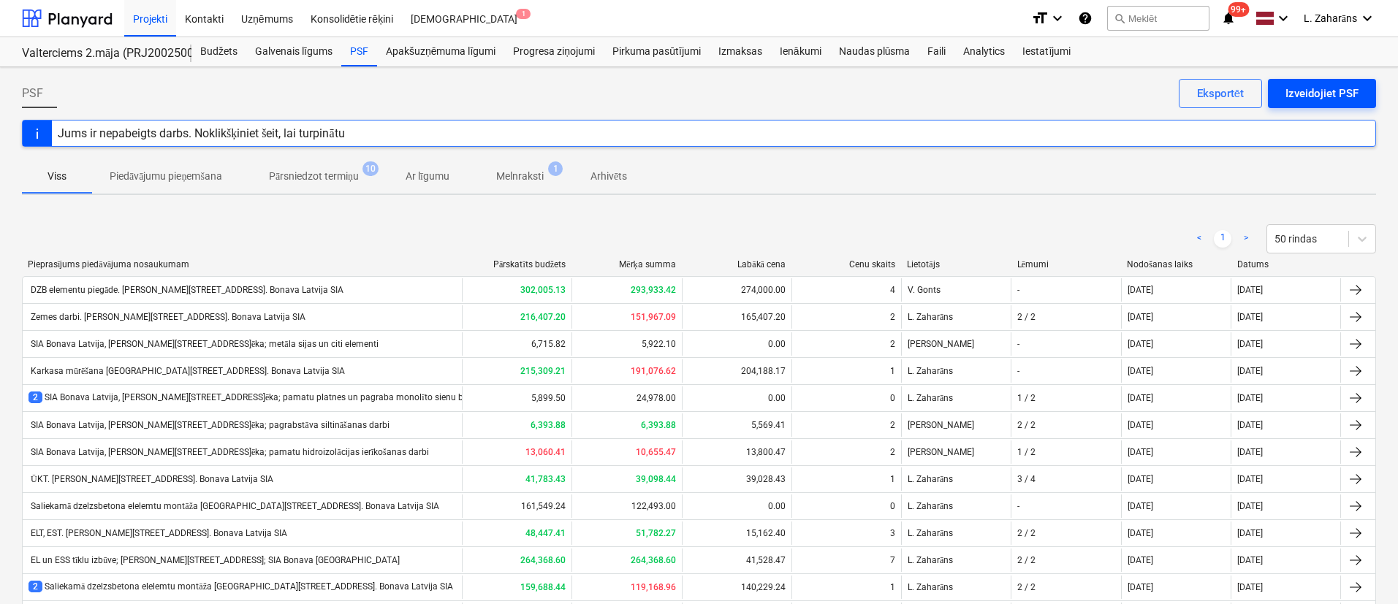
click at [1320, 90] on div "Izveidojiet PSF" at bounding box center [1321, 93] width 73 height 19
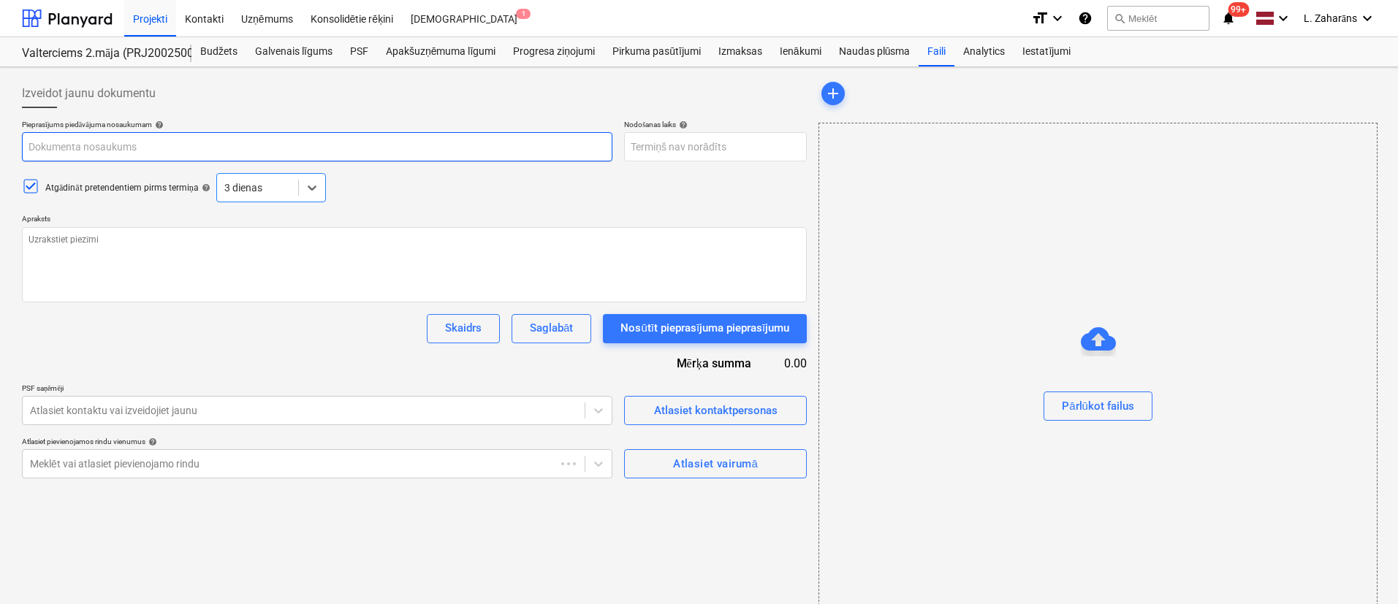
click at [300, 151] on input "text" at bounding box center [317, 146] width 590 height 29
type textarea "x"
paste input "SIA Bonava Latvija, Ēvalda Valtera iela 44, 2.ēka; Iepirkuma tenderis- Labiekār…"
type input "SIA Bonava Latvija, Ēvalda Valtera iela 44, 2.ēka; Iepirkuma tenderis- Labiekār…"
drag, startPoint x: 343, startPoint y: 147, endPoint x: 416, endPoint y: 146, distance: 73.1
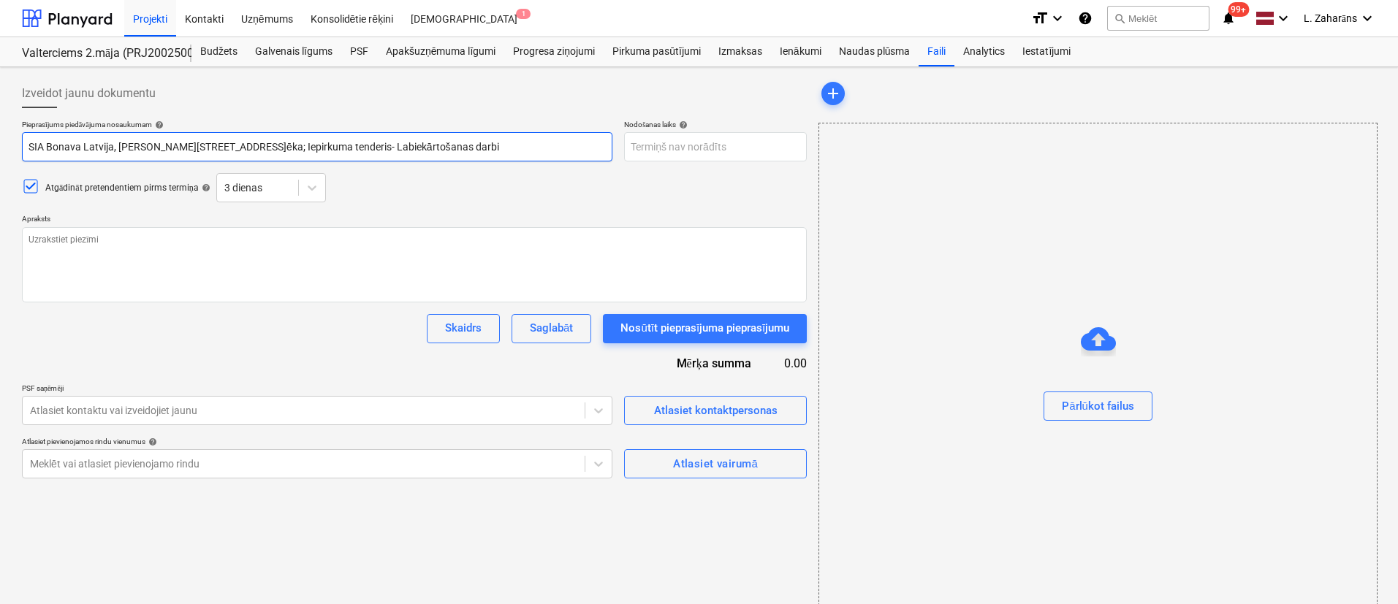
click at [416, 146] on input "SIA Bonava Latvija, Ēvalda Valtera iela 44, 2.ēka; Iepirkuma tenderis- Labiekār…" at bounding box center [317, 146] width 590 height 29
type textarea "x"
type input "SIA Bonava Latvija, Ēvalda Valtera iela 44, 2.ēka; Iepirkuma tenderis- f darbi"
type textarea "x"
type input "SIA Bonava Latvija, Ēvalda Valtera iela 44, 2.ēka; Iepirkuma tenderis- fa darbi"
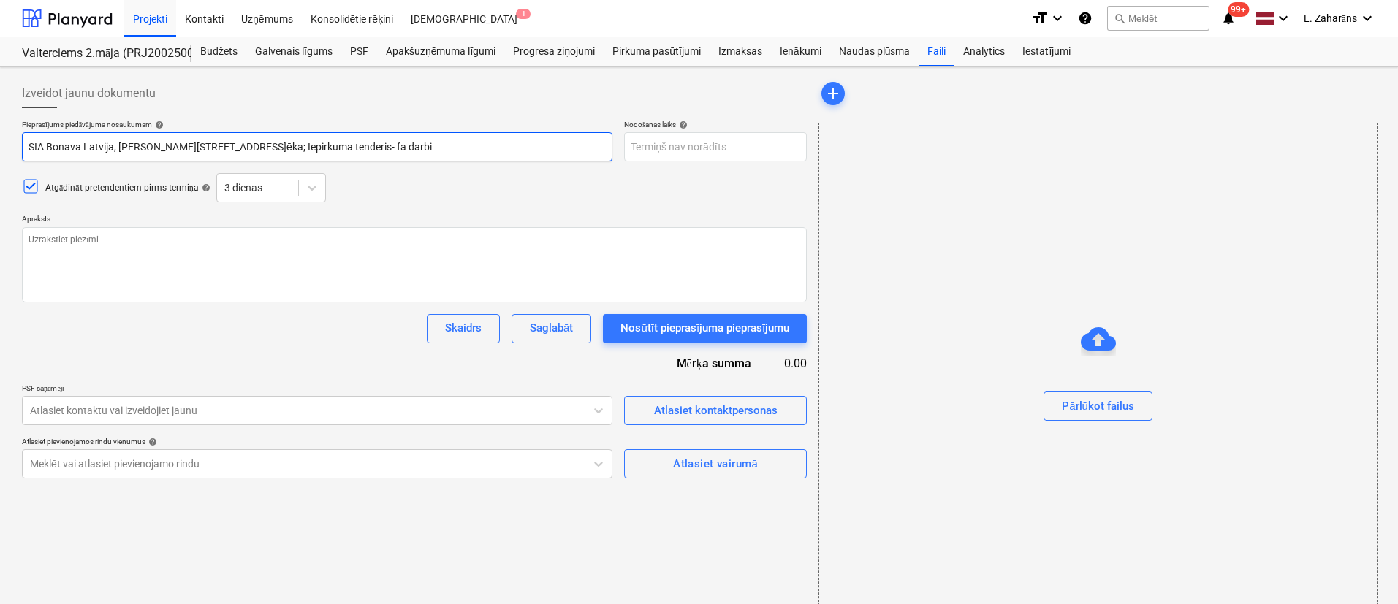
type textarea "x"
type input "SIA Bonava Latvija, Ēvalda Valtera iela 44, 2.ēka; Iepirkuma tenderis- fas darbi"
type textarea "x"
type input "SIA Bonava Latvija, Ēvalda Valtera iela 44, 2.ēka; Iepirkuma tenderis- fasā dar…"
type textarea "x"
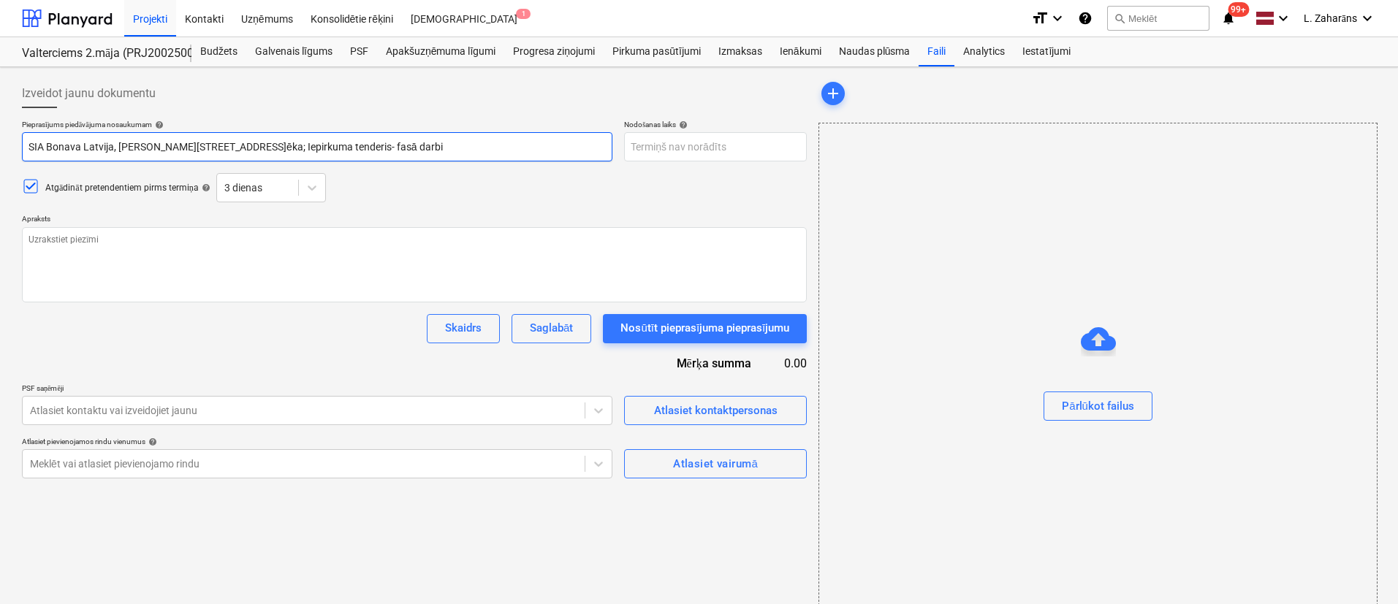
type input "SIA Bonava Latvija, Ēvalda Valtera iela 44, 2.ēka; Iepirkuma tenderis- fasād da…"
type textarea "x"
type input "SIA Bonava Latvija, Ēvalda Valtera iela 44, 2.ēka; Iepirkuma tenderis- fasāde d…"
type textarea "x"
type input "SIA Bonava Latvija, Ēvalda Valtera iela 44, 2.ēka; Iepirkuma tenderis- fasādes …"
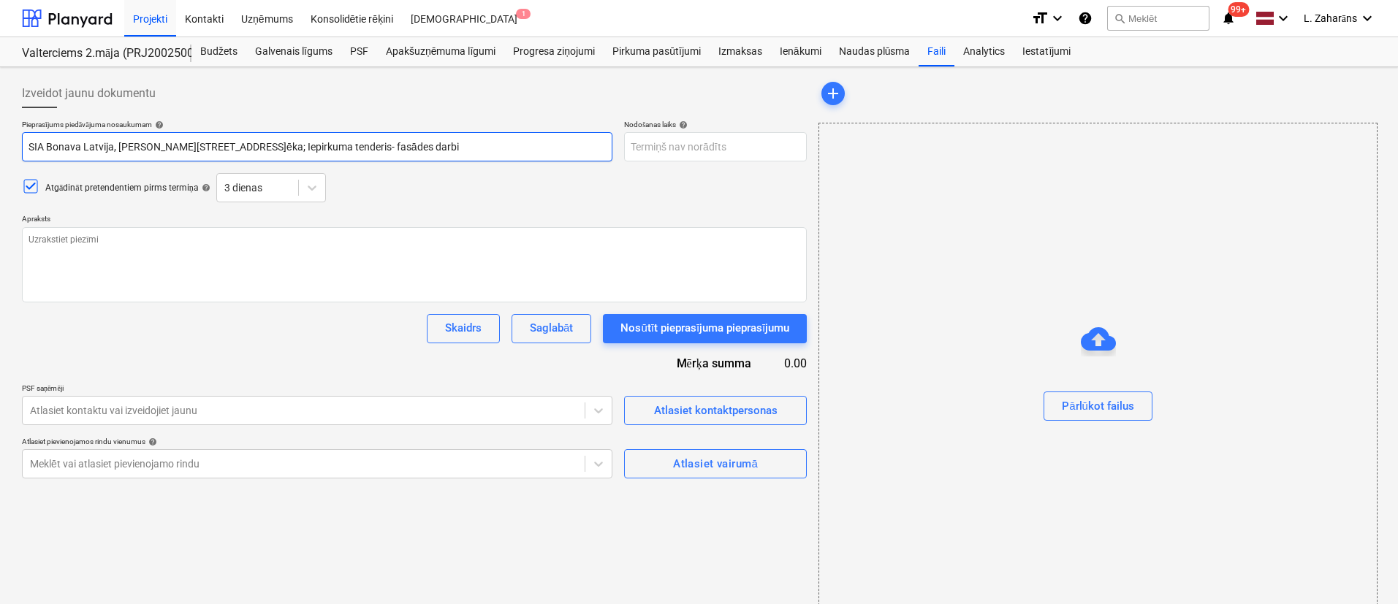
type textarea "x"
type input "SIA Bonava Latvija, Ēvalda Valtera iela 44, 2.ēka; Iepirkuma tenderis- fasādes …"
type textarea "x"
type input "SIA Bonava Latvija, Ēvalda Valtera iela 44, 2.ēka; Iepirkuma tenderis- fasādes …"
type textarea "x"
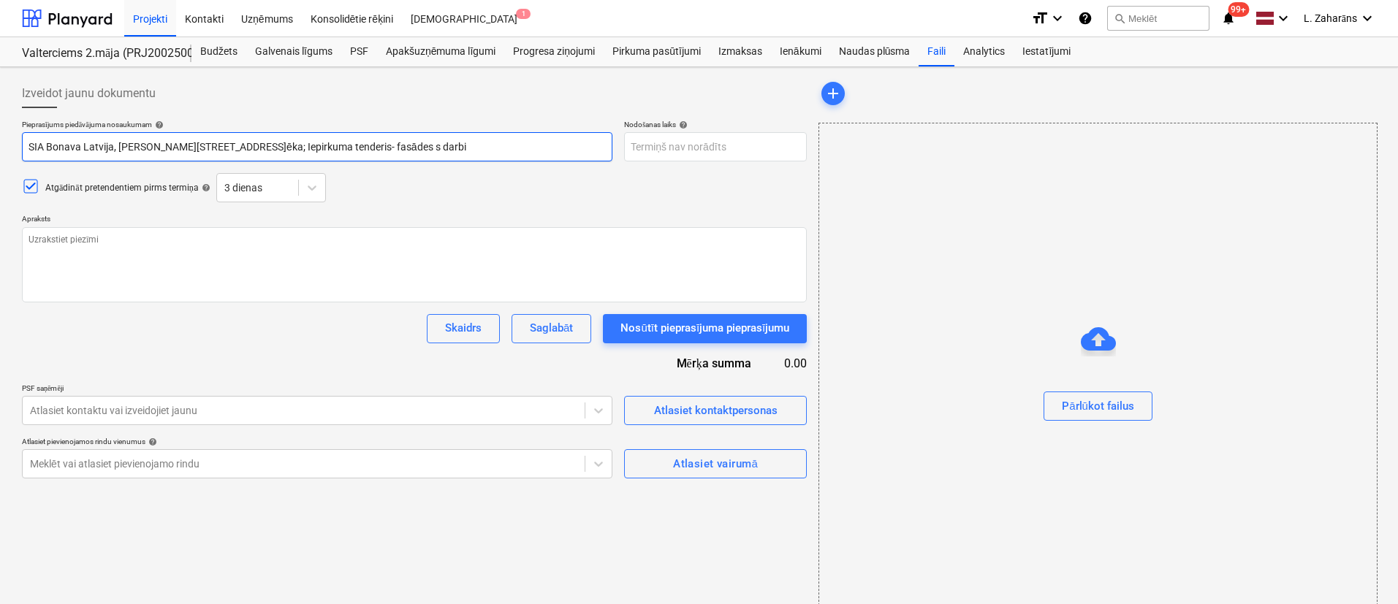
type input "SIA Bonava Latvija, Ēvalda Valtera iela 44, 2.ēka; Iepirkuma tenderis- fasādes …"
type textarea "x"
type input "SIA Bonava Latvija, Ēvalda Valtera iela 44, 2.ēka; Iepirkuma tenderis- fasādes …"
type textarea "x"
type input "SIA Bonava Latvija, Ēvalda Valtera iela 44, 2.ēka; Iepirkuma tenderis- fasādes …"
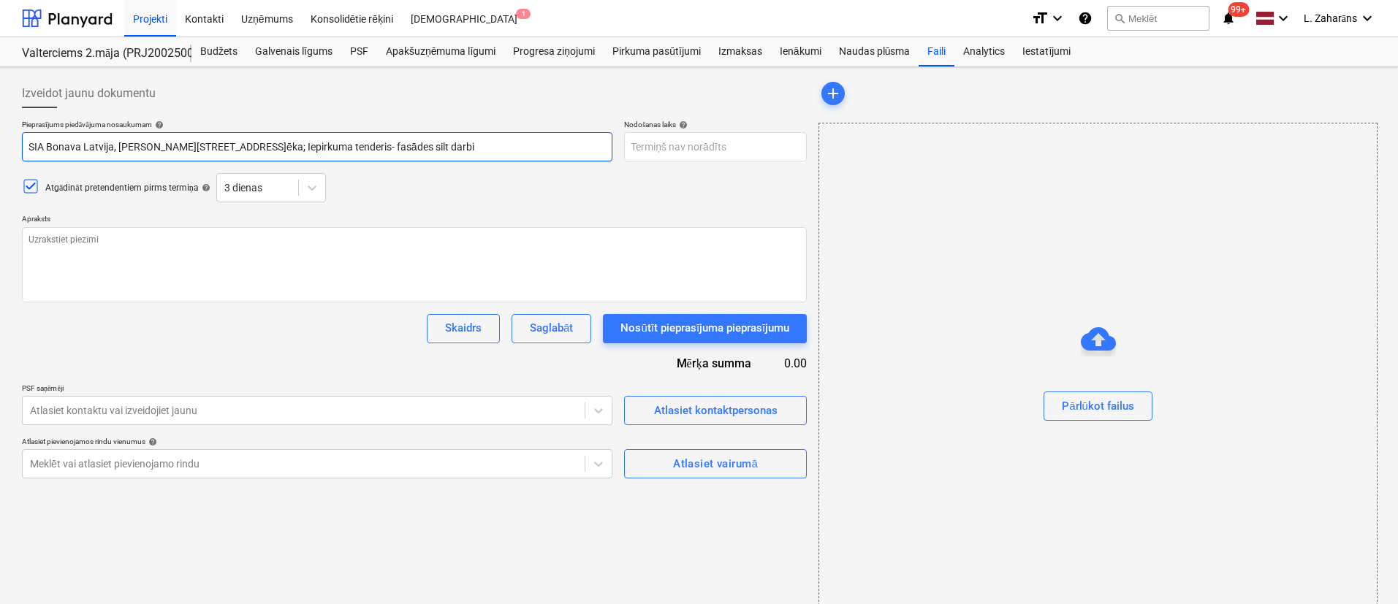
type textarea "x"
type input "SIA Bonava Latvija, Ēvalda Valtera iela 44, 2.ēka; Iepirkuma tenderis- fasādes …"
type textarea "x"
type input "SIA Bonava Latvija, Ēvalda Valtera iela 44, 2.ēka; Iepirkuma tenderis- fasādes …"
type textarea "x"
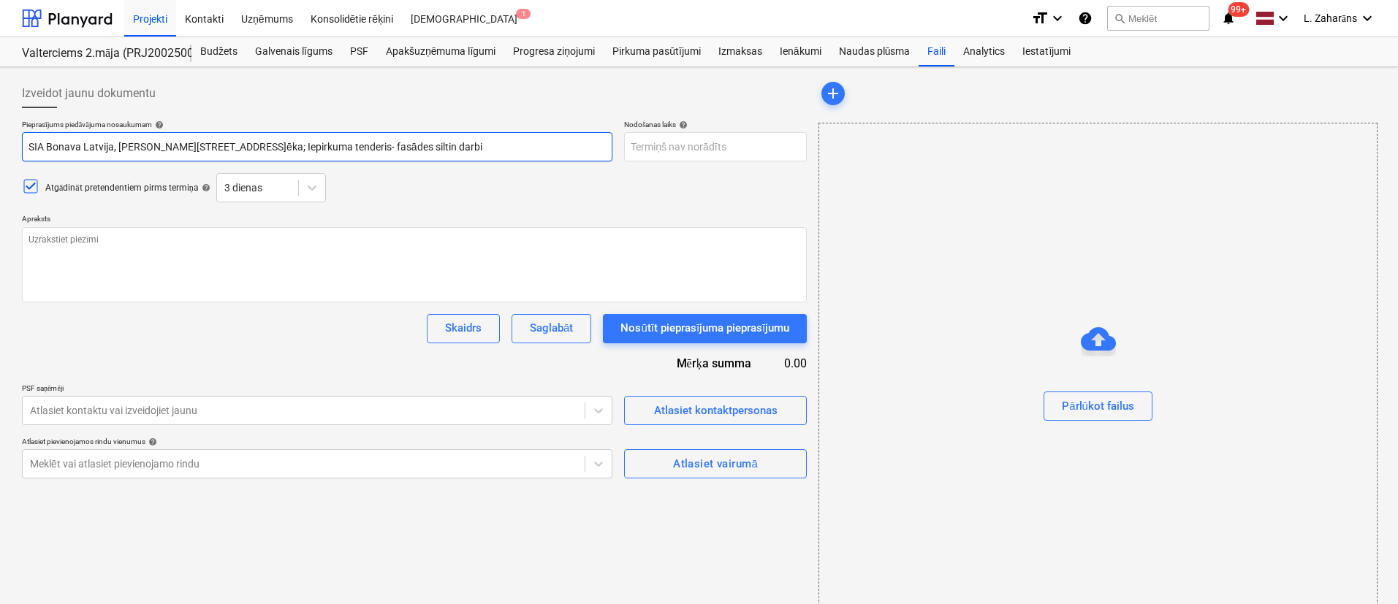
type input "SIA Bonava Latvija, Ēvalda Valtera iela 44, 2.ēka; Iepirkuma tenderis- fasādes …"
type textarea "x"
type input "SIA Bonava Latvija, Ēvalda Valtera iela 44, 2.ēka; Iepirkuma tenderis- fasādes …"
type textarea "x"
type input "SIA Bonava Latvija, Ēvalda Valtera iela 44, 2.ēka; Iepirkuma tenderis- fasādes …"
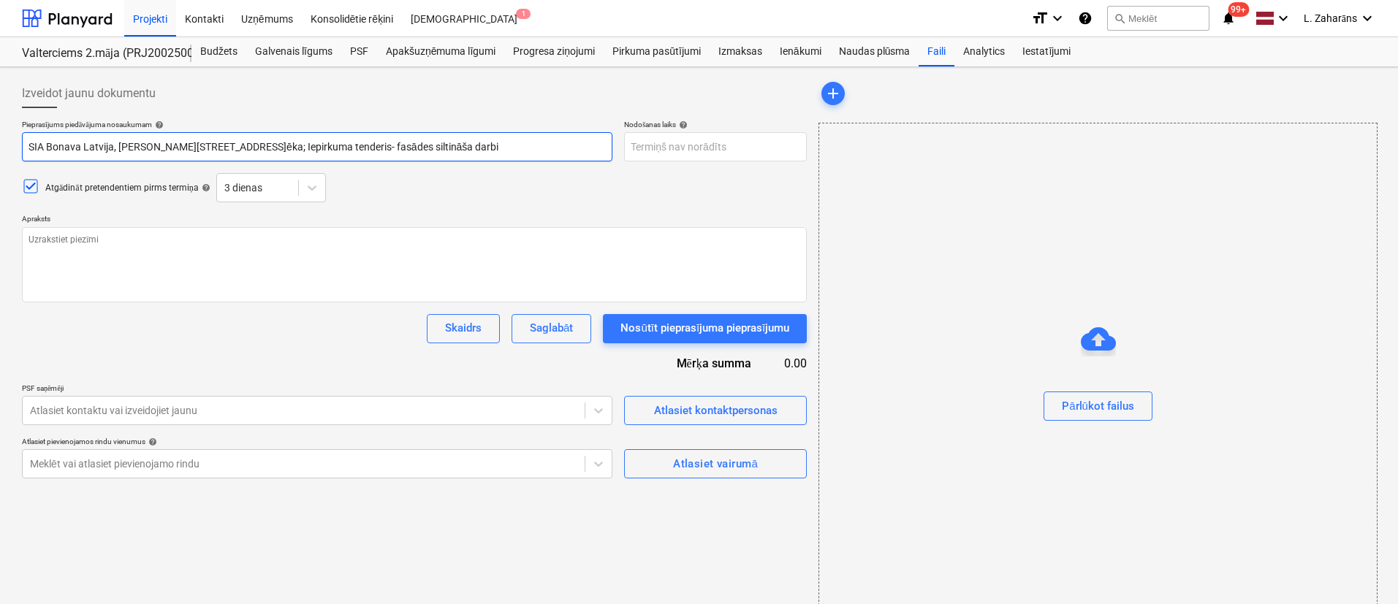
type textarea "x"
type input "SIA Bonava Latvija, Ēvalda Valtera iela 44, 2.ēka; Iepirkuma tenderis- fasādes …"
type textarea "x"
type input "SIA Bonava Latvija, Ēvalda Valtera iela 44, 2.ēka; Iepirkuma tenderis- fasādes …"
type textarea "x"
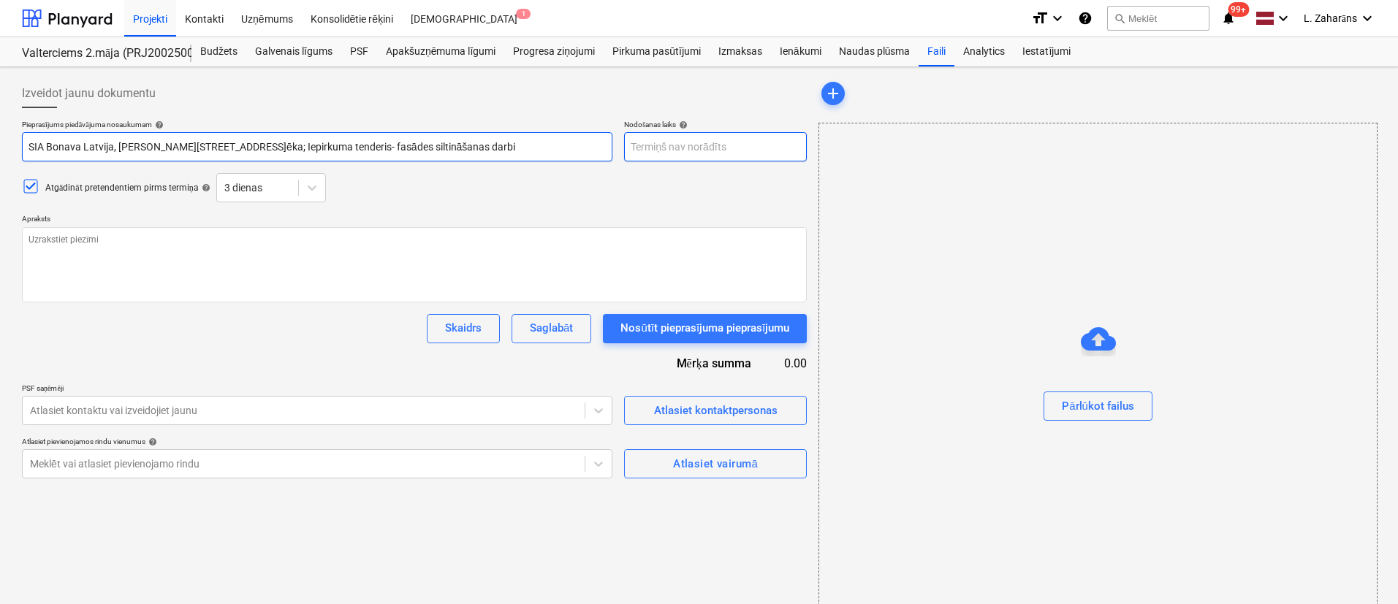
type input "SIA Bonava Latvija, Ēvalda Valtera iela 44, 2.ēka; Iepirkuma tenderis- fasādes …"
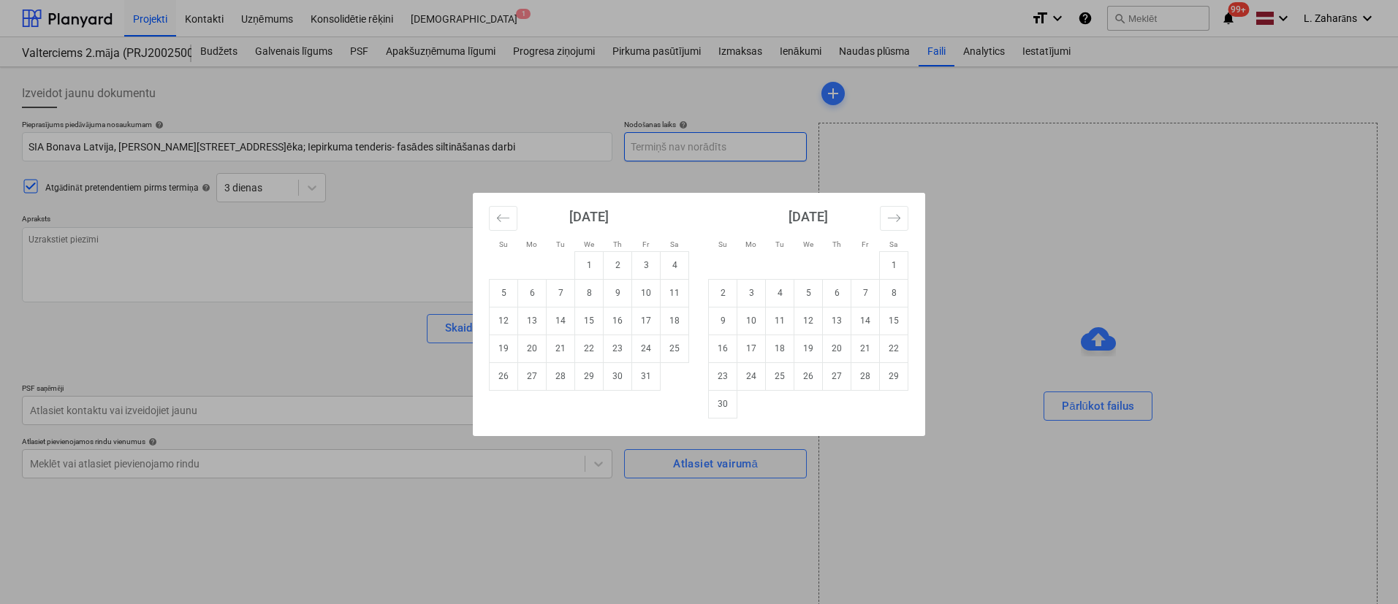
click at [647, 141] on body "Projekti Kontakti Uzņēmums Konsolidētie rēķini Iesūtne 1 format_size keyboard_a…" at bounding box center [699, 302] width 1398 height 604
click at [592, 325] on td "15" at bounding box center [589, 321] width 28 height 28
type textarea "x"
type input "15 Oct 2025"
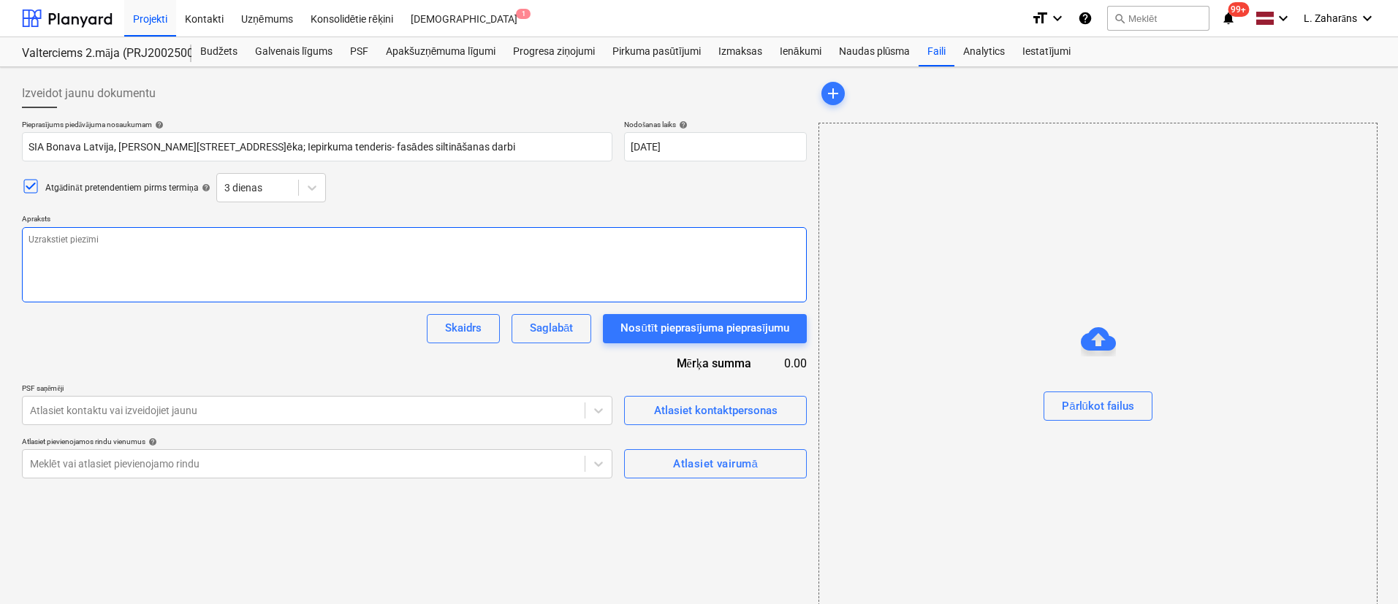
click at [149, 261] on textarea at bounding box center [414, 264] width 785 height 75
paste textarea "Labdien. -“Bonava Latvija” SIA ir viens no lielākajiem daudzdzīvokļu ēku attīst…"
type textarea "x"
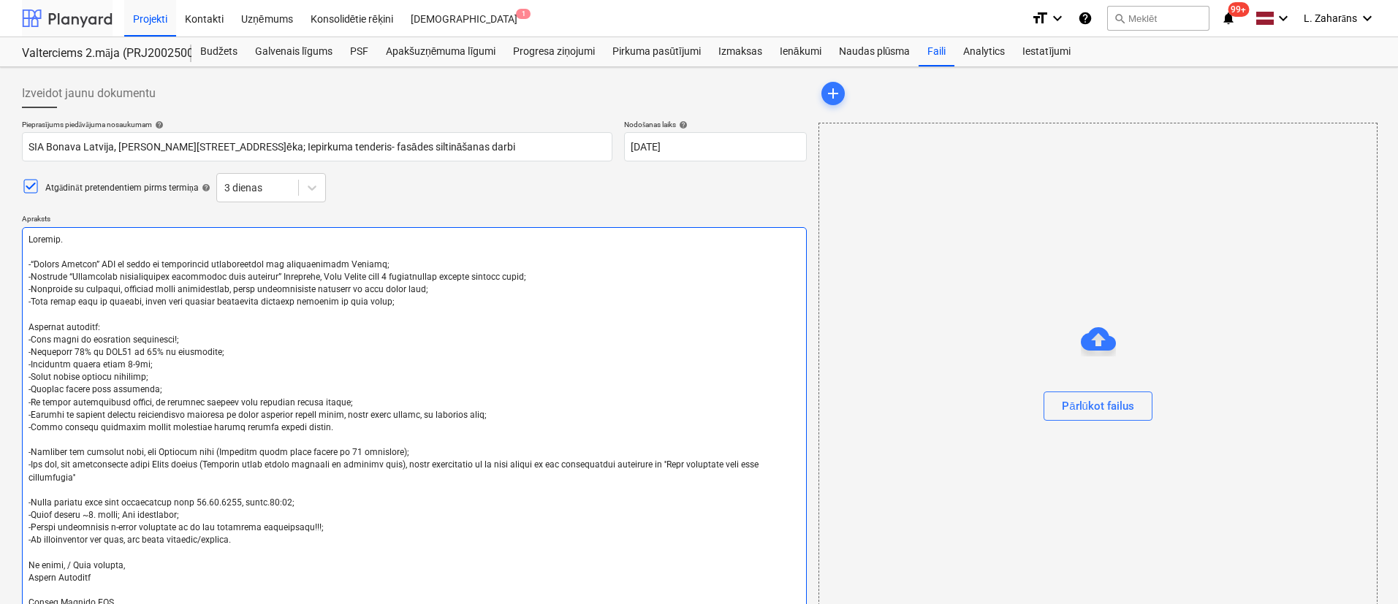
type textarea "Labdien. -“Bonava Latvija” SIA ir viens no lielākajiem daudzdzīvokļu ēku attīst…"
drag, startPoint x: 568, startPoint y: 276, endPoint x: 4, endPoint y: 251, distance: 565.4
click at [4, 251] on div "Izveidot jaunu dokumentu Pieprasījums piedāvājuma nosaukumam help SIA Bonava La…" at bounding box center [699, 454] width 1398 height 775
paste textarea "-Esam uzsākuši jauna projekta būvniecību “Daudzdzīvokļu dzīvojamā ēka Ēvalda Va…"
type textarea "x"
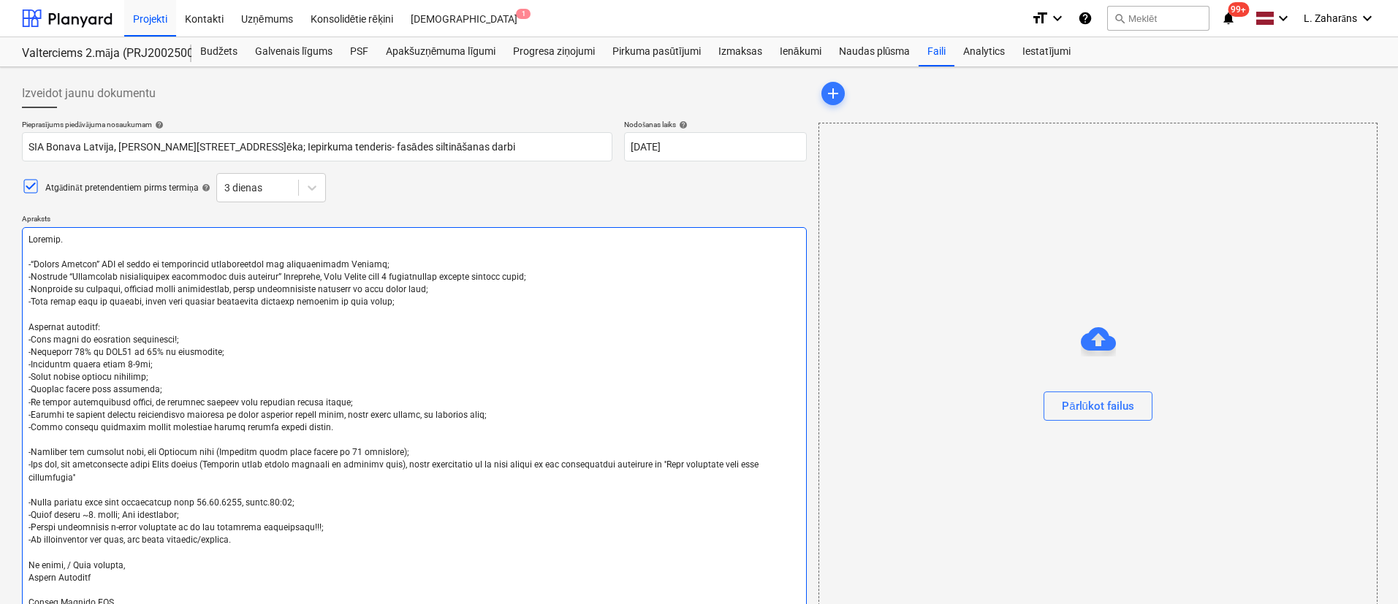
type textarea "Labdien. -Esam uzsākuši jauna projekta būvniecību “Daudzdzīvokļu dzīvojamā ēka …"
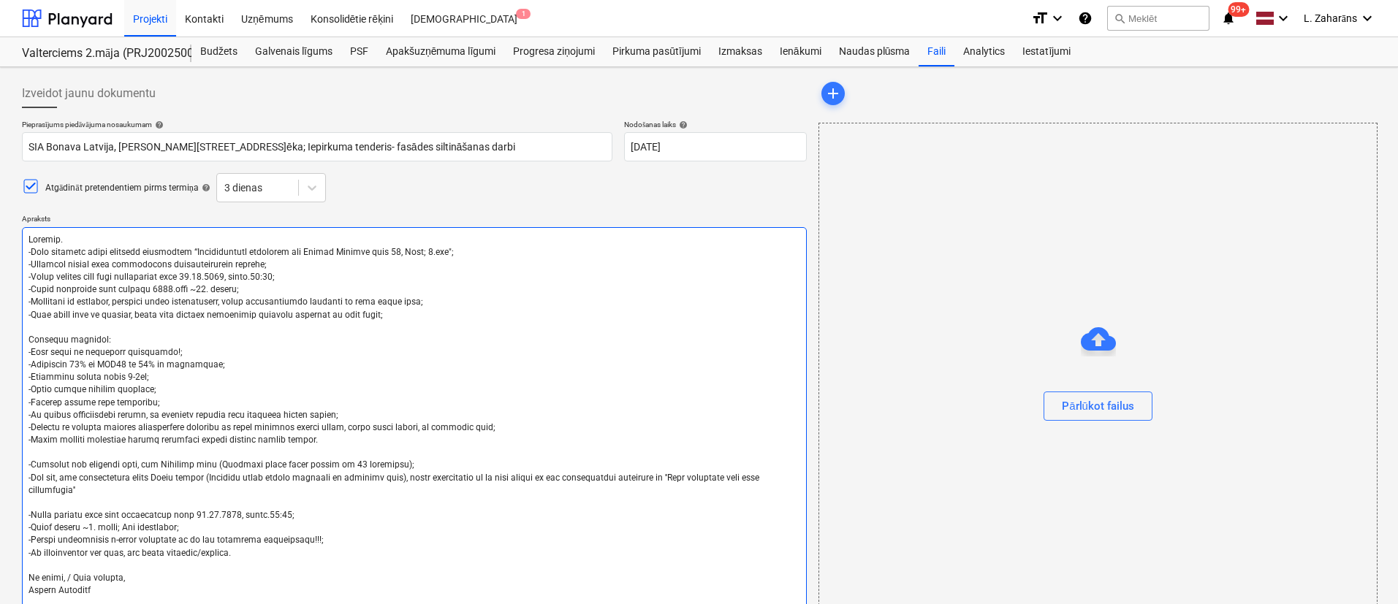
click at [395, 254] on textarea at bounding box center [414, 446] width 785 height 439
type textarea "x"
type textarea "Labdien. -Esam uzsākuši jauna projekta būvniecību “Daudzdzīvokļu dzīvojamā ēka …"
click at [427, 253] on textarea at bounding box center [414, 446] width 785 height 439
type textarea "x"
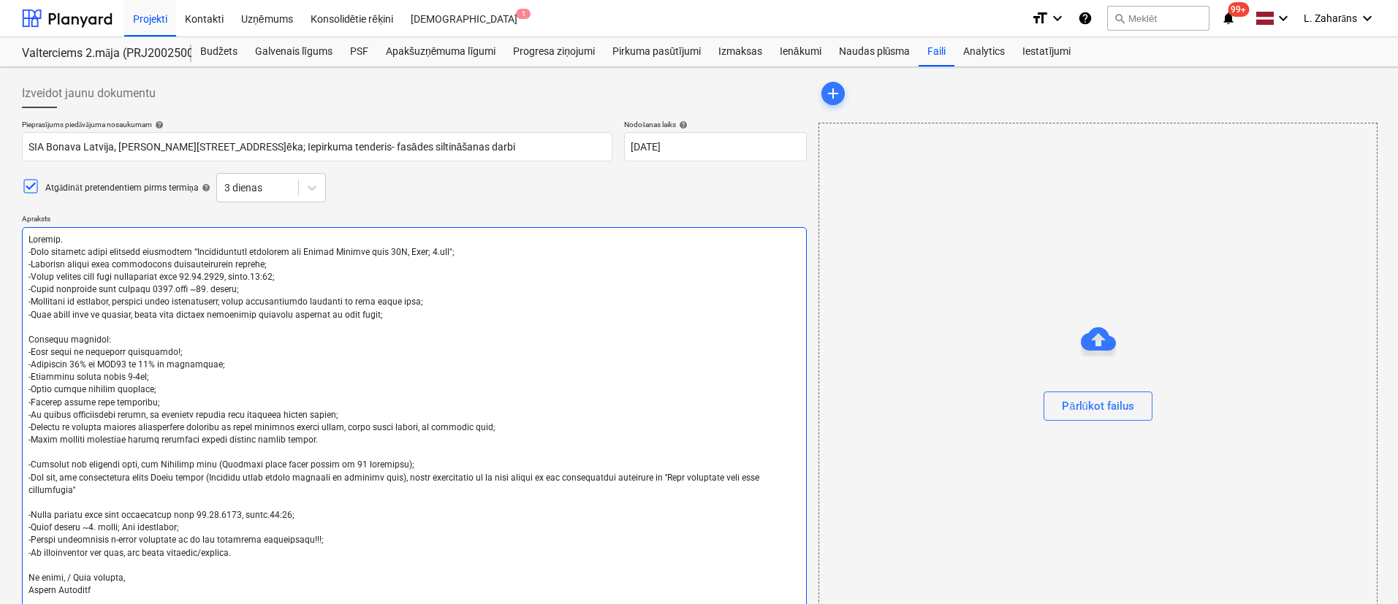
type textarea "Labdien. -Esam uzsākuši jauna projekta būvniecību “Daudzdzīvokļu dzīvojamā ēka …"
type textarea "x"
type textarea "Labdien. -Esam uzsākuši jauna projekta būvniecību “Daudzdzīvokļu dzīvojamā ēka …"
type textarea "x"
type textarea "Labdien. -Esam uzsākuši jauna projekta būvniecību “Daudzdzīvokļu dzīvojamā ēka …"
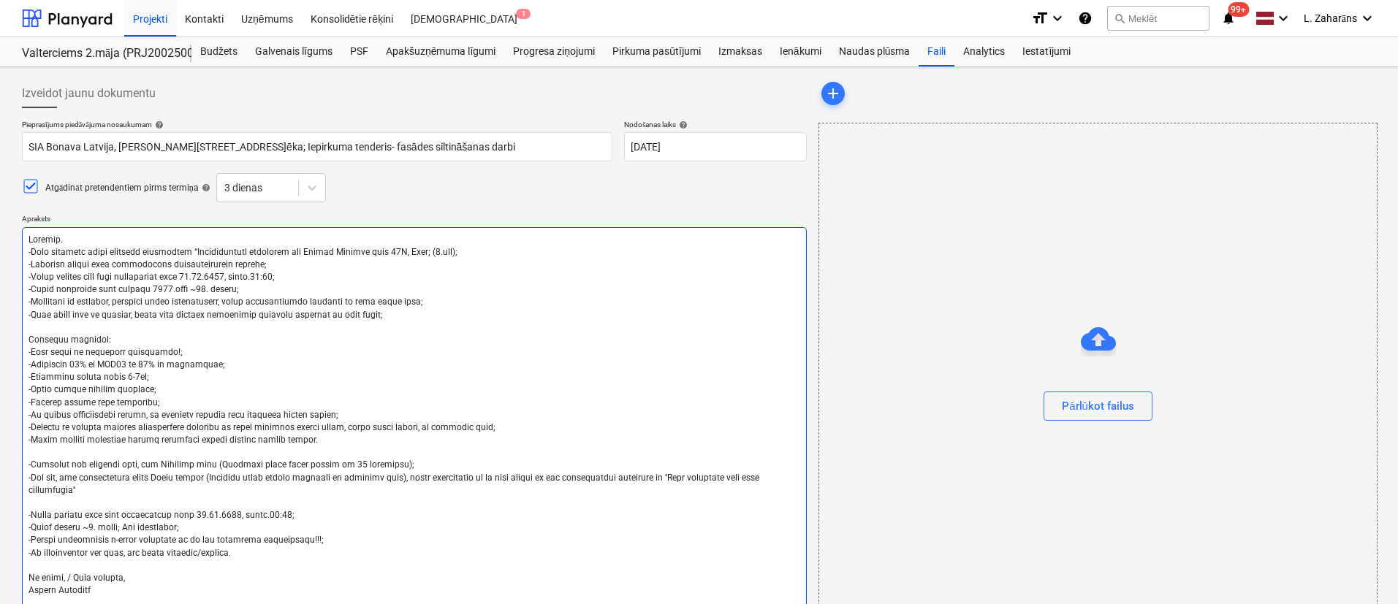
type textarea "x"
type textarea "Labdien. -Esam uzsākuši jauna projekta būvniecību “Daudzdzīvokļu dzīvojamā ēka …"
type textarea "x"
type textarea "Labdien. -Esam uzsākuši jauna projekta būvniecību “Daudzdzīvokļu dzīvojamā ēka …"
type textarea "x"
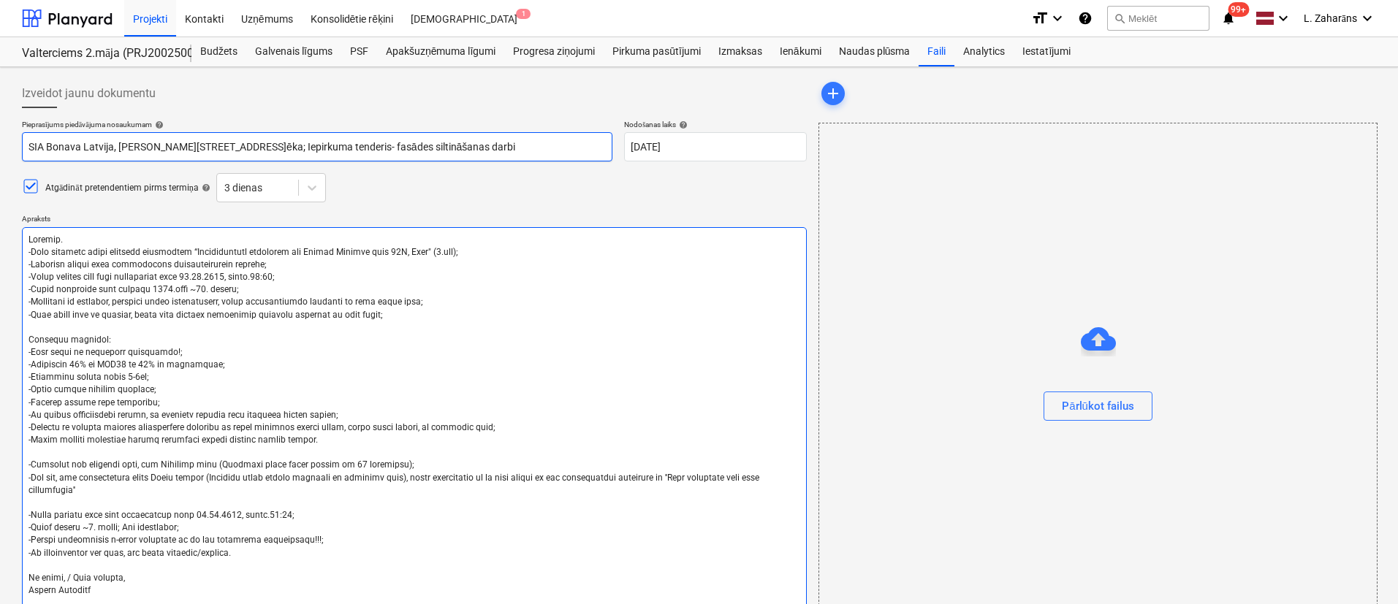
type textarea "Labdien. -Esam uzsākuši jauna projekta būvniecību “Daudzdzīvokļu dzīvojamā ēka …"
drag, startPoint x: 342, startPoint y: 146, endPoint x: 433, endPoint y: 156, distance: 91.8
click at [433, 156] on input "SIA Bonava Latvija, Ēvalda Valtera iela 44, 2.ēka; Iepirkuma tenderis- fasādes …" at bounding box center [317, 146] width 590 height 29
click at [224, 268] on textarea at bounding box center [414, 446] width 785 height 439
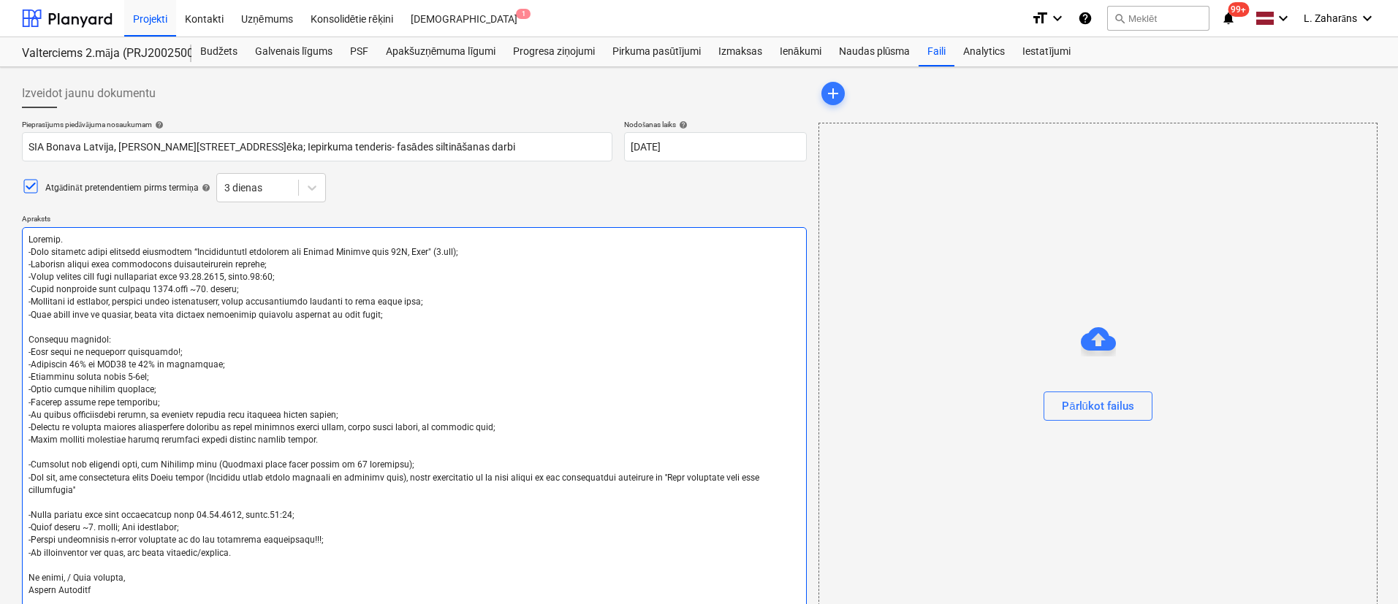
paste textarea "fasādes siltināšanas"
type textarea "x"
type textarea "Labdien. -Esam uzsākuši jauna projekta būvniecību “Daudzdzīvokļu dzīvojamā ēka …"
type textarea "x"
type textarea "Labdien. -Esam uzsākuši jauna projekta būvniecību “Daudzdzīvokļu dzīvojamā ēka …"
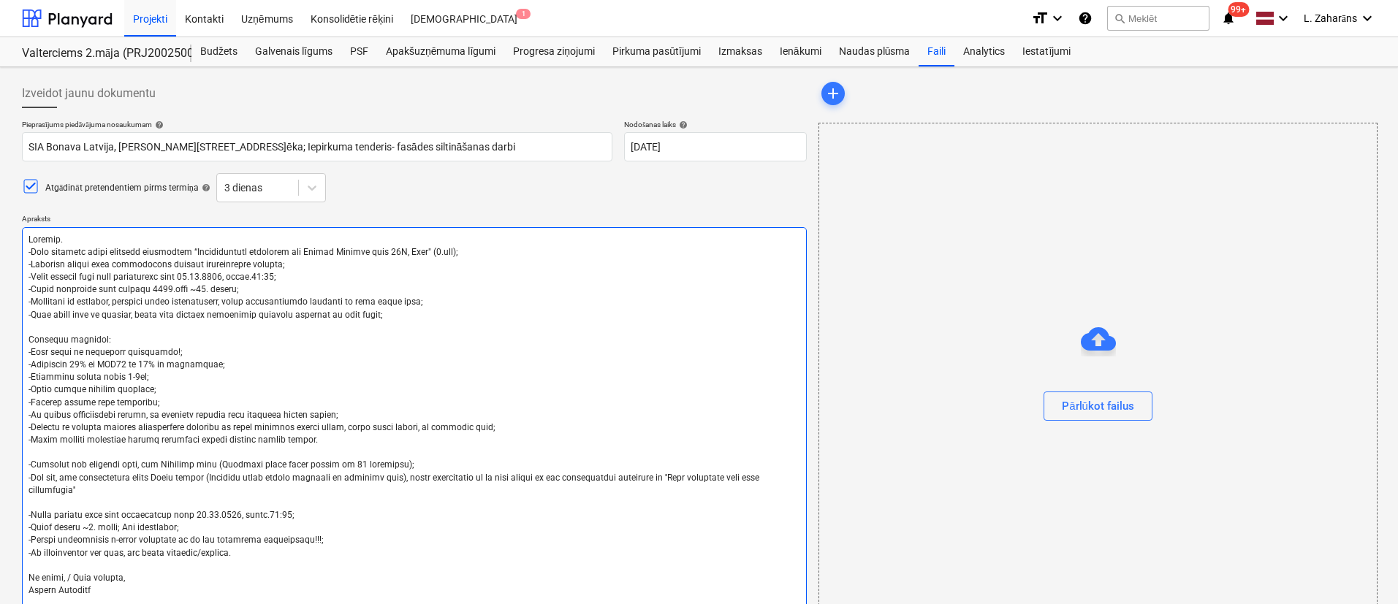
click at [321, 266] on textarea at bounding box center [414, 446] width 785 height 439
click at [211, 273] on textarea at bounding box center [414, 446] width 785 height 439
type textarea "x"
type textarea "Labdien. -Esam uzsākuši jauna projekta būvniecību “Daudzdzīvokļu dzīvojamā ēka …"
type textarea "x"
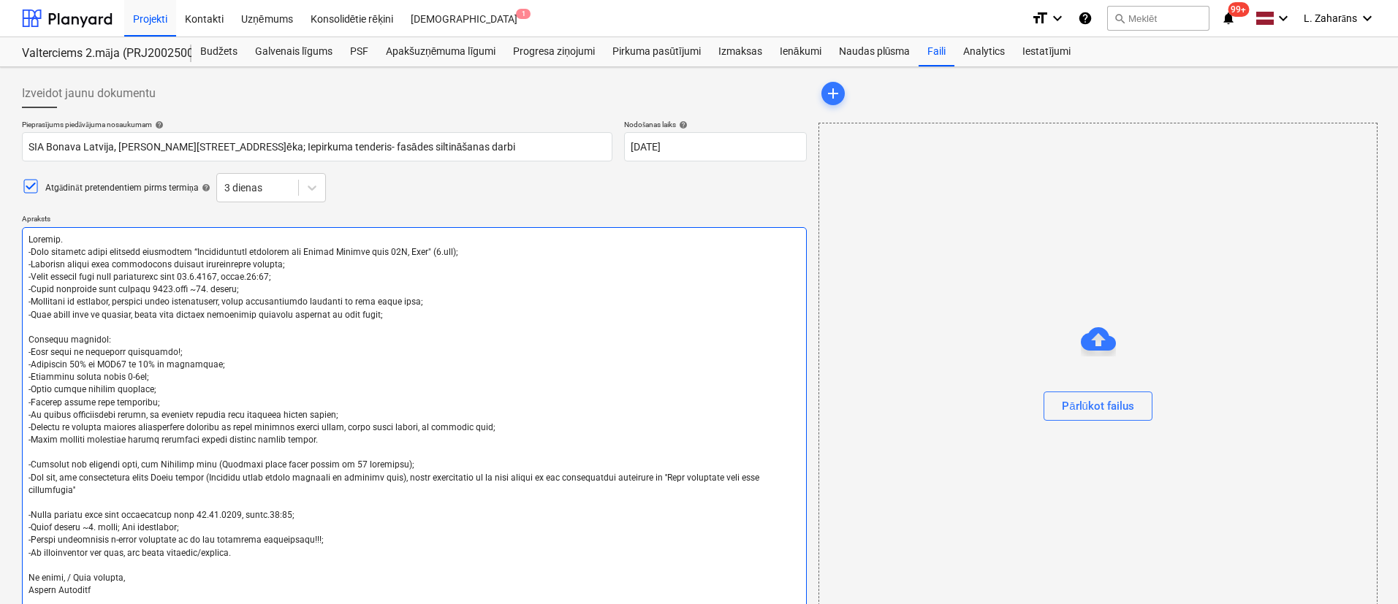
type textarea "Labdien. -Esam uzsākuši jauna projekta būvniecību “Daudzdzīvokļu dzīvojamā ēka …"
type textarea "x"
type textarea "Labdien. -Esam uzsākuši jauna projekta būvniecību “Daudzdzīvokļu dzīvojamā ēka …"
type textarea "x"
type textarea "Labdien. -Esam uzsākuši jauna projekta būvniecību “Daudzdzīvokļu dzīvojamā ēka …"
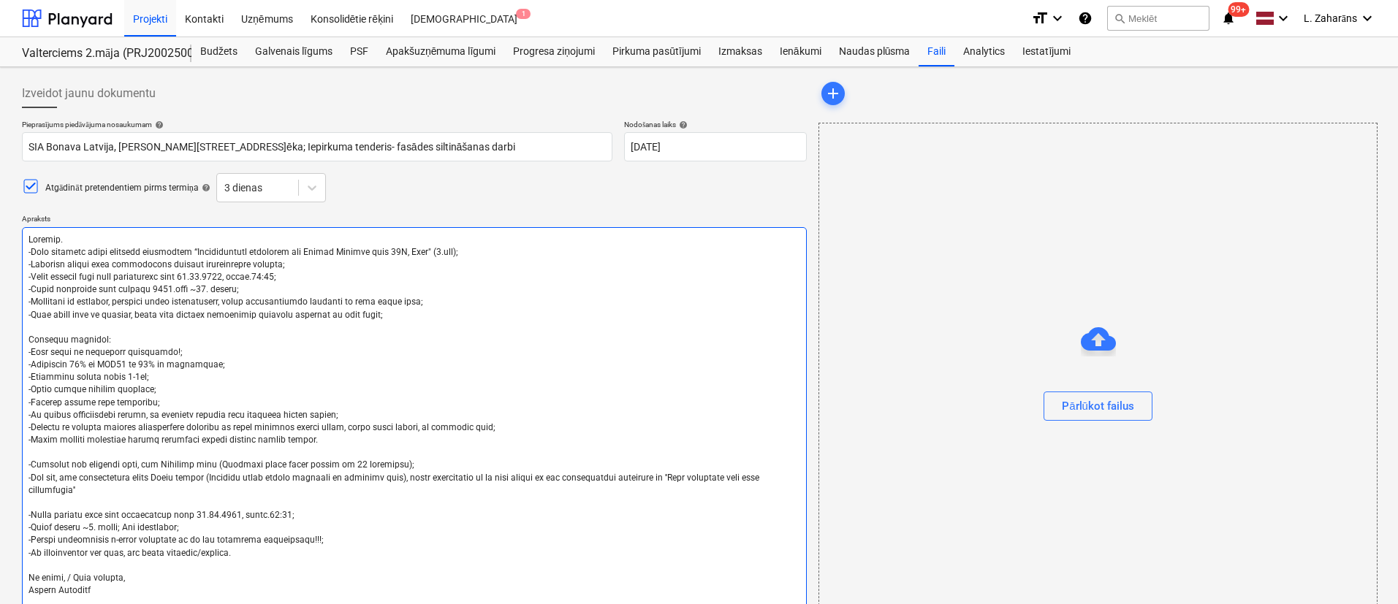
click at [197, 272] on textarea at bounding box center [414, 446] width 785 height 439
type textarea "x"
type textarea "Labdien. -Esam uzsākuši jauna projekta būvniecību “Daudzdzīvokļu dzīvojamā ēka …"
type textarea "x"
type textarea "Labdien. -Esam uzsākuši jauna projekta būvniecību “Daudzdzīvokļu dzīvojamā ēka …"
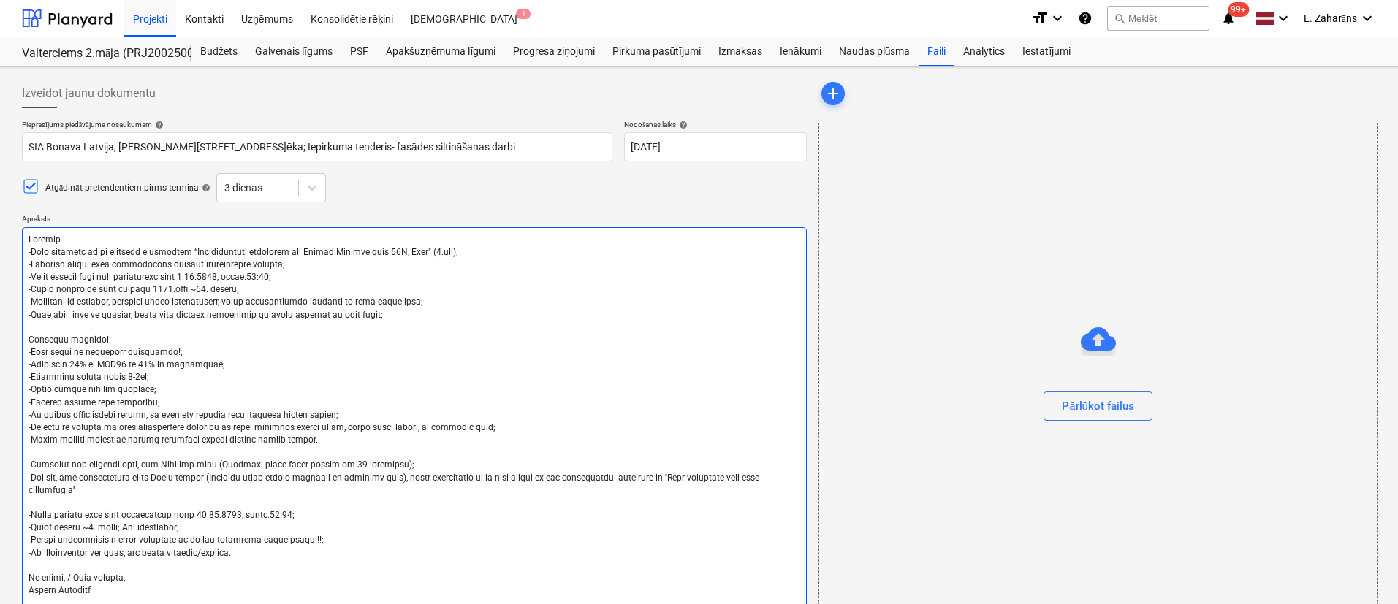
type textarea "x"
type textarea "Labdien. -Esam uzsākuši jauna projekta būvniecību “Daudzdzīvokļu dzīvojamā ēka …"
drag, startPoint x: 199, startPoint y: 528, endPoint x: 16, endPoint y: 524, distance: 183.4
click at [16, 524] on div "Izveidot jaunu dokumentu Pieprasījums piedāvājuma nosaukumam help SIA Bonava La…" at bounding box center [414, 460] width 796 height 775
drag, startPoint x: 270, startPoint y: 288, endPoint x: 20, endPoint y: 290, distance: 250.6
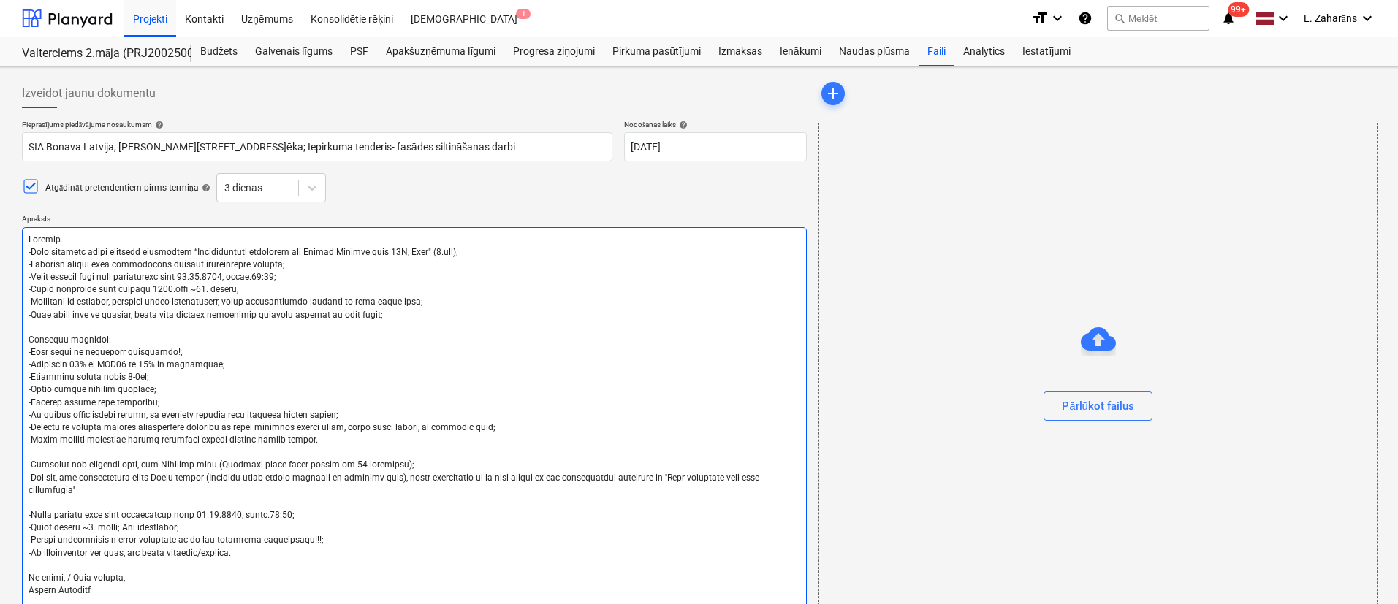
click at [20, 290] on div "Izveidot jaunu dokumentu Pieprasījums piedāvājuma nosaukumam help SIA Bonava La…" at bounding box center [414, 460] width 796 height 775
paste textarea "u sākums ~3. martā; Vēl precizēsim"
type textarea "x"
type textarea "Labdien. -Esam uzsākuši jauna projekta būvniecību “Daudzdzīvokļu dzīvojamā ēka …"
drag, startPoint x: 214, startPoint y: 530, endPoint x: 29, endPoint y: 515, distance: 185.4
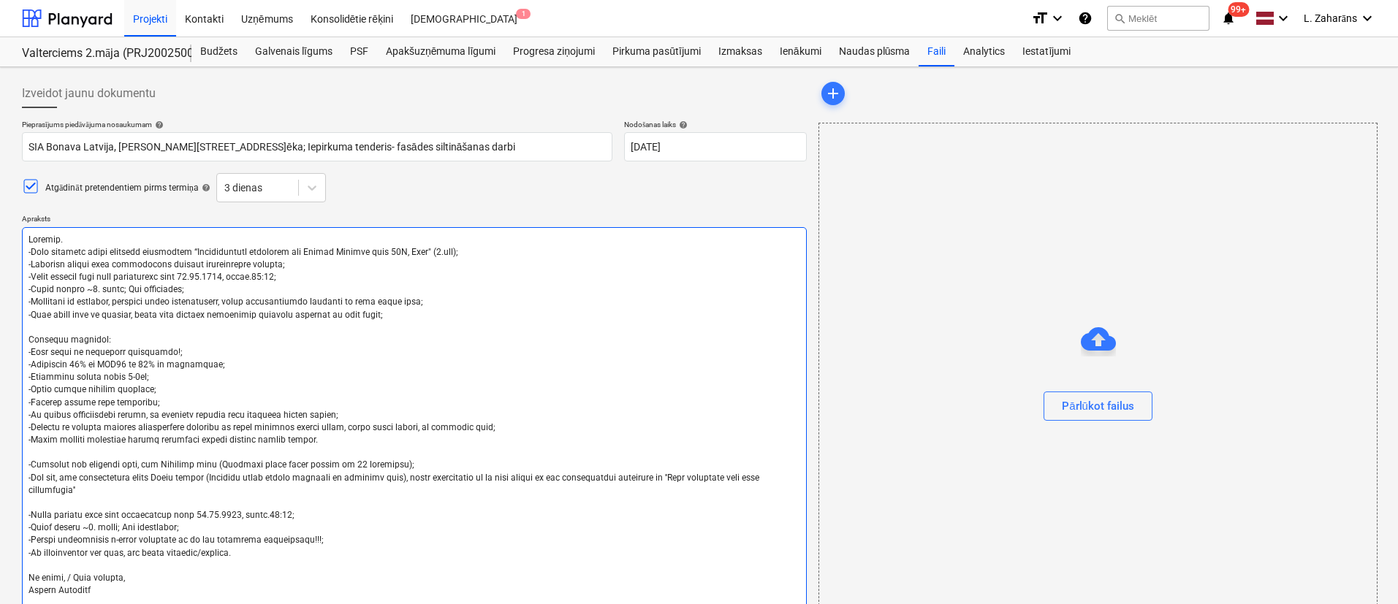
click at [29, 515] on textarea at bounding box center [414, 446] width 785 height 439
type textarea "x"
type textarea "Labdien. -Esam uzsākuši jauna projekta būvniecību “Daudzdzīvokļu dzīvojamā ēka …"
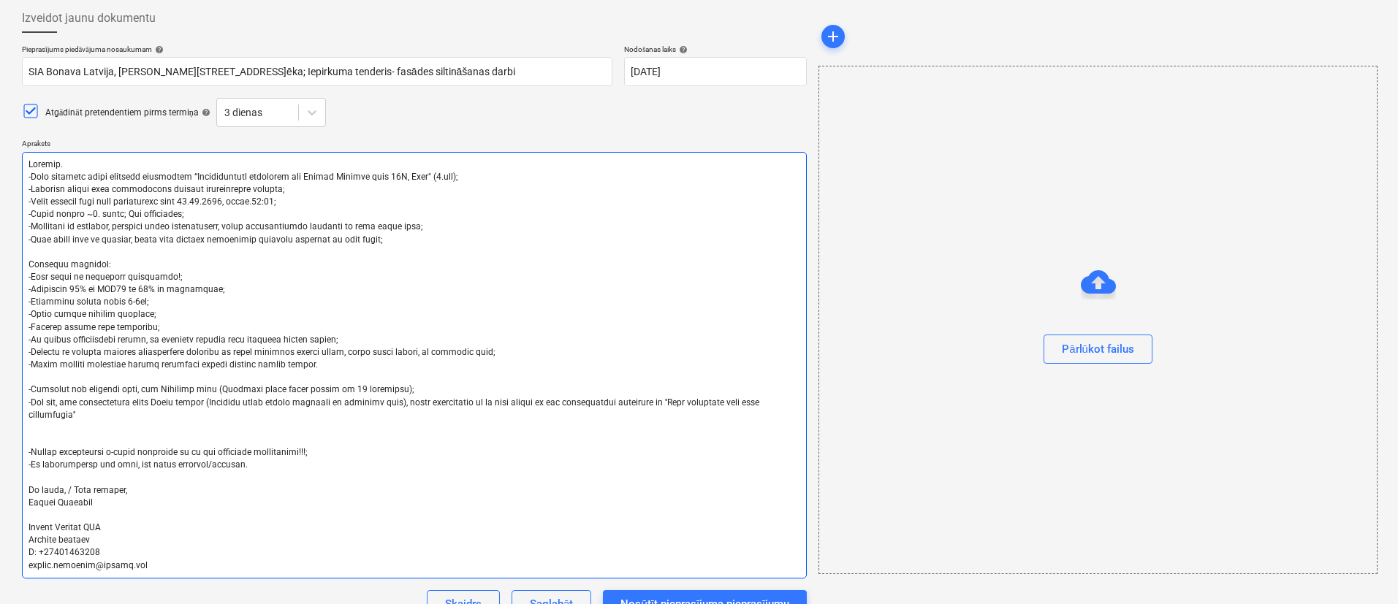
scroll to position [110, 0]
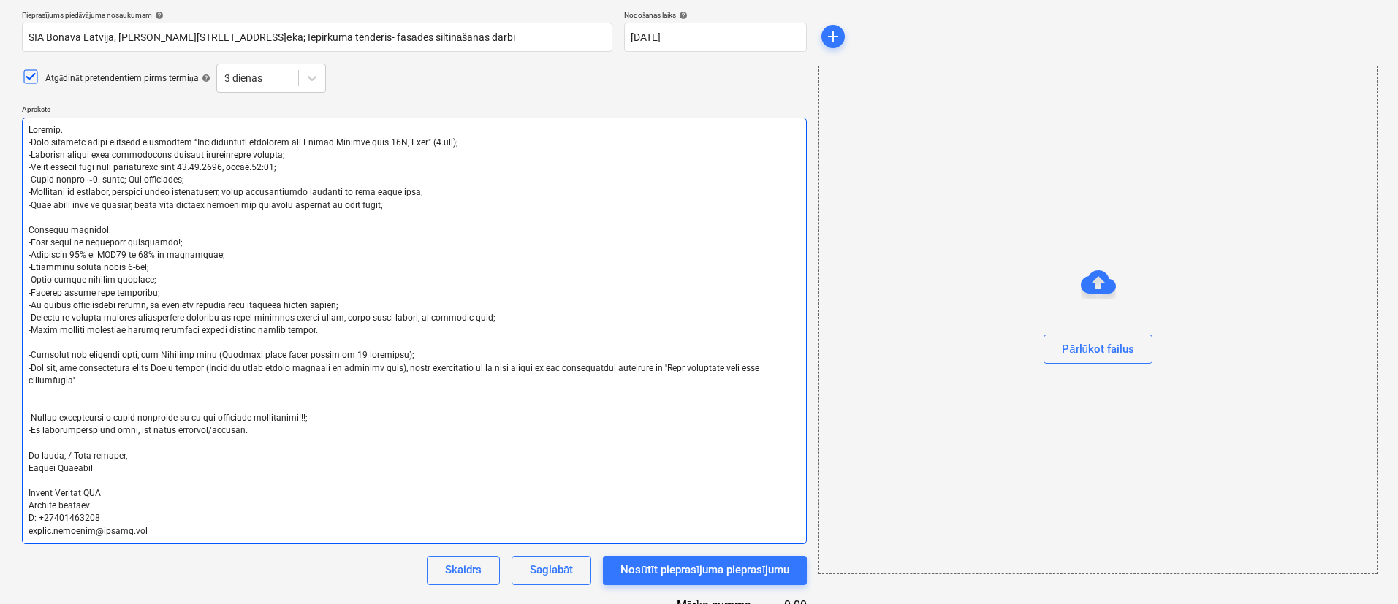
drag, startPoint x: 172, startPoint y: 290, endPoint x: 26, endPoint y: 233, distance: 156.2
click at [26, 233] on textarea at bounding box center [414, 331] width 785 height 427
click at [90, 321] on textarea at bounding box center [414, 331] width 785 height 427
type textarea "x"
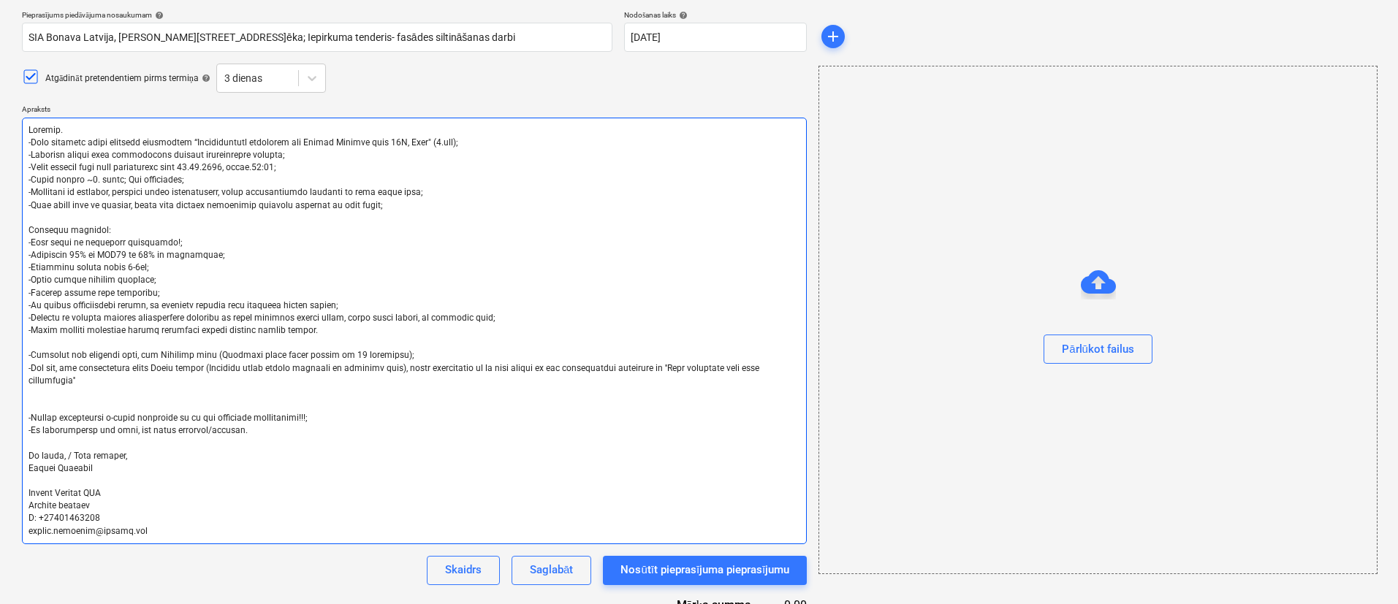
type textarea "Labdien. -Esam uzsākuši jauna projekta būvniecību “Daudzdzīvokļu dzīvojamā ēka …"
type textarea "x"
type textarea "Labdien. -Esam uzsākuši jauna projekta būvniecību “Daudzdzīvokļu dzīvojamā ēka …"
type textarea "x"
type textarea "Labdien. -Esam uzsākuši jauna projekta būvniecību “Daudzdzīvokļu dzīvojamā ēka …"
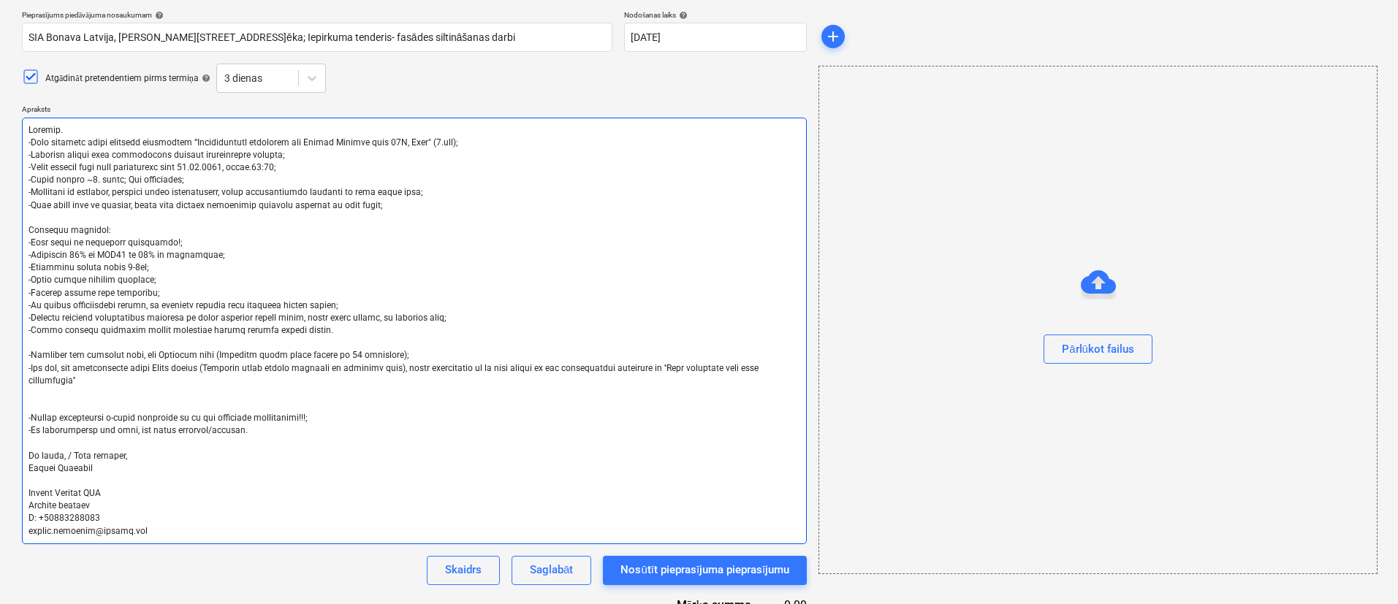
type textarea "x"
type textarea "Labdien. -Esam uzsākuši jauna projekta būvniecību “Daudzdzīvokļu dzīvojamā ēka …"
drag, startPoint x: 457, startPoint y: 318, endPoint x: 0, endPoint y: 318, distance: 457.4
click at [0, 318] on div "Izveidot jaunu dokumentu Pieprasījums piedāvājuma nosaukumam help SIA Bonava La…" at bounding box center [699, 345] width 1398 height 775
type textarea "x"
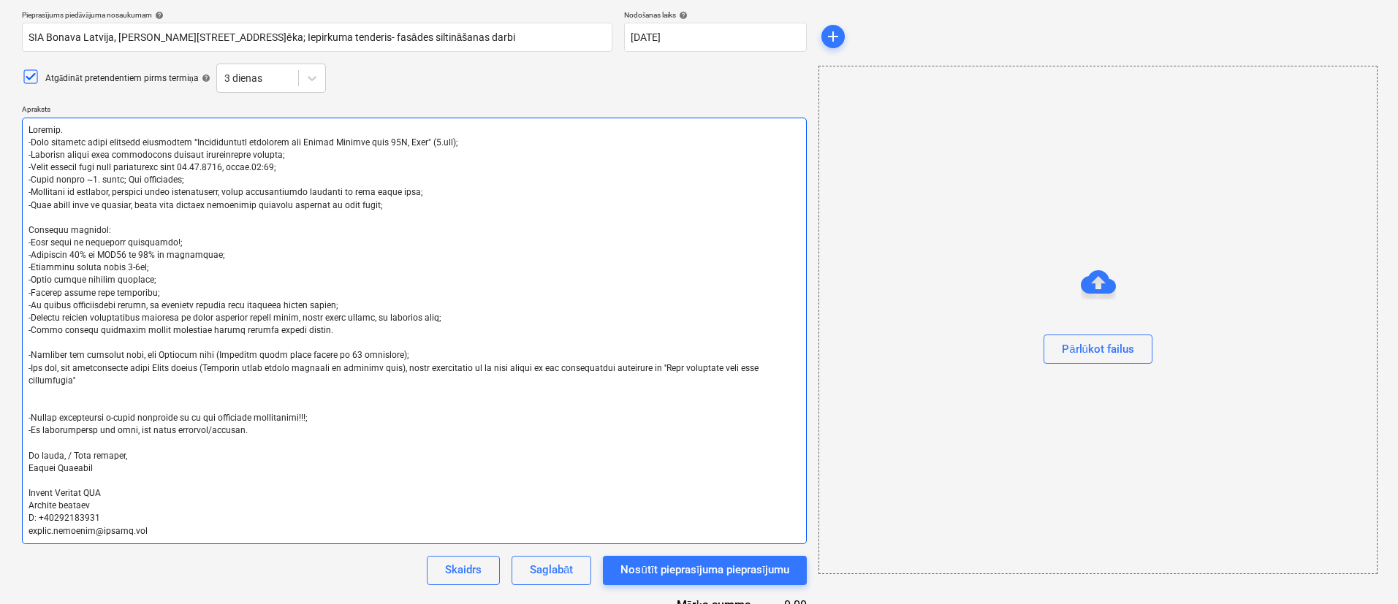
type textarea "Labdien. -Esam uzsākuši jauna projekta būvniecību “Daudzdzīvokļu dzīvojamā ēka …"
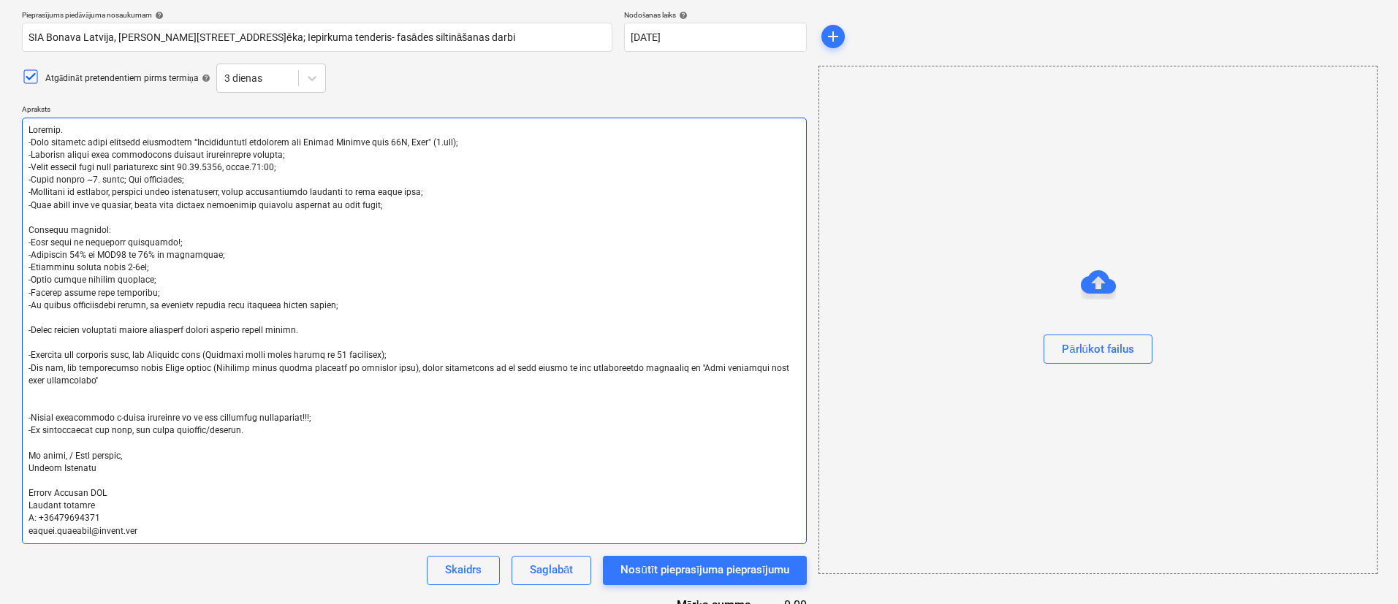
type textarea "x"
type textarea "Labdien. -Esam uzsākuši jauna projekta būvniecību “Daudzdzīvokļu dzīvojamā ēka …"
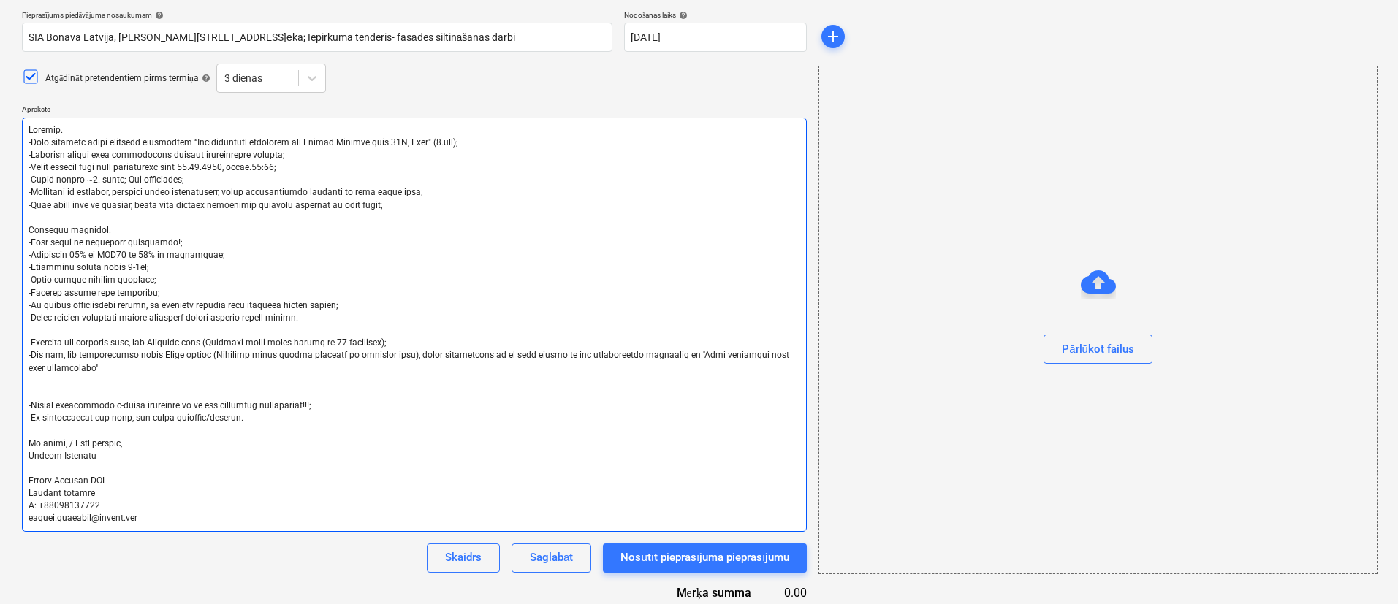
click at [70, 302] on textarea at bounding box center [414, 325] width 785 height 414
type textarea "x"
type textarea "Labdien. -Esam uzsākuši jauna projekta būvniecību “Daudzdzīvokļu dzīvojamā ēka …"
type textarea "x"
type textarea "Labdien. -Esam uzsākuši jauna projekta būvniecību “Daudzdzīvokļu dzīvojamā ēka …"
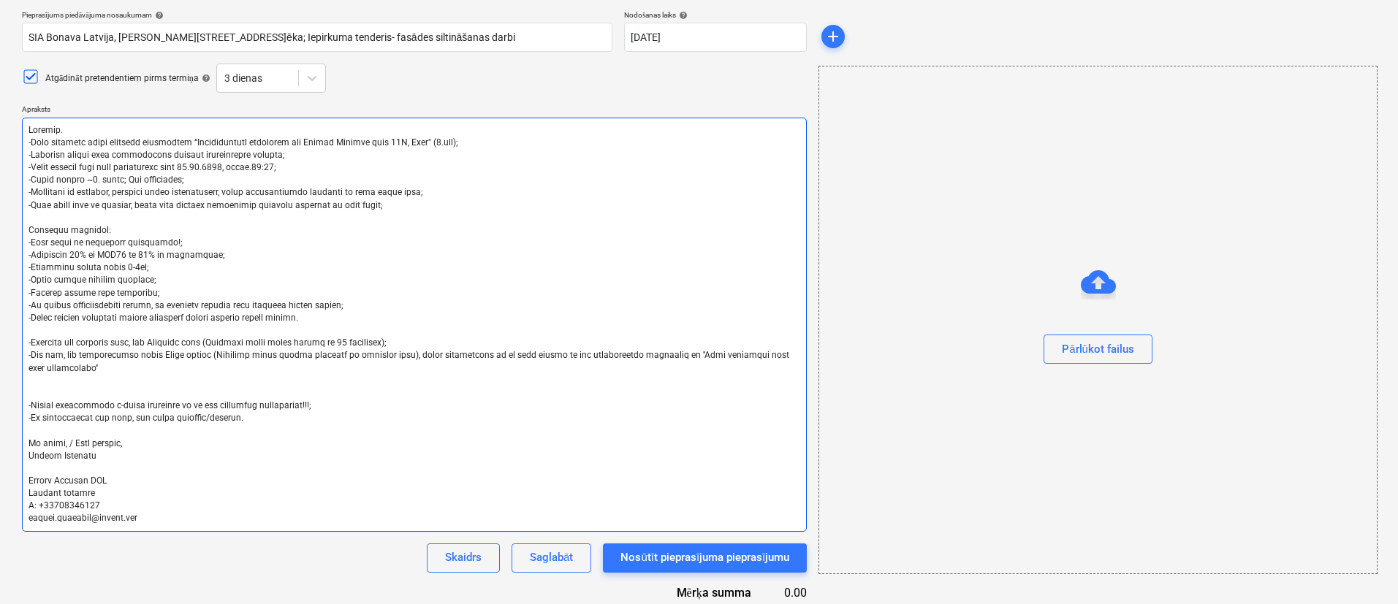
type textarea "x"
type textarea "Labdien. -Esam uzsākuši jauna projekta būvniecību “Daudzdzīvokļu dzīvojamā ēka …"
type textarea "x"
type textarea "Labdien. -Esam uzsākuši jauna projekta būvniecību “Daudzdzīvokļu dzīvojamā ēka …"
type textarea "x"
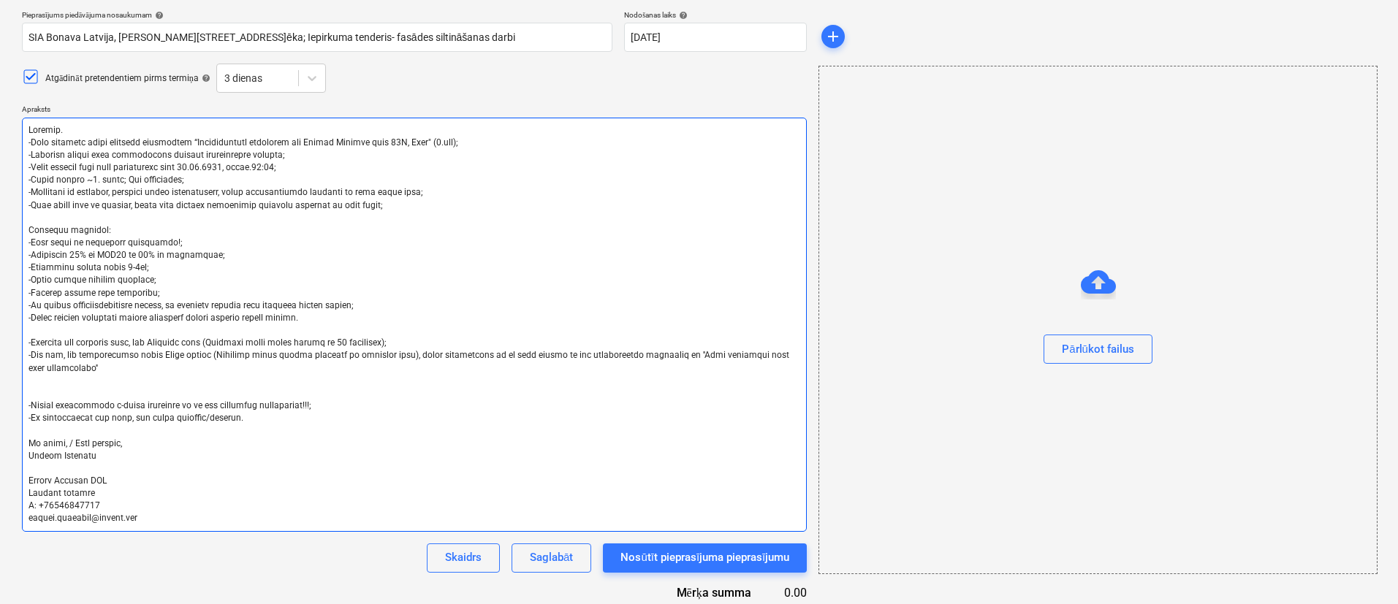
type textarea "Labdien. -Esam uzsākuši jauna projekta būvniecību “Daudzdzīvokļu dzīvojamā ēka …"
type textarea "x"
type textarea "Labdien. -Esam uzsākuši jauna projekta būvniecību “Daudzdzīvokļu dzīvojamā ēka …"
type textarea "x"
type textarea "Labdien. -Esam uzsākuši jauna projekta būvniecību “Daudzdzīvokļu dzīvojamā ēka …"
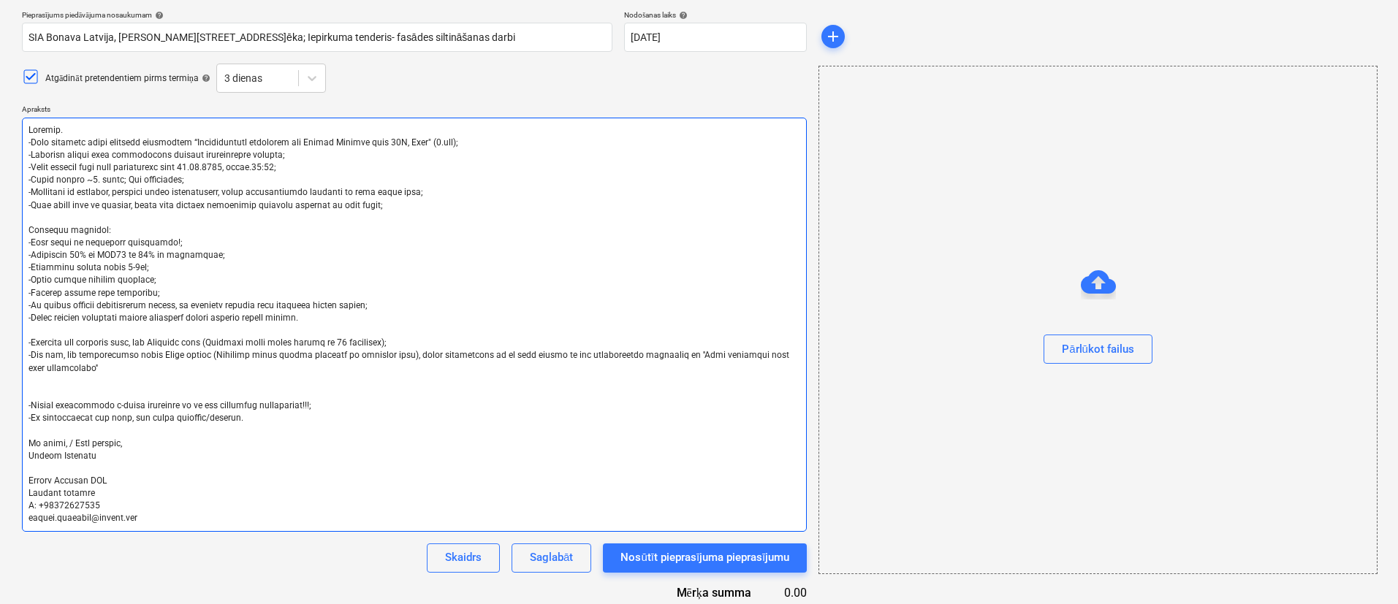
drag, startPoint x: 327, startPoint y: 316, endPoint x: 0, endPoint y: 316, distance: 326.6
click at [0, 316] on div "Izveidot jaunu dokumentu Pieprasījums piedāvājuma nosaukumam help SIA Bonava La…" at bounding box center [699, 339] width 1398 height 762
type textarea "x"
type textarea "Labdien. -Esam uzsākuši jauna projekta būvniecību “Daudzdzīvokļu dzīvojamā ēka …"
drag, startPoint x: 96, startPoint y: 371, endPoint x: 31, endPoint y: 328, distance: 77.4
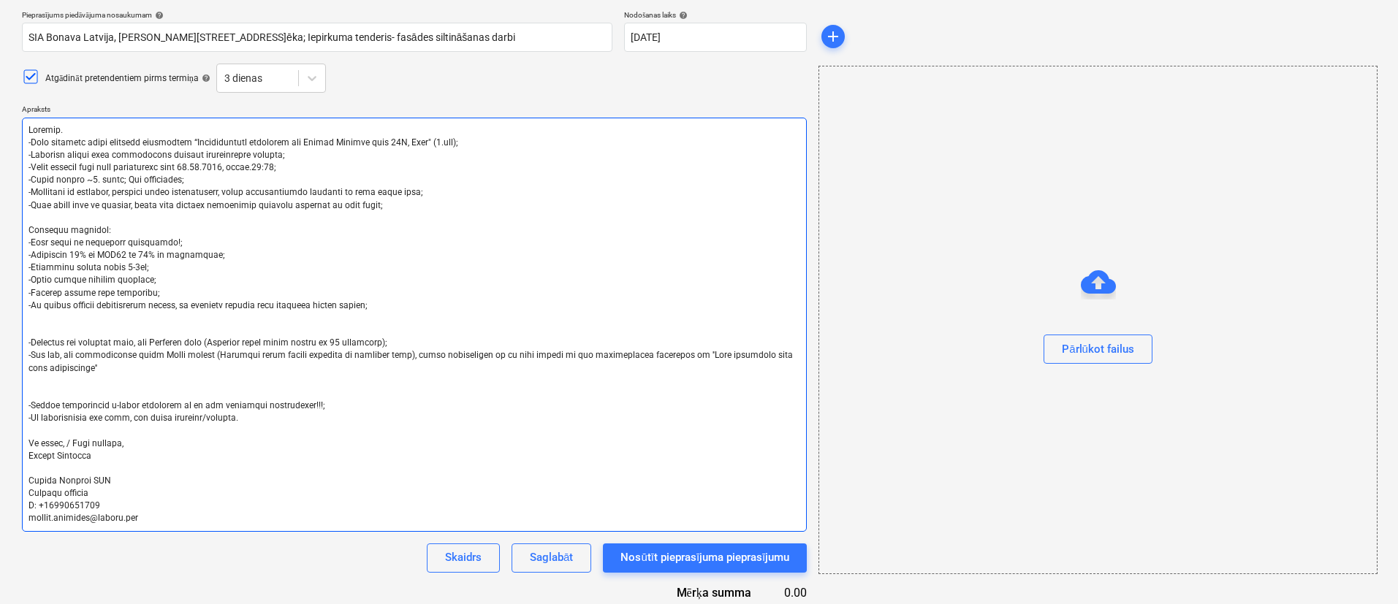
click at [31, 328] on textarea at bounding box center [414, 325] width 785 height 414
type textarea "x"
type textarea "Labdien. -Esam uzsākuši jauna projekta būvniecību “Daudzdzīvokļu dzīvojamā ēka …"
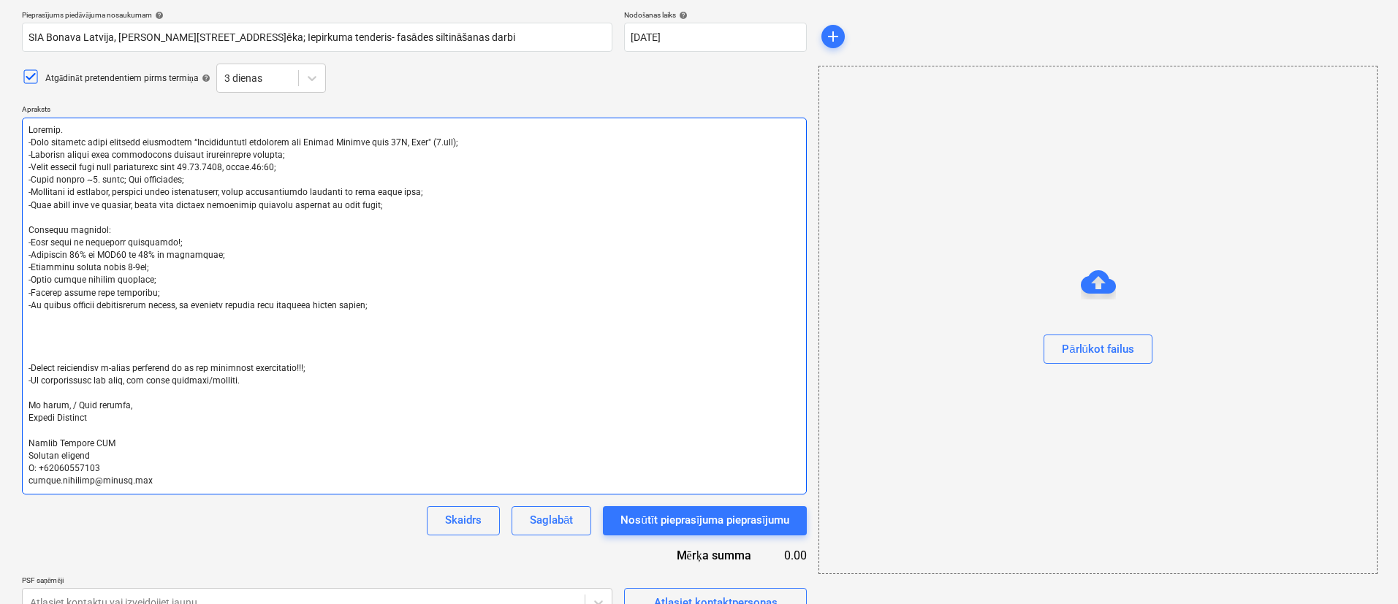
type textarea "x"
type textarea "Labdien. -Esam uzsākuši jauna projekta būvniecību “Daudzdzīvokļu dzīvojamā ēka …"
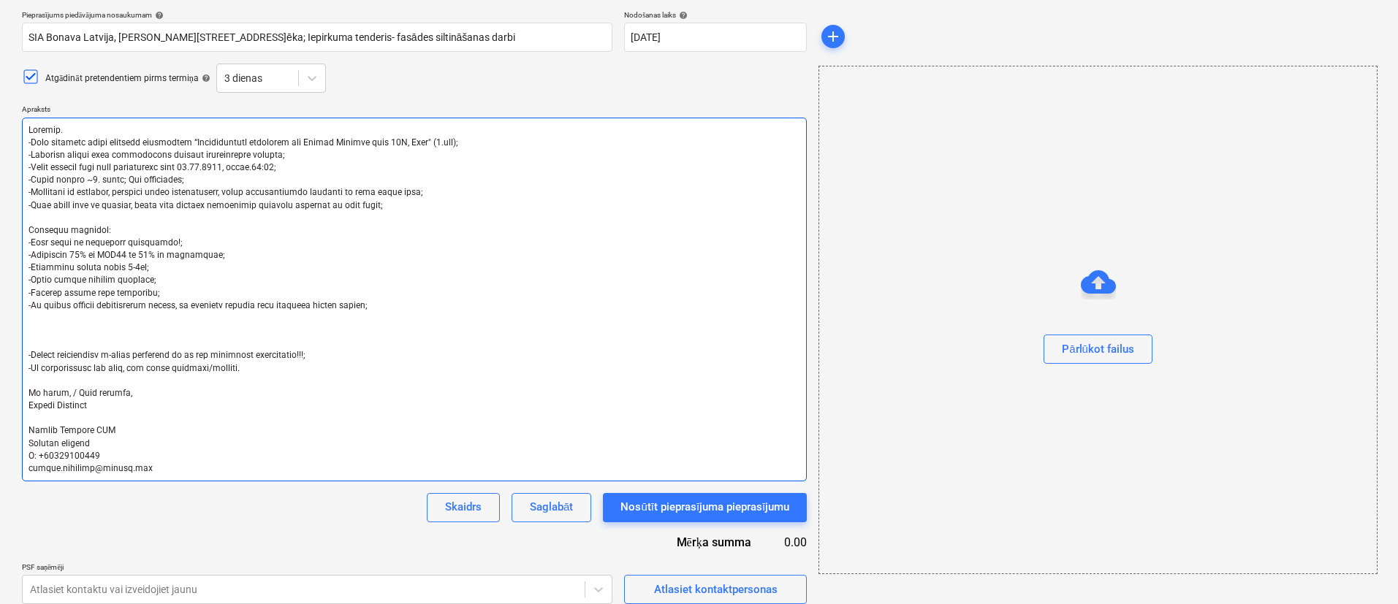
type textarea "x"
type textarea "Labdien. -Esam uzsākuši jauna projekta būvniecību “Daudzdzīvokļu dzīvojamā ēka …"
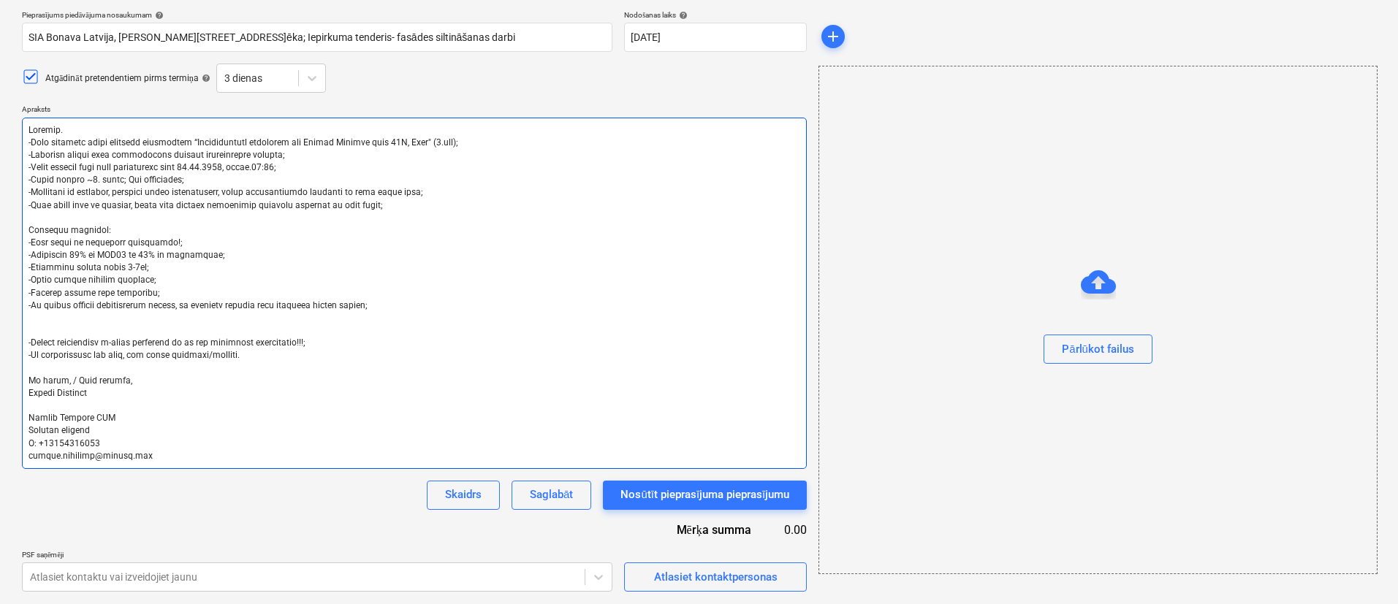
type textarea "x"
type textarea "Labdien. -Esam uzsākuši jauna projekta būvniecību “Daudzdzīvokļu dzīvojamā ēka …"
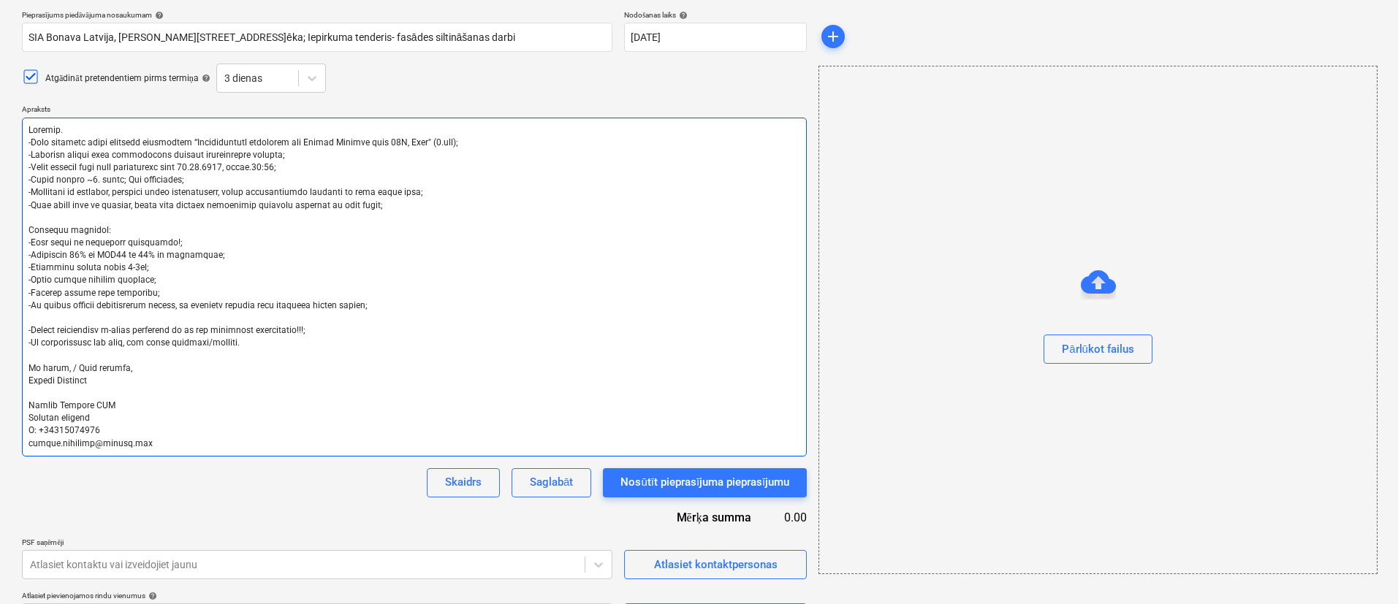
drag, startPoint x: 132, startPoint y: 370, endPoint x: 75, endPoint y: 367, distance: 56.3
click at [66, 369] on textarea at bounding box center [414, 287] width 785 height 339
type textarea "x"
type textarea "Labdien. -Esam uzsākuši jauna projekta būvniecību “Daudzdzīvokļu dzīvojamā ēka …"
type textarea "x"
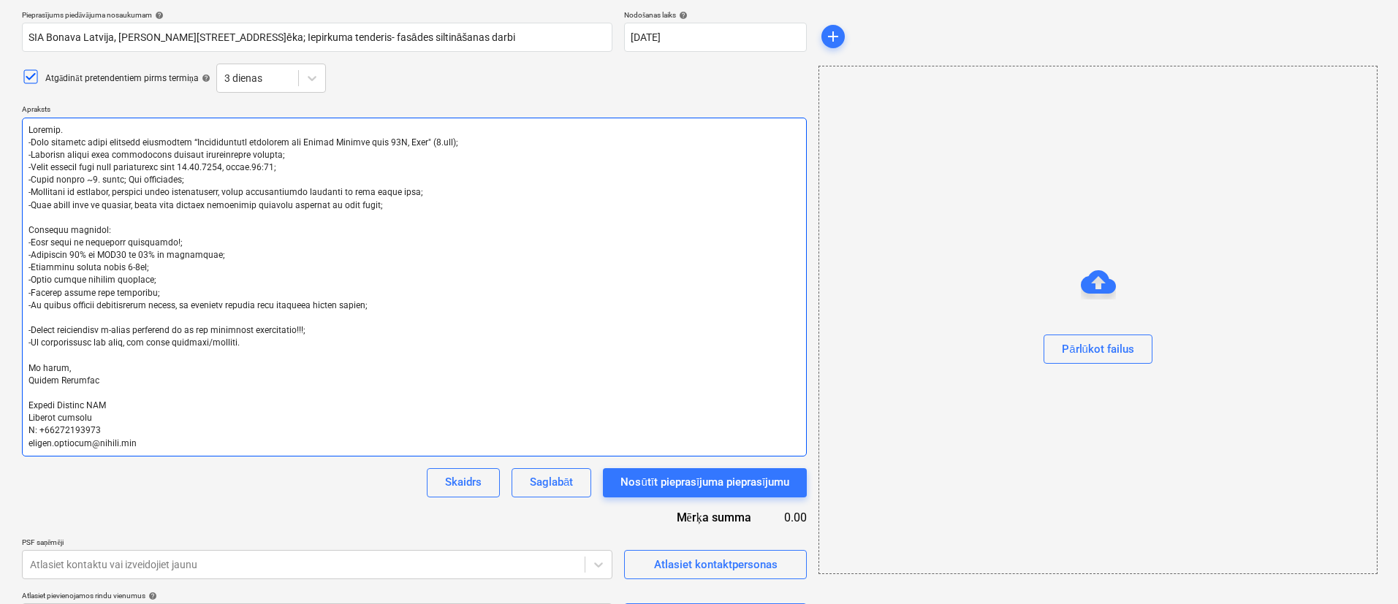
type textarea "Labdien. -Esam uzsākuši jauna projekta būvniecību “Daudzdzīvokļu dzīvojamā ēka …"
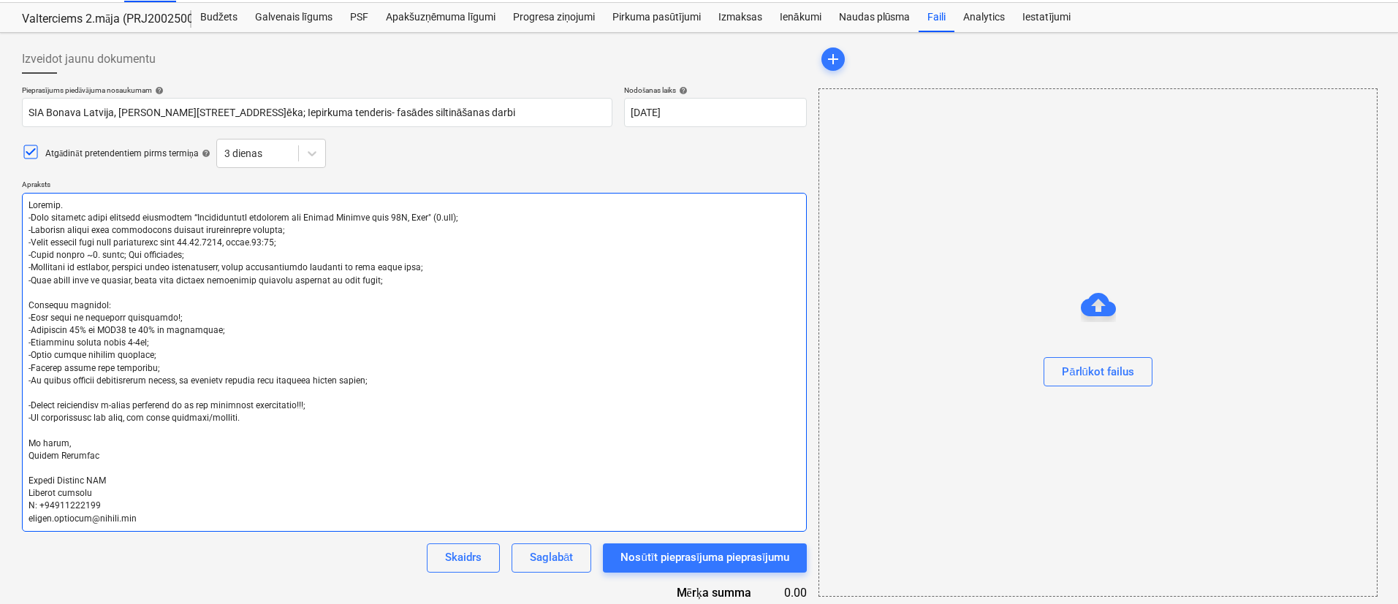
scroll to position [0, 0]
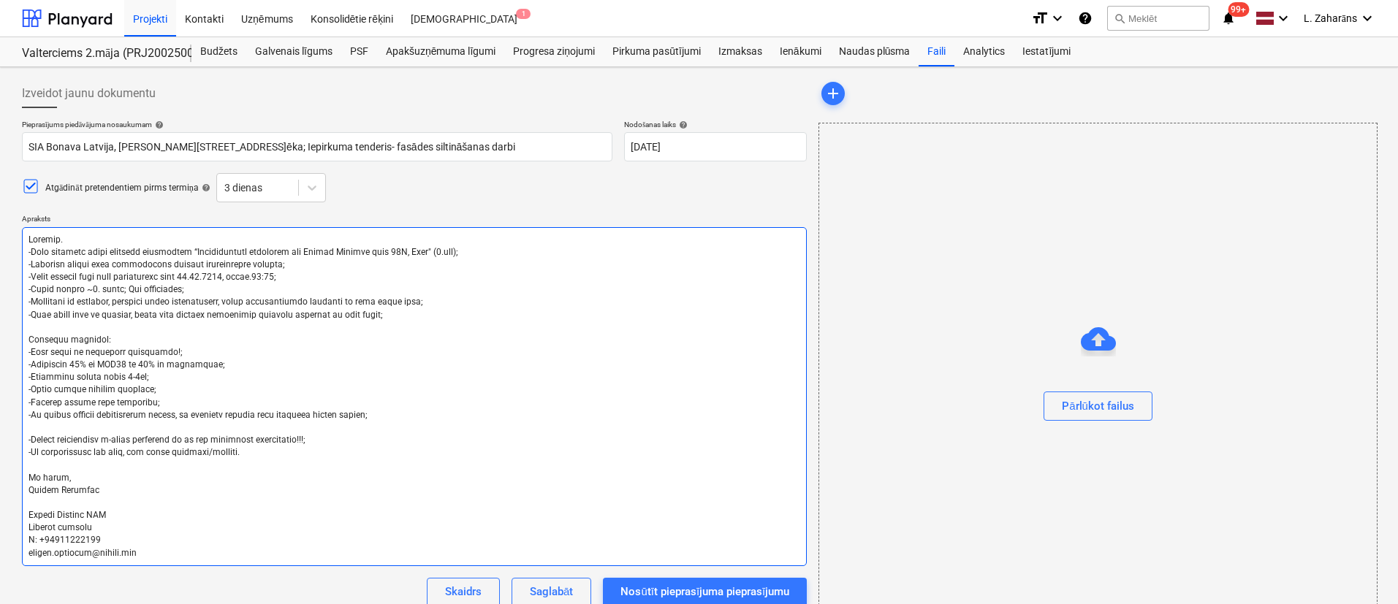
click at [199, 286] on textarea at bounding box center [414, 396] width 785 height 339
type textarea "x"
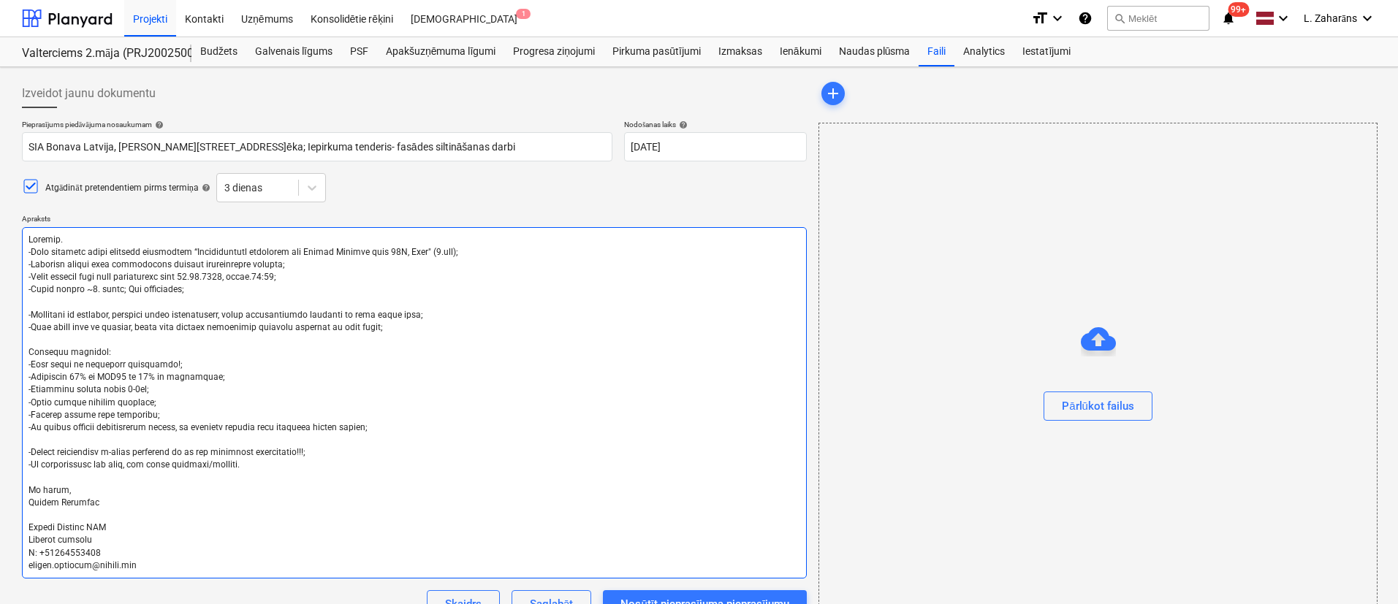
drag, startPoint x: 113, startPoint y: 316, endPoint x: 434, endPoint y: 327, distance: 321.7
click at [434, 327] on textarea at bounding box center [414, 402] width 785 height 351
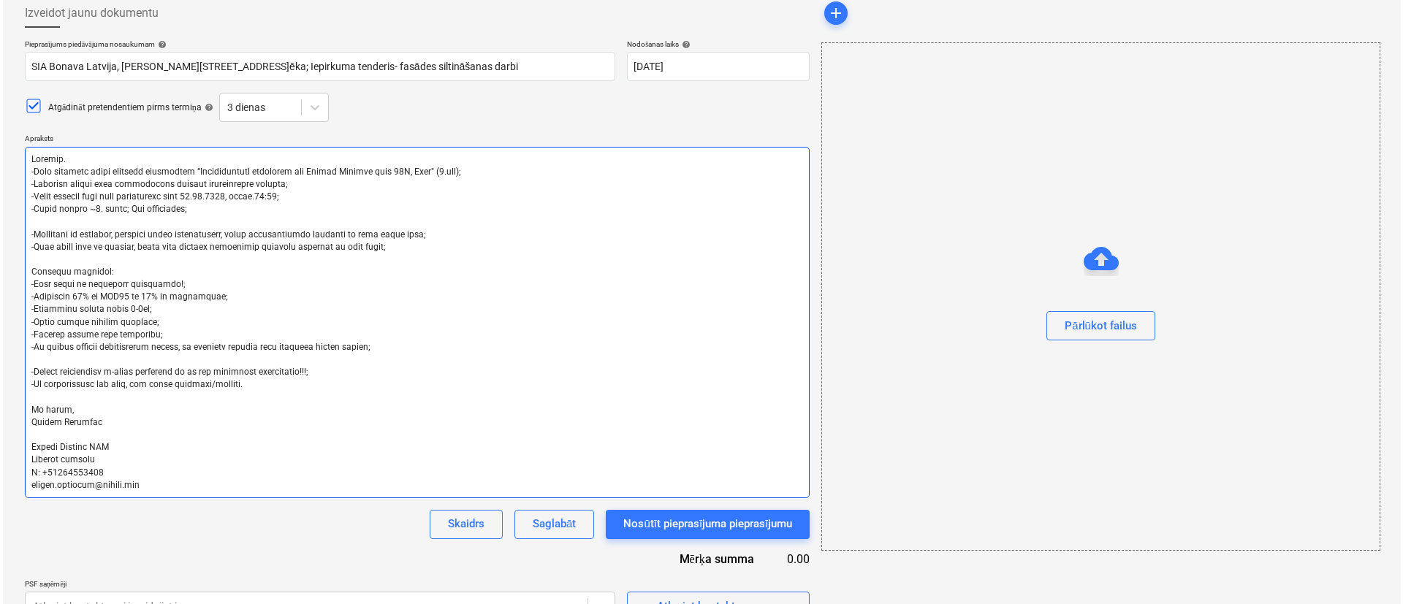
scroll to position [162, 0]
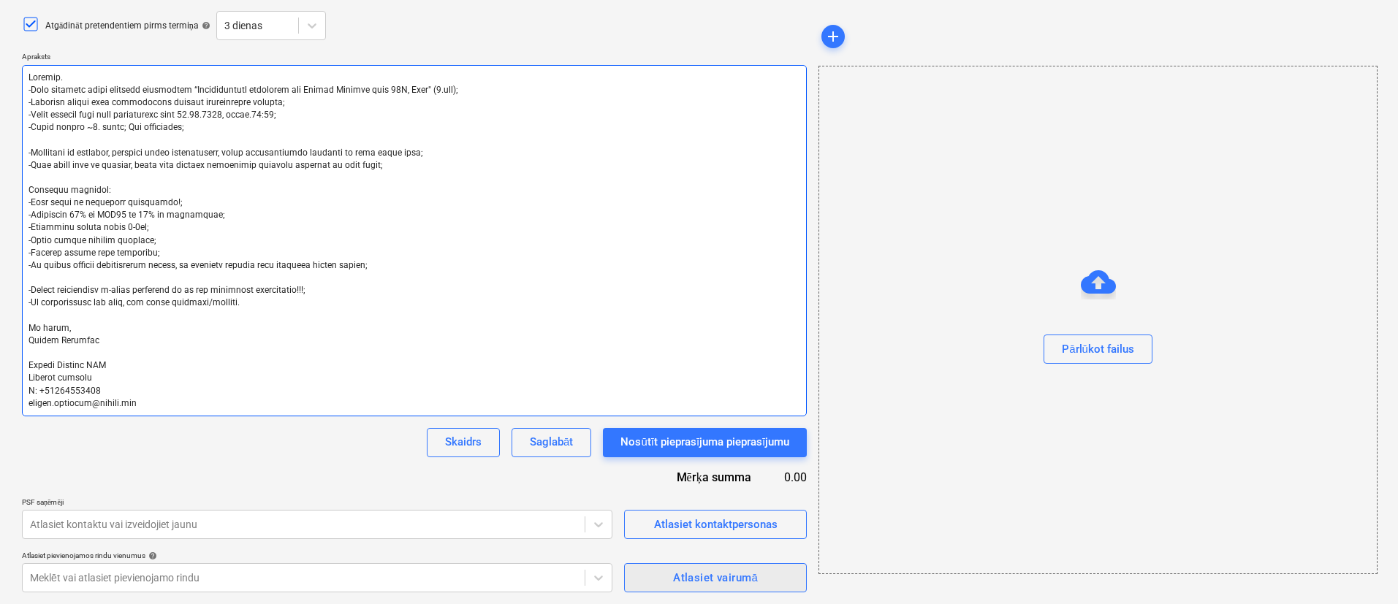
type textarea "Labdien. -Esam uzsākuši jauna projekta būvniecību “Daudzdzīvokļu dzīvojamā ēka …"
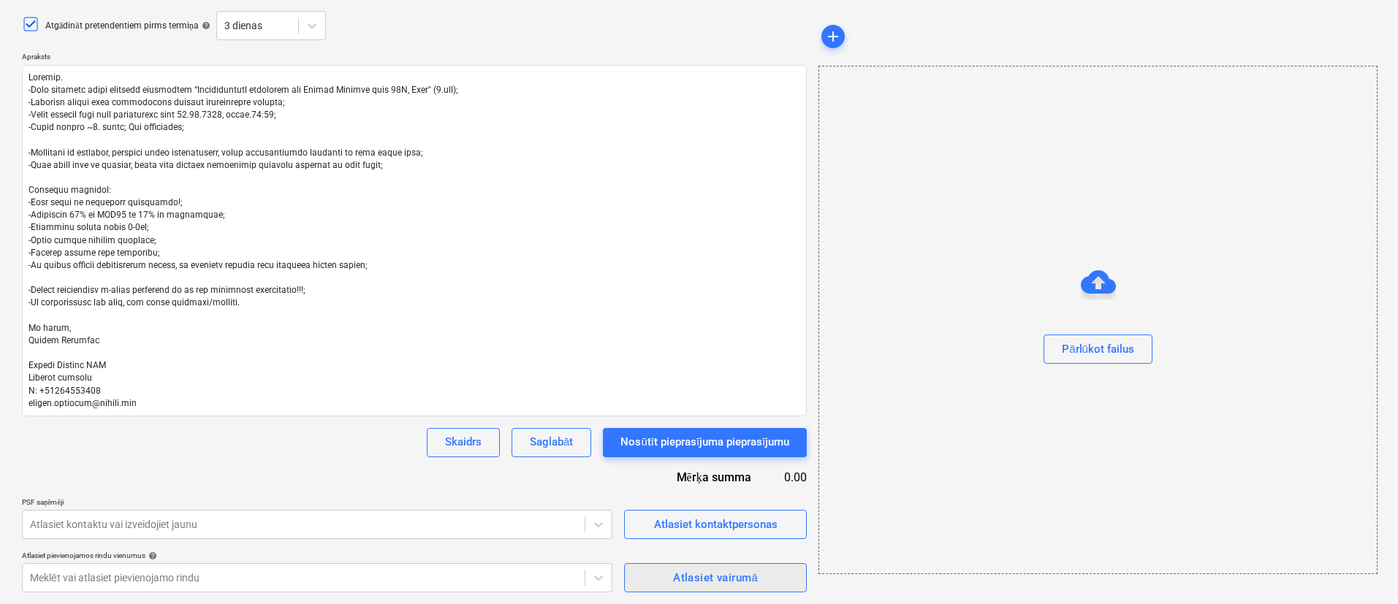
click at [674, 583] on div "Atlasiet vairumā" at bounding box center [715, 577] width 85 height 19
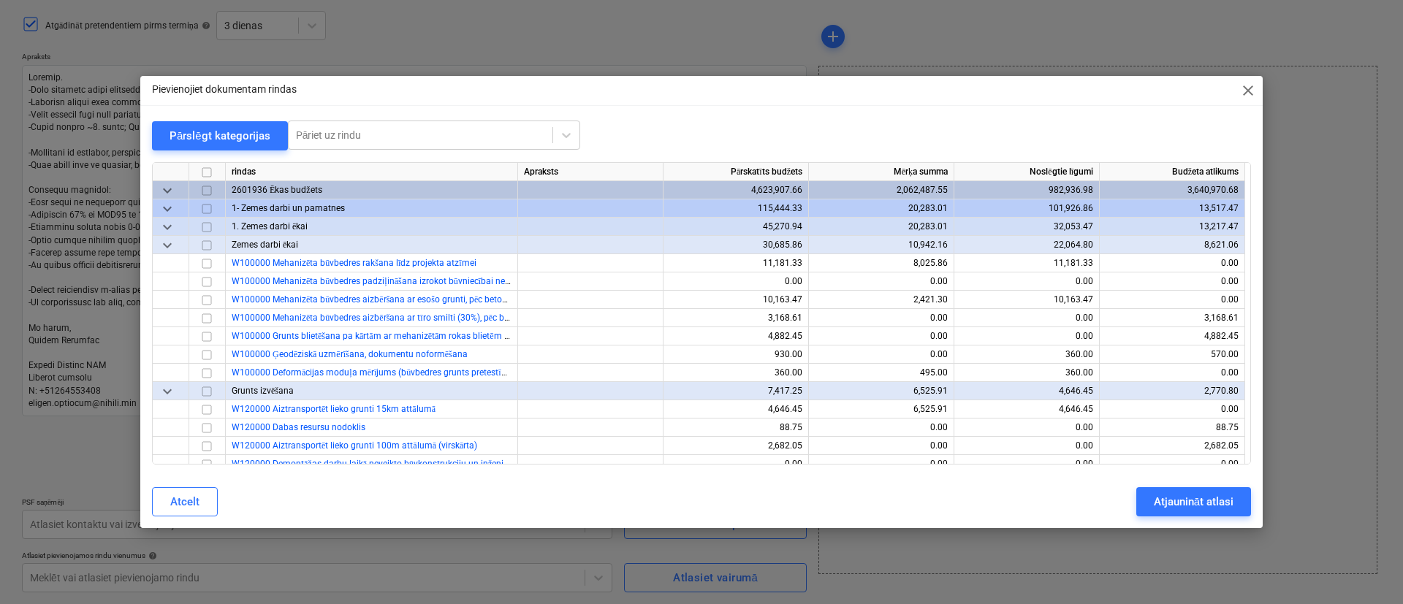
click at [171, 202] on span "keyboard_arrow_down" at bounding box center [168, 208] width 18 height 18
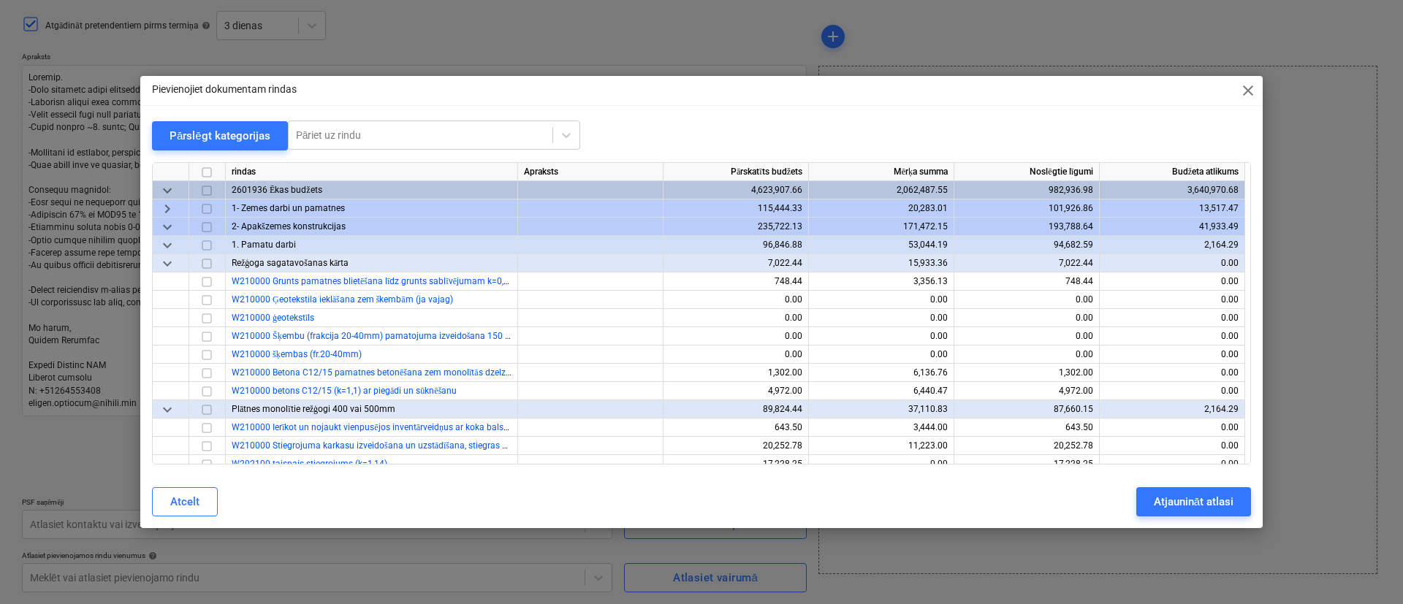
click at [174, 229] on span "keyboard_arrow_down" at bounding box center [168, 227] width 18 height 18
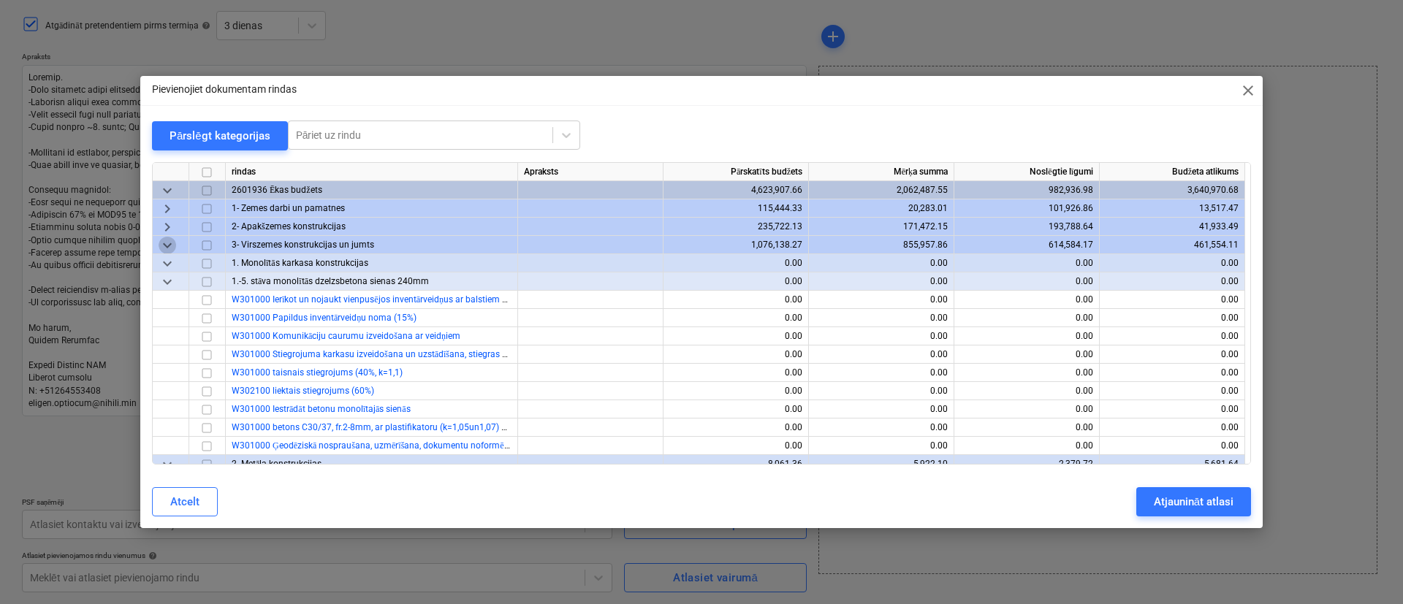
click at [167, 241] on span "keyboard_arrow_down" at bounding box center [168, 245] width 18 height 18
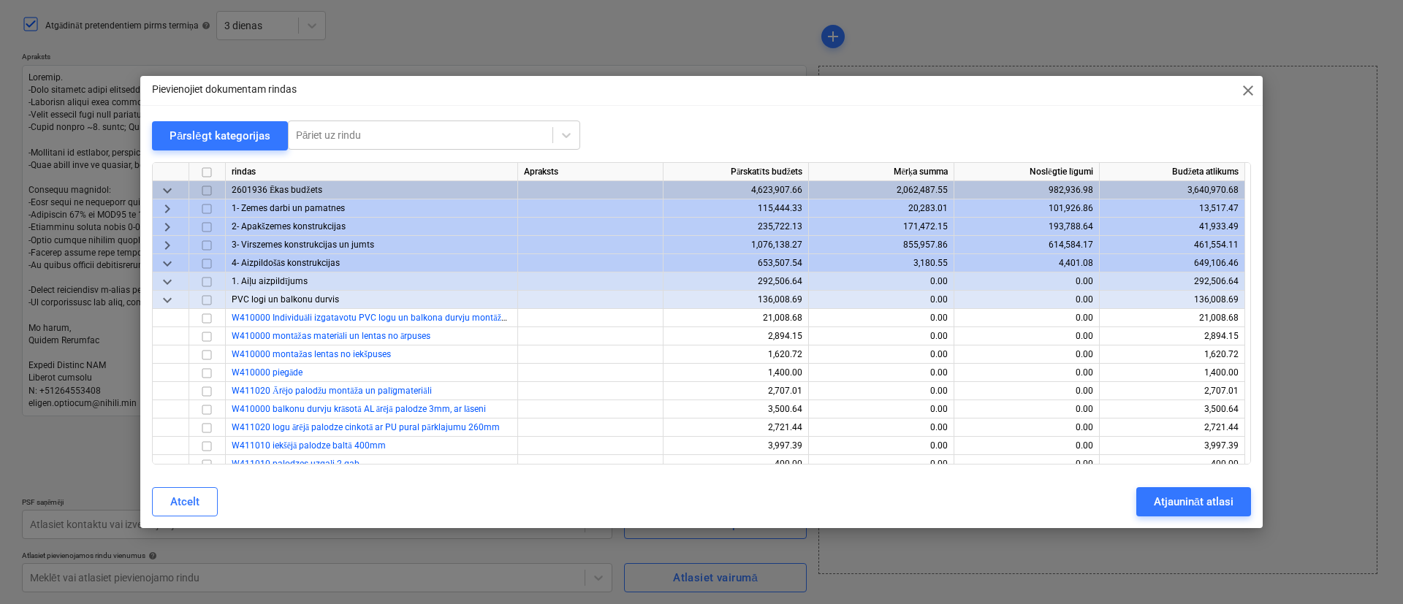
click at [169, 262] on span "keyboard_arrow_down" at bounding box center [168, 263] width 18 height 18
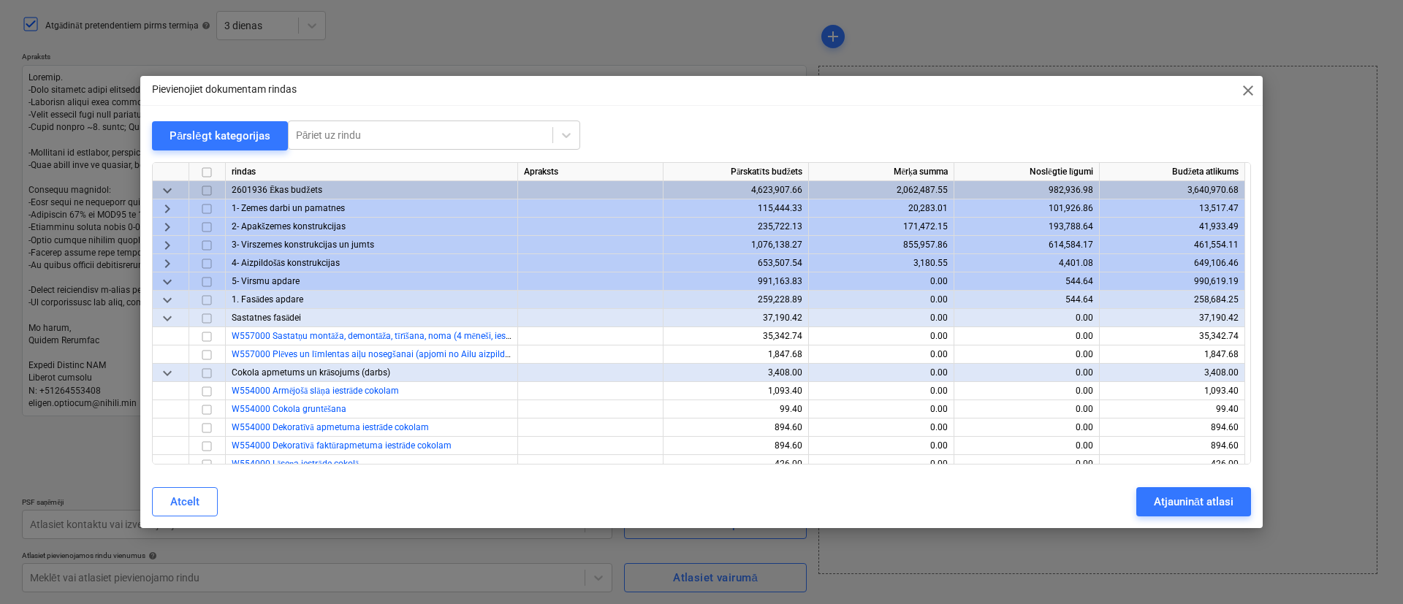
scroll to position [110, 0]
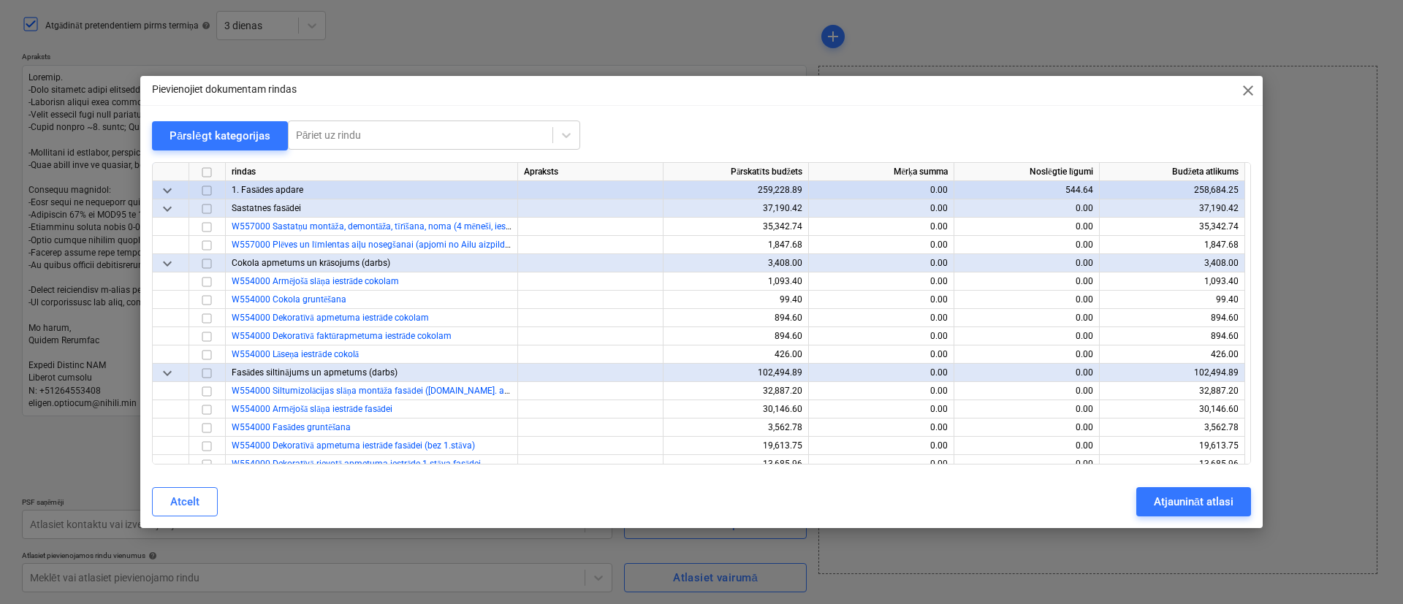
click at [211, 261] on input "checkbox" at bounding box center [207, 263] width 18 height 18
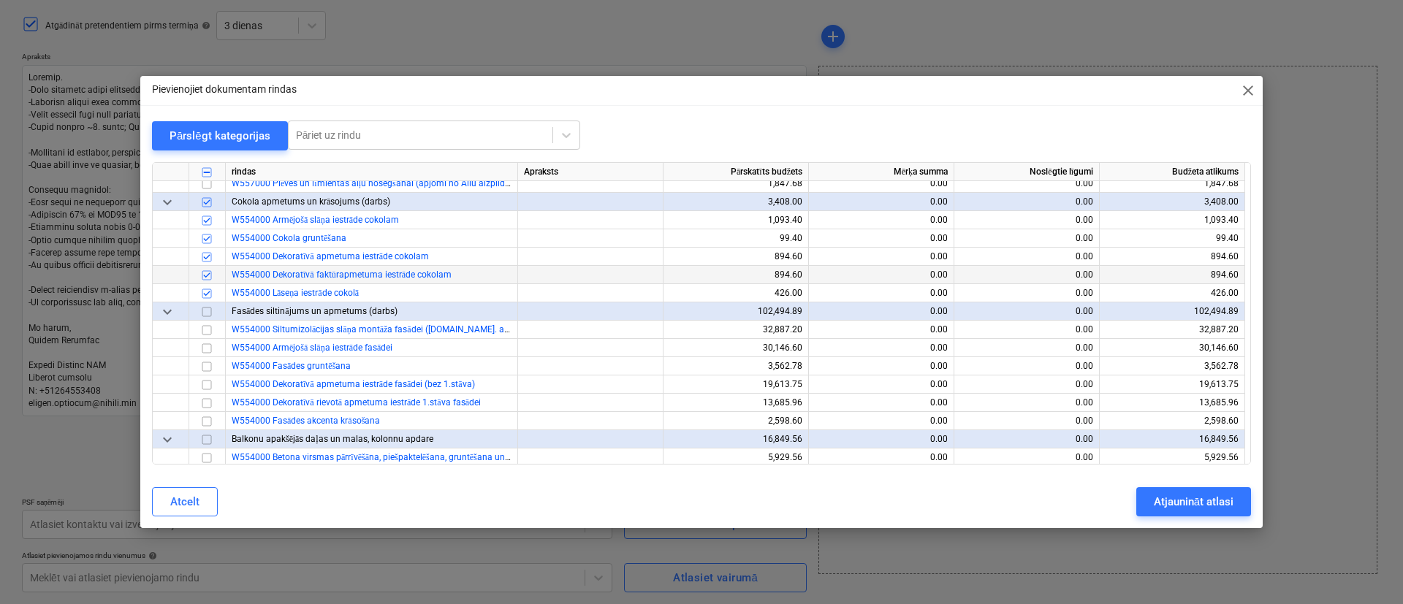
scroll to position [219, 0]
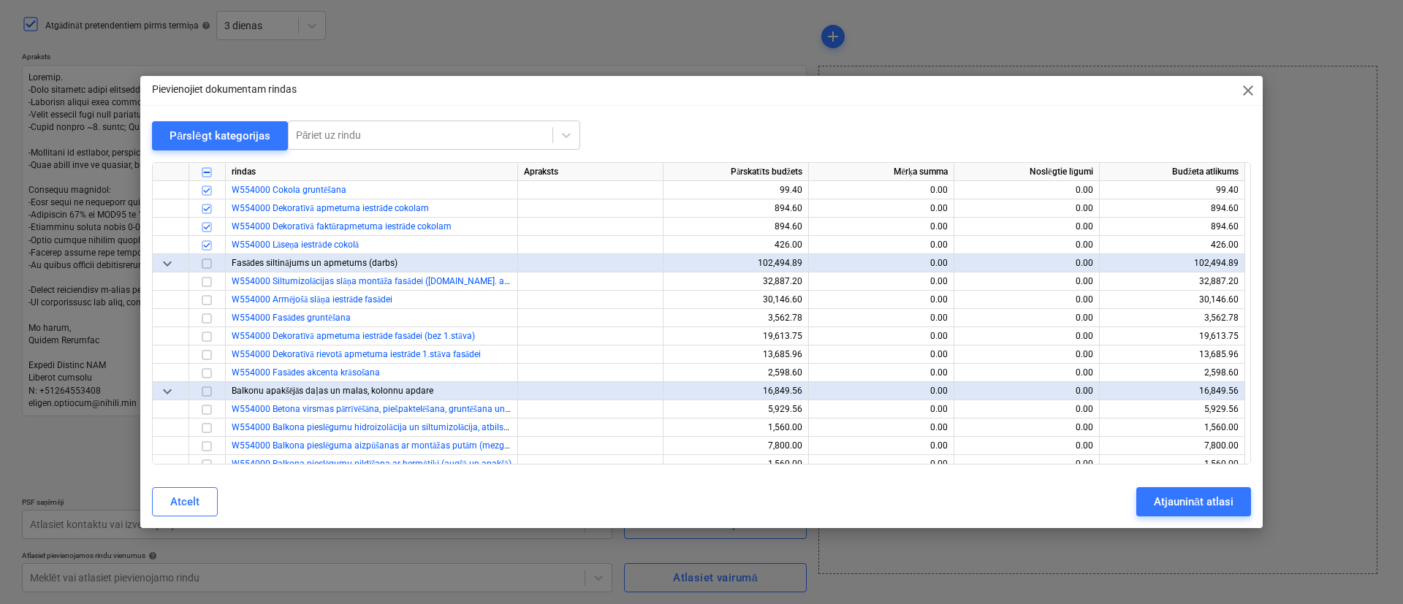
click at [212, 263] on input "checkbox" at bounding box center [207, 263] width 18 height 18
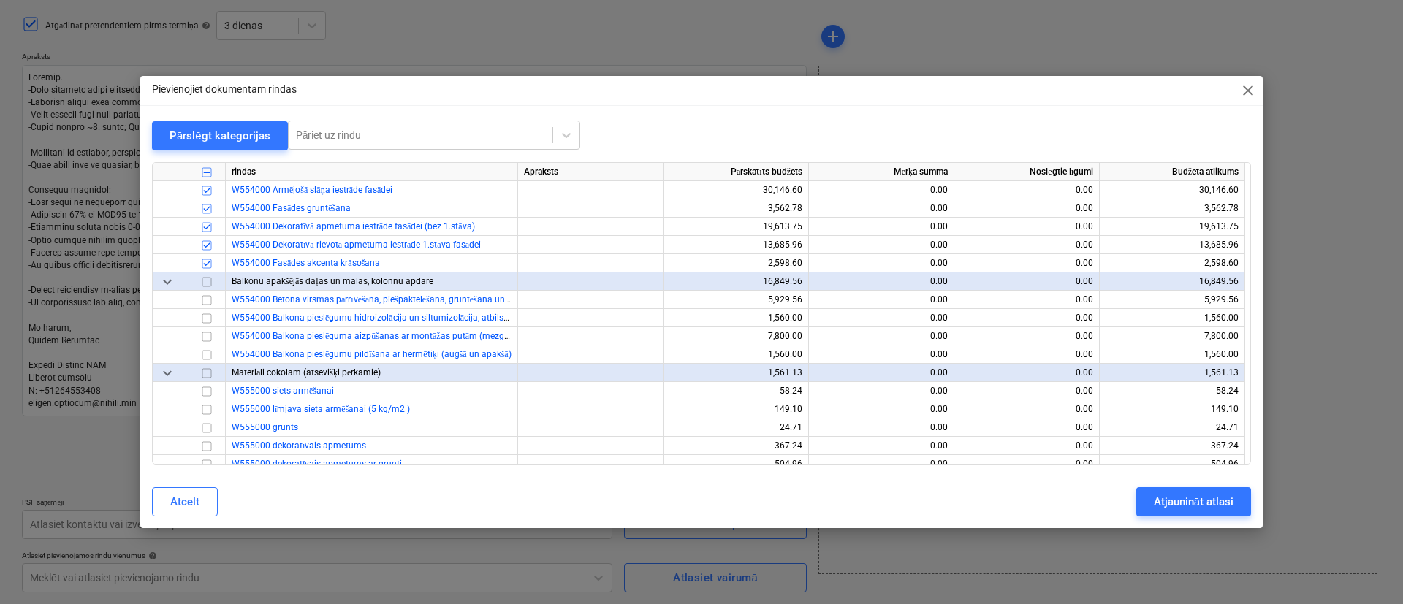
click at [207, 280] on input "checkbox" at bounding box center [207, 282] width 18 height 18
click at [205, 334] on input "checkbox" at bounding box center [207, 336] width 18 height 18
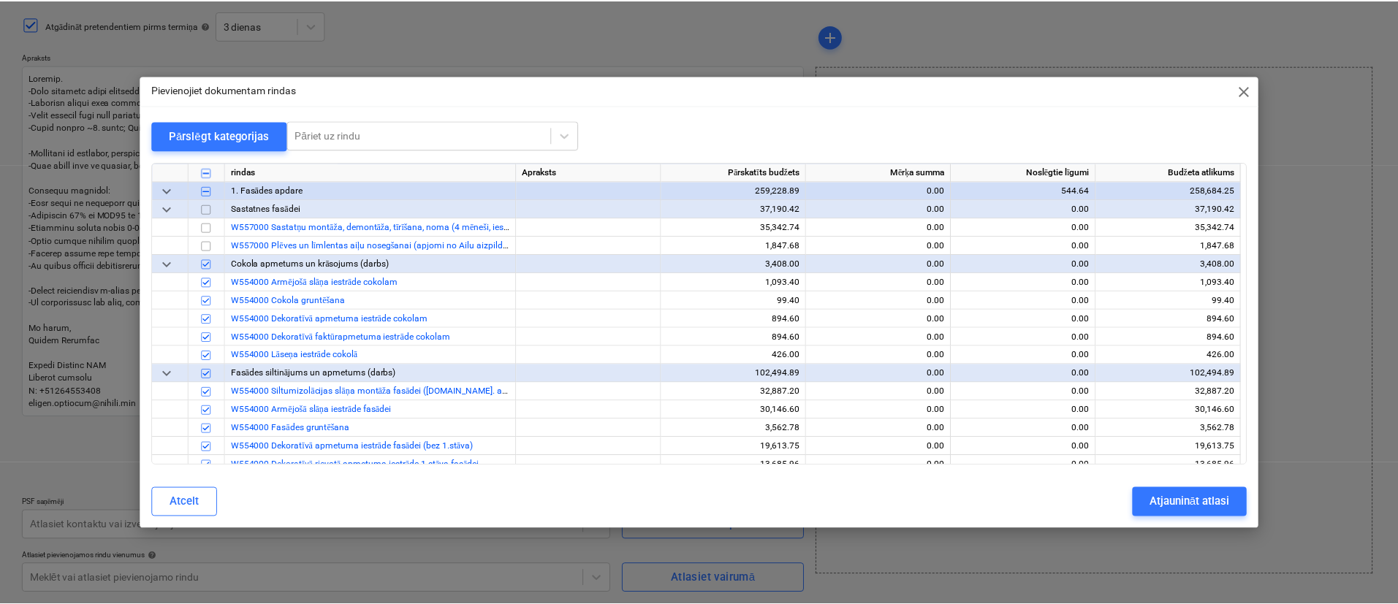
scroll to position [0, 0]
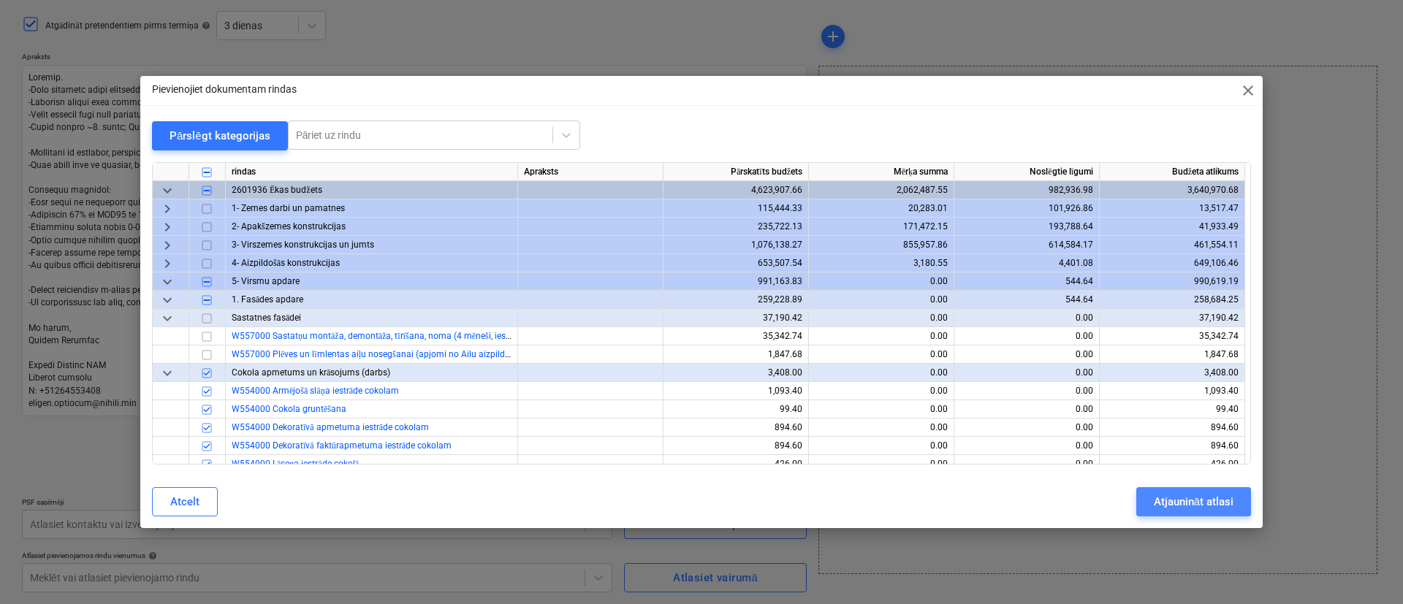
click at [1152, 498] on button "Atjaunināt atlasi" at bounding box center [1193, 501] width 115 height 29
type textarea "x"
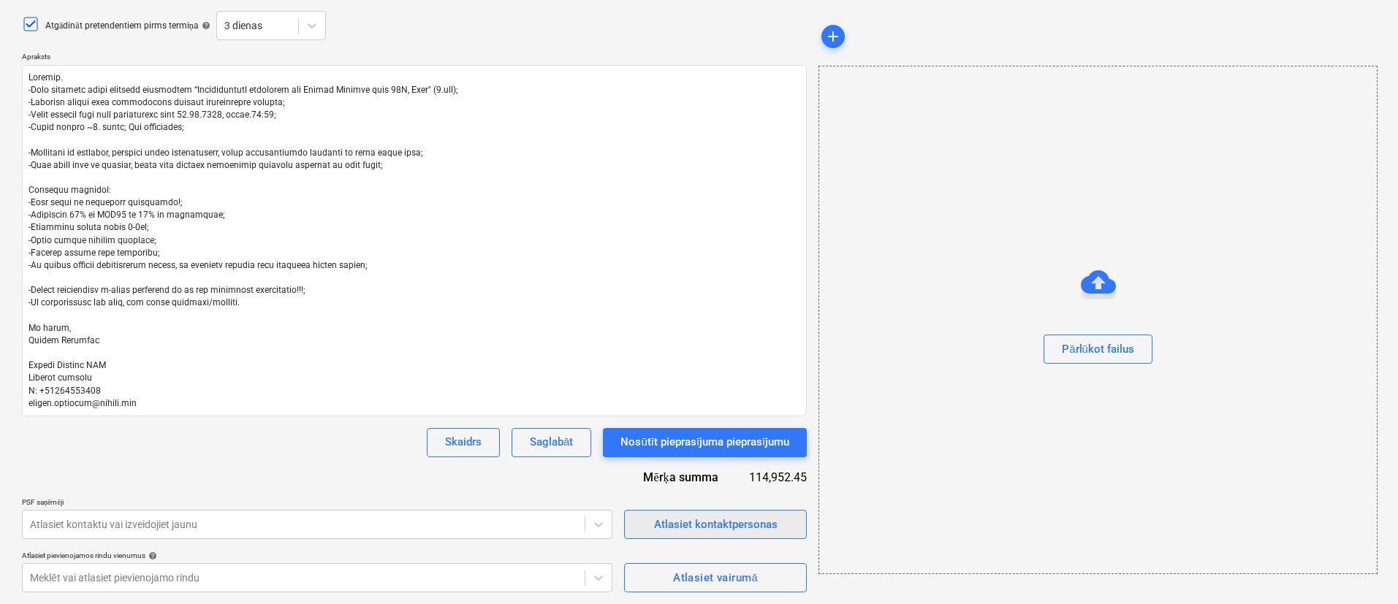
click at [660, 528] on div "Atlasiet kontaktpersonas" at bounding box center [715, 524] width 123 height 19
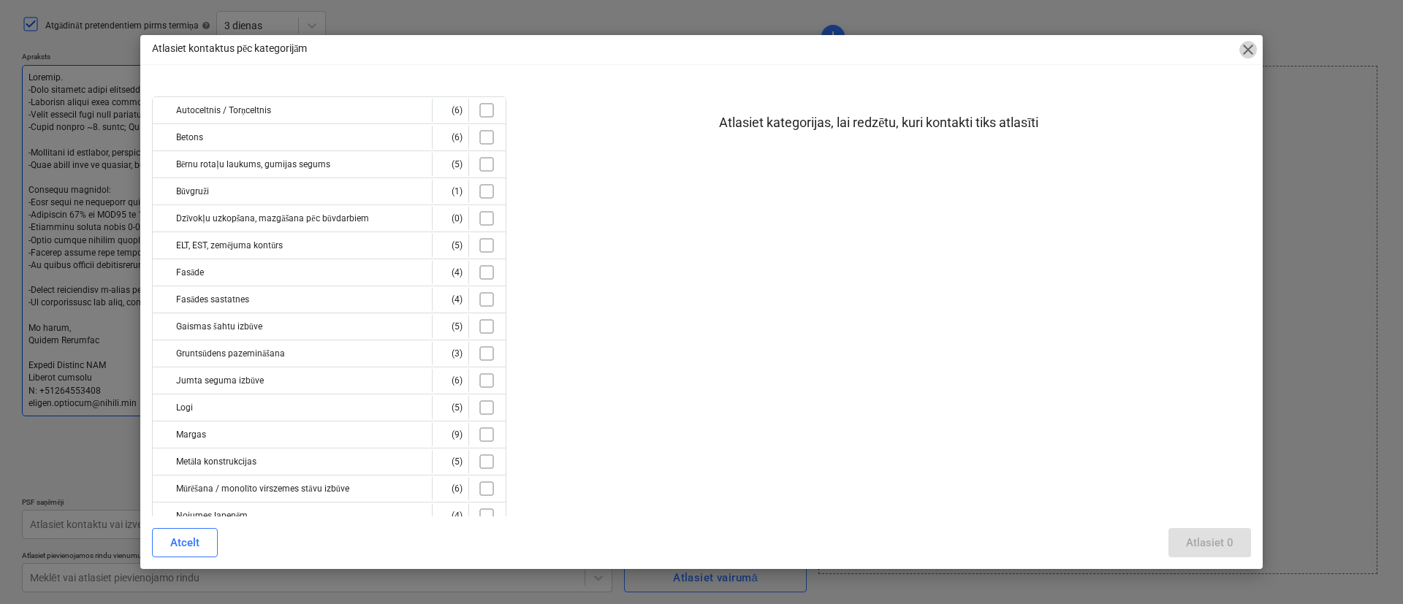
drag, startPoint x: 1252, startPoint y: 42, endPoint x: 798, endPoint y: 262, distance: 504.6
click at [1250, 42] on span "close" at bounding box center [1248, 50] width 18 height 18
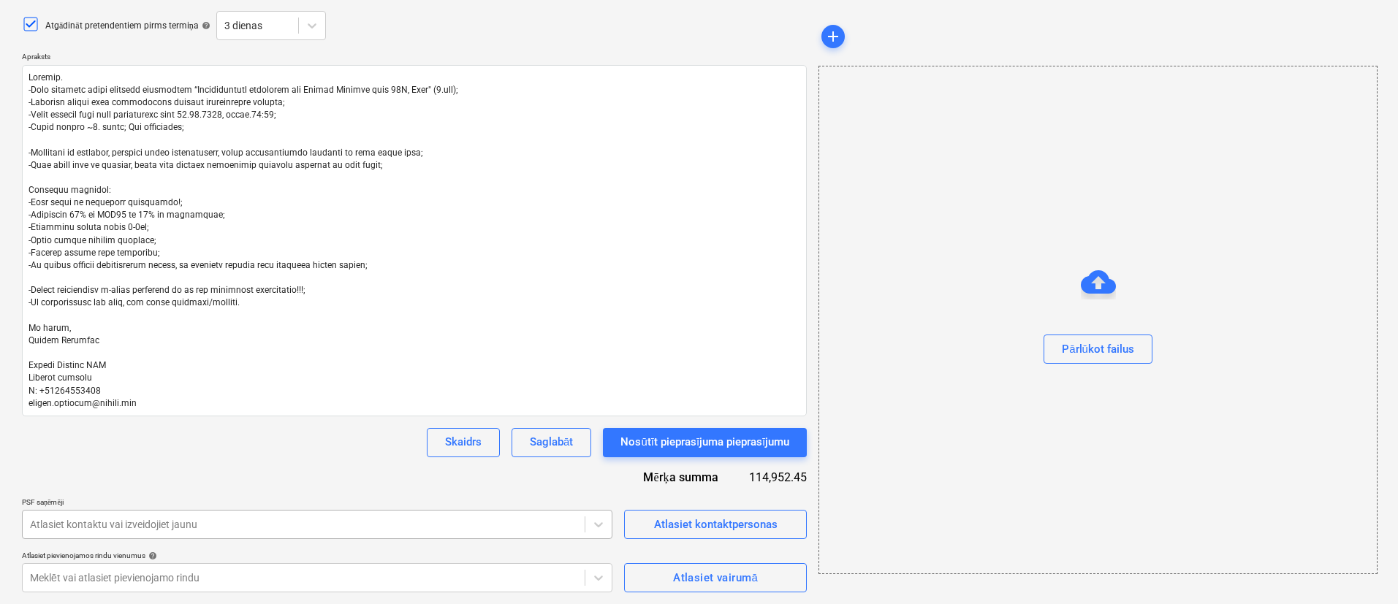
click at [267, 442] on body "Projekti Kontakti Uzņēmums Konsolidētie rēķini Iesūtne 1 format_size keyboard_a…" at bounding box center [699, 140] width 1398 height 604
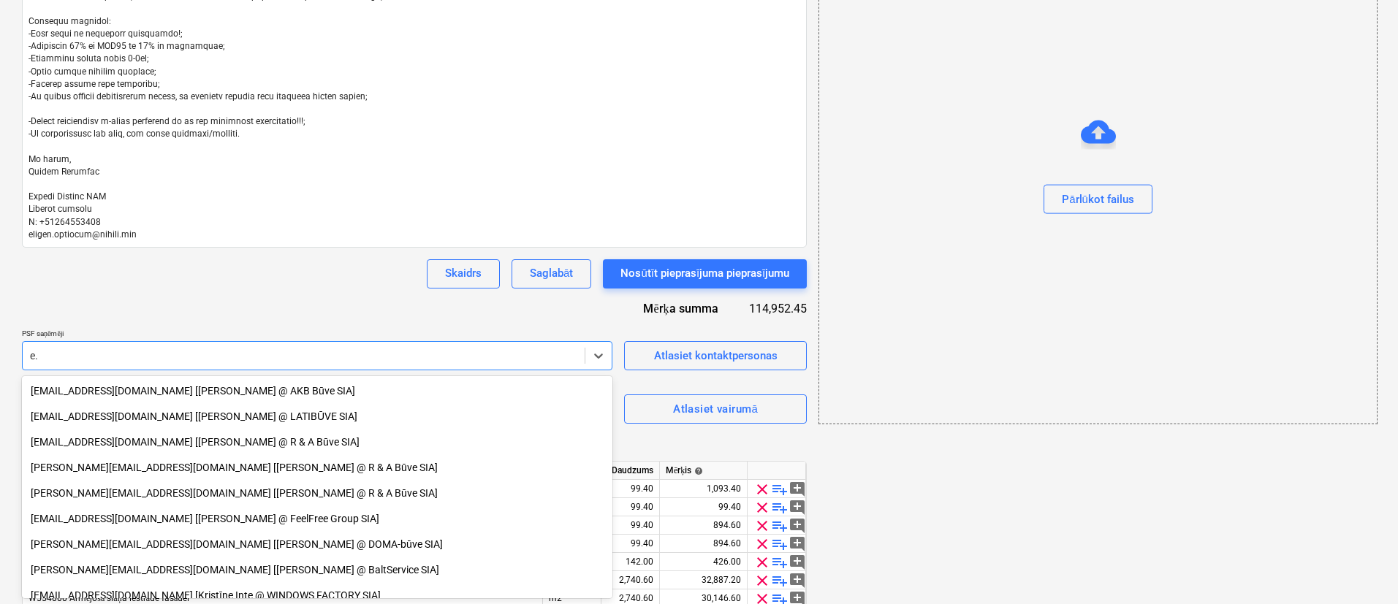
type input "e"
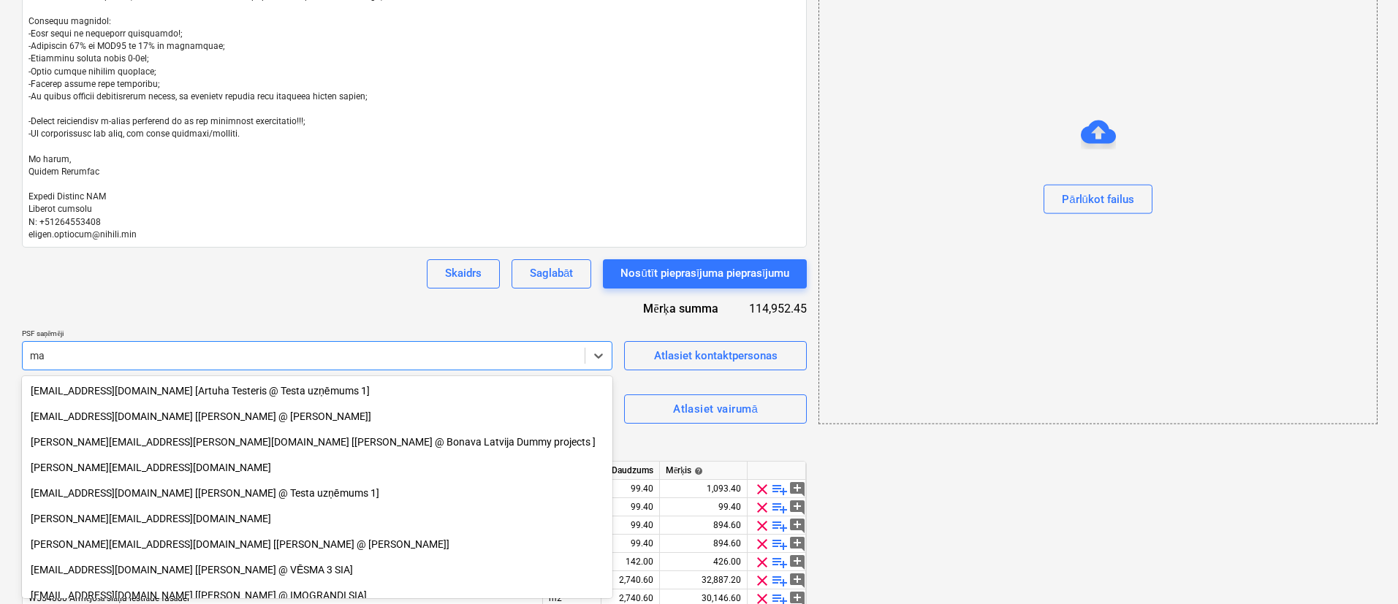
type input "m"
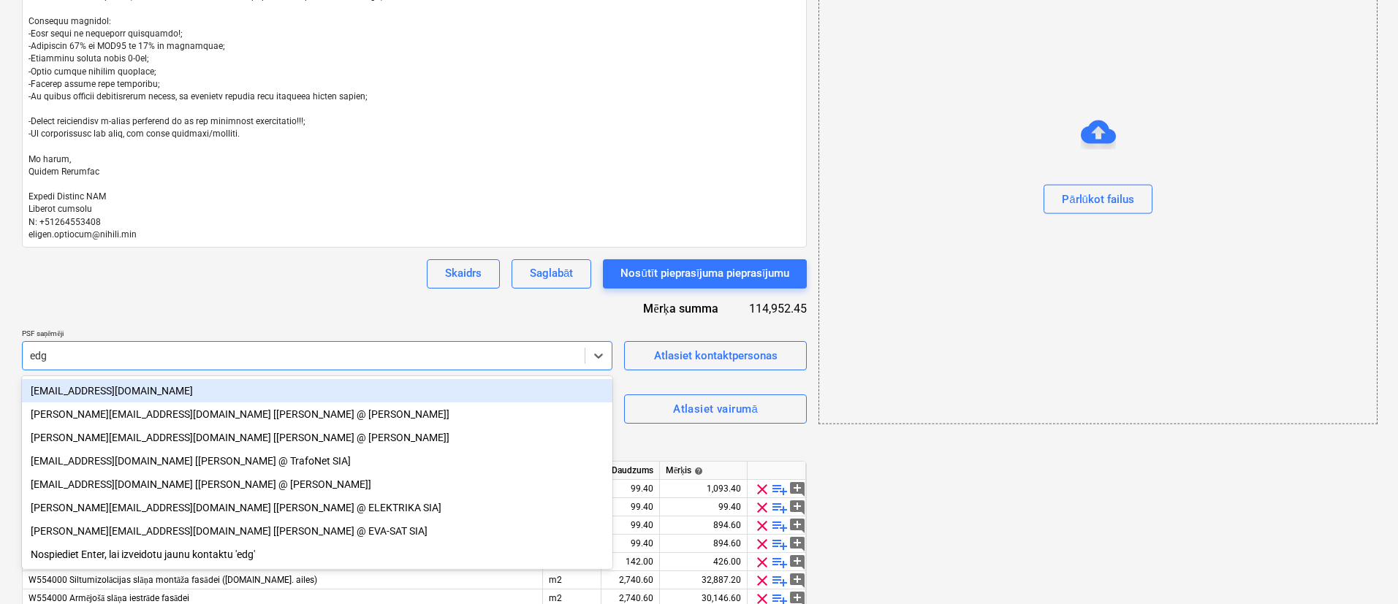
type input "edga"
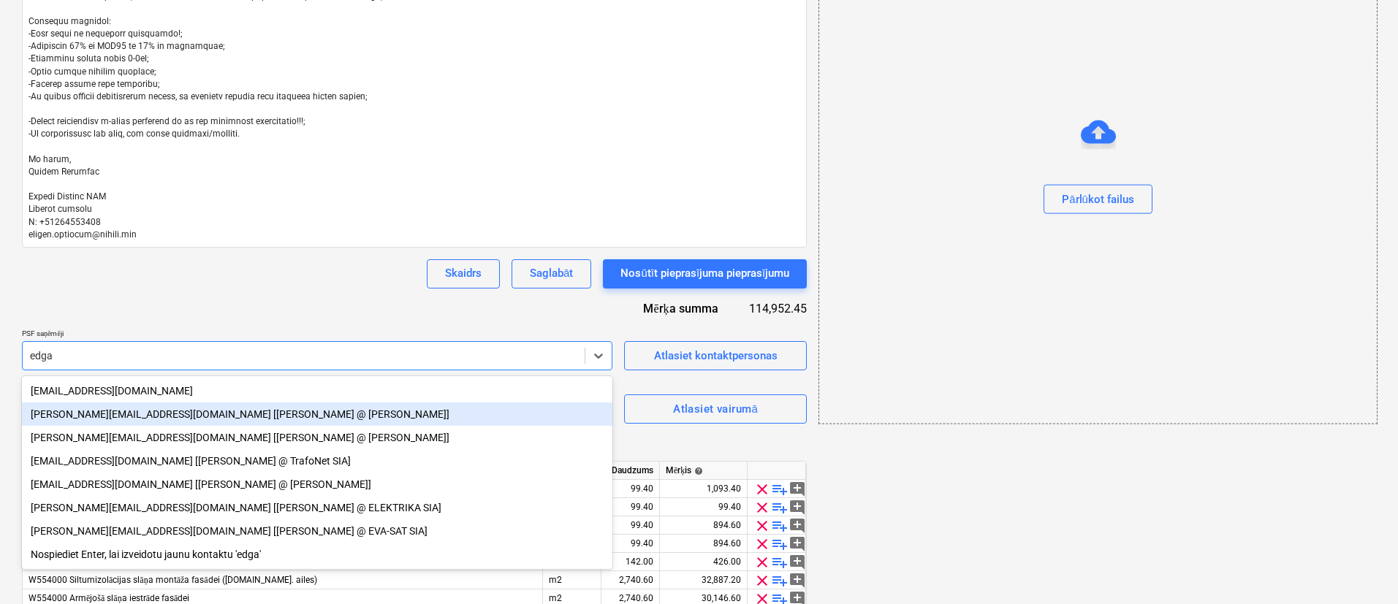
click at [178, 414] on div "edgars.m@hotmail.lv [EDGARS MĀLNIEKS @ OREA SIA]" at bounding box center [317, 414] width 590 height 23
type textarea "x"
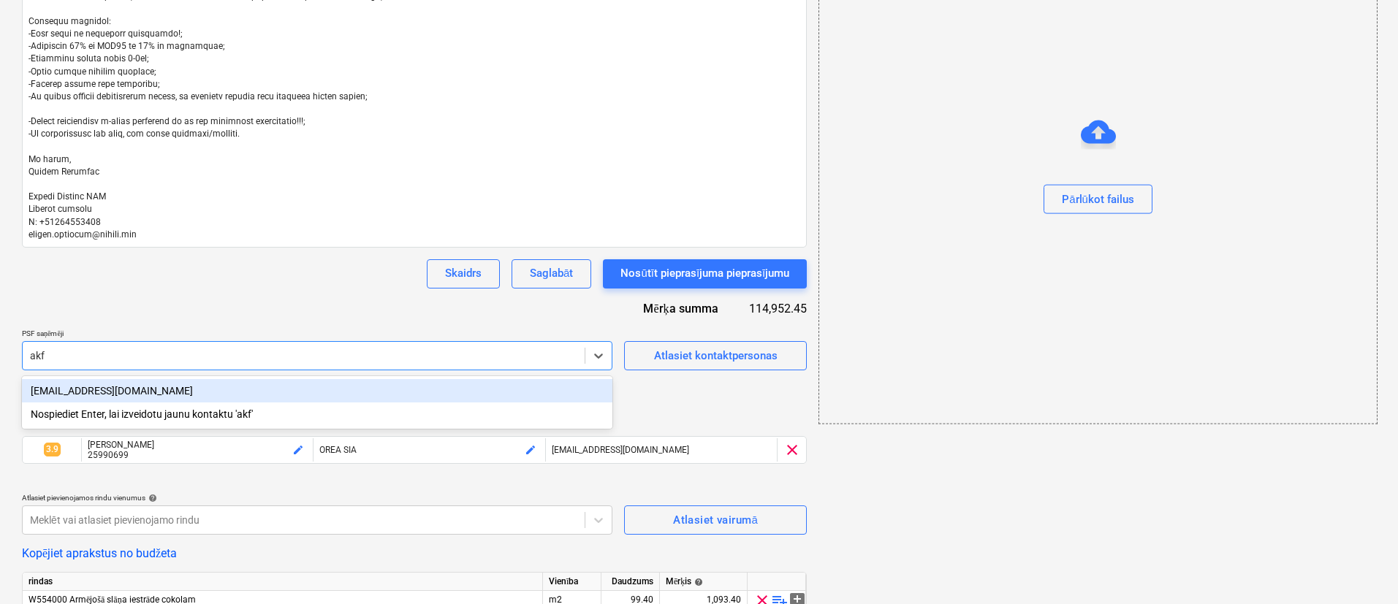
type input "akfa"
click at [156, 388] on div "info@akfasades.lv" at bounding box center [317, 390] width 590 height 23
type textarea "x"
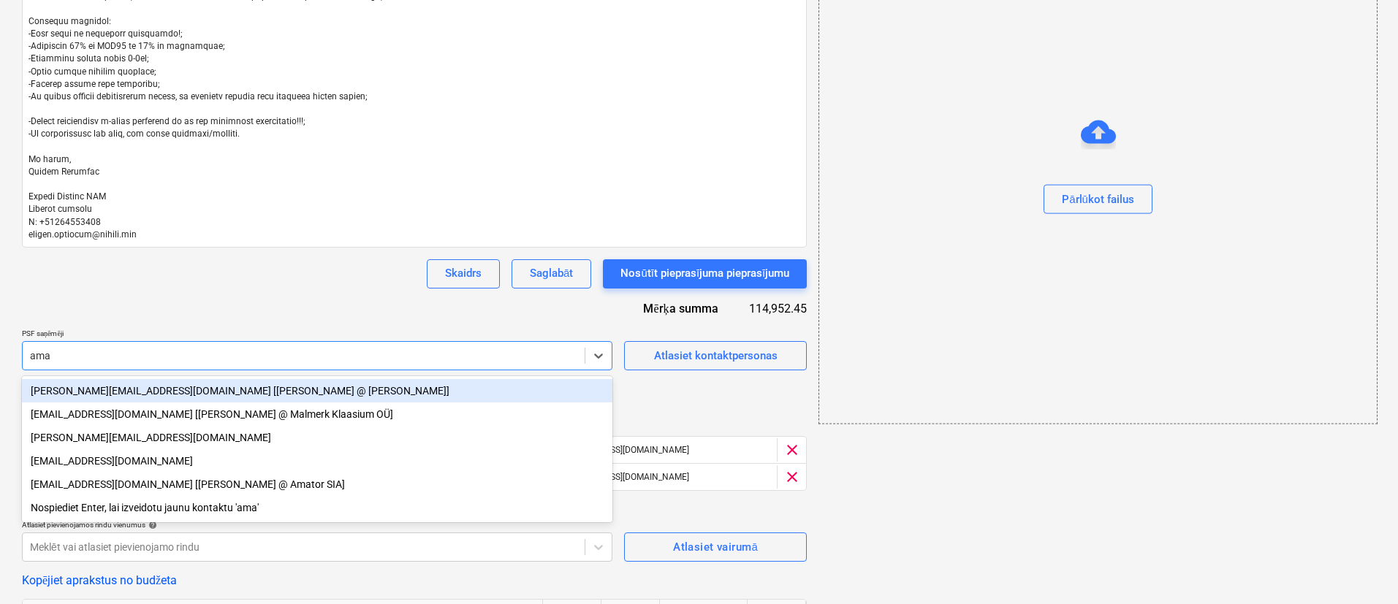
type input "amat"
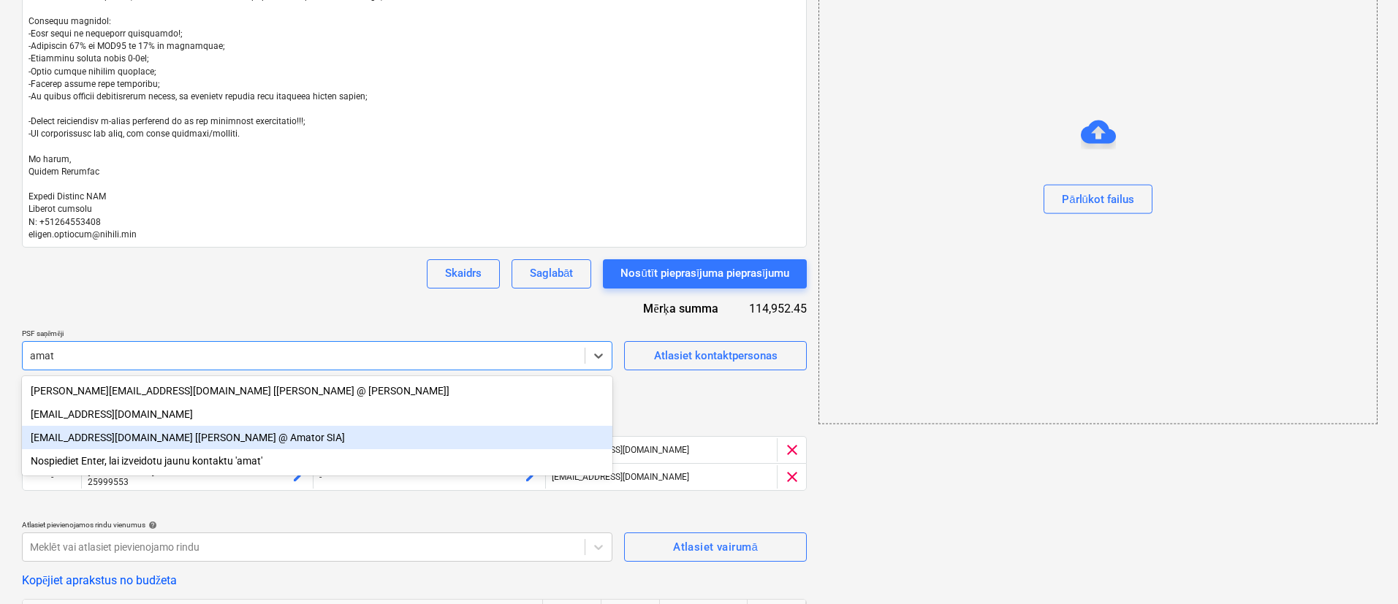
click at [183, 439] on div "sia_amator@inbox.lv [Andrejs Kazakovs @ Amator SIA]" at bounding box center [317, 437] width 590 height 23
type textarea "x"
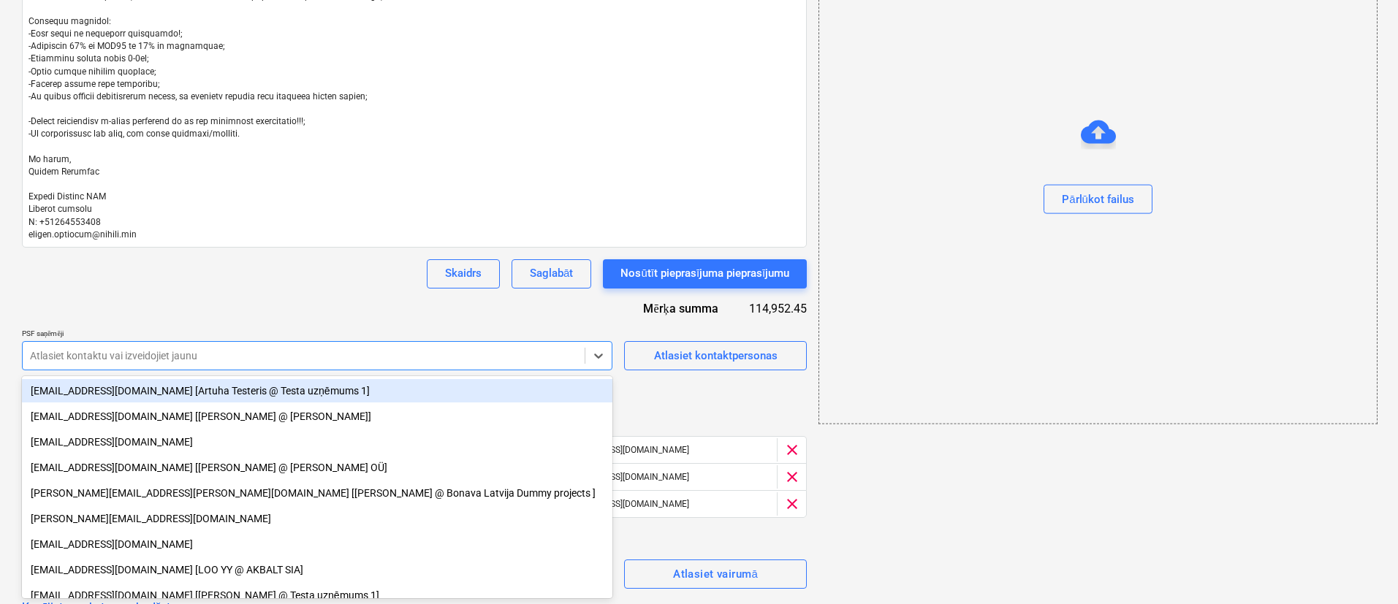
click at [272, 287] on div "Skaidrs Saglabāt Nosūtīt pieprasījuma pieprasījumu" at bounding box center [414, 273] width 785 height 29
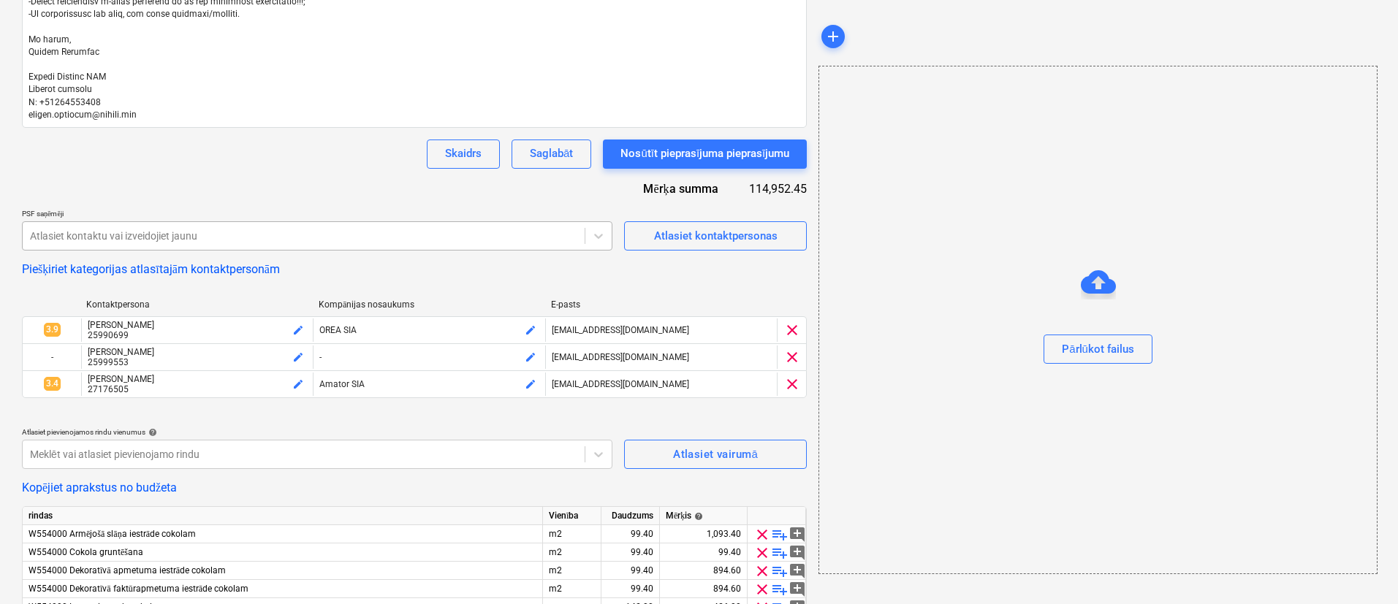
scroll to position [221, 0]
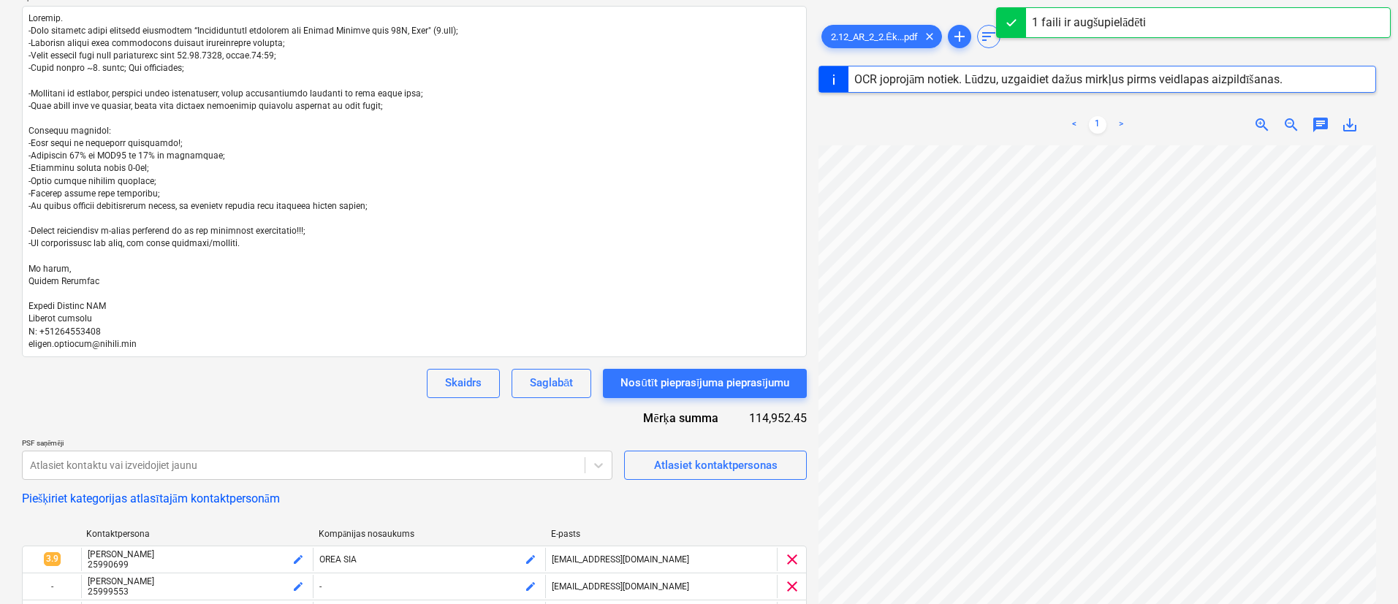
drag, startPoint x: 971, startPoint y: 31, endPoint x: 948, endPoint y: 49, distance: 28.6
click at [971, 31] on span "add" at bounding box center [959, 37] width 23 height 18
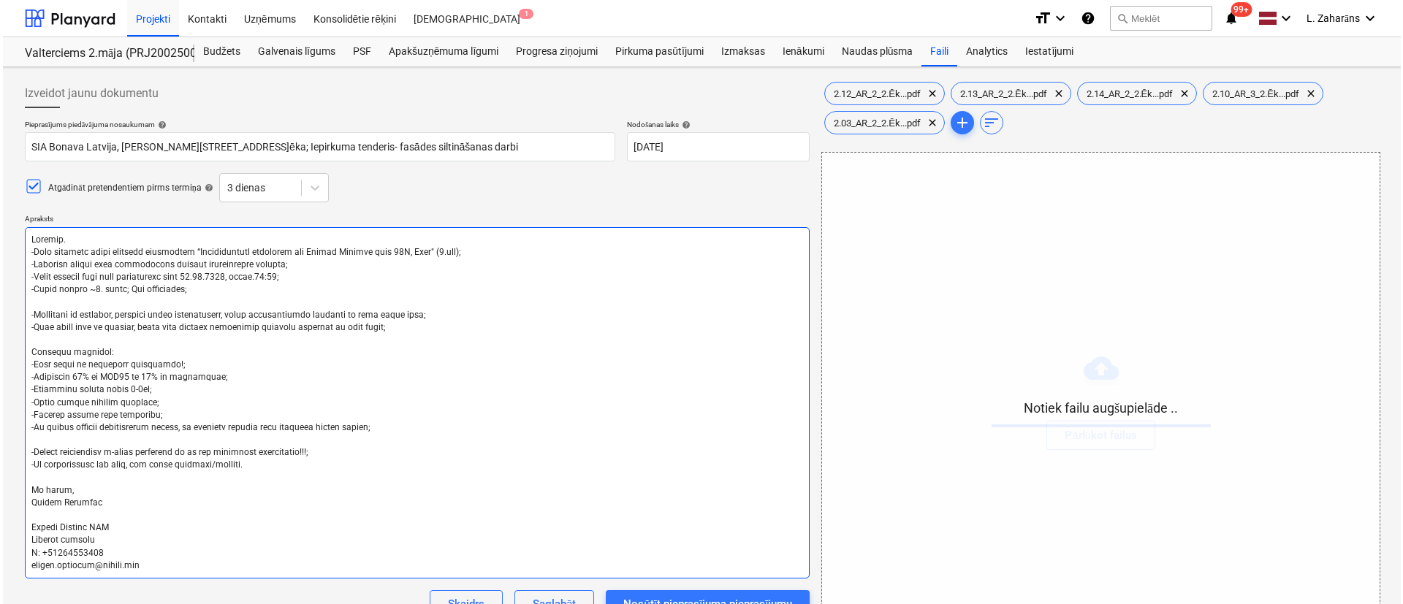
scroll to position [438, 0]
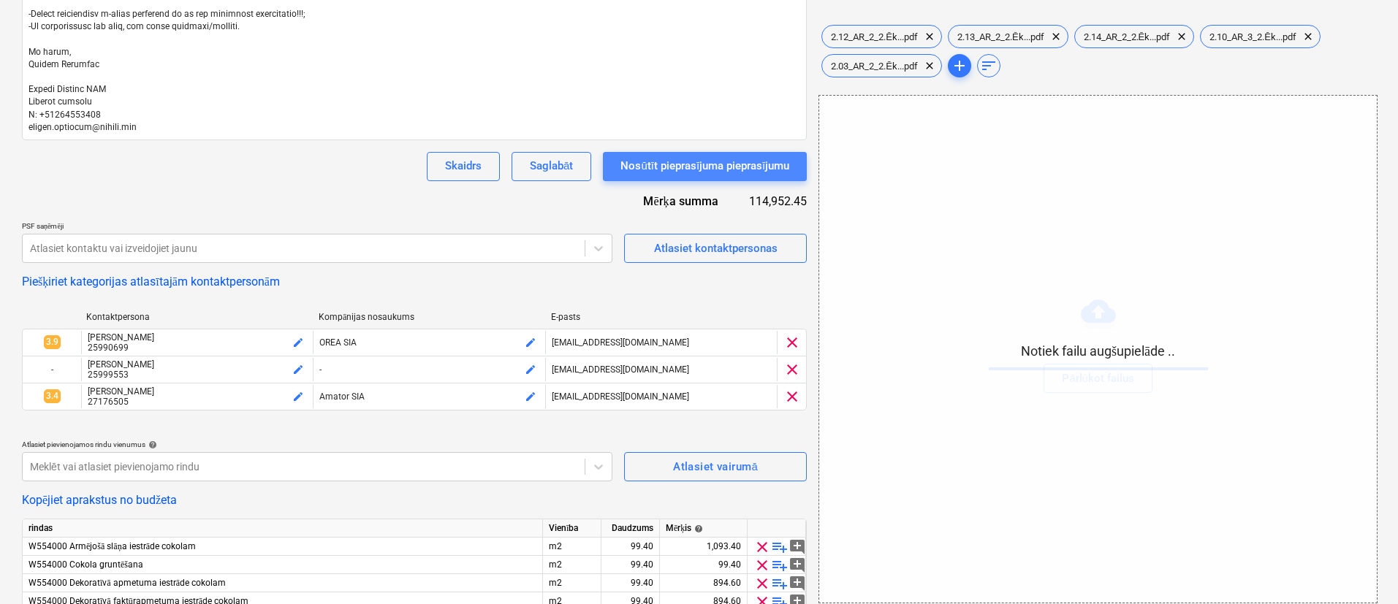
click at [682, 162] on div "Nosūtīt pieprasījuma pieprasījumu" at bounding box center [704, 165] width 169 height 19
type textarea "x"
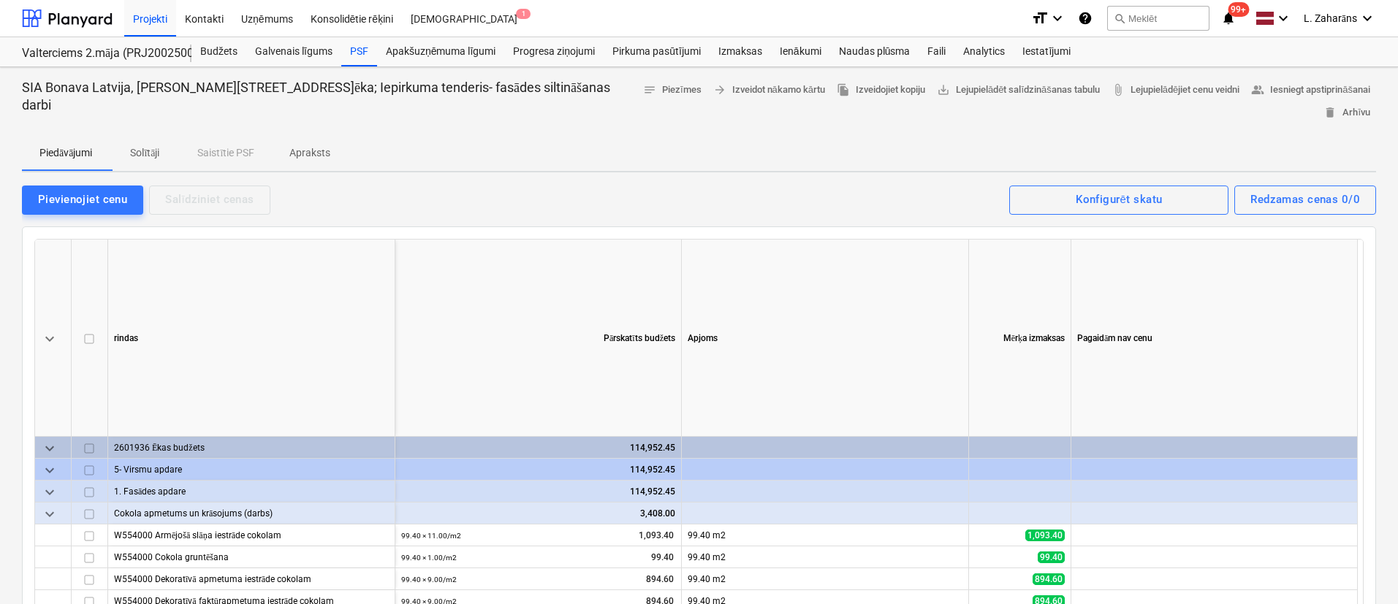
click at [490, 126] on div at bounding box center [699, 130] width 1354 height 12
